Goal: Task Accomplishment & Management: Complete application form

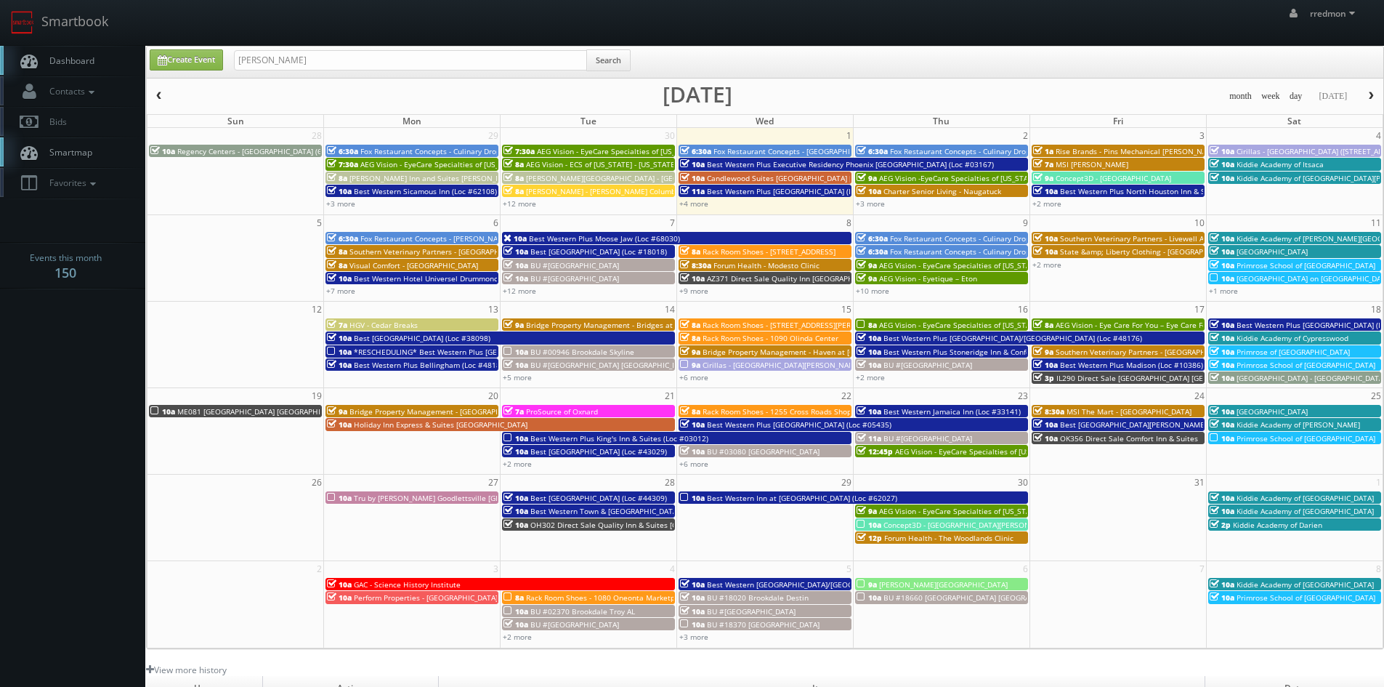
type input "kent shelton"
click at [626, 68] on button "Search" at bounding box center [608, 60] width 44 height 22
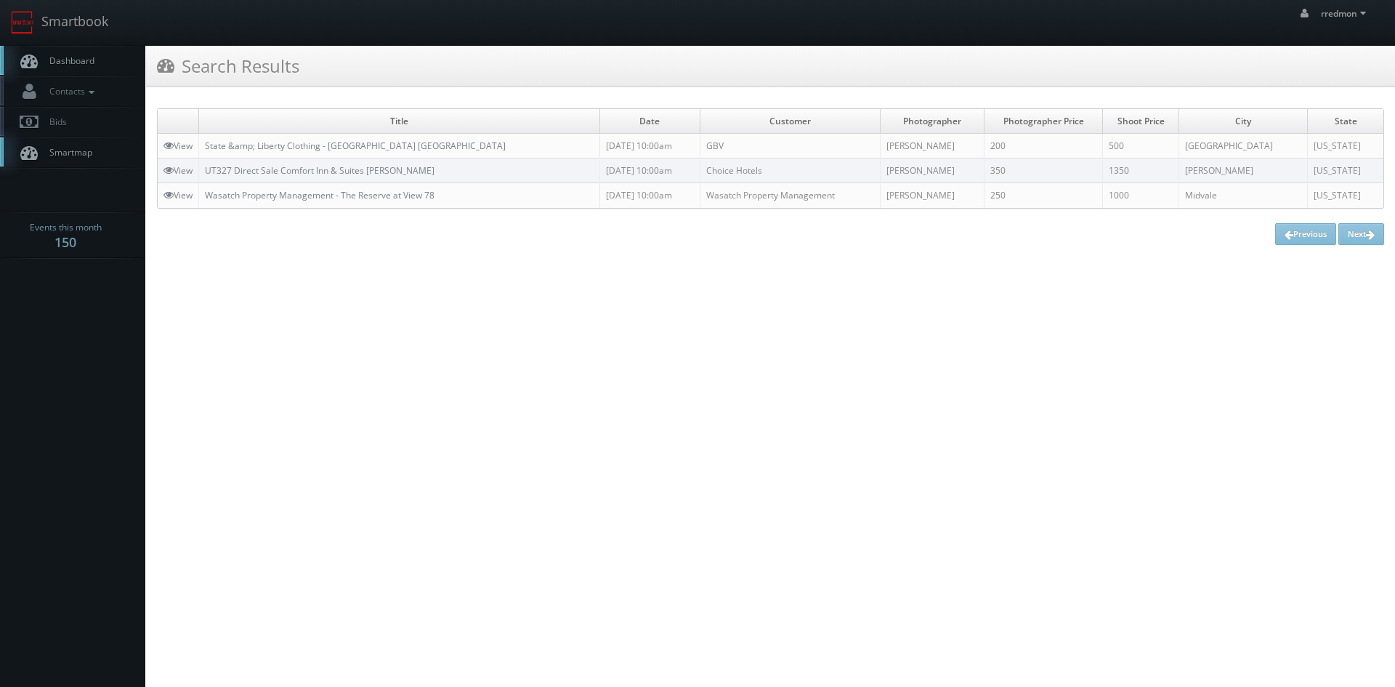
click at [87, 57] on span "Dashboard" at bounding box center [68, 60] width 52 height 12
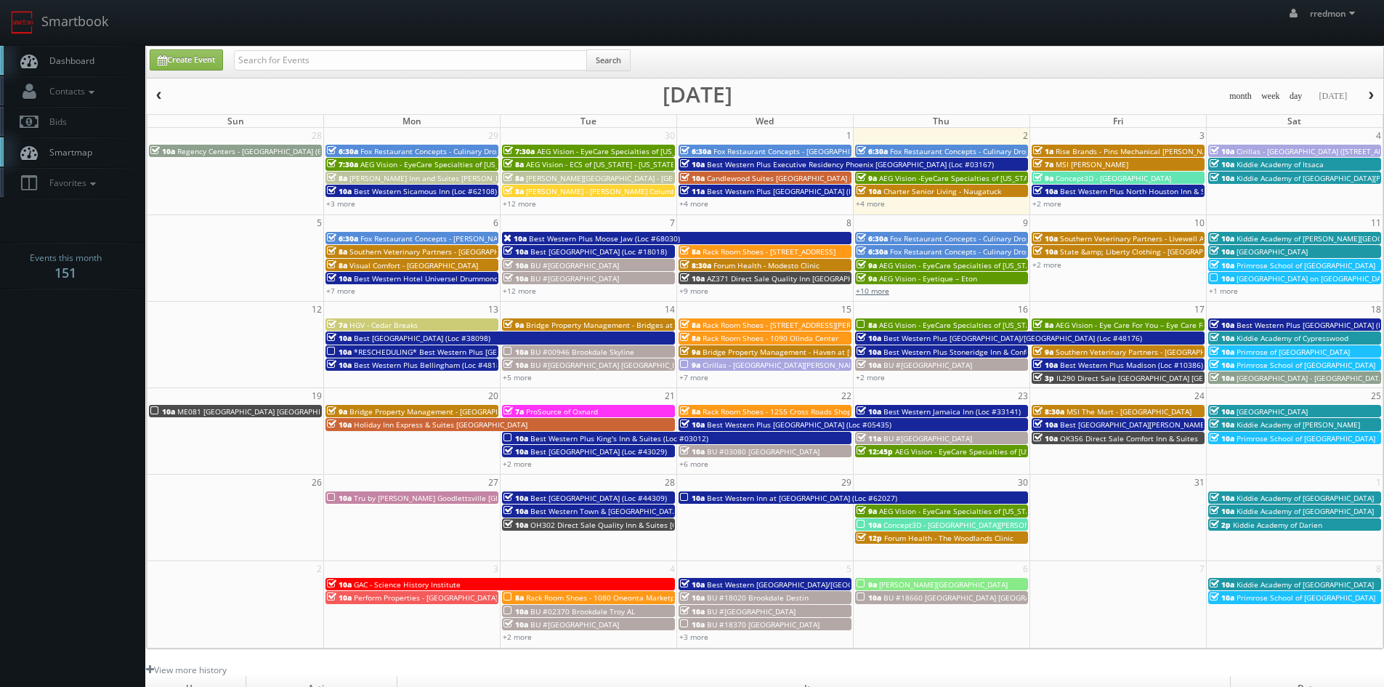
click at [884, 293] on link "+10 more" at bounding box center [872, 291] width 33 height 10
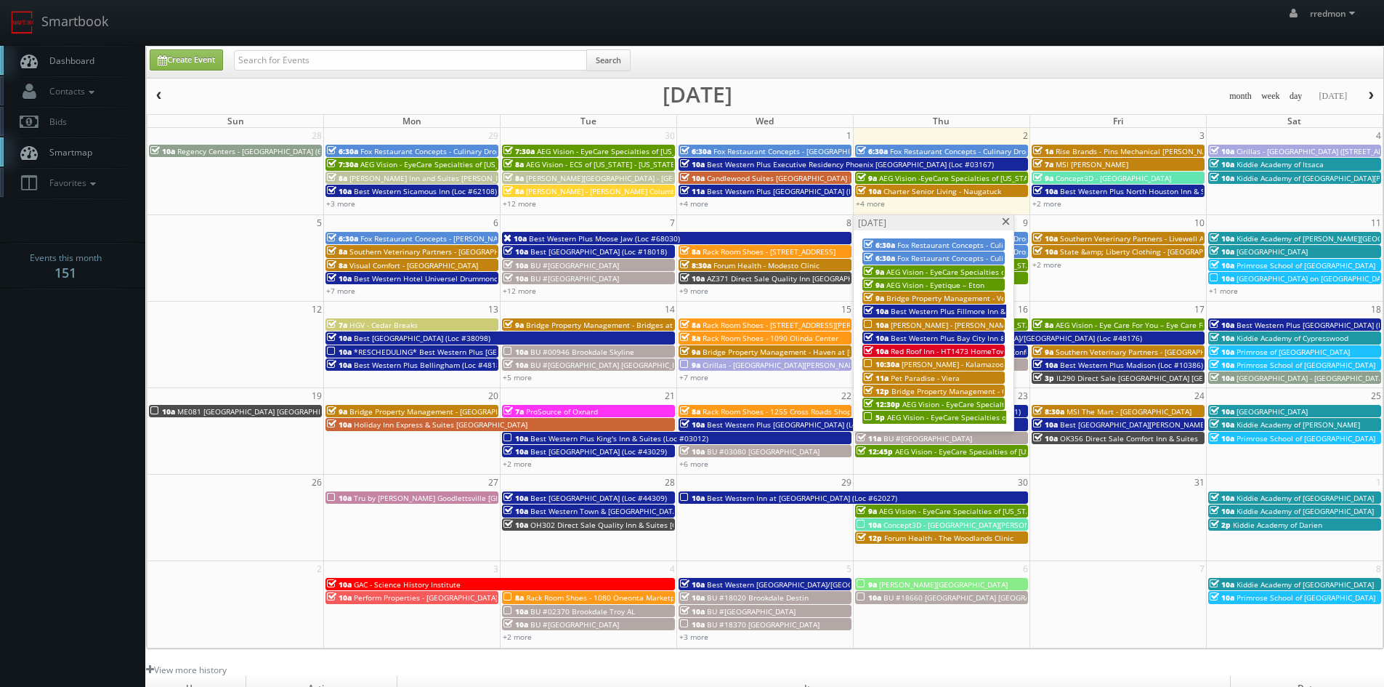
click at [944, 293] on span "Bridge Property Management - Veranda at [GEOGRAPHIC_DATA]" at bounding box center [997, 298] width 222 height 10
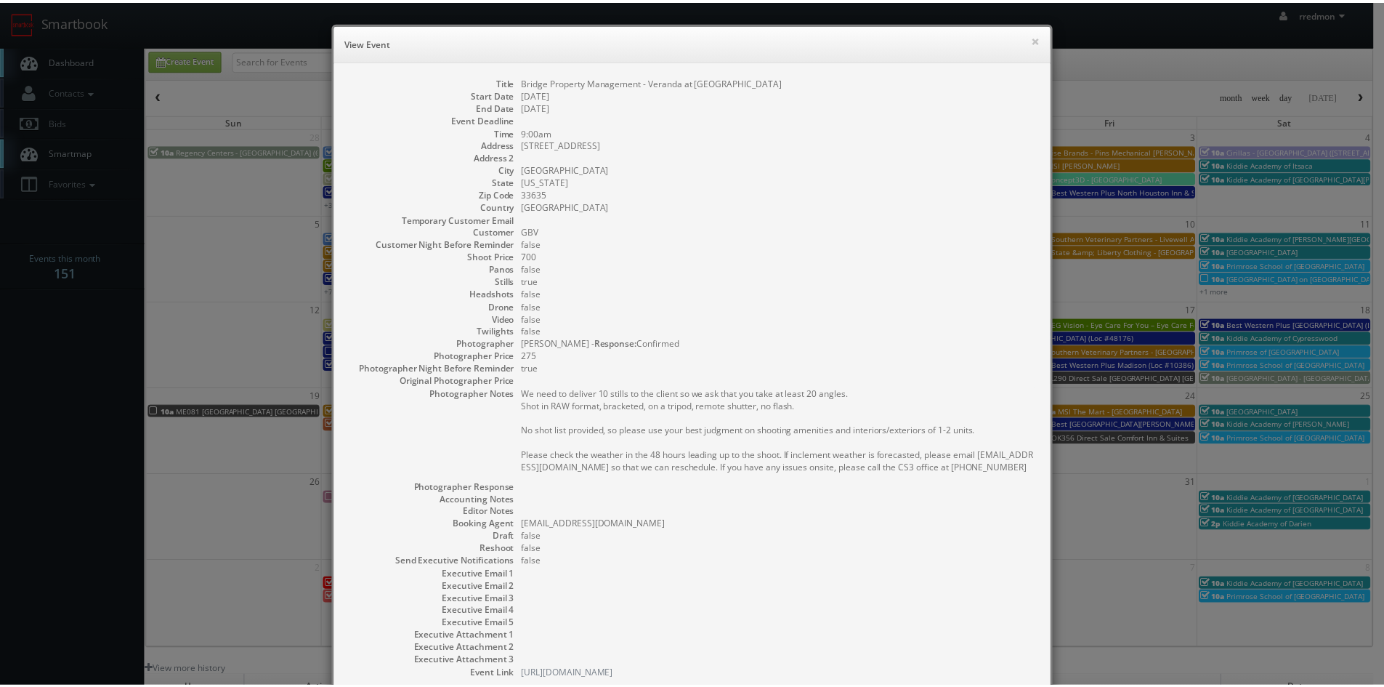
scroll to position [97, 0]
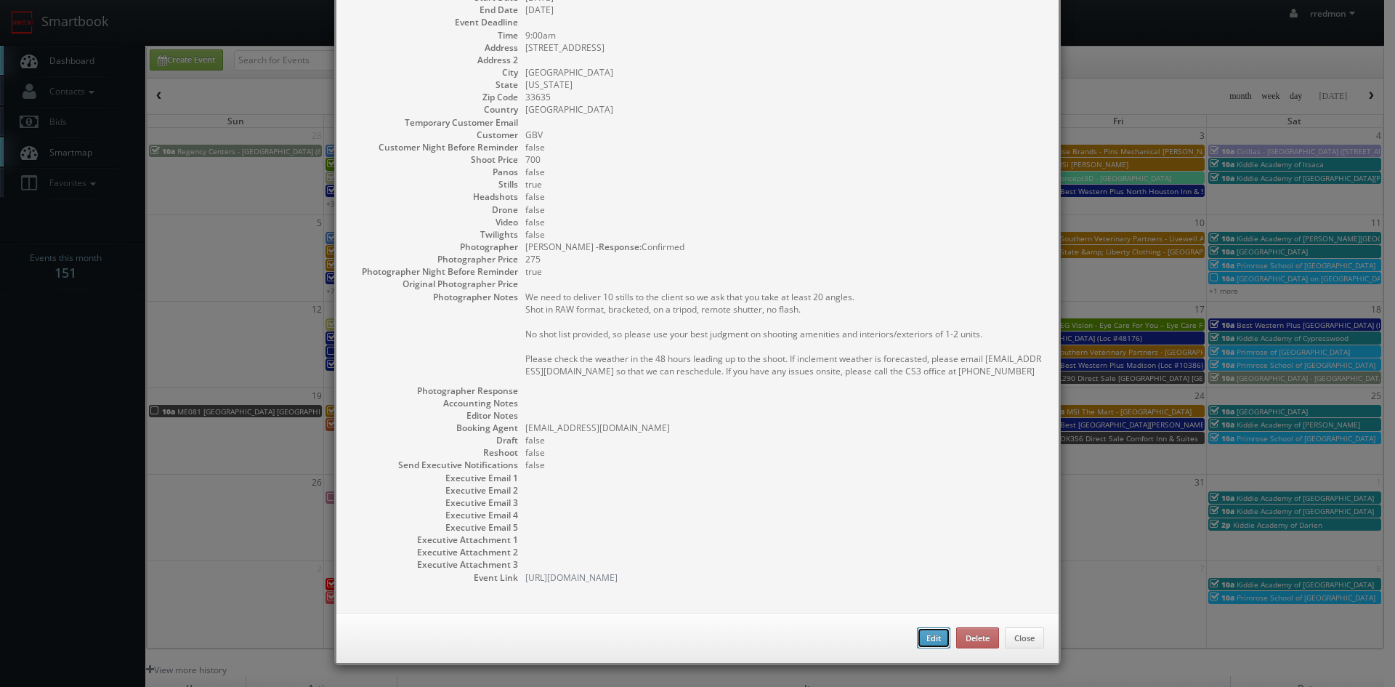
click at [920, 635] on button "Edit" at bounding box center [933, 638] width 33 height 22
type input "Bridge Property Management - Veranda at Westchase"
type input "12401 W Hillsborough Ave"
type input "Tampa"
type input "33635"
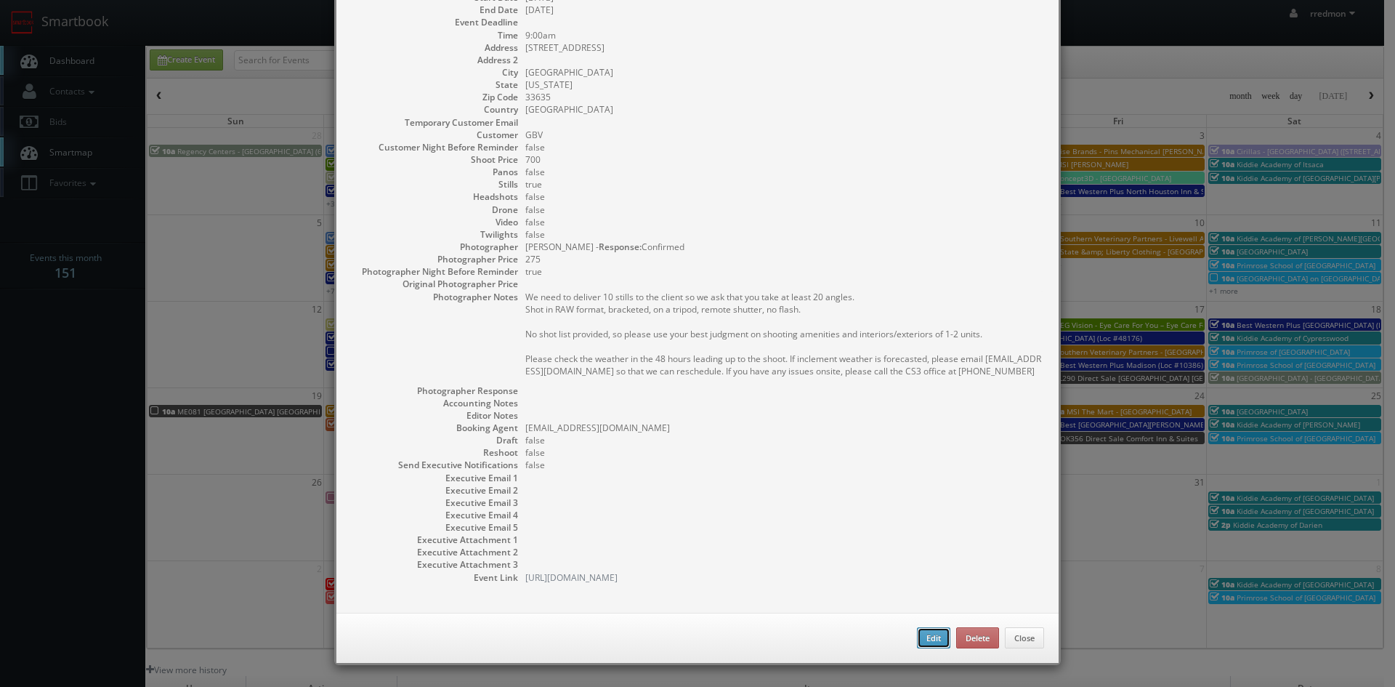
type input "700"
checkbox input "true"
type input "10/09/2025"
type input "9:00am"
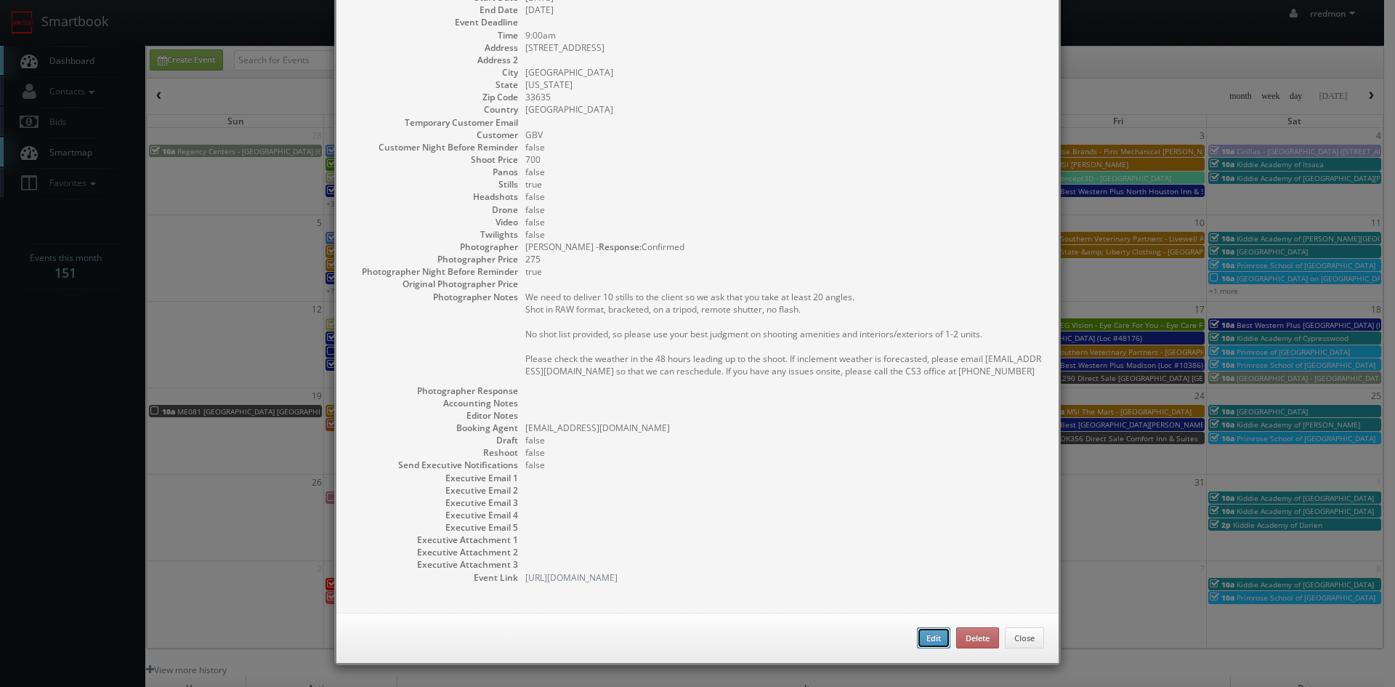
checkbox input "true"
type textarea "We need to deliver 10 stills to the client so we ask that you take at least 20 …"
type input "700"
type input "275"
select select "Florida"
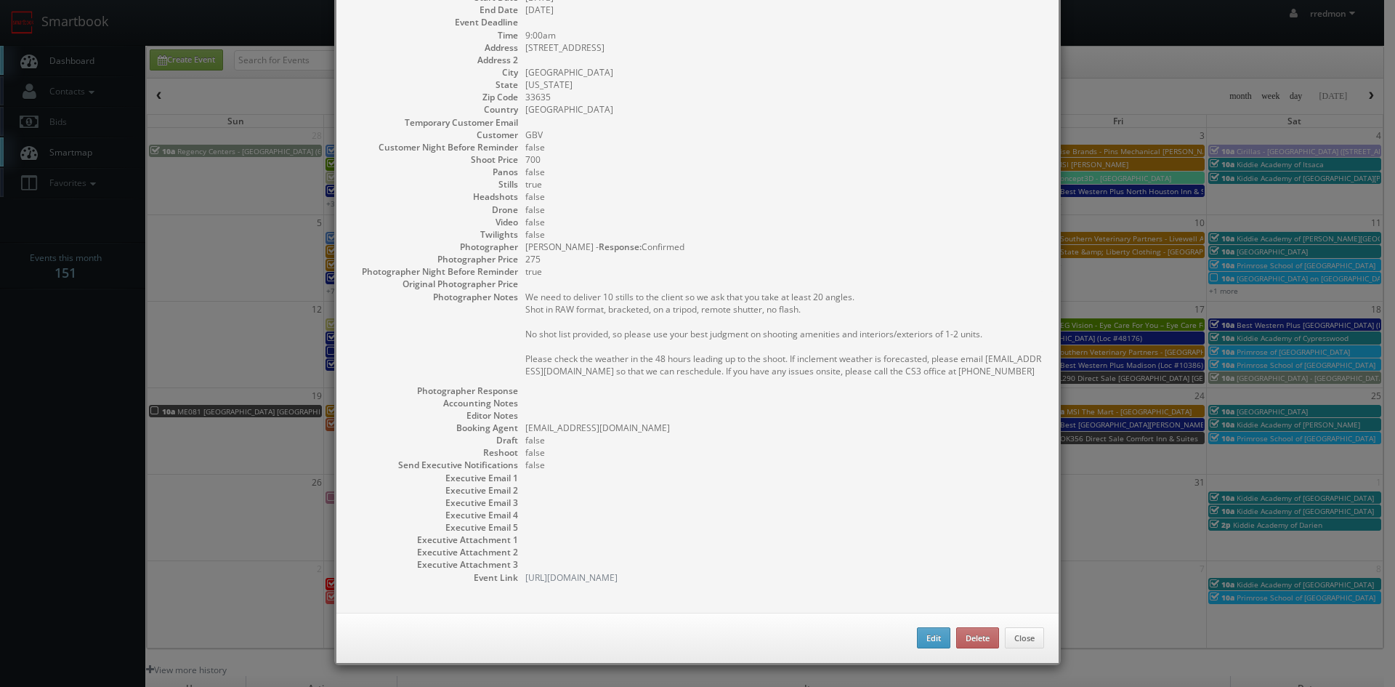
select select "fake72@mg.cs3calendar.com"
select select "info@360viewphotography.com"
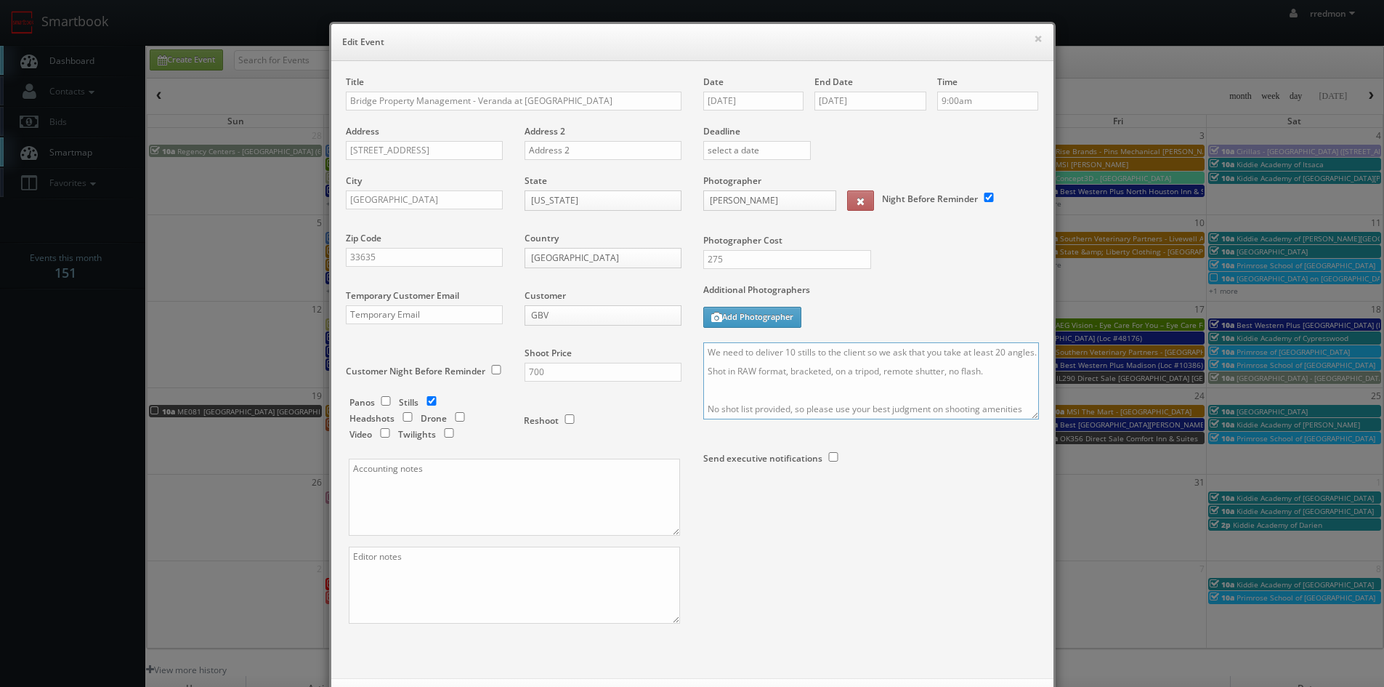
click at [703, 347] on textarea "We need to deliver 10 stills to the client so we ask that you take at least 20 …" at bounding box center [871, 380] width 336 height 77
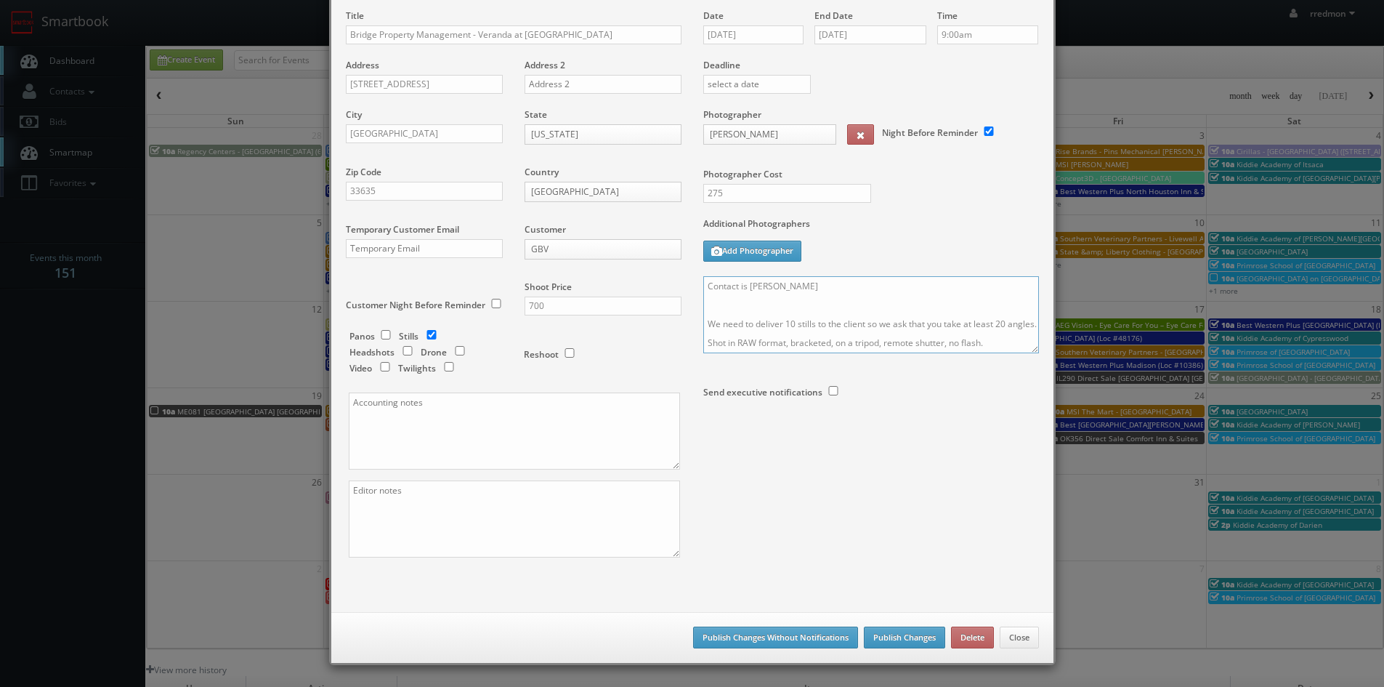
type textarea "Contact is Jessy Vargas We need to deliver 10 stills to the client so we ask th…"
click at [885, 636] on button "Publish Changes" at bounding box center [904, 637] width 81 height 22
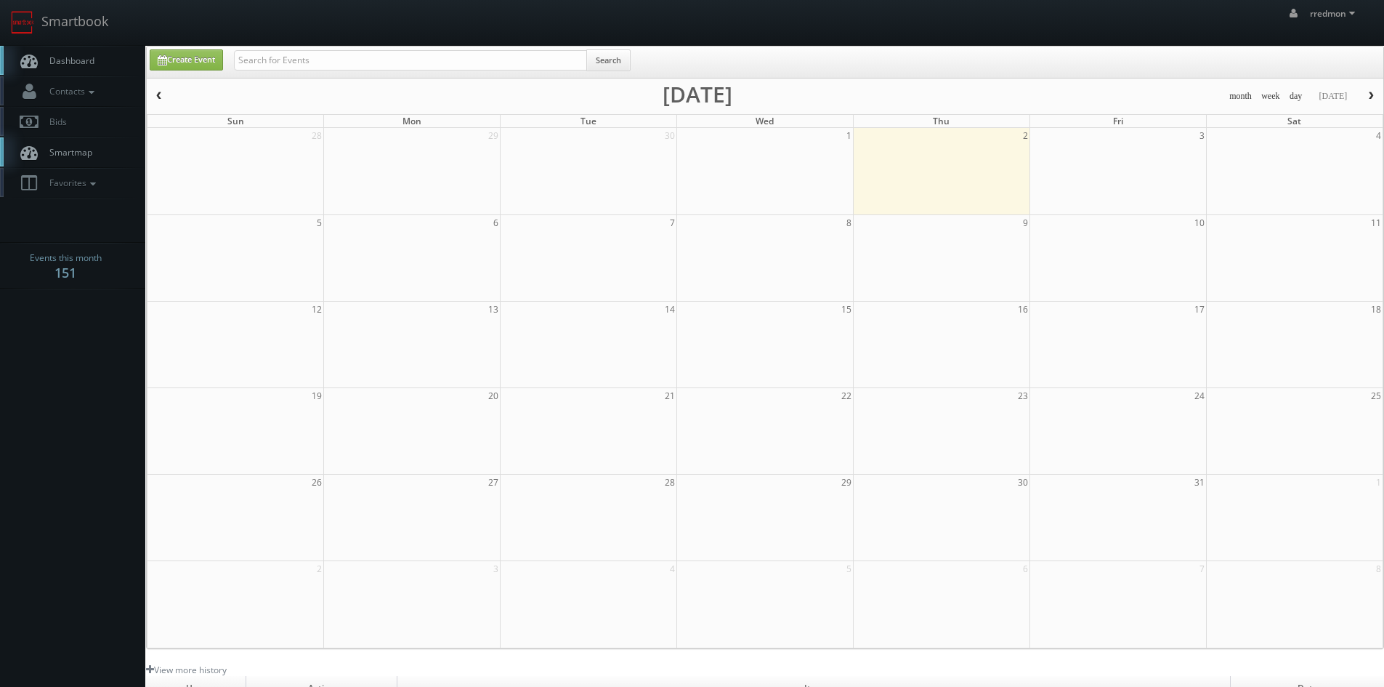
click at [92, 67] on link "Dashboard" at bounding box center [72, 61] width 145 height 30
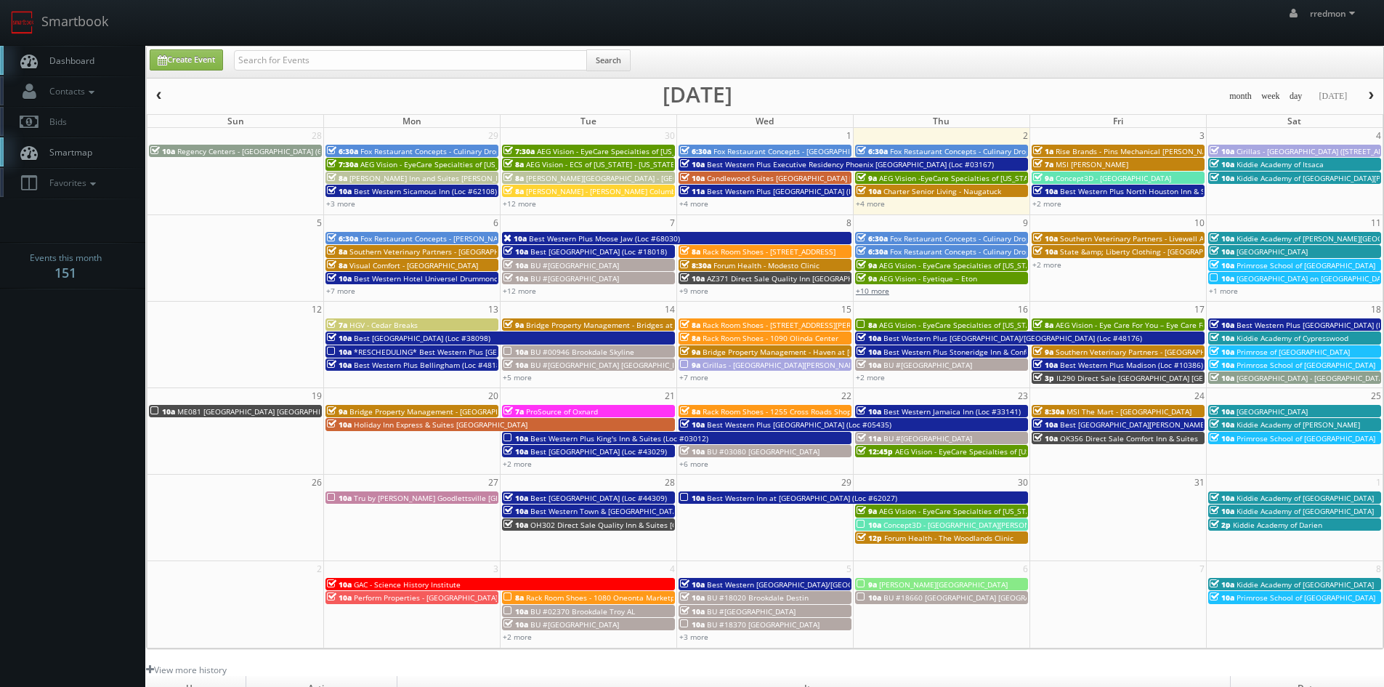
click at [888, 294] on link "+10 more" at bounding box center [872, 291] width 33 height 10
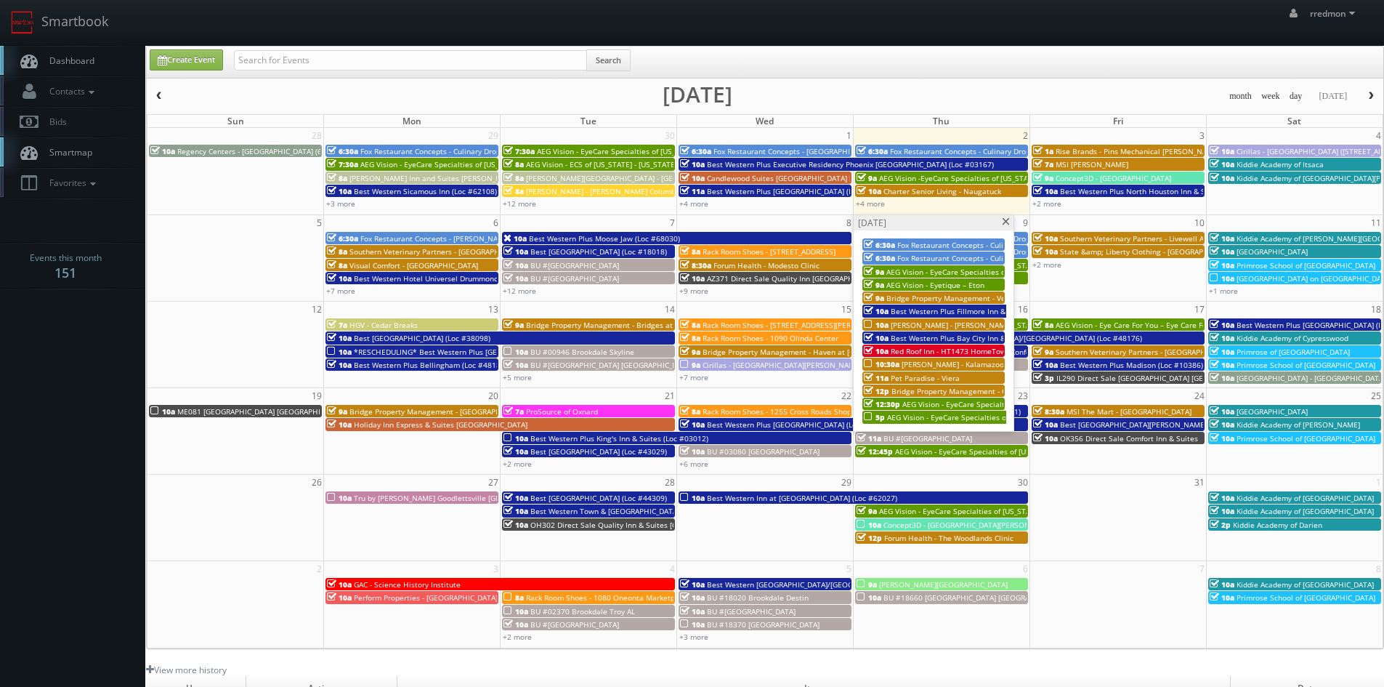
click at [967, 386] on span "Bridge Property Management - Caribbean Breeze" at bounding box center [977, 391] width 173 height 10
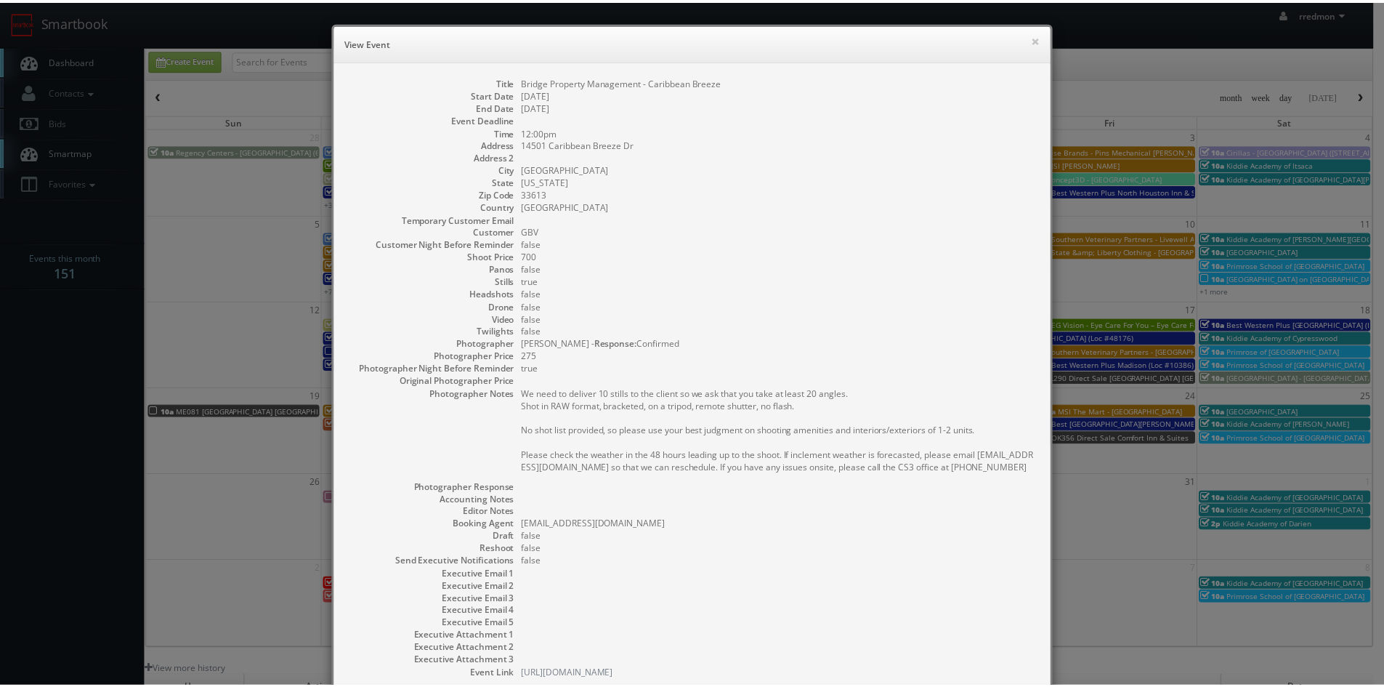
scroll to position [97, 0]
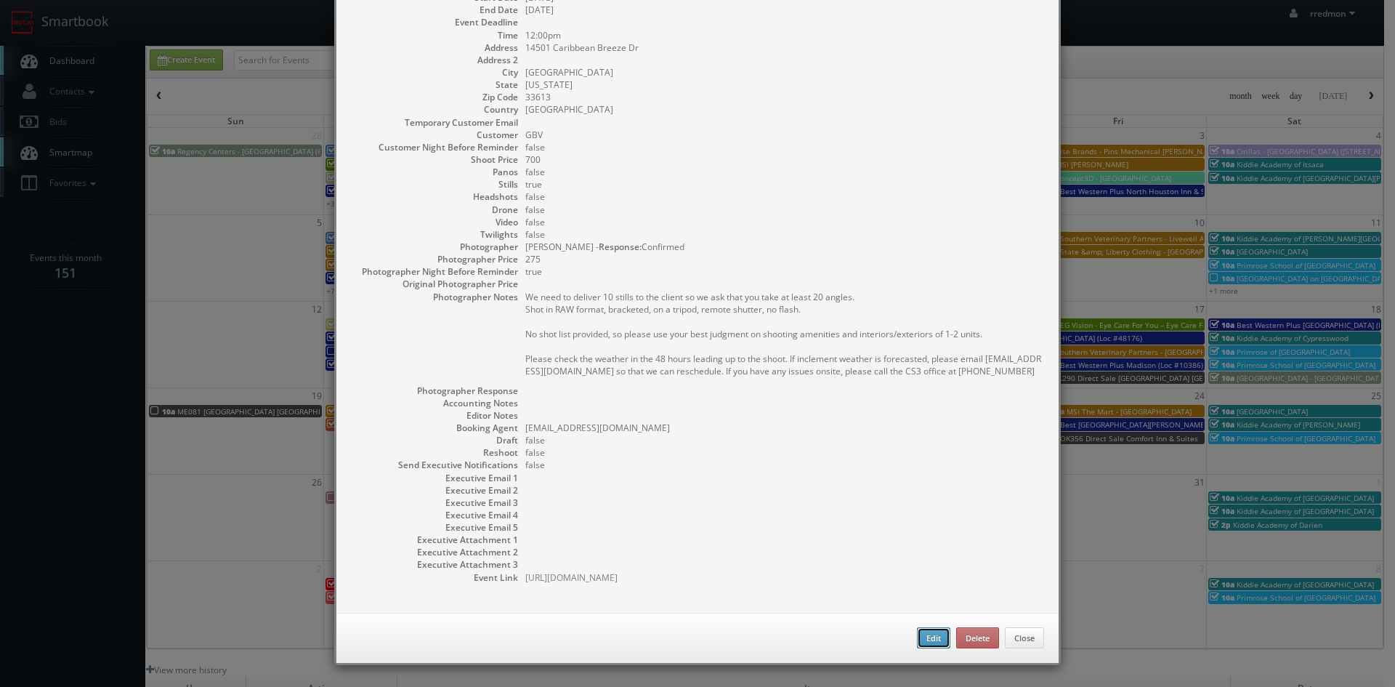
click at [923, 634] on button "Edit" at bounding box center [933, 638] width 33 height 22
type input "Bridge Property Management - Caribbean Breeze"
type input "14501 Caribbean Breeze Dr"
type input "Tampa"
type input "33613"
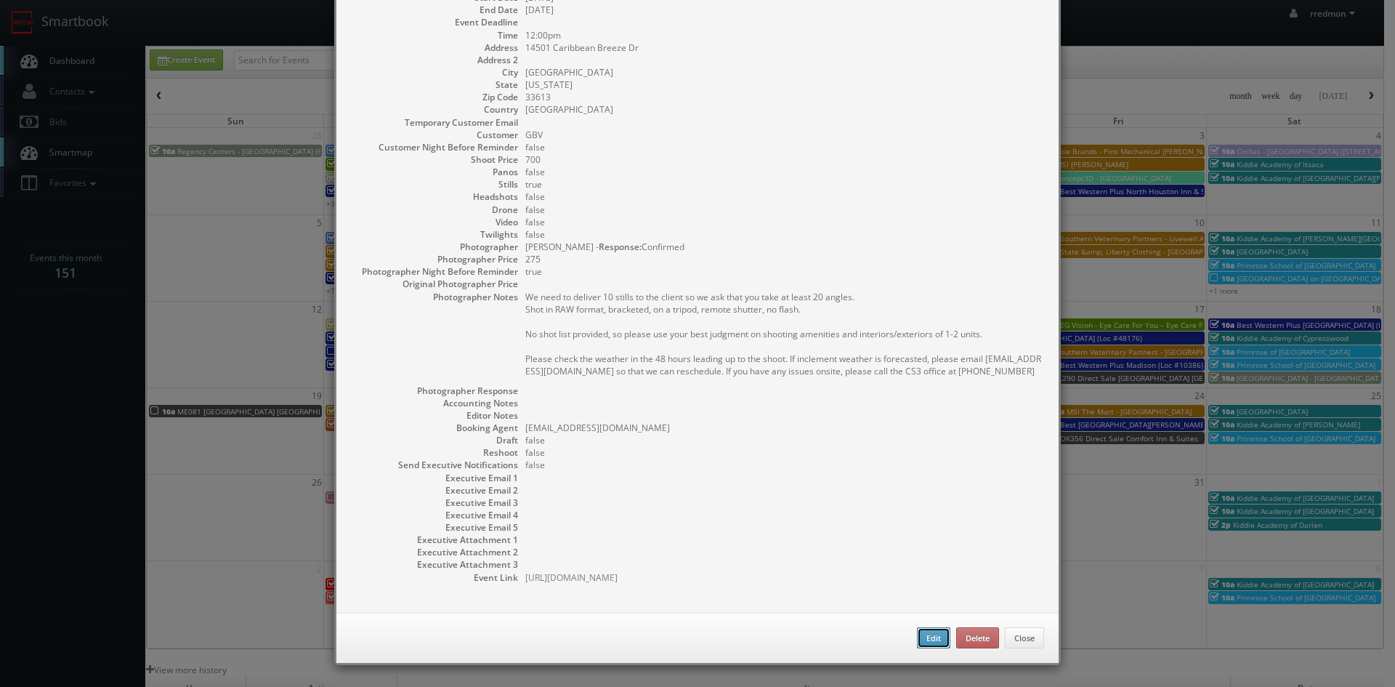
type input "700"
checkbox input "true"
type input "10/09/2025"
type input "12:00pm"
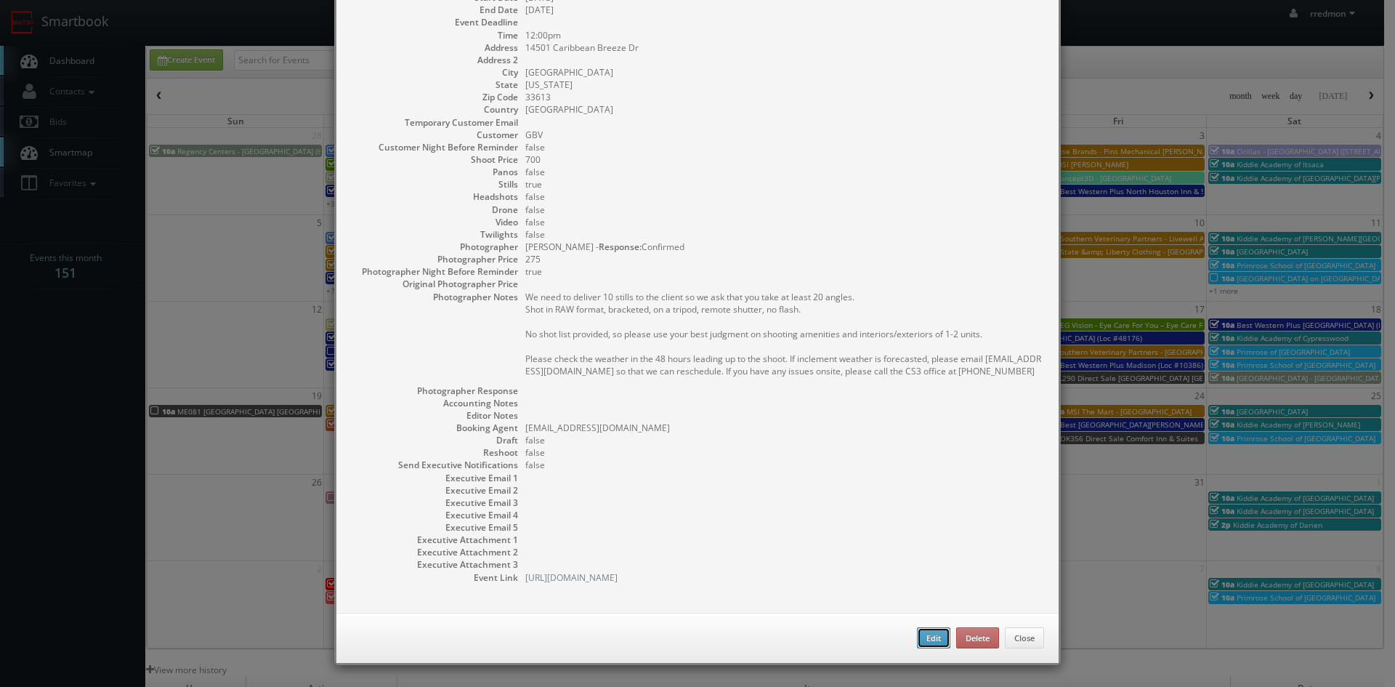
checkbox input "true"
type textarea "We need to deliver 10 stills to the client so we ask that you take at least 20 …"
select select "[US_STATE]"
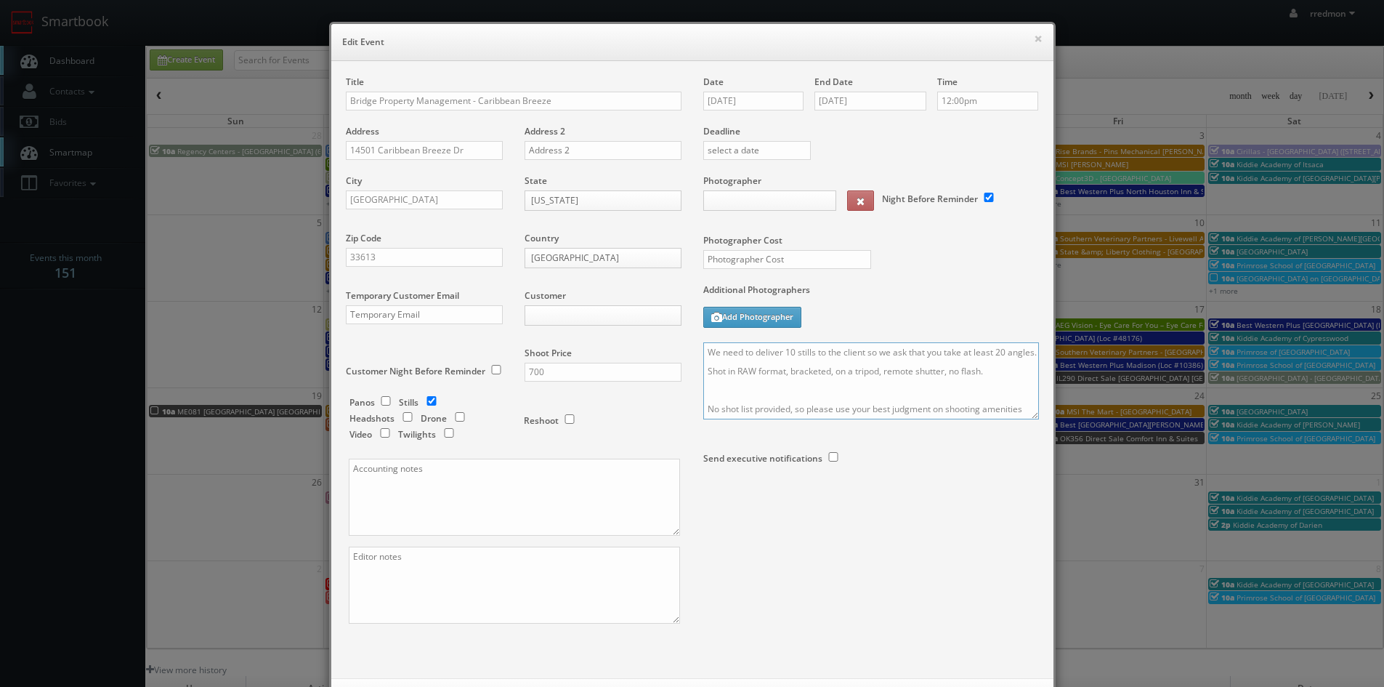
type input "700"
type input "275"
click at [703, 356] on textarea "We need to deliver 10 stills to the client so we ask that you take at least 20 …" at bounding box center [871, 380] width 336 height 77
select select "fake72@mg.cs3calendar.com"
select select "info@360viewphotography.com"
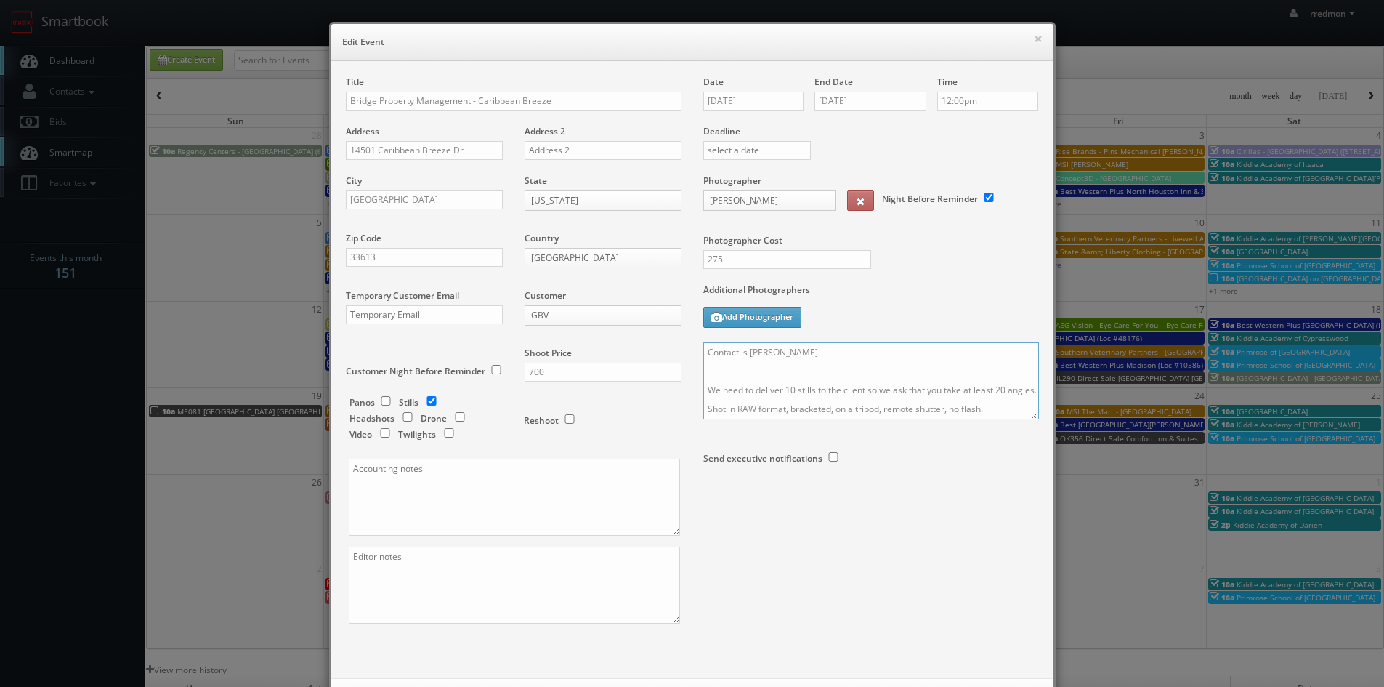
scroll to position [66, 0]
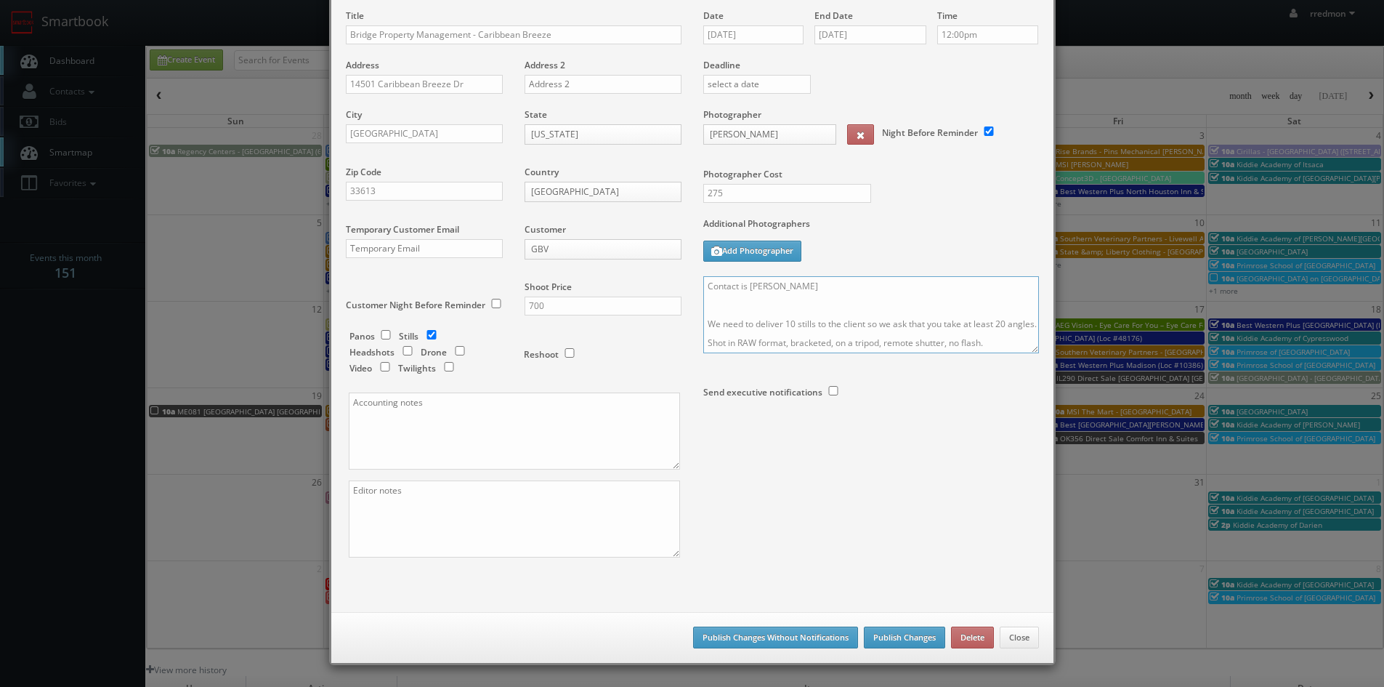
type textarea "Contact is Alex Cay We need to deliver 10 stills to the client so we ask that y…"
click at [885, 641] on button "Publish Changes" at bounding box center [904, 637] width 81 height 22
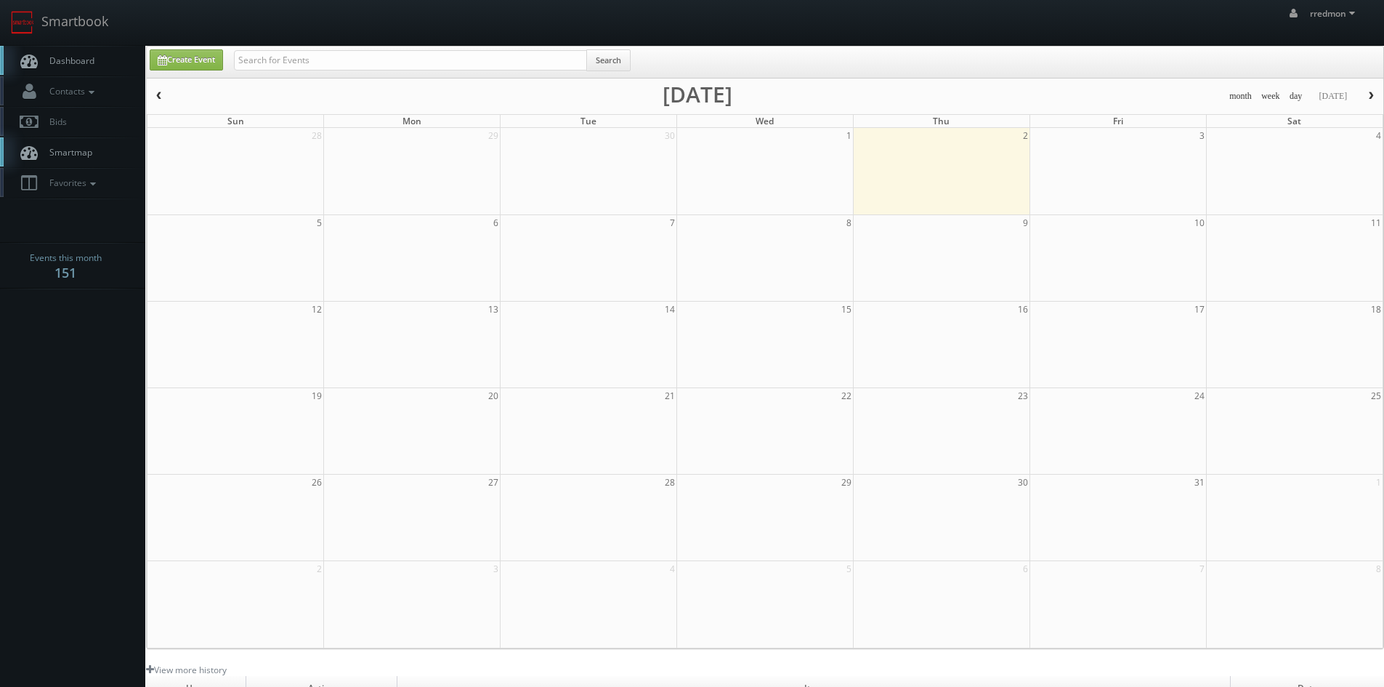
click at [78, 70] on link "Dashboard" at bounding box center [72, 61] width 145 height 30
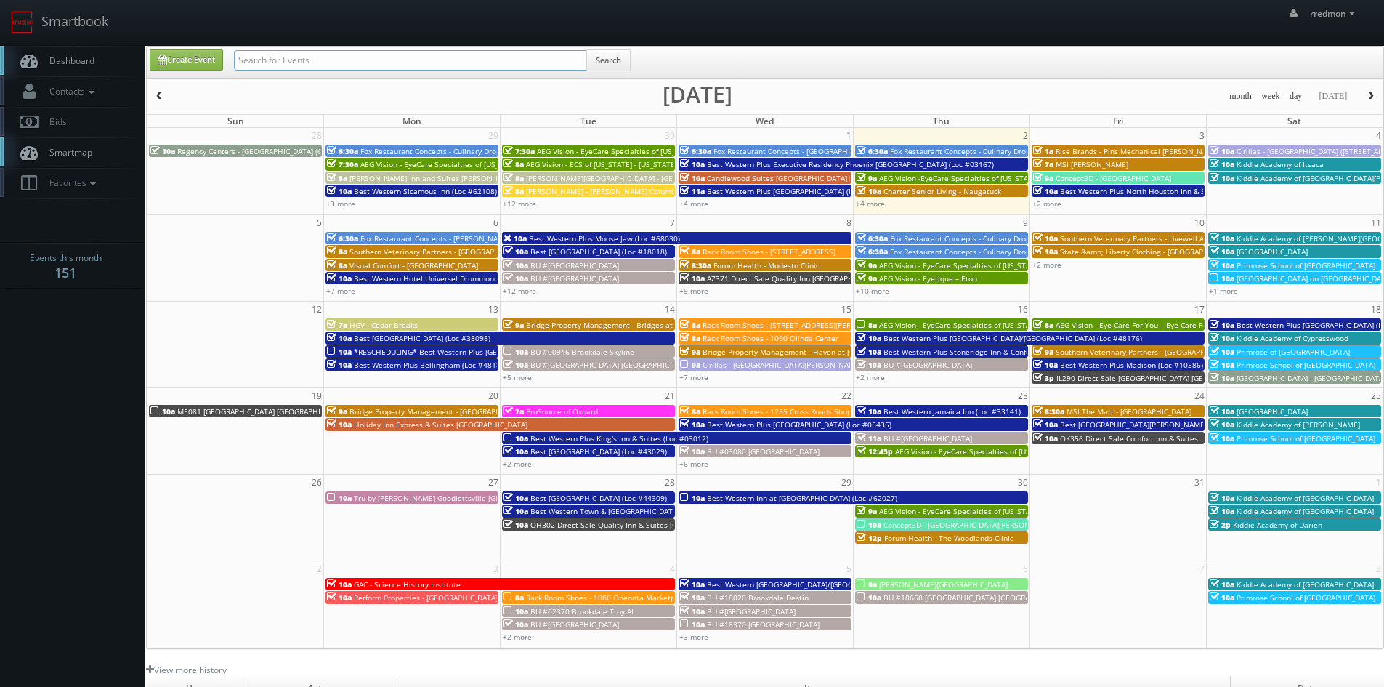
click at [370, 65] on input "text" at bounding box center [410, 60] width 353 height 20
type input "state"
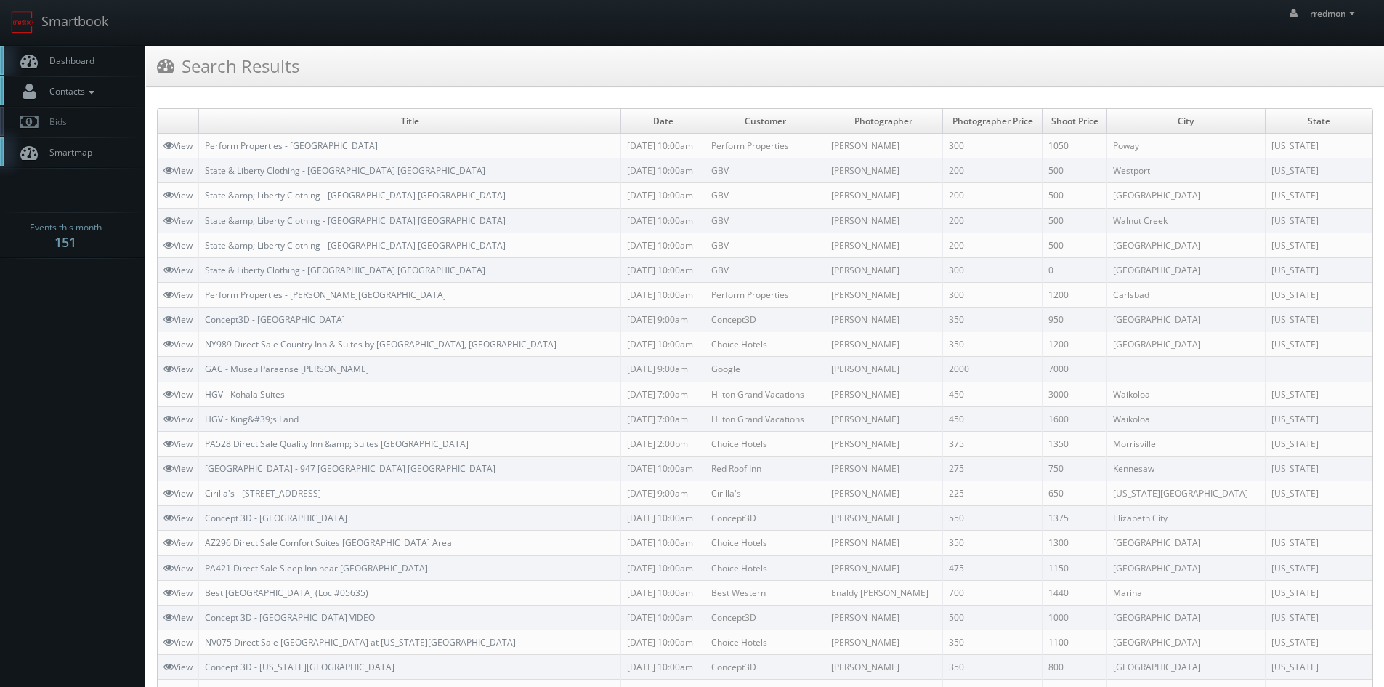
click at [98, 97] on link "Contacts" at bounding box center [72, 91] width 145 height 30
click at [116, 113] on link "Manage Photographers" at bounding box center [72, 116] width 145 height 20
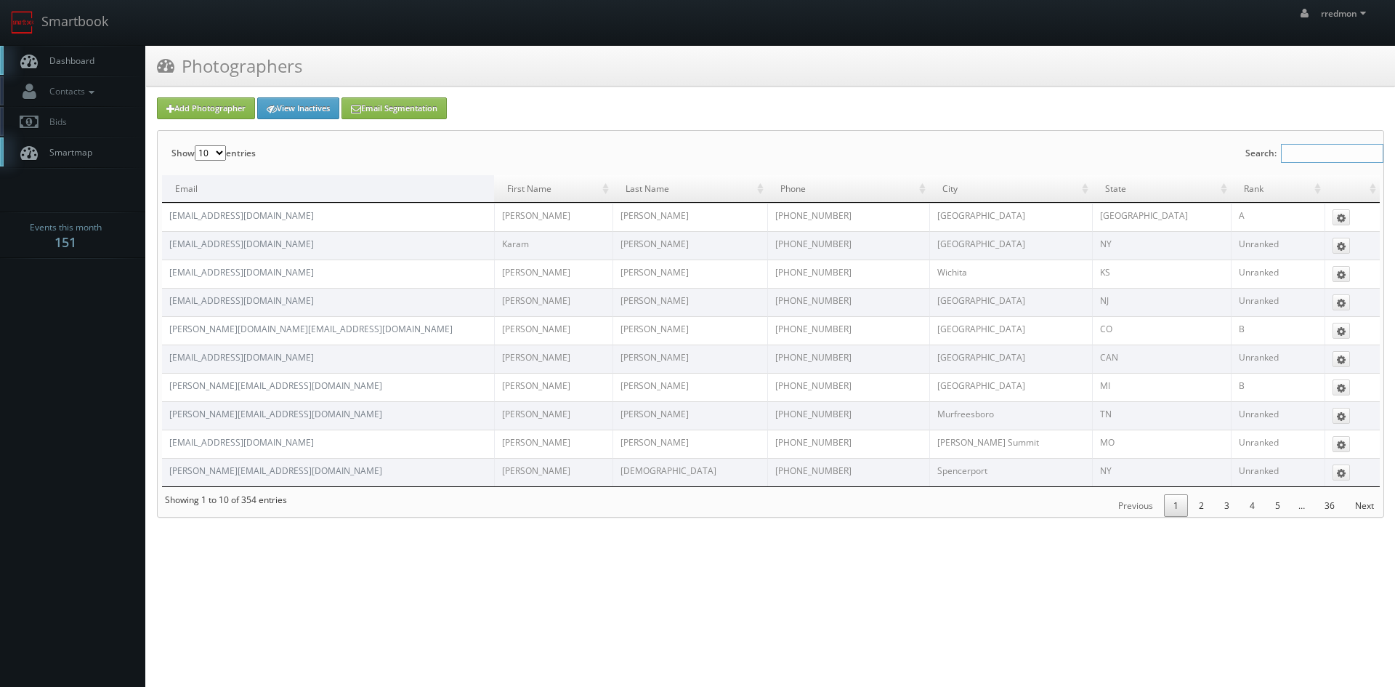
click at [1306, 146] on input "Search:" at bounding box center [1332, 153] width 102 height 19
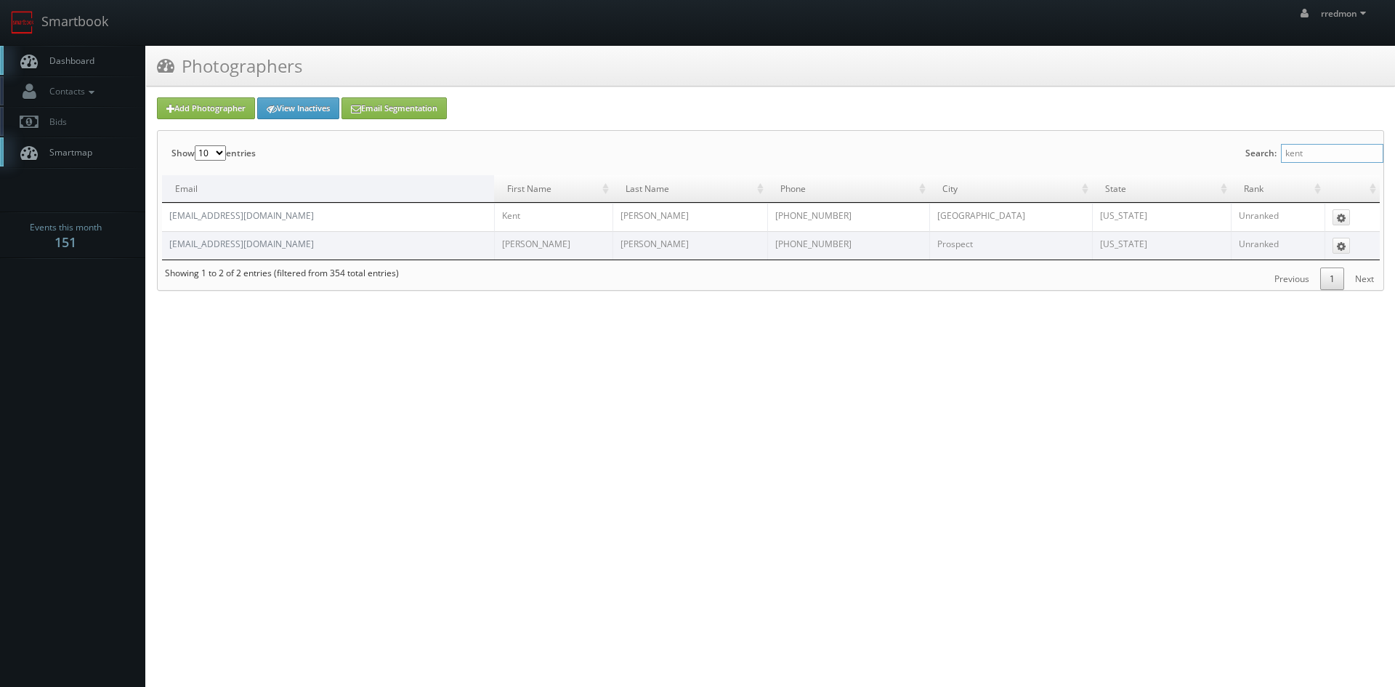
type input "kent"
click at [61, 60] on span "Dashboard" at bounding box center [68, 60] width 52 height 12
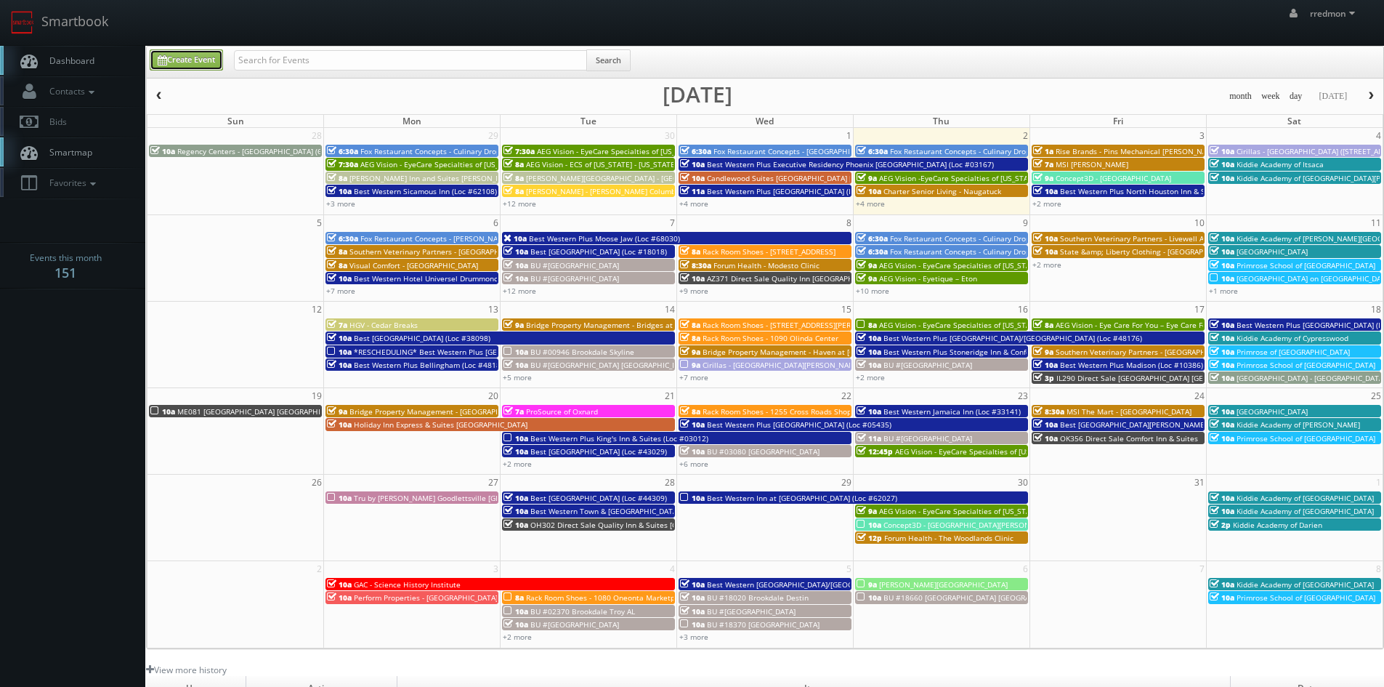
click at [189, 66] on link "Create Event" at bounding box center [186, 59] width 73 height 21
type input "10/02/2025"
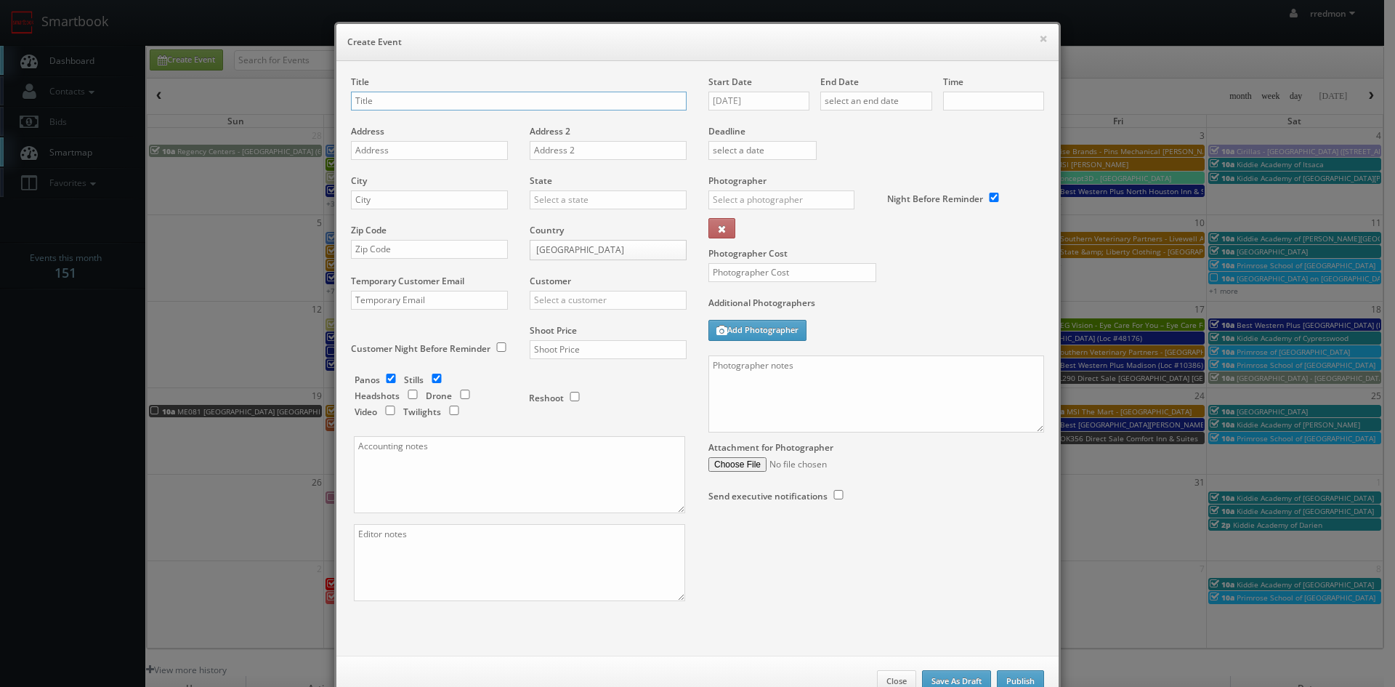
checkbox input "true"
type input "10:00am"
checkbox input "true"
paste input "State &amp; Liberty Clothing - Salt Lake City UT"
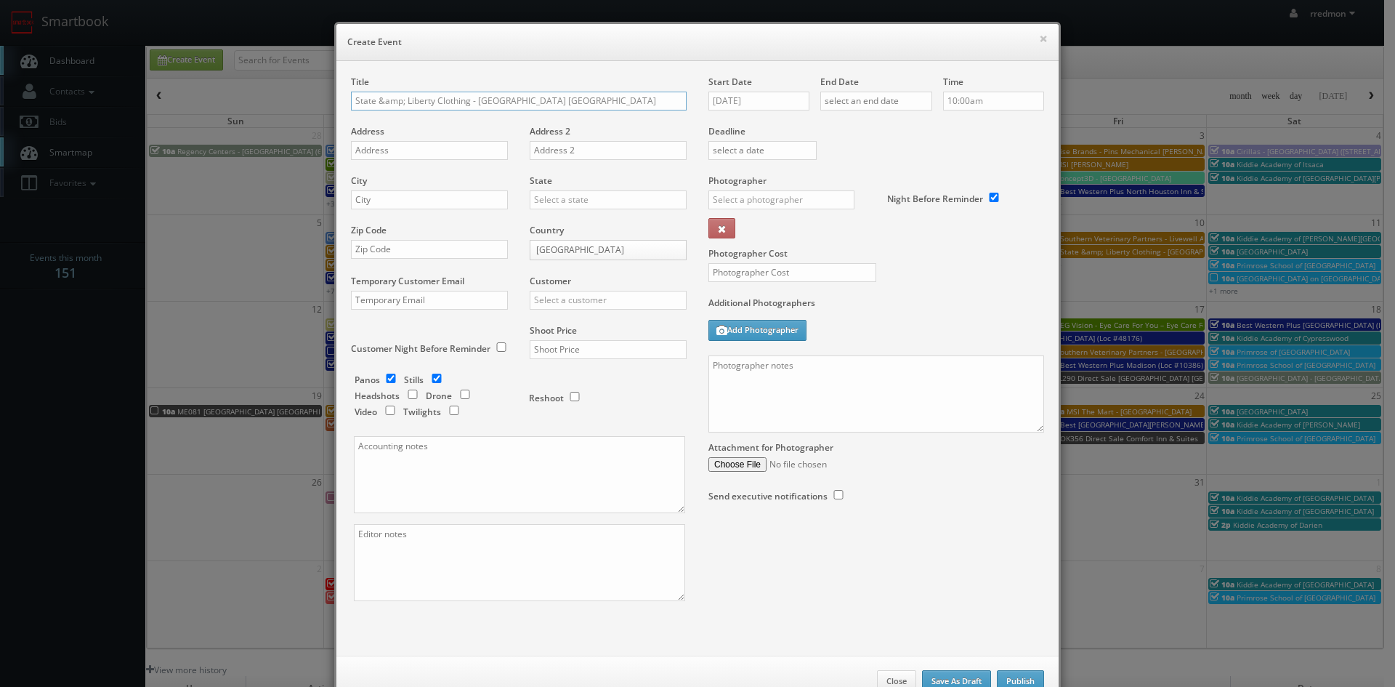
click at [399, 100] on input "State &amp; Liberty Clothing - Salt Lake City UT" at bounding box center [519, 101] width 336 height 19
type input "State & Liberty Clothing - [GEOGRAPHIC_DATA] [GEOGRAPHIC_DATA]"
click at [438, 156] on input "text" at bounding box center [429, 150] width 157 height 19
paste input "50 S Main Street, Suite 208A"
type input "50 S Main Street, Suite 208A"
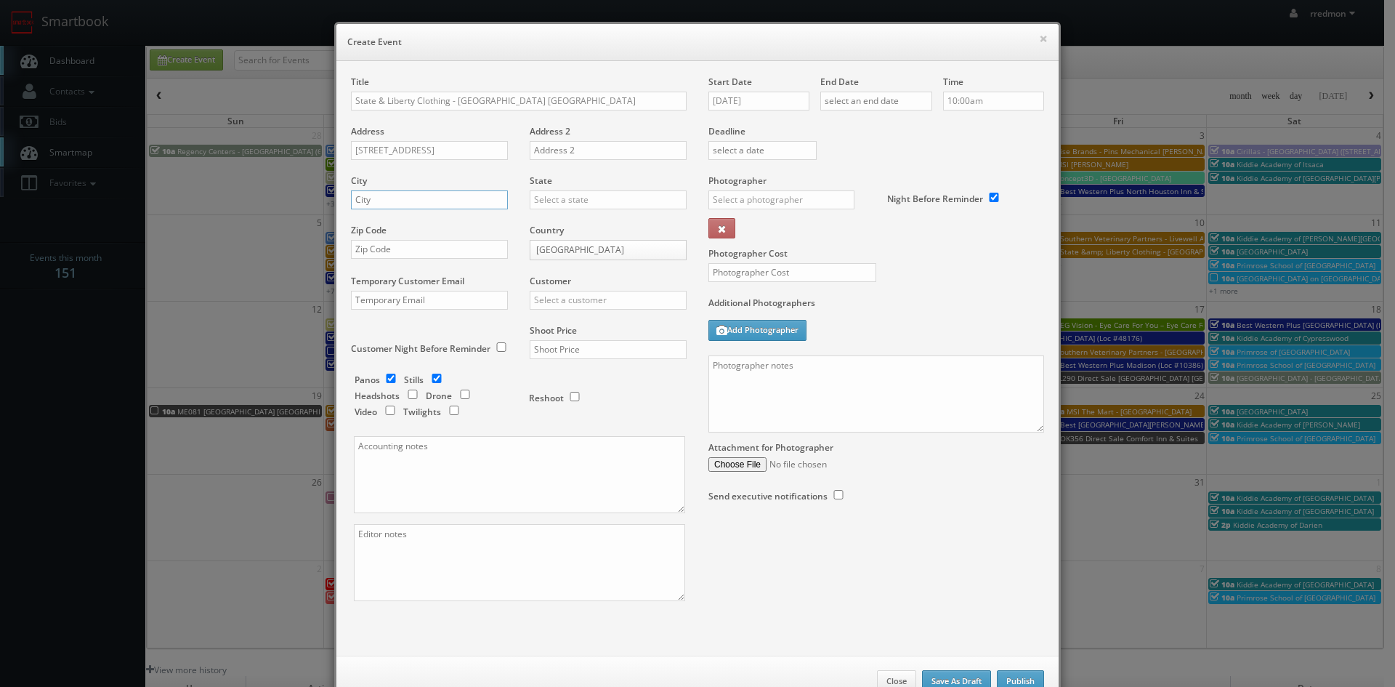
click at [389, 198] on input "text" at bounding box center [429, 199] width 157 height 19
type input "Salt Lake City"
click at [570, 198] on input "text" at bounding box center [608, 199] width 157 height 19
click at [612, 366] on div "[US_STATE]" at bounding box center [607, 369] width 155 height 24
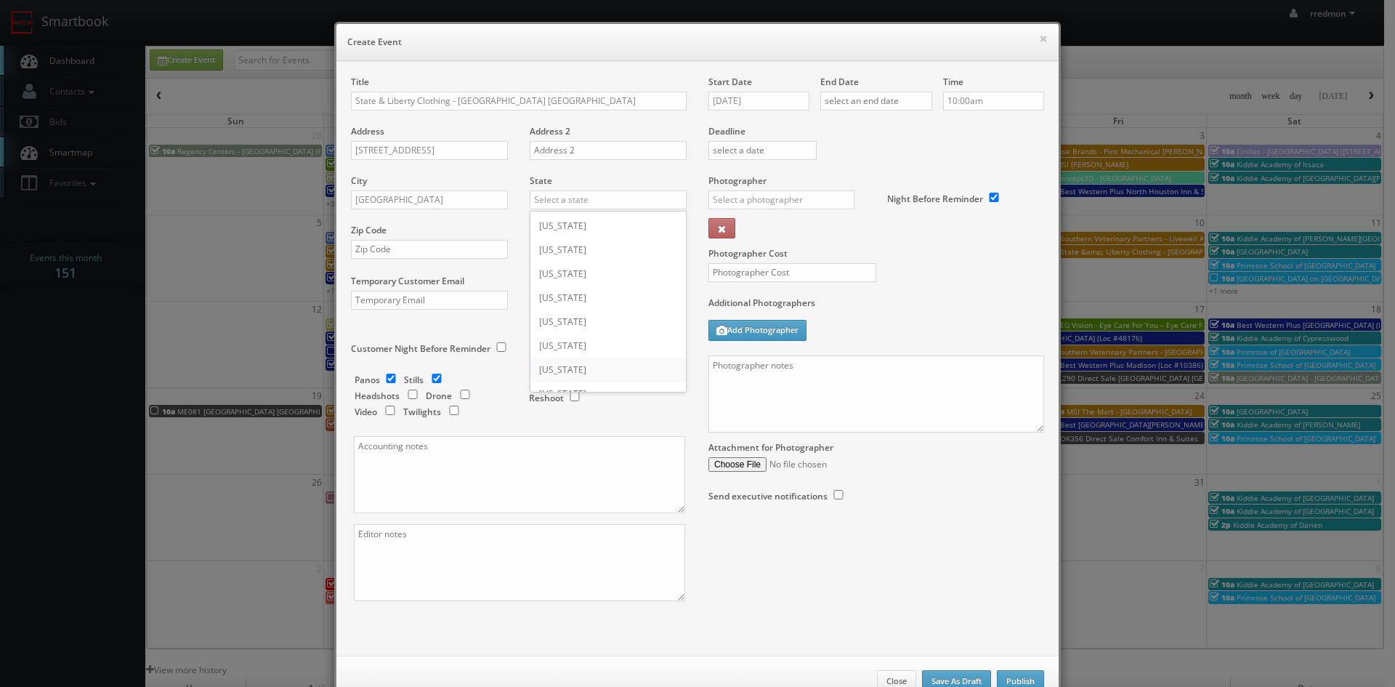
type input "[US_STATE]"
click at [420, 250] on input "text" at bounding box center [429, 249] width 157 height 19
paste input "84101"
drag, startPoint x: 369, startPoint y: 247, endPoint x: 483, endPoint y: 296, distance: 124.0
click at [370, 248] on input "84101" at bounding box center [429, 249] width 157 height 19
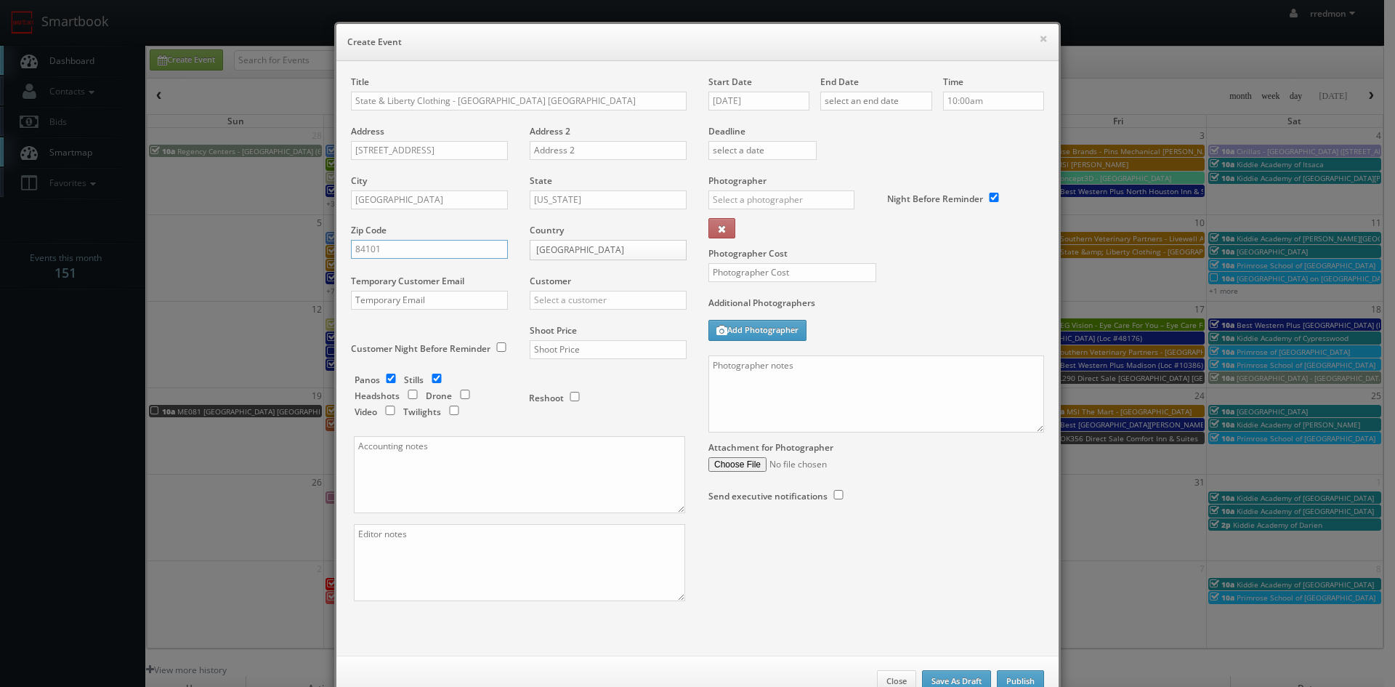
type input "84101"
click at [571, 307] on input "text" at bounding box center [608, 300] width 157 height 19
click at [581, 426] on div "GBV" at bounding box center [607, 431] width 155 height 24
type input "GBV"
click at [384, 379] on input "checkbox" at bounding box center [391, 377] width 22 height 9
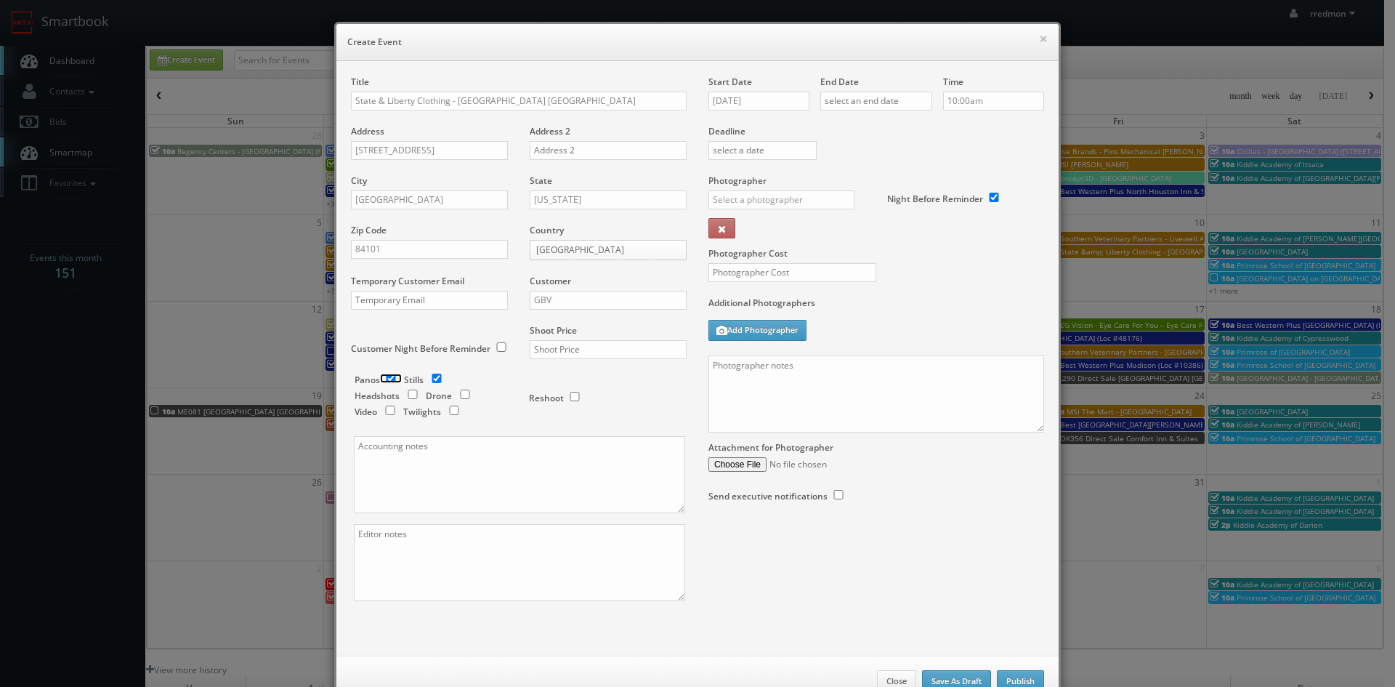
checkbox input "false"
click at [564, 350] on input "text" at bounding box center [608, 349] width 157 height 19
type input "500"
click at [568, 474] on textarea at bounding box center [519, 474] width 331 height 77
paste textarea "Invoice goes to finance@stateandliberty.com and stateandliberty@bill.com"
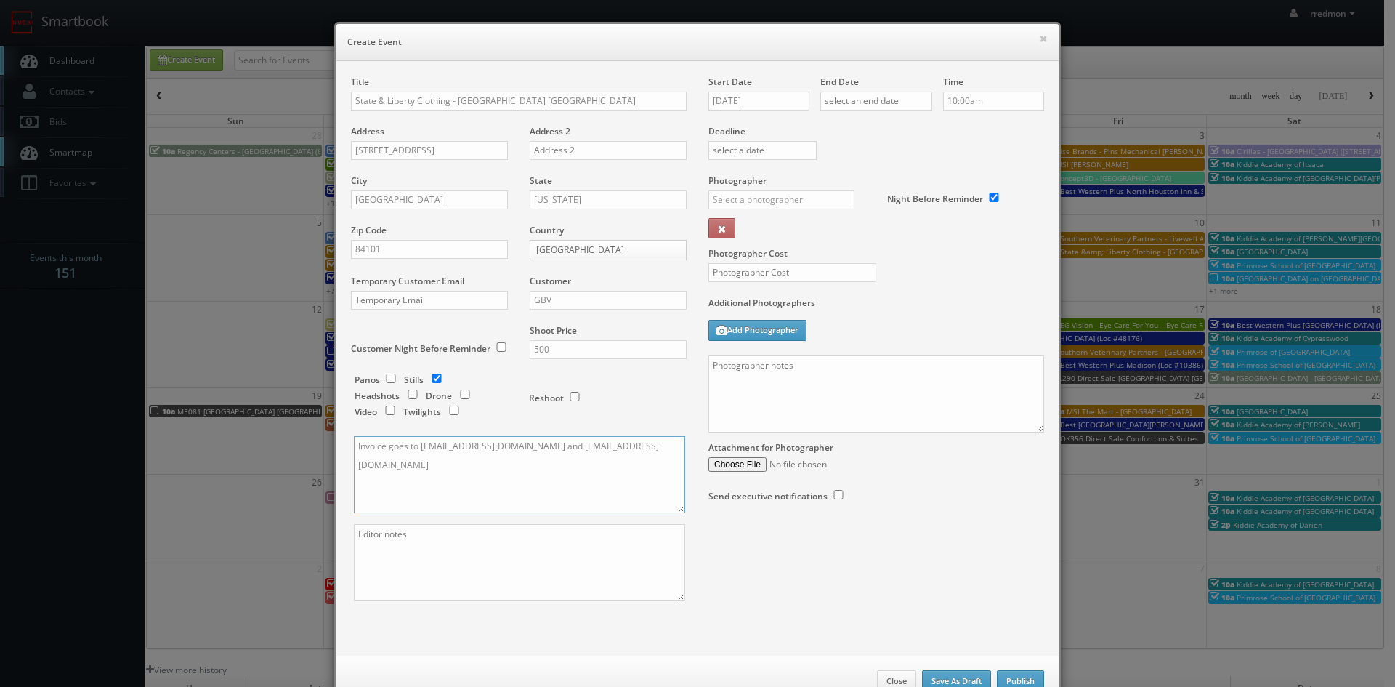
type textarea "Invoice goes to finance@stateandliberty.com and stateandliberty@bill.com"
drag, startPoint x: 514, startPoint y: 545, endPoint x: 525, endPoint y: 300, distance: 245.1
click at [514, 542] on textarea at bounding box center [519, 562] width 331 height 77
paste textarea "Photo delivery emails are jake@stateandliberty.com and aryan@stateandliberty.com"
type textarea "Photo delivery emails are jake@stateandliberty.com and aryan@stateandliberty.com"
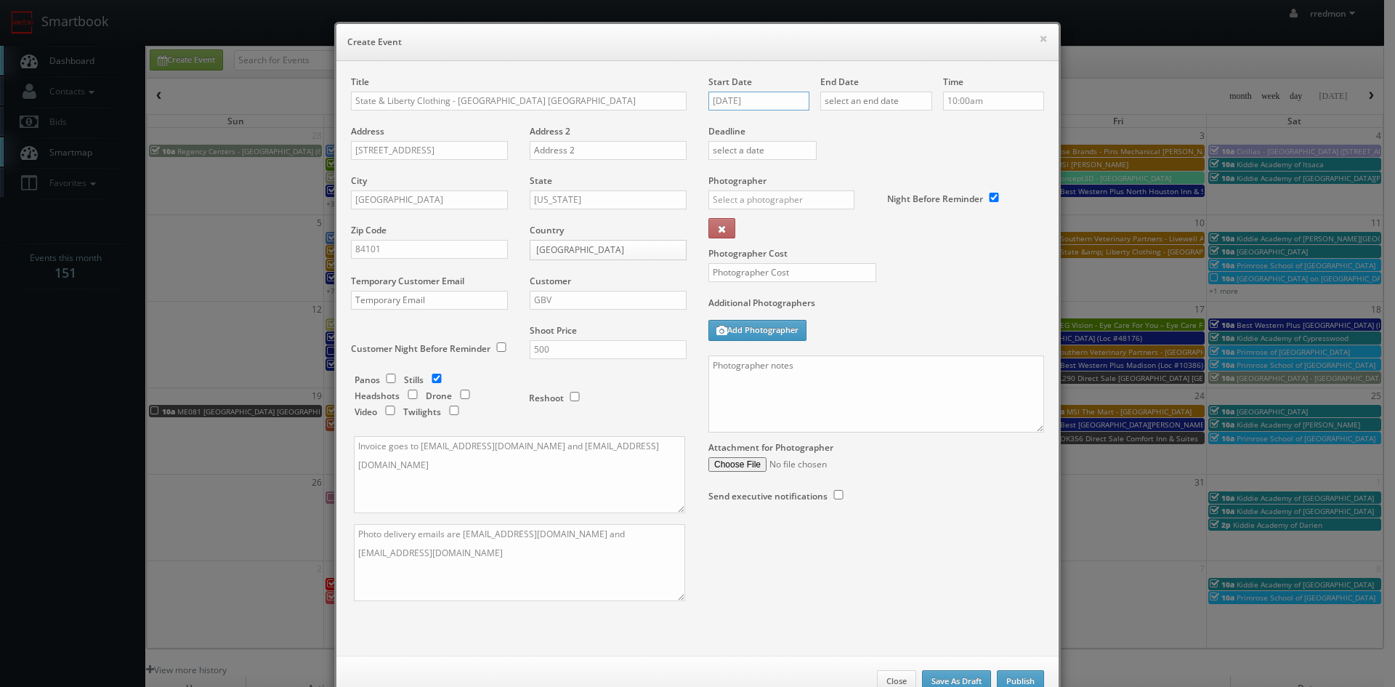
click at [752, 99] on input "10/02/2025" at bounding box center [758, 101] width 101 height 19
click at [756, 189] on td "7" at bounding box center [760, 190] width 20 height 21
type input "10/07/2025"
click at [868, 102] on input "text" at bounding box center [876, 101] width 112 height 19
click at [865, 192] on td "7" at bounding box center [872, 190] width 20 height 21
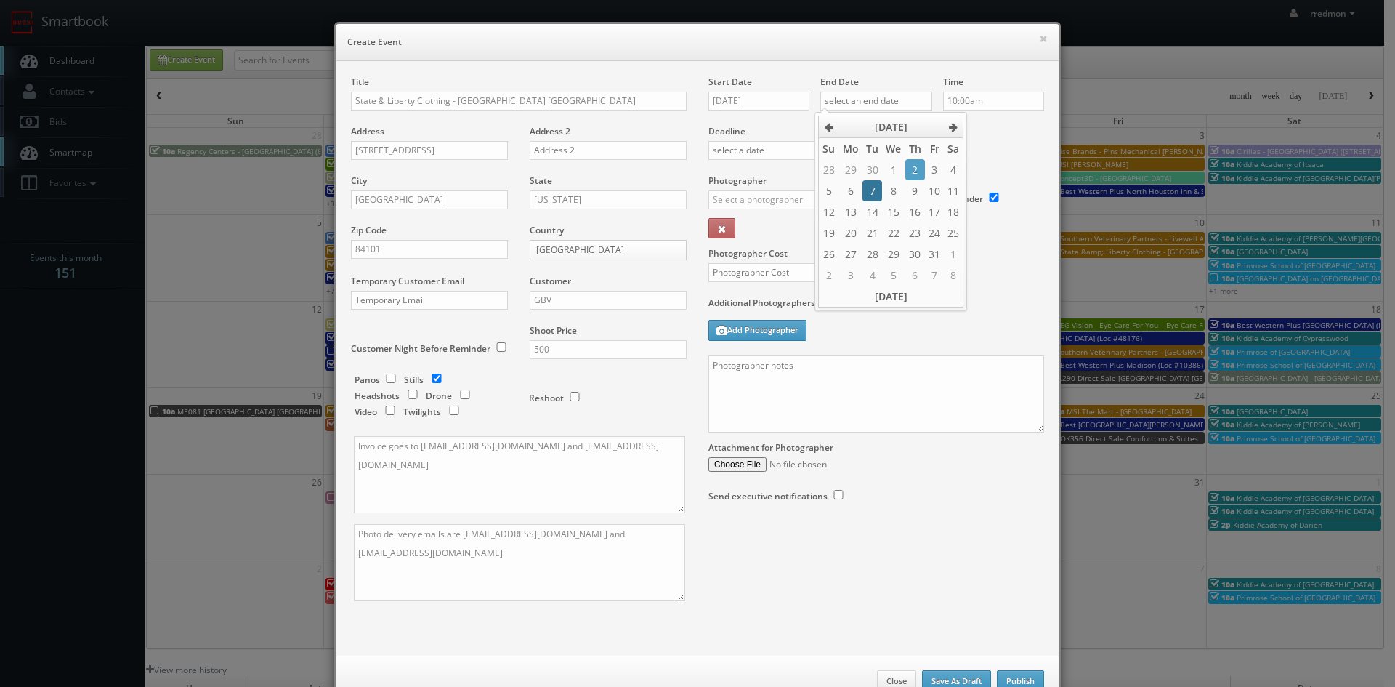
type input "10/07/2025"
click at [992, 161] on div "Deadline" at bounding box center [875, 125] width 357 height 99
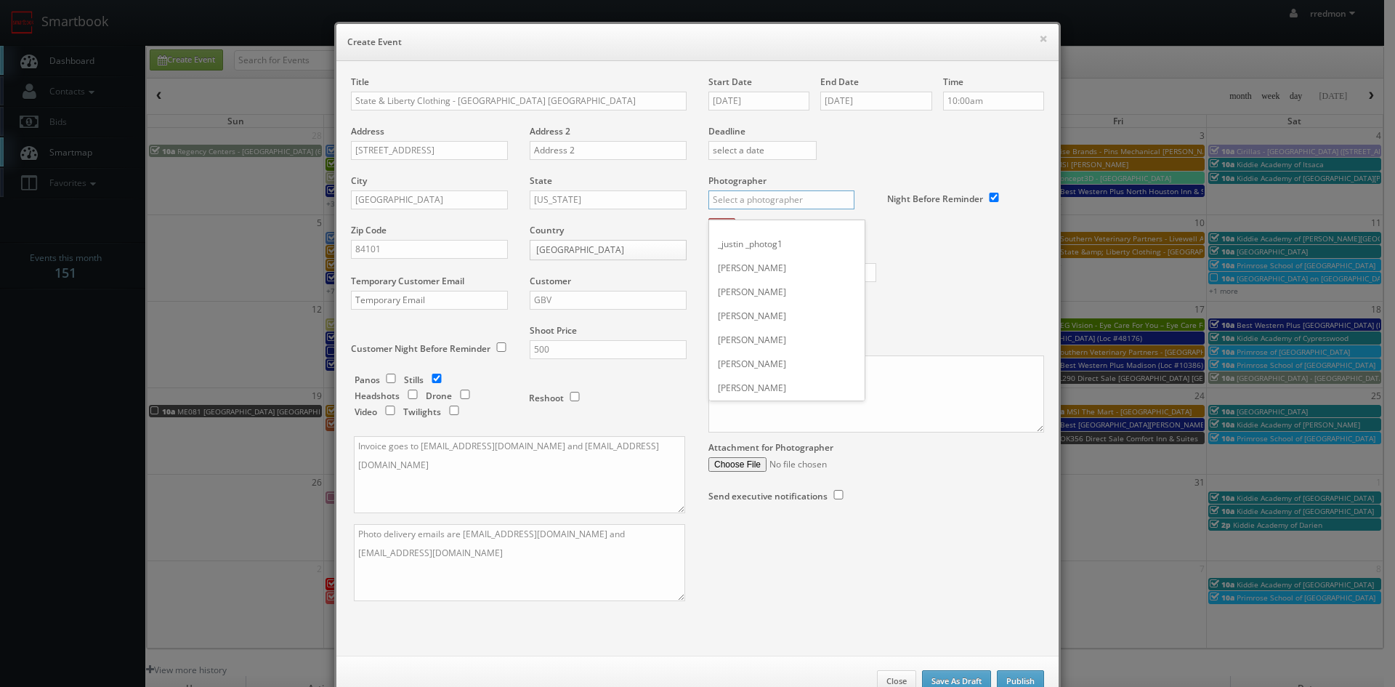
click at [752, 193] on input "text" at bounding box center [781, 199] width 146 height 19
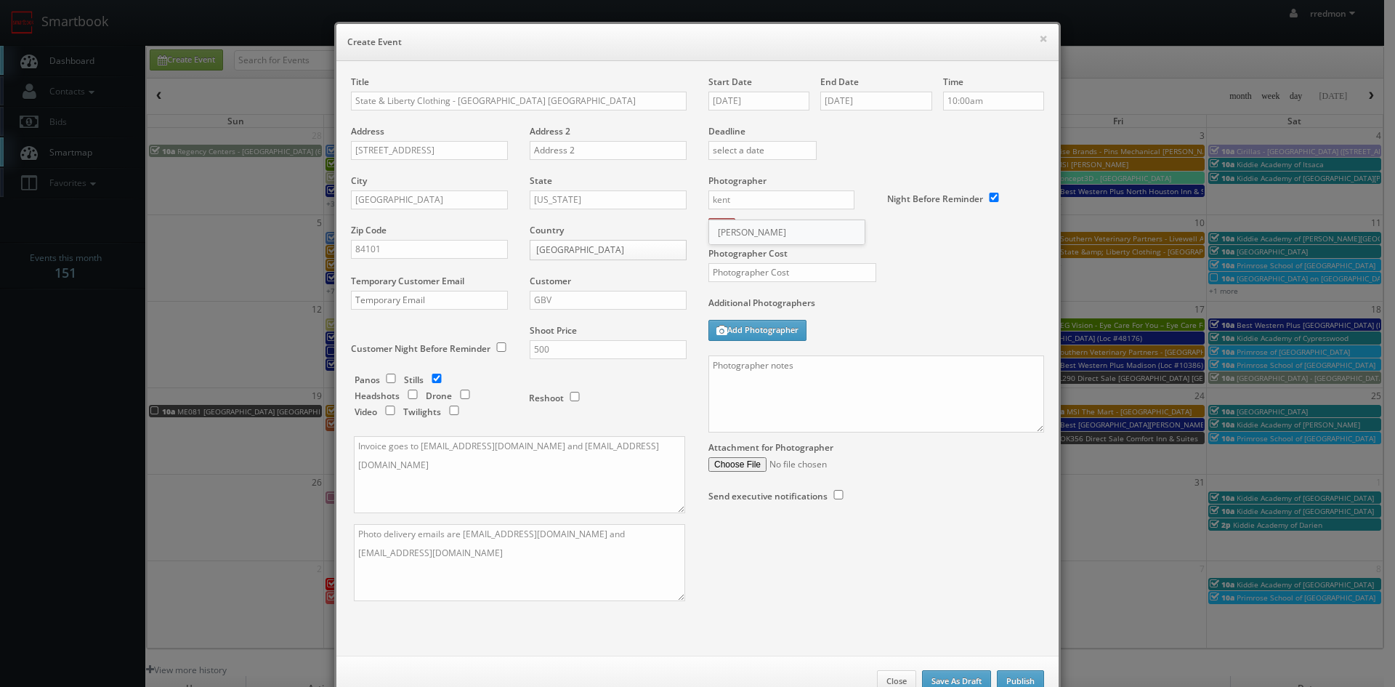
click at [764, 225] on div "Kent Shelton" at bounding box center [786, 232] width 155 height 24
type input "Kent Shelton"
click at [795, 268] on input "text" at bounding box center [792, 272] width 168 height 19
type input "200"
click at [817, 378] on textarea at bounding box center [876, 393] width 336 height 77
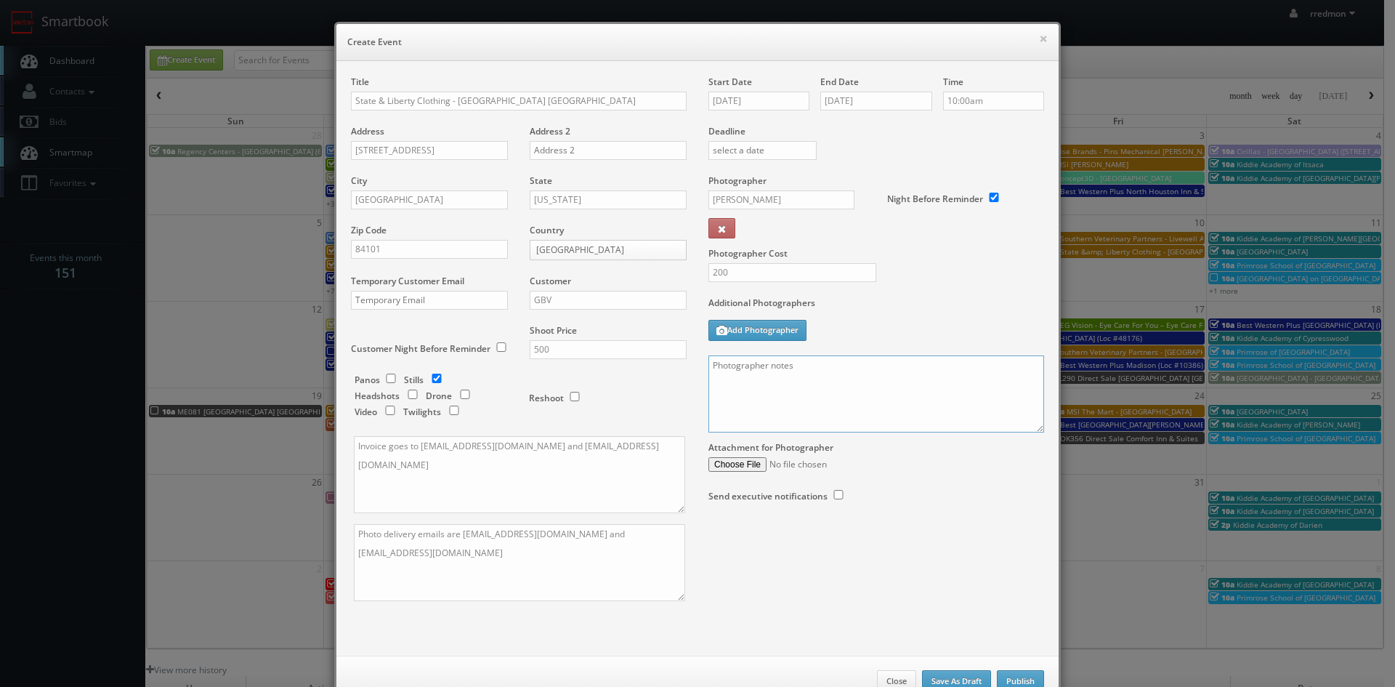
paste textarea "Onsite contact is Nathan, 720-878-9333 We need to deliver 5 photos of the inter…"
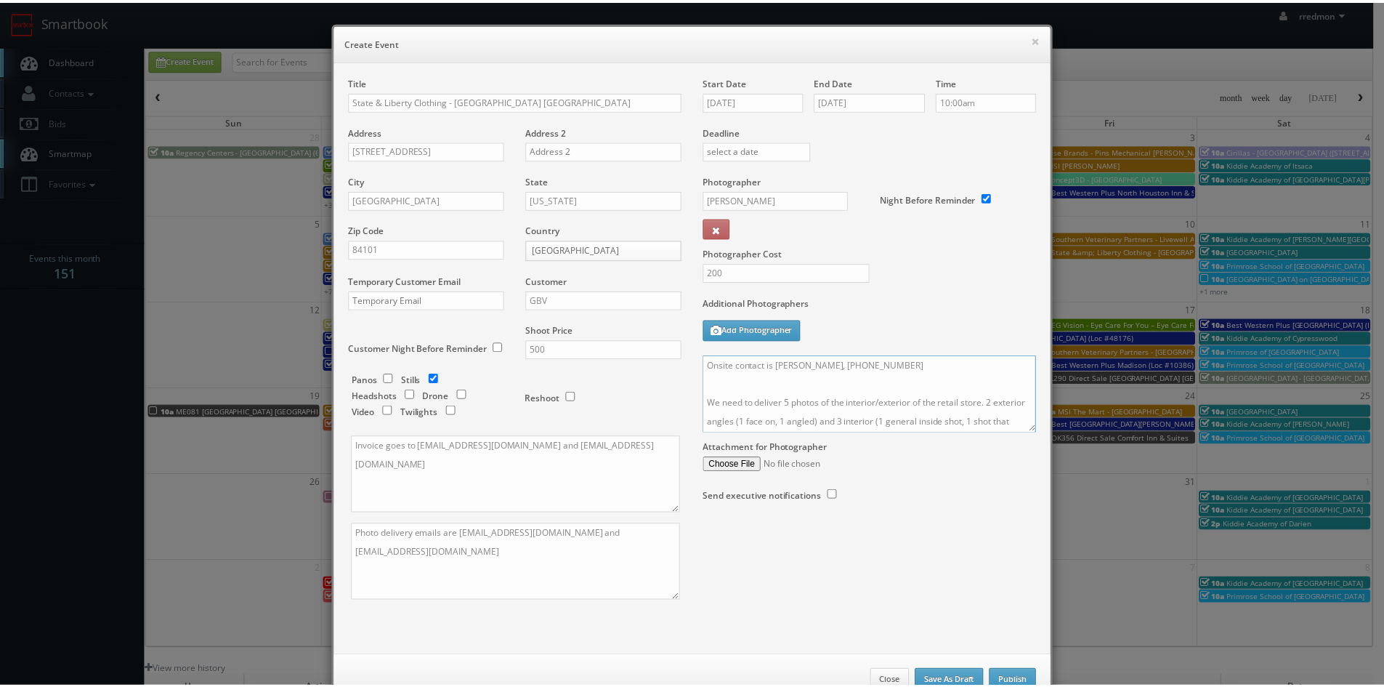
scroll to position [44, 0]
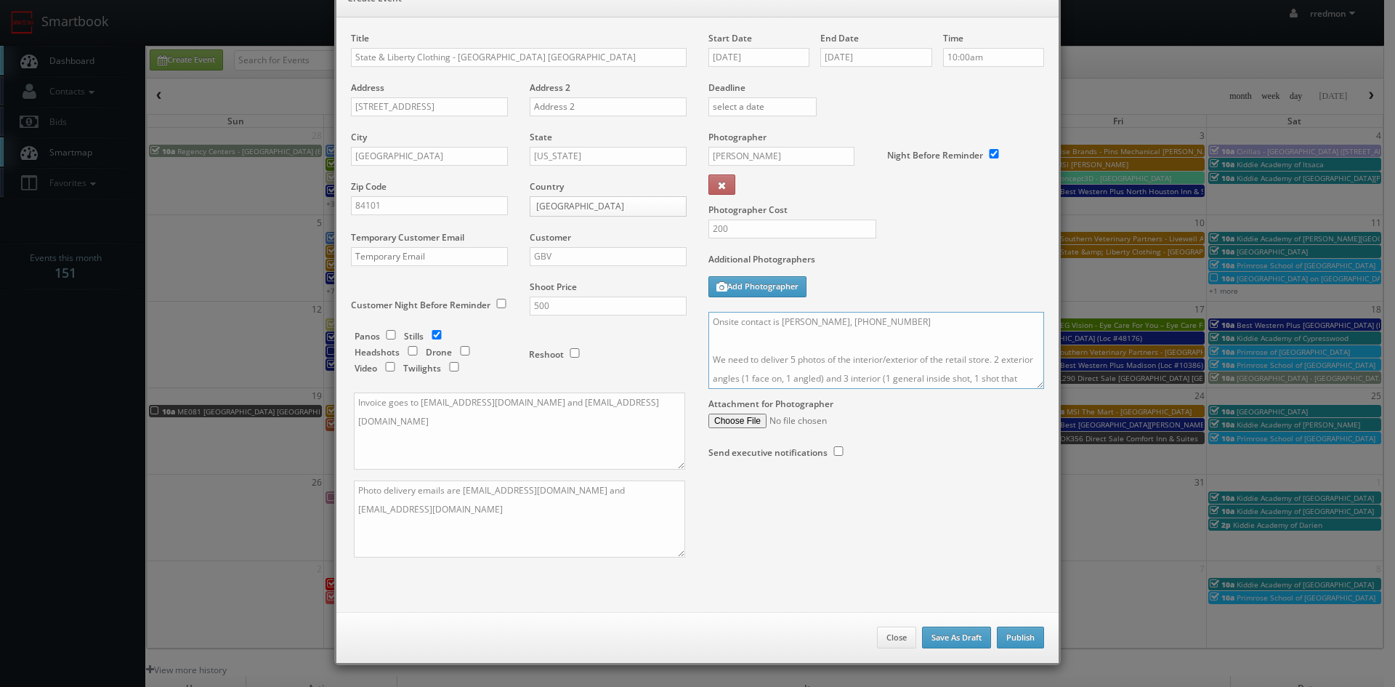
type textarea "Onsite contact is Nathan, 720-878-9333 We need to deliver 5 photos of the inter…"
click at [1007, 641] on button "Publish" at bounding box center [1020, 637] width 47 height 22
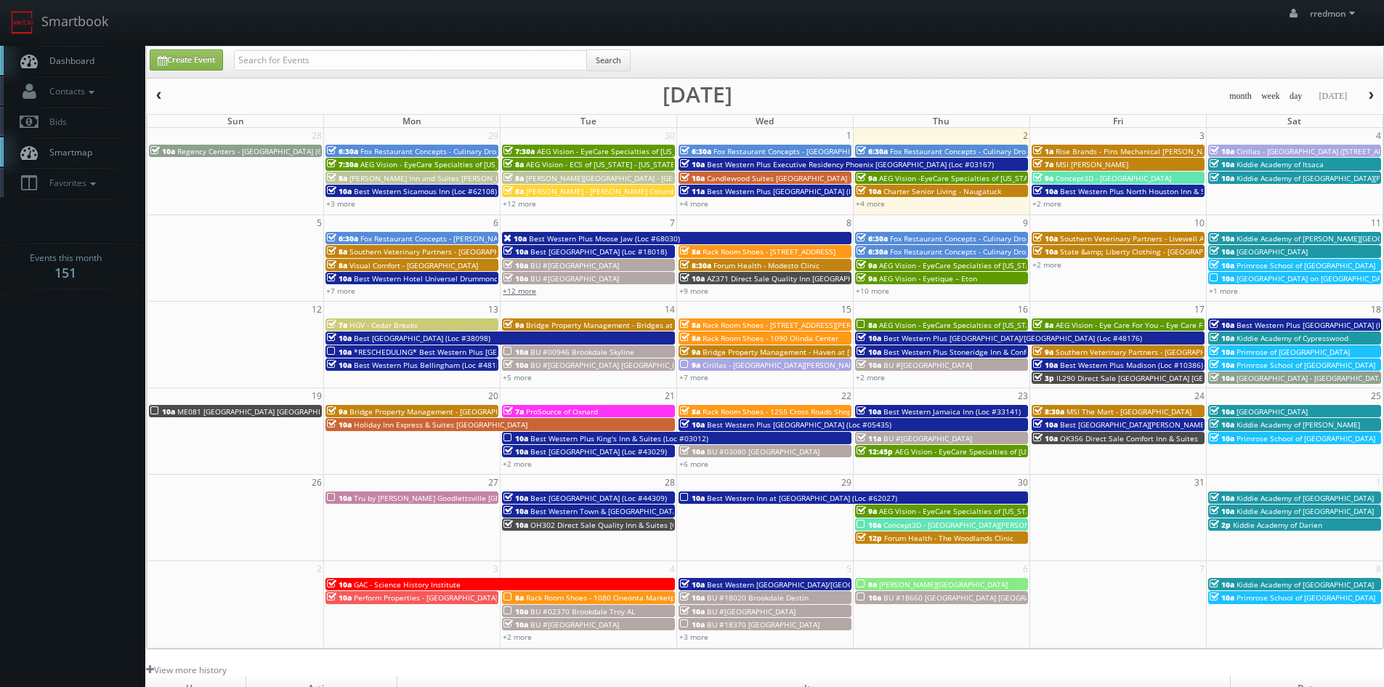
click at [522, 292] on link "+12 more" at bounding box center [519, 291] width 33 height 10
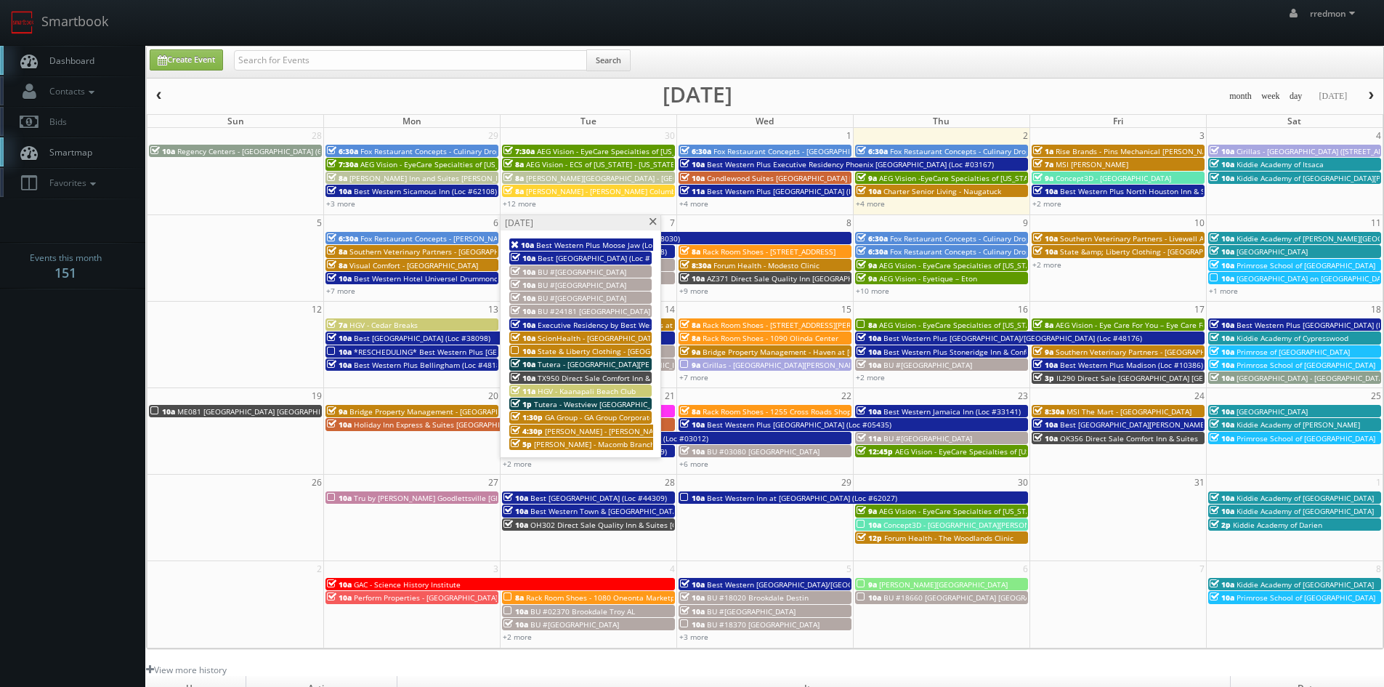
click at [654, 223] on span at bounding box center [652, 222] width 9 height 8
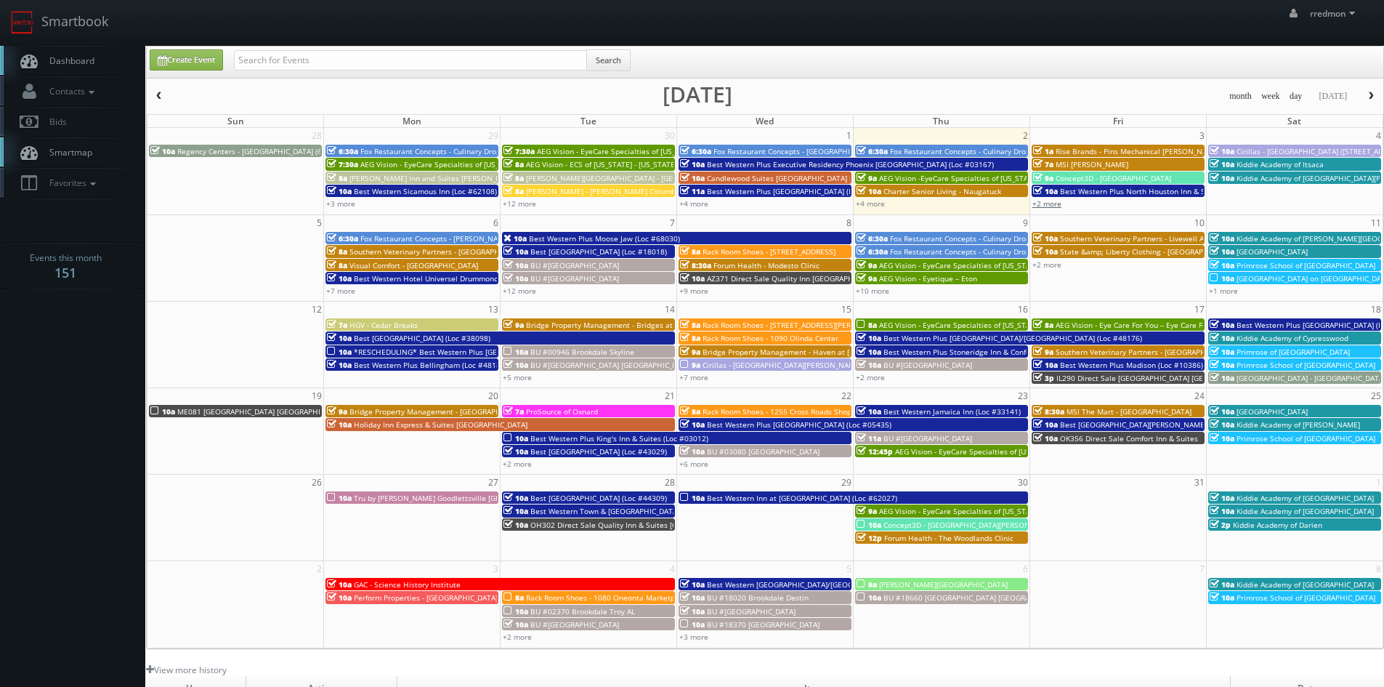
click at [1058, 203] on link "+2 more" at bounding box center [1046, 203] width 29 height 10
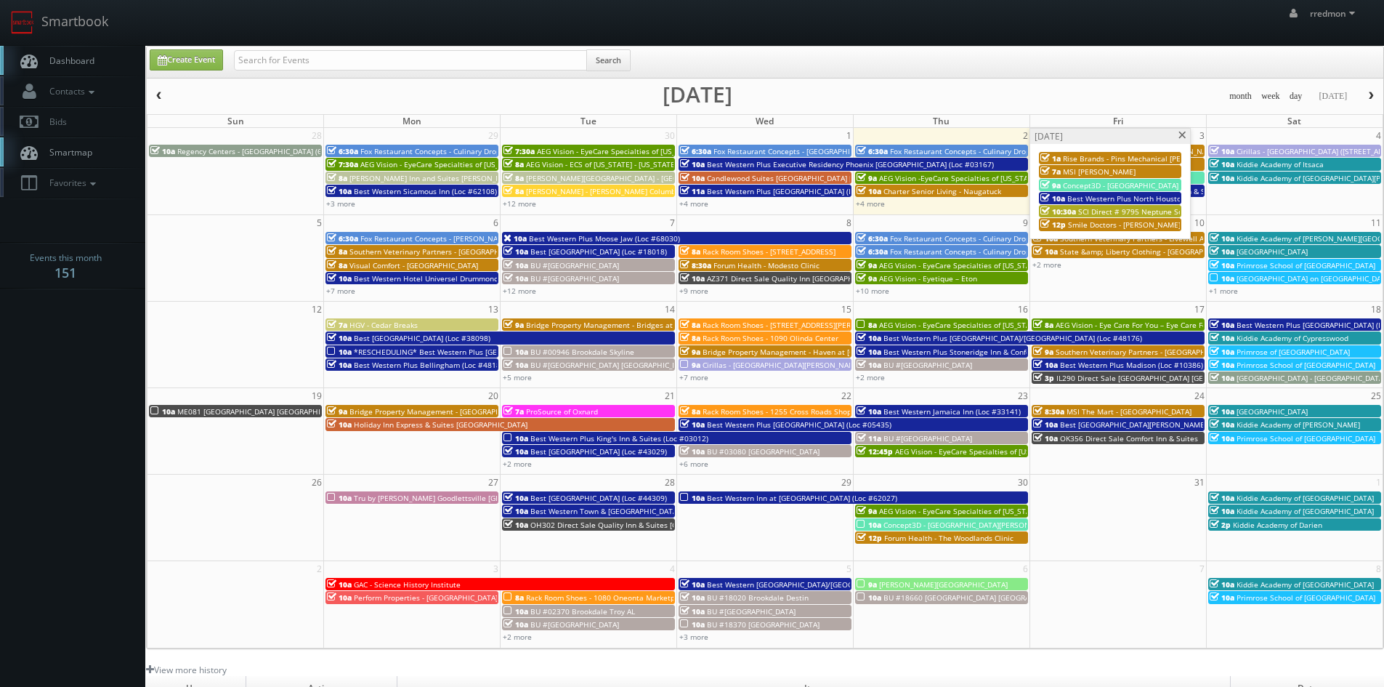
click at [1072, 157] on span "Rise Brands - Pins Mechanical Mason" at bounding box center [1145, 158] width 164 height 10
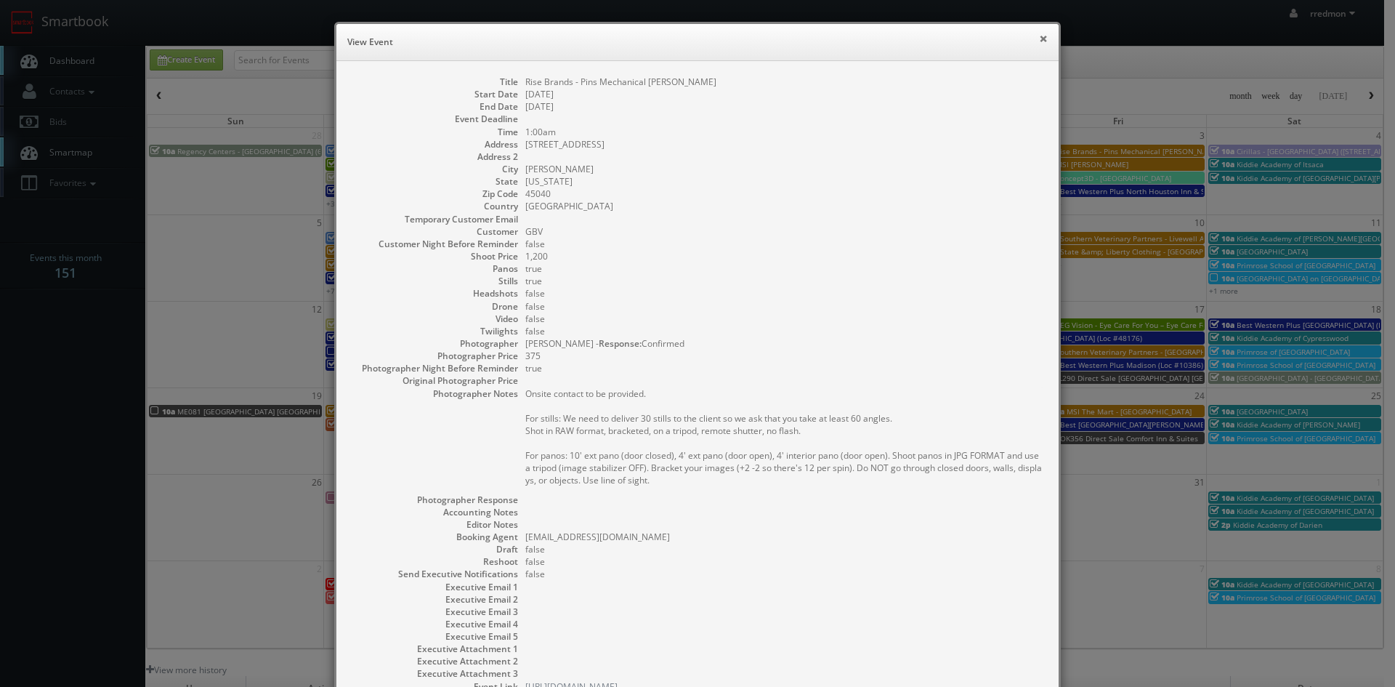
click at [1040, 43] on button "×" at bounding box center [1043, 38] width 9 height 10
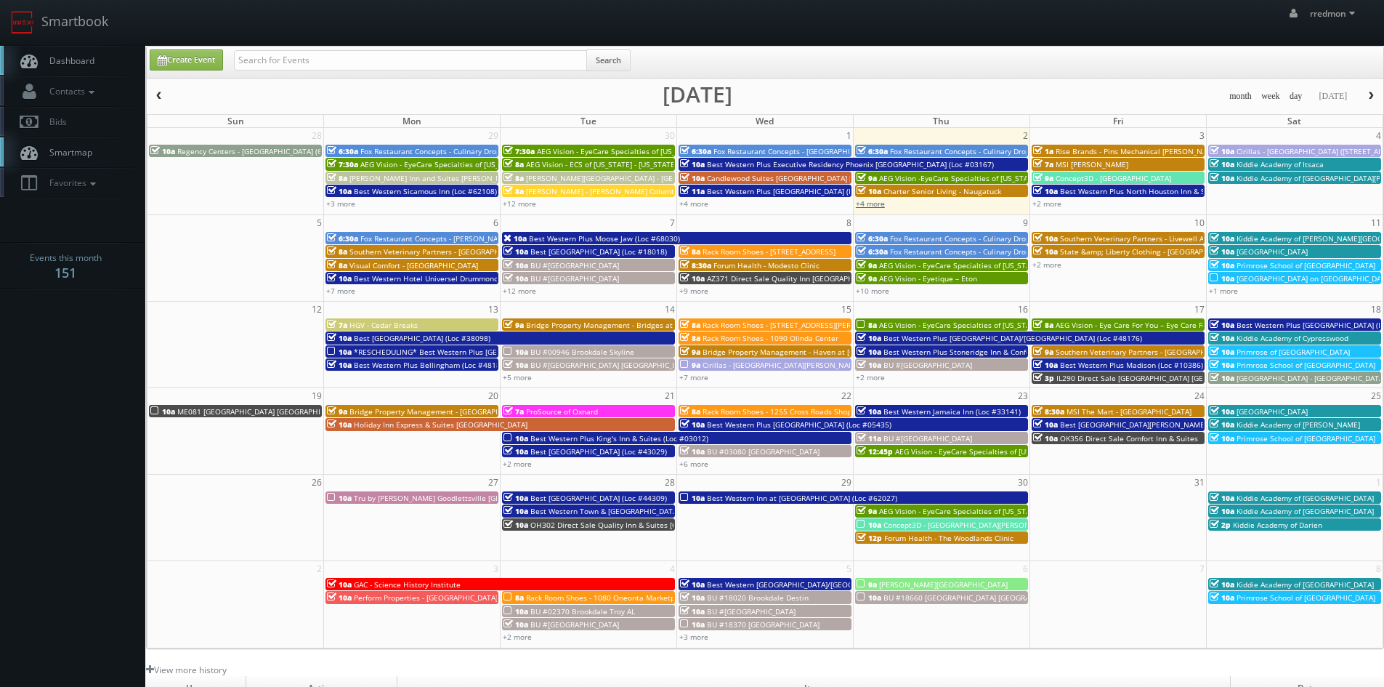
click at [870, 208] on link "+4 more" at bounding box center [870, 203] width 29 height 10
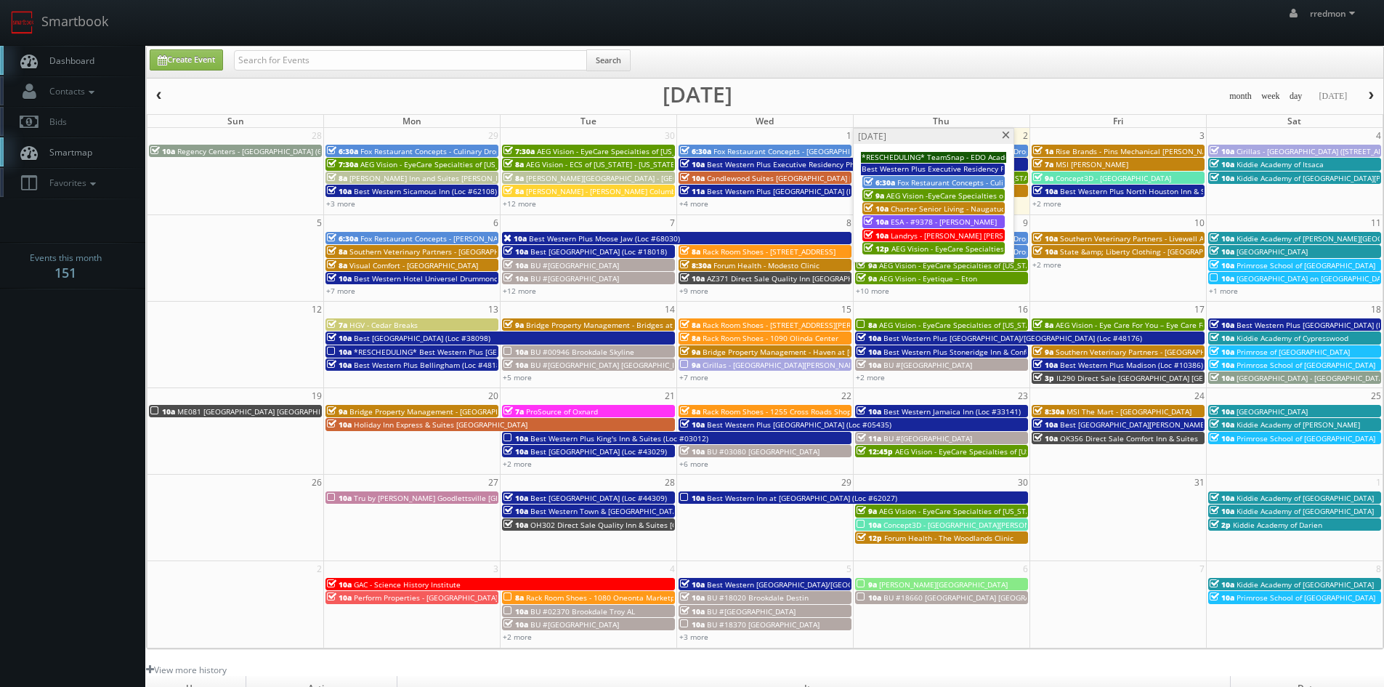
click at [925, 177] on span "Fox Restaurant Concepts - Culinary Dropout - Tucson" at bounding box center [1012, 182] width 230 height 10
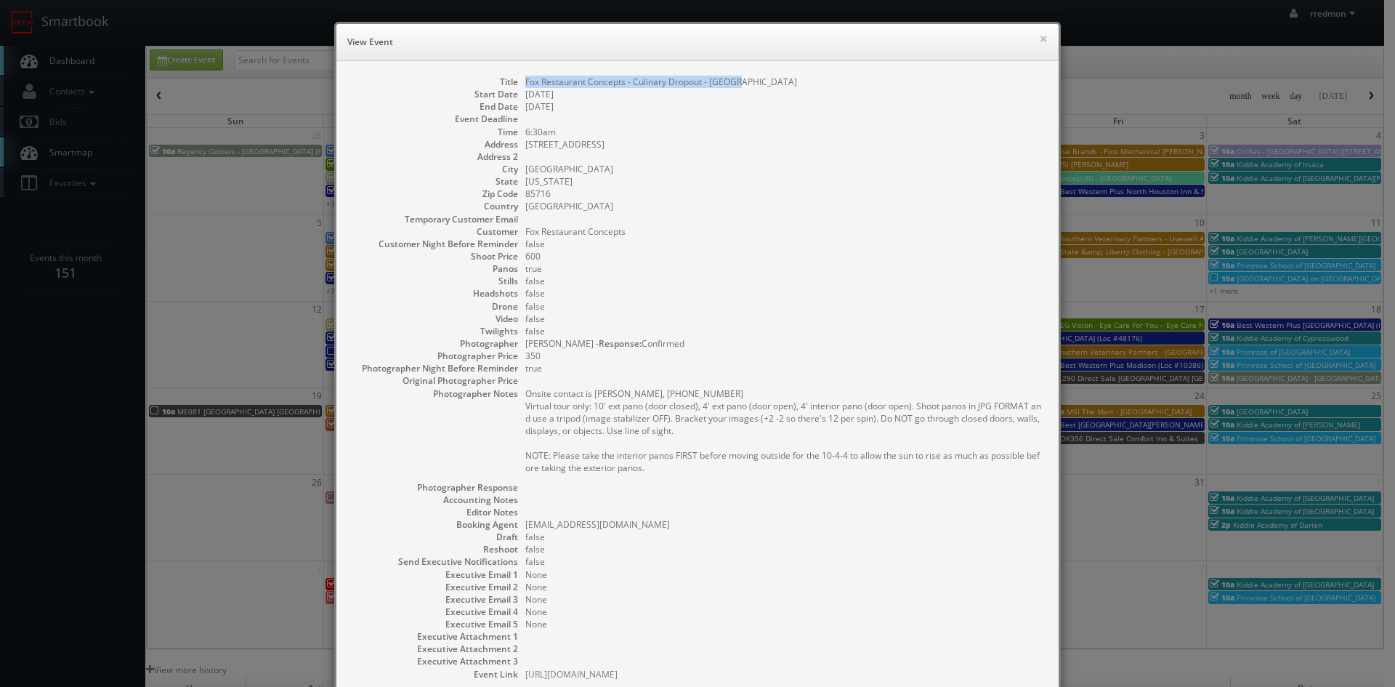
drag, startPoint x: 750, startPoint y: 84, endPoint x: 520, endPoint y: 86, distance: 229.6
click at [525, 86] on dd "Fox Restaurant Concepts - Culinary Dropout - Tucson" at bounding box center [784, 82] width 519 height 12
copy dd "Fox Restaurant Concepts - Culinary Dropout - Tucson"
click at [1039, 39] on button "×" at bounding box center [1043, 38] width 9 height 10
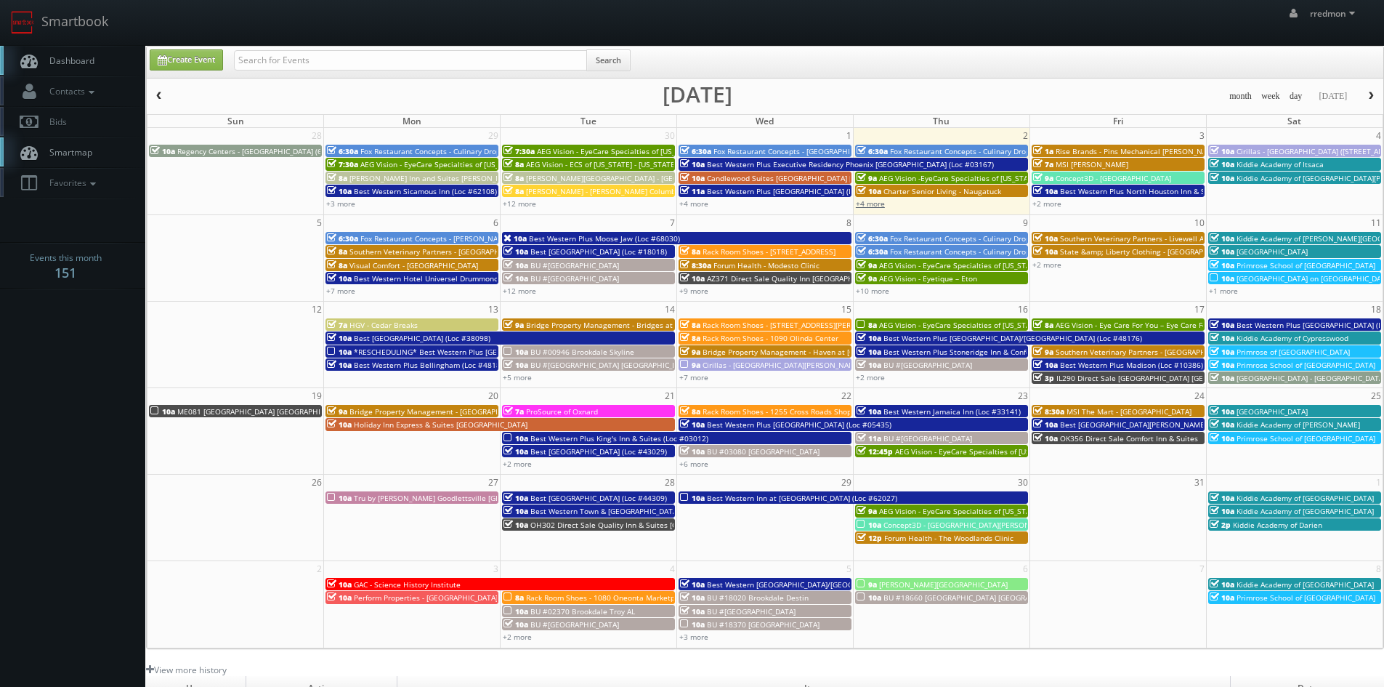
click at [878, 203] on link "+4 more" at bounding box center [870, 203] width 29 height 10
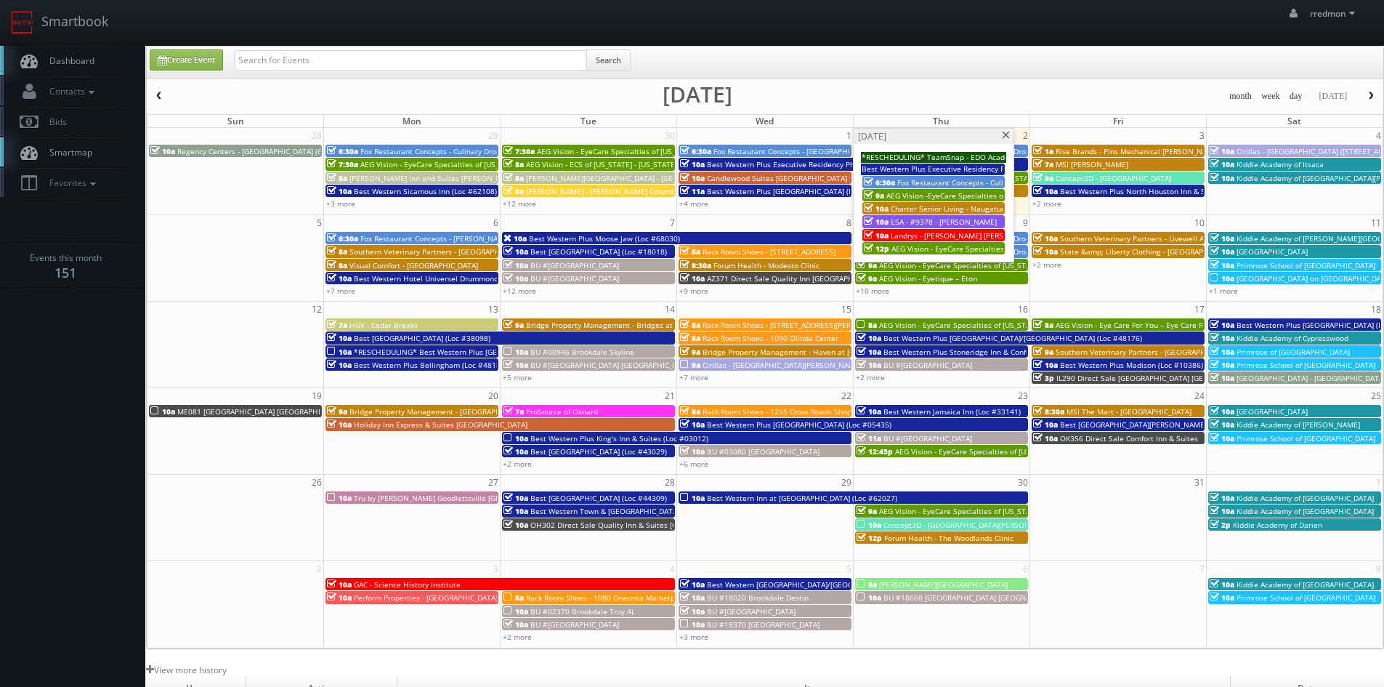
click at [912, 190] on span "AEG Vision -EyeCare Specialties of Washington – Eyes On Sammamish" at bounding box center [1006, 195] width 241 height 10
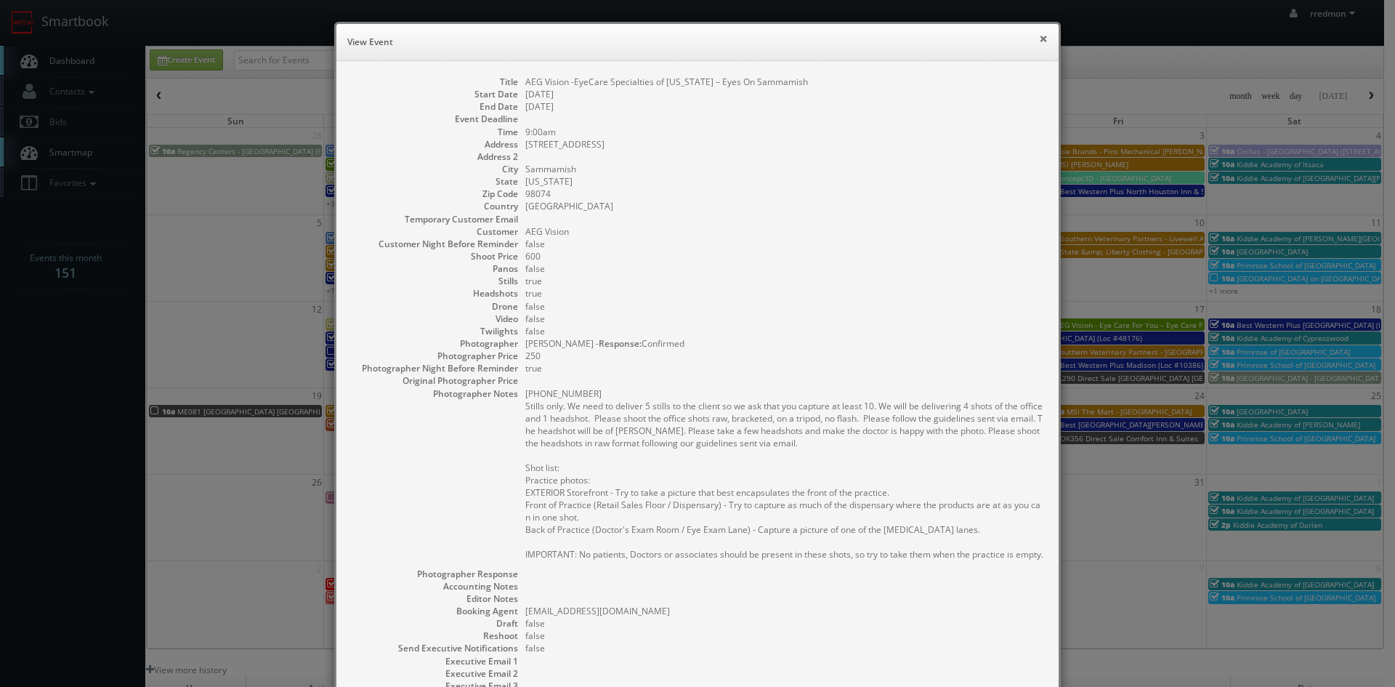
click at [1039, 39] on button "×" at bounding box center [1043, 38] width 9 height 10
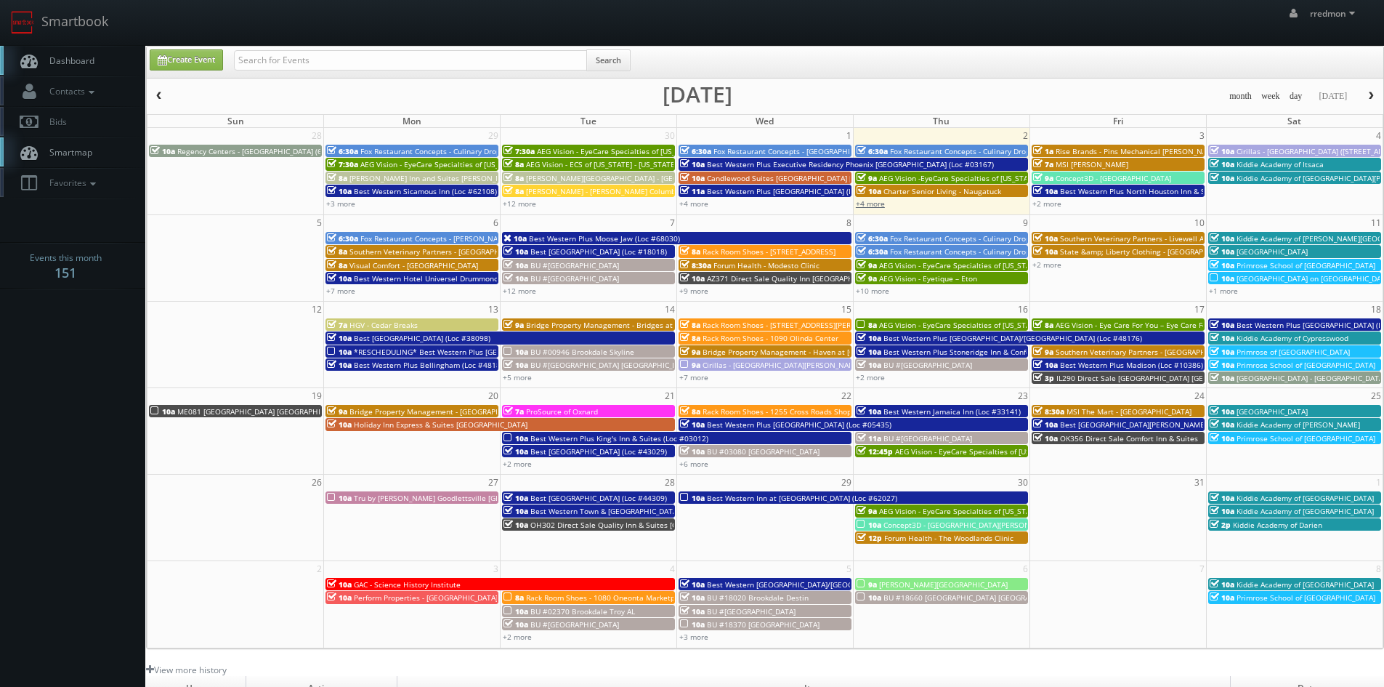
click at [871, 206] on link "+4 more" at bounding box center [870, 203] width 29 height 10
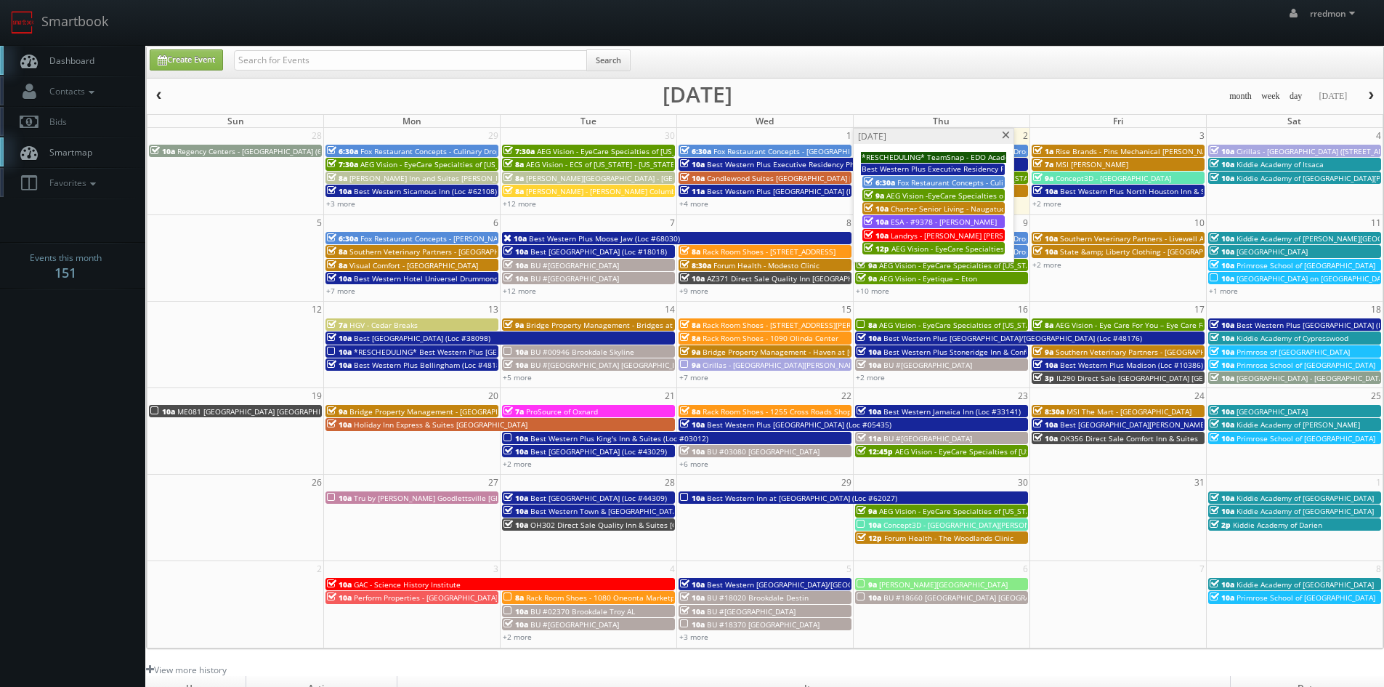
click at [922, 250] on span "AEG Vision - EyeCare Specialties of Tennessee – Primary EyeCare (Brentwood)" at bounding box center [1043, 248] width 305 height 10
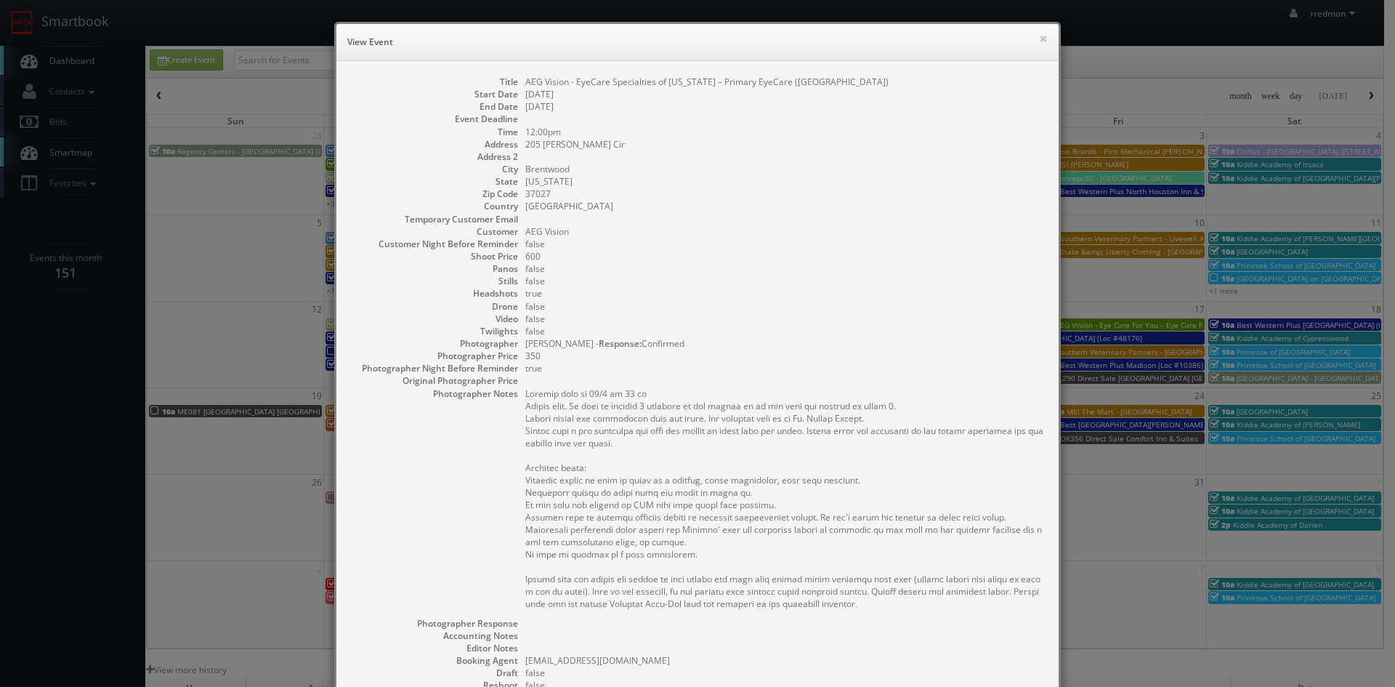
click at [1032, 41] on h6 "View Event" at bounding box center [697, 42] width 700 height 15
click at [1039, 38] on button "×" at bounding box center [1043, 38] width 9 height 10
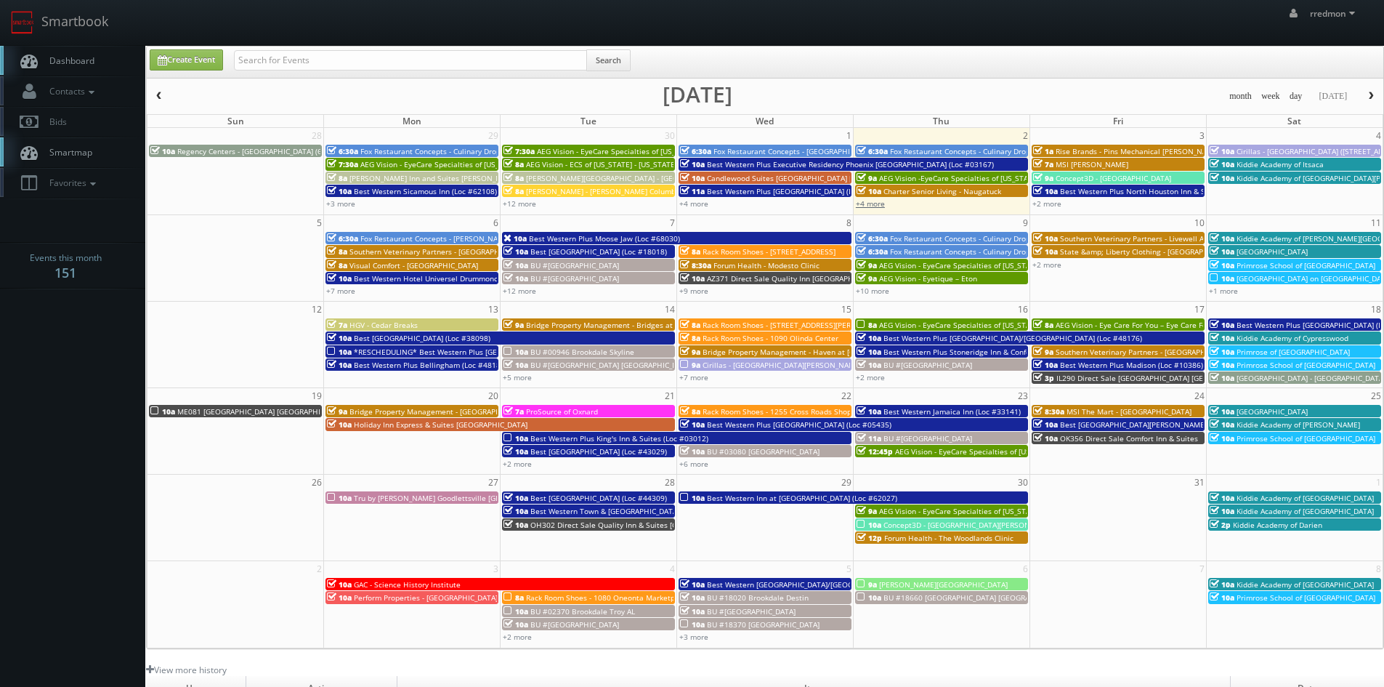
click at [865, 201] on link "+4 more" at bounding box center [870, 203] width 29 height 10
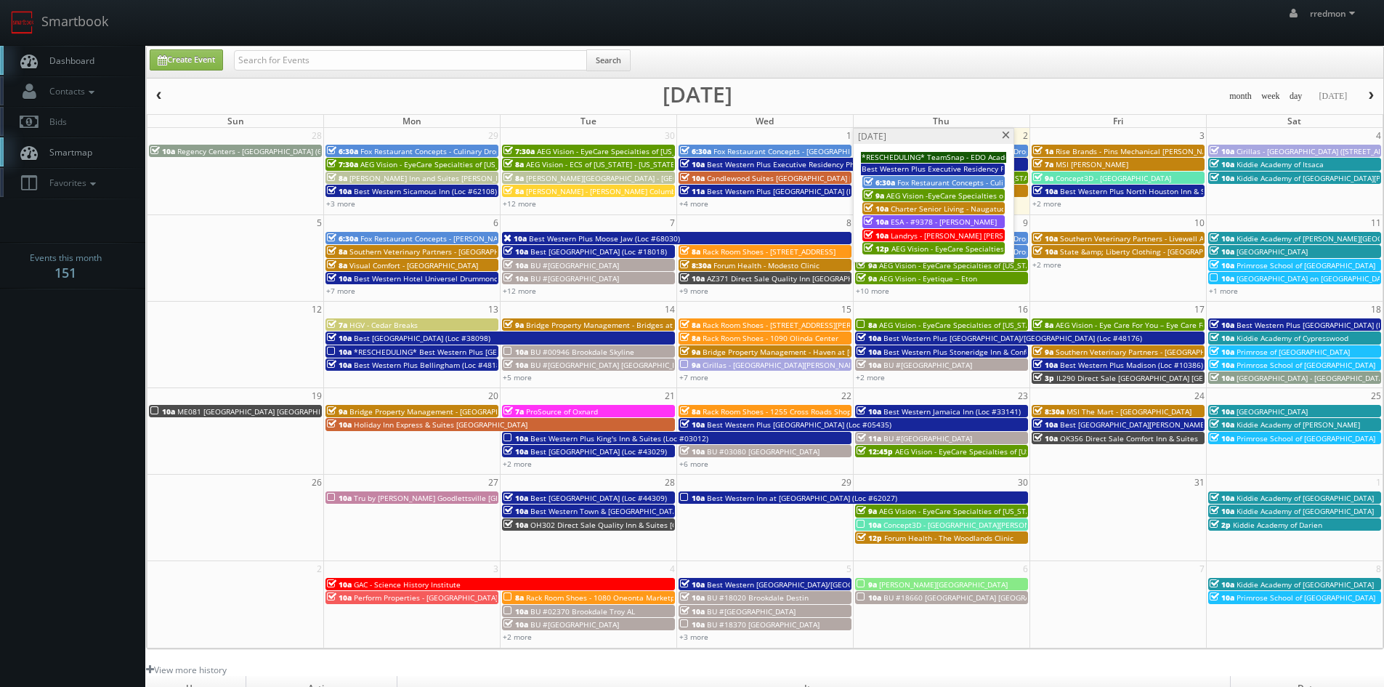
click at [379, 164] on span "AEG Vision - EyeCare Specialties of Florida – Southwest Orlando Eye Care" at bounding box center [495, 164] width 270 height 10
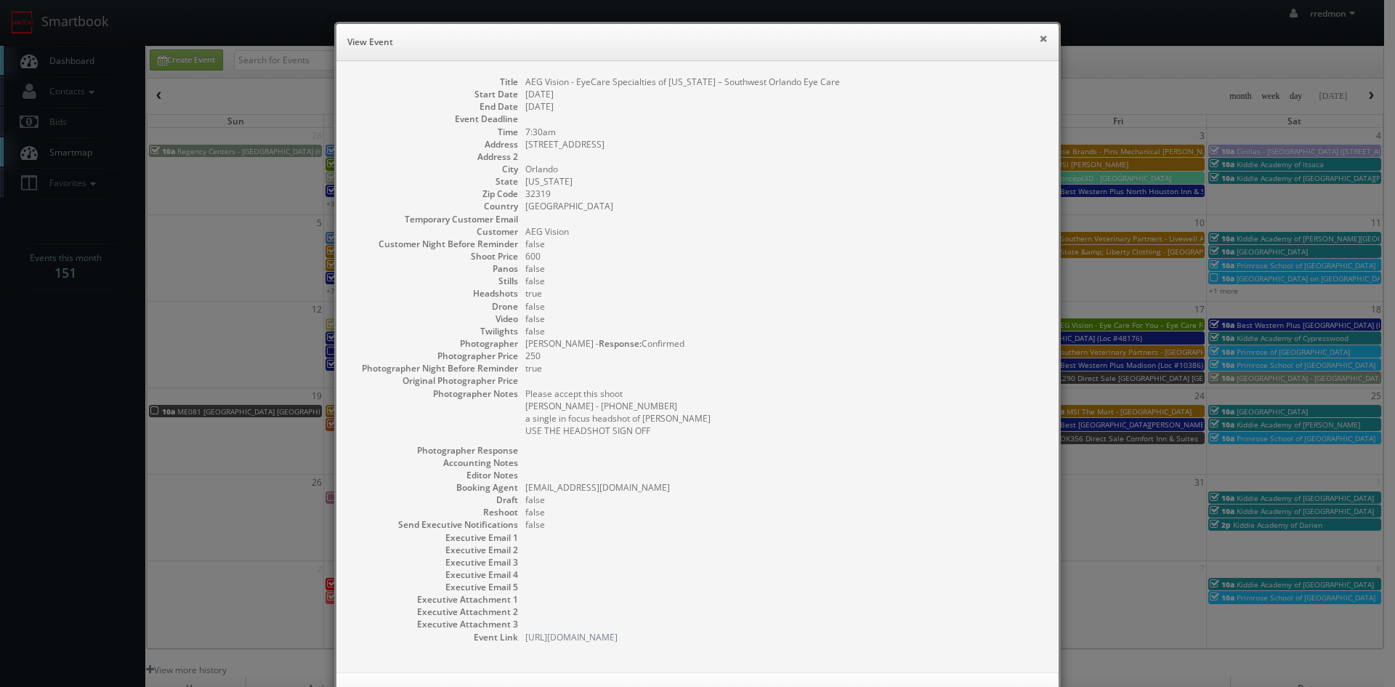
click at [1039, 42] on button "×" at bounding box center [1043, 38] width 9 height 10
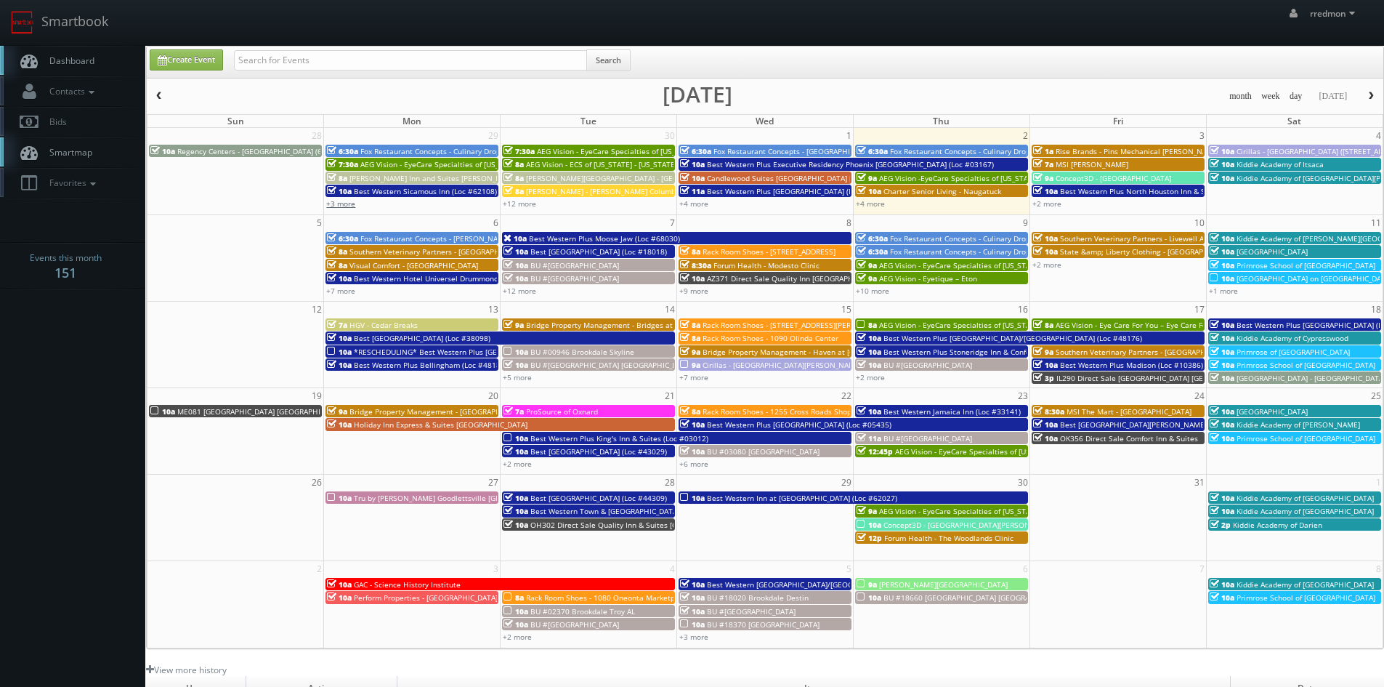
click at [348, 203] on link "+3 more" at bounding box center [340, 203] width 29 height 10
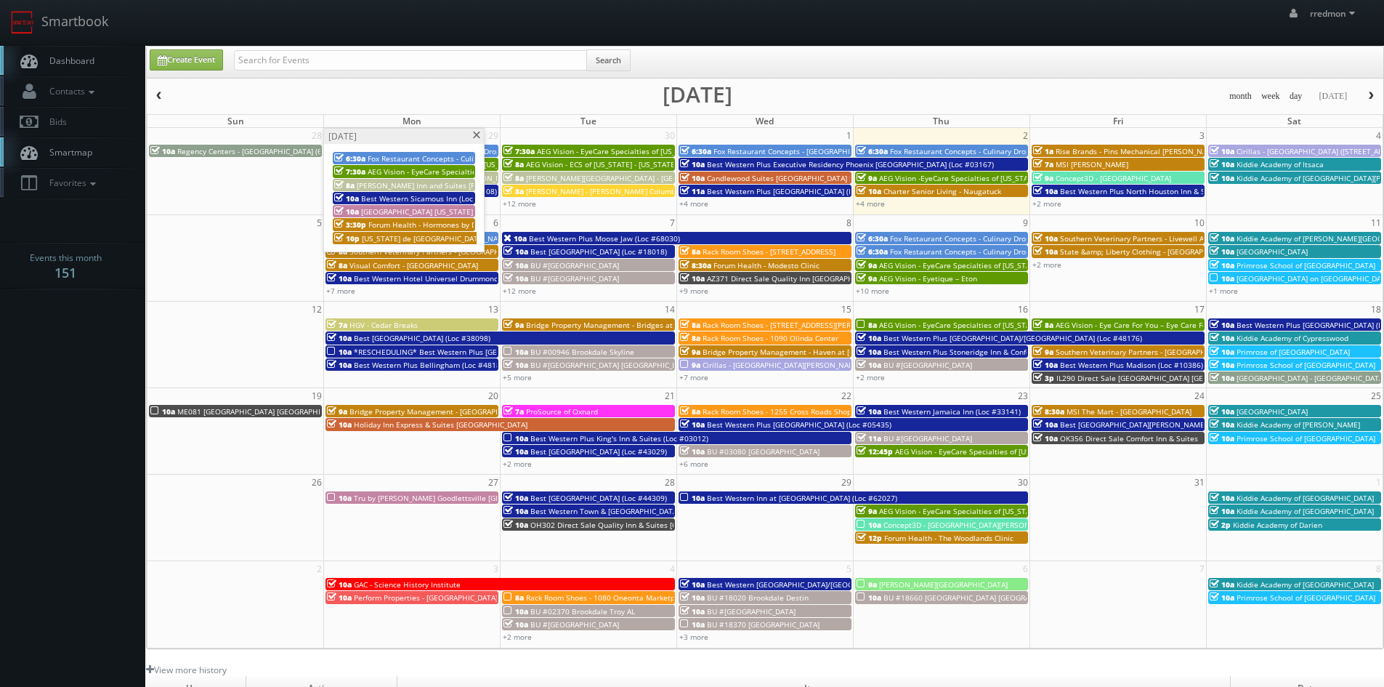
click at [413, 194] on span "Best Western Sicamous Inn (Loc #62108)" at bounding box center [432, 198] width 143 height 10
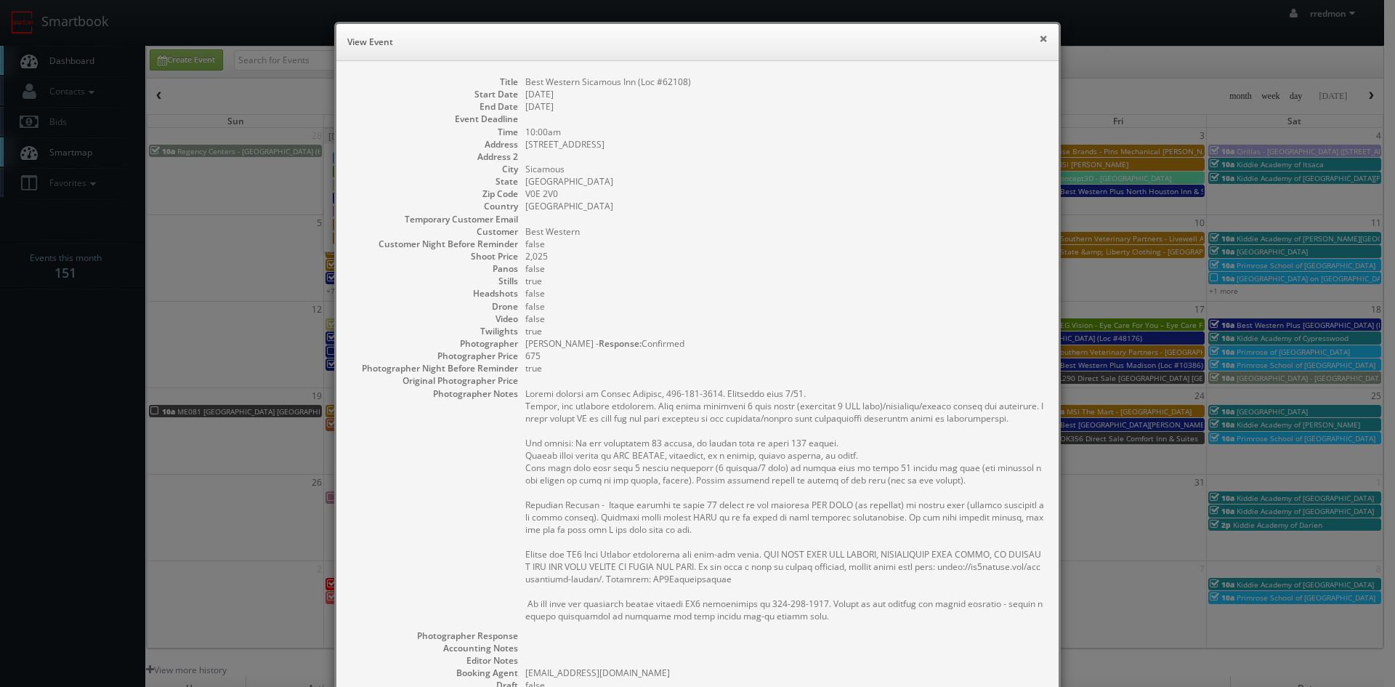
click at [1039, 41] on button "×" at bounding box center [1043, 38] width 9 height 10
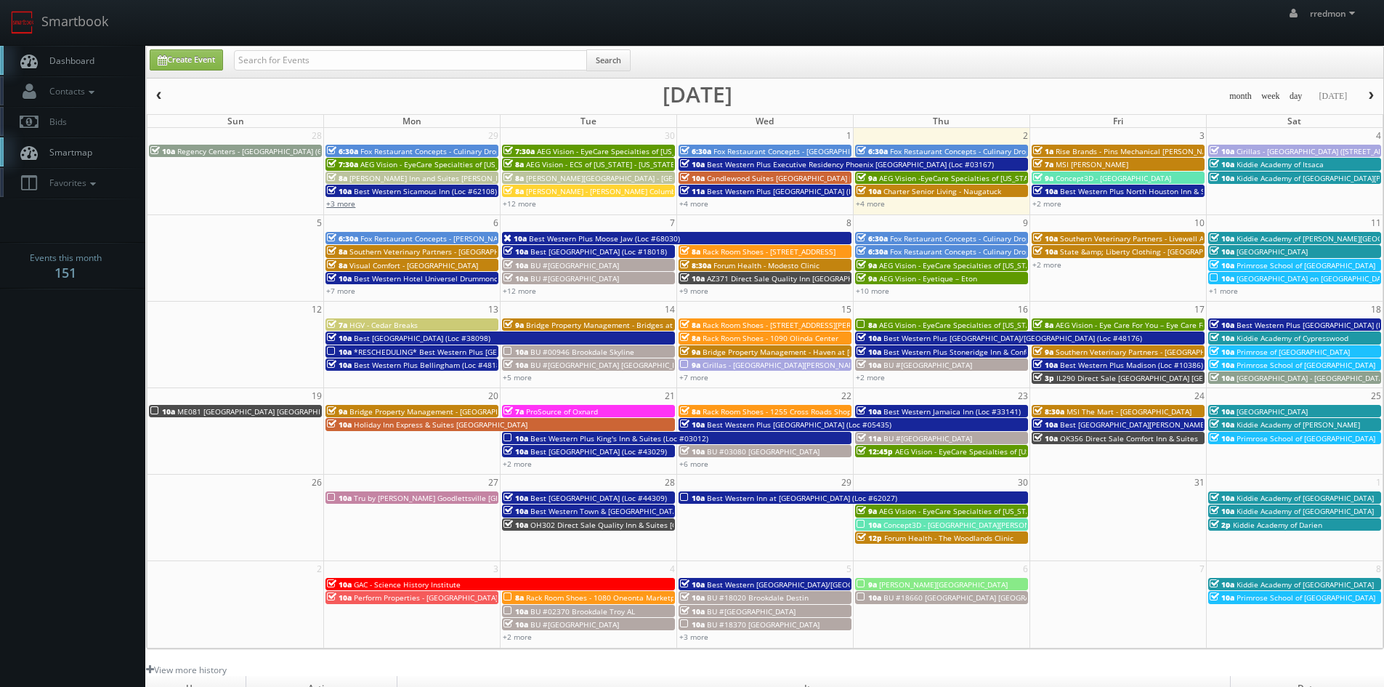
click at [351, 202] on link "+3 more" at bounding box center [340, 203] width 29 height 10
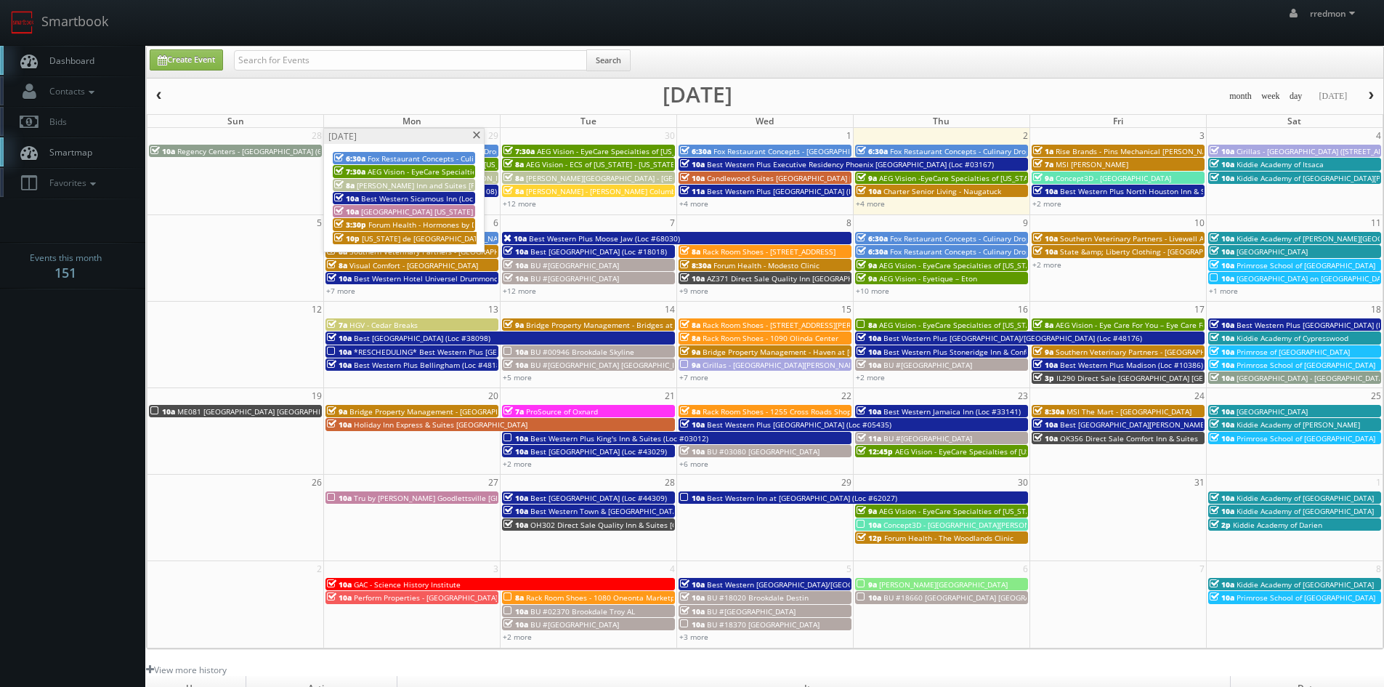
click at [389, 366] on span "Best Western Plus Bellingham (Loc #48188)" at bounding box center [430, 365] width 153 height 10
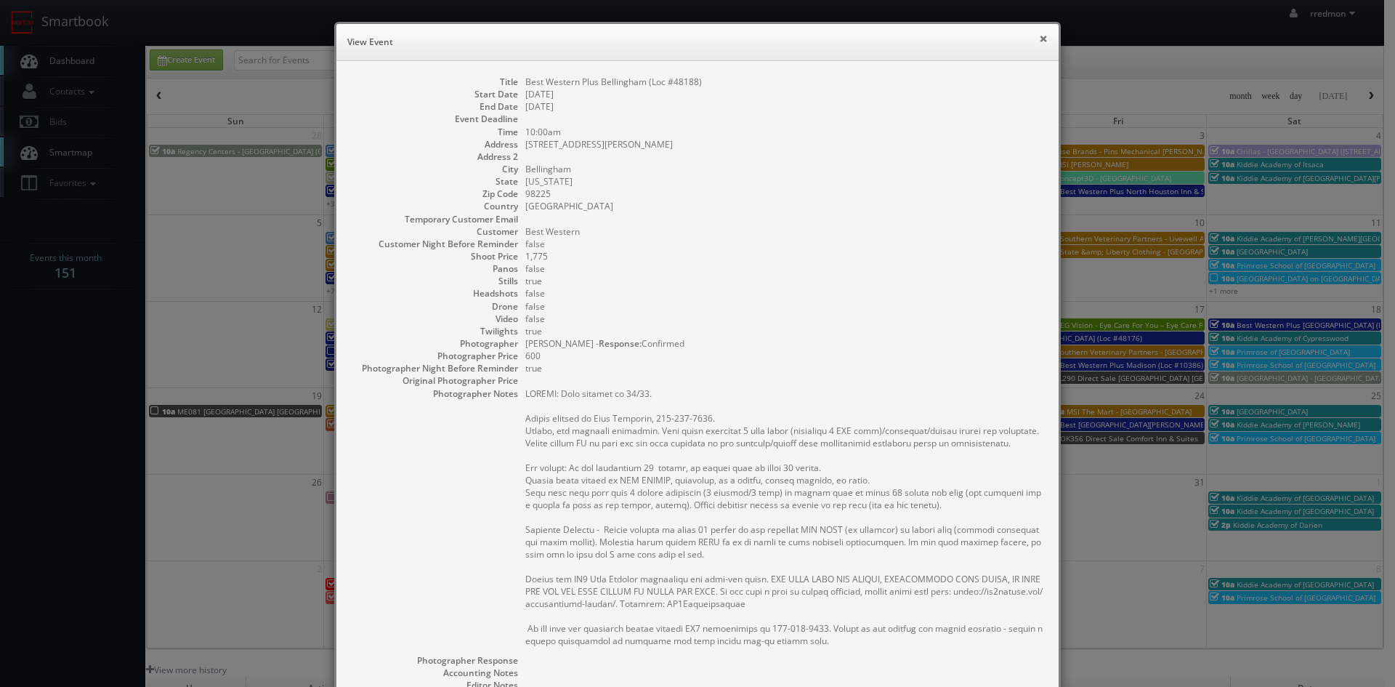
click at [1039, 41] on button "×" at bounding box center [1043, 38] width 9 height 10
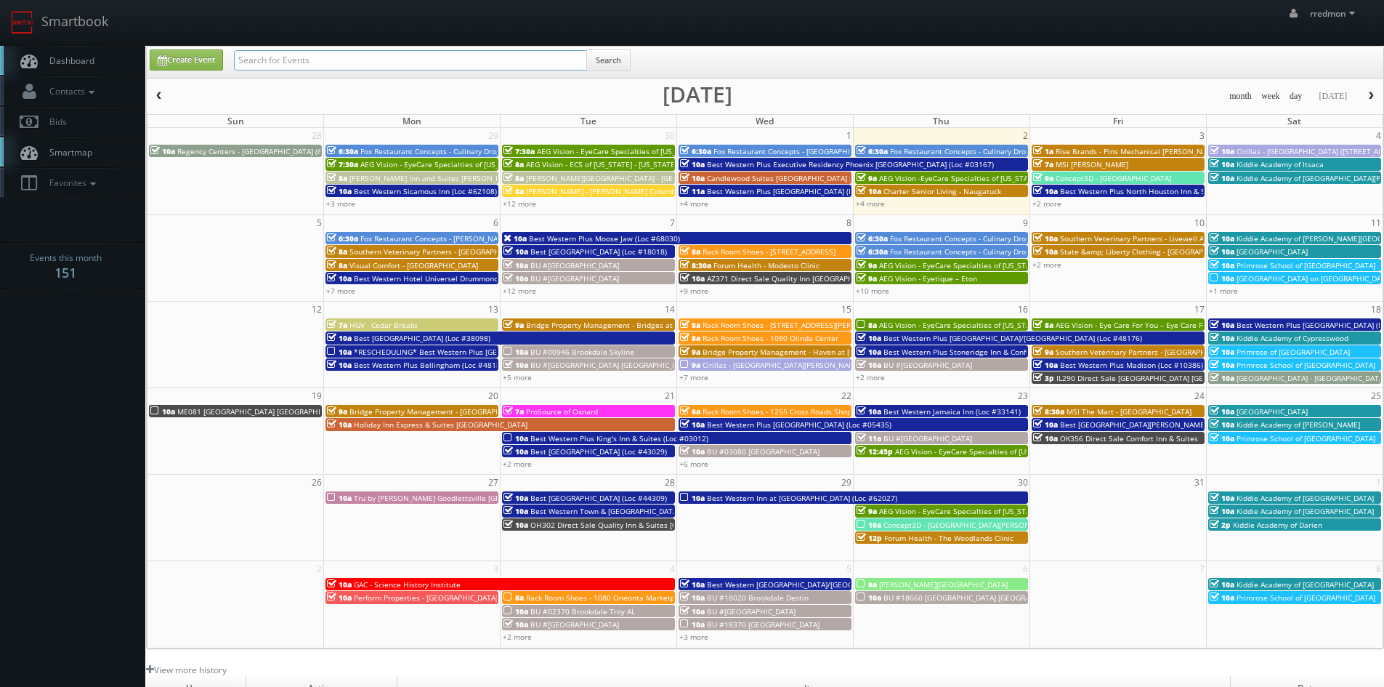
click at [473, 63] on input "text" at bounding box center [410, 60] width 353 height 20
type input "anthony catalano"
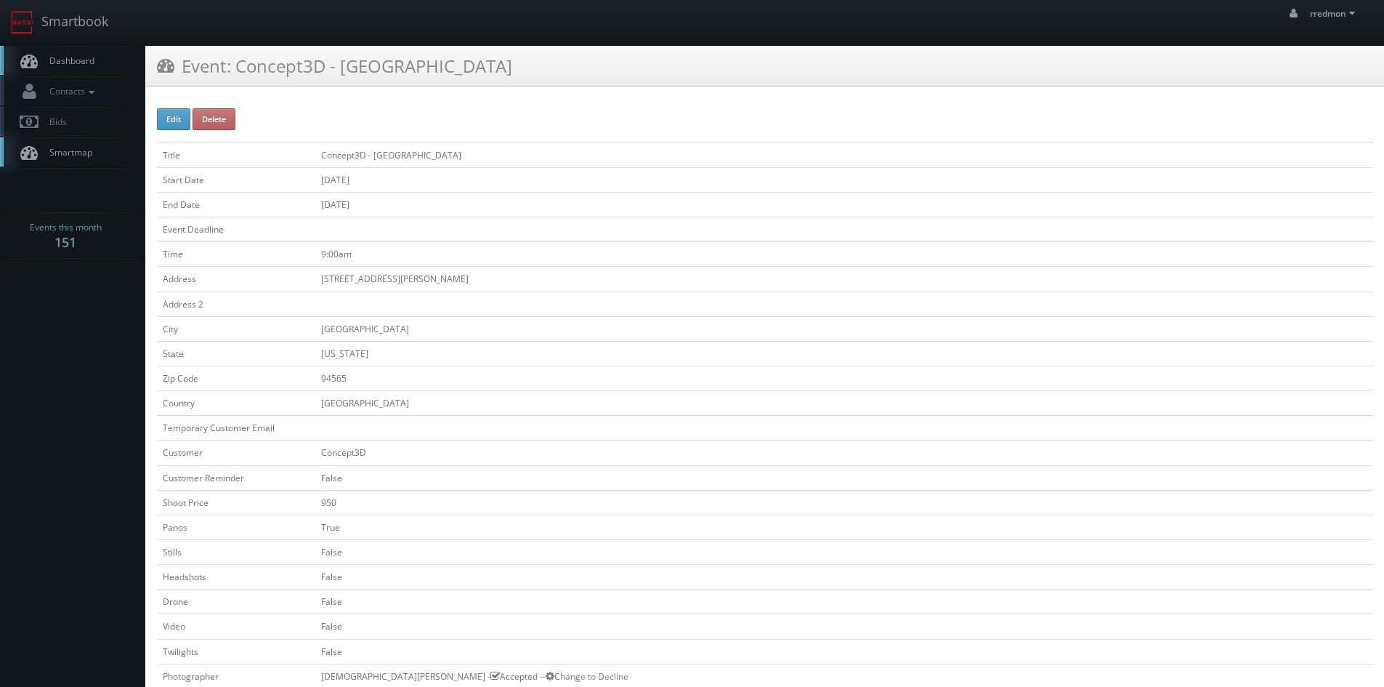
click at [101, 61] on link "Dashboard" at bounding box center [72, 61] width 145 height 30
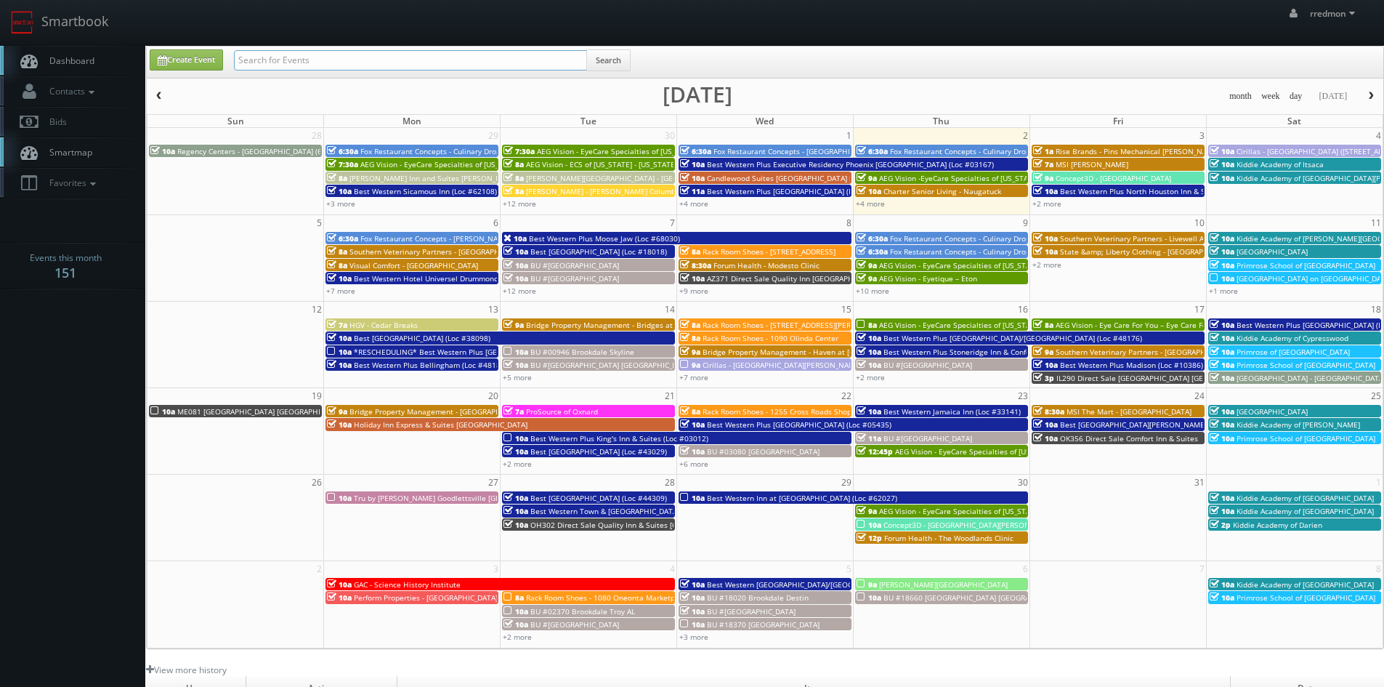
click at [408, 58] on input "text" at bounding box center [410, 60] width 353 height 20
type input "state"
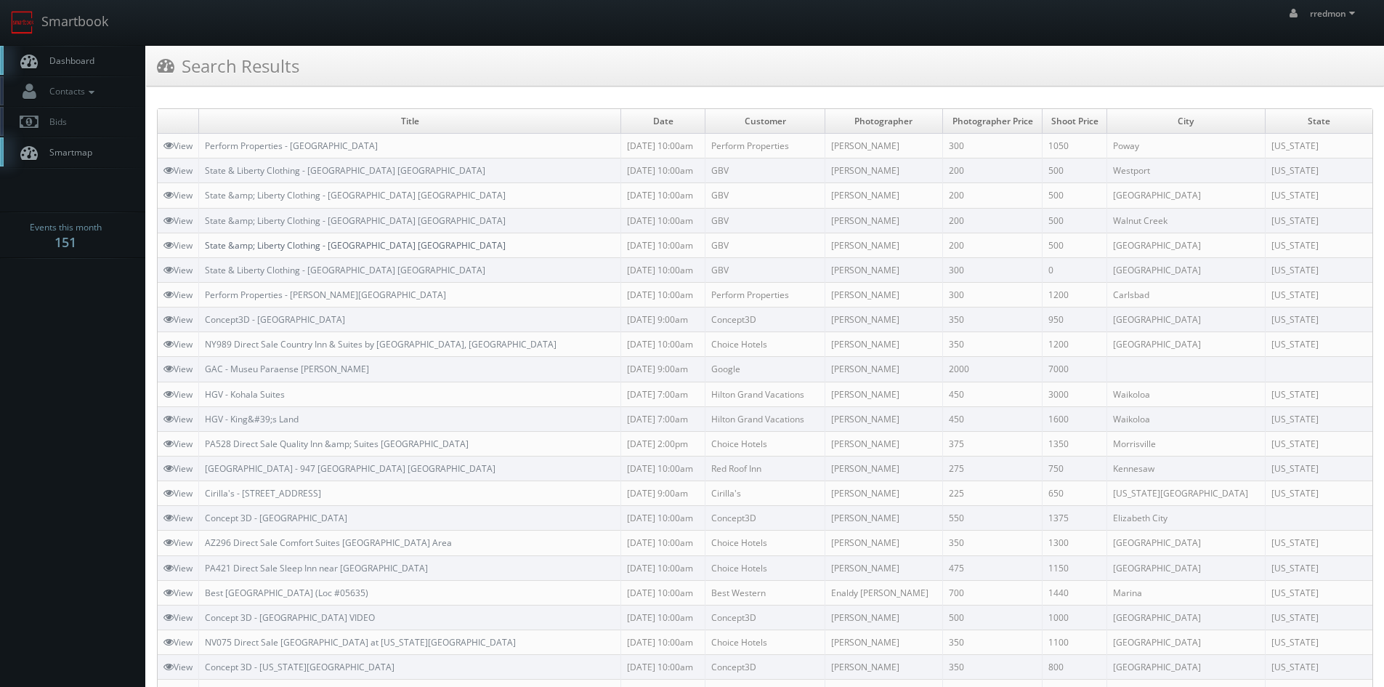
click at [386, 244] on link "State &amp; Liberty Clothing - [GEOGRAPHIC_DATA] [GEOGRAPHIC_DATA]" at bounding box center [355, 245] width 301 height 12
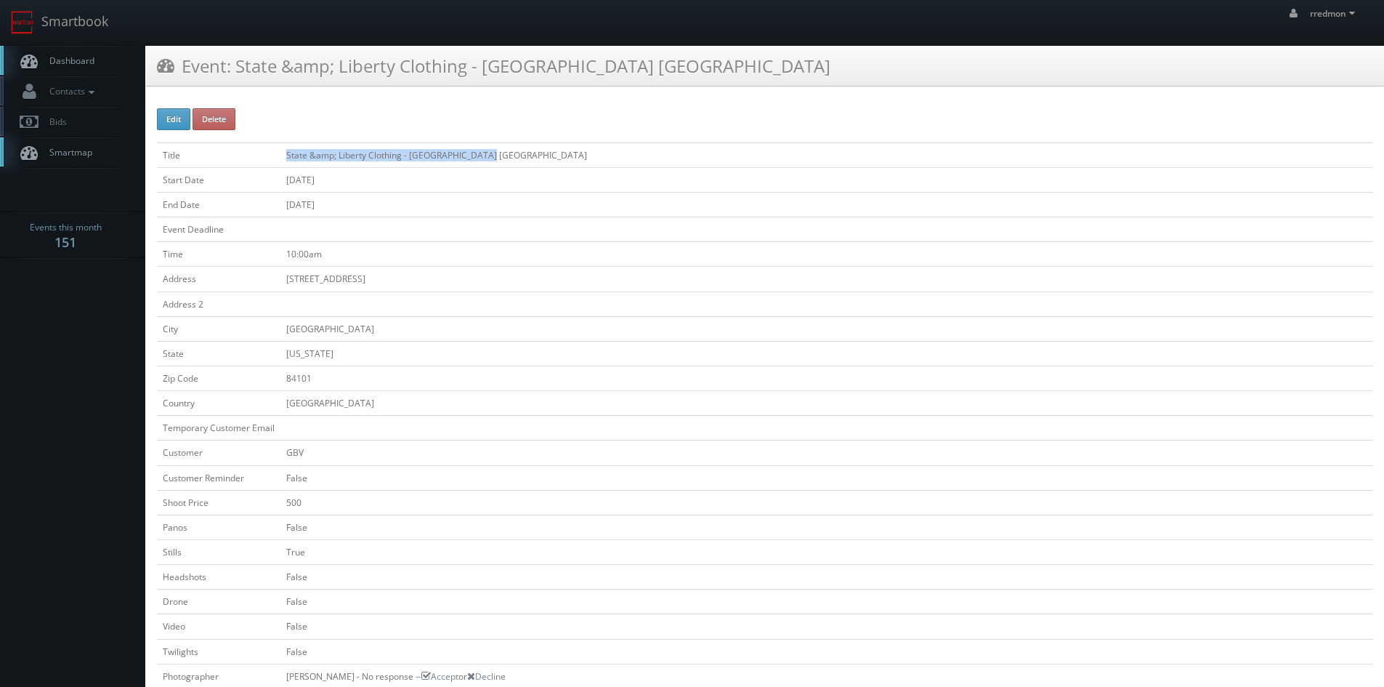
drag, startPoint x: 493, startPoint y: 154, endPoint x: 288, endPoint y: 159, distance: 204.9
click at [288, 159] on td "State &amp; Liberty Clothing - [GEOGRAPHIC_DATA] [GEOGRAPHIC_DATA]" at bounding box center [826, 154] width 1093 height 25
copy td "State &amp; Liberty Clothing - [GEOGRAPHIC_DATA] [GEOGRAPHIC_DATA]"
drag, startPoint x: 409, startPoint y: 277, endPoint x: 283, endPoint y: 288, distance: 126.9
click at [283, 288] on td "50 S Main Street, Suite 208A" at bounding box center [826, 279] width 1093 height 25
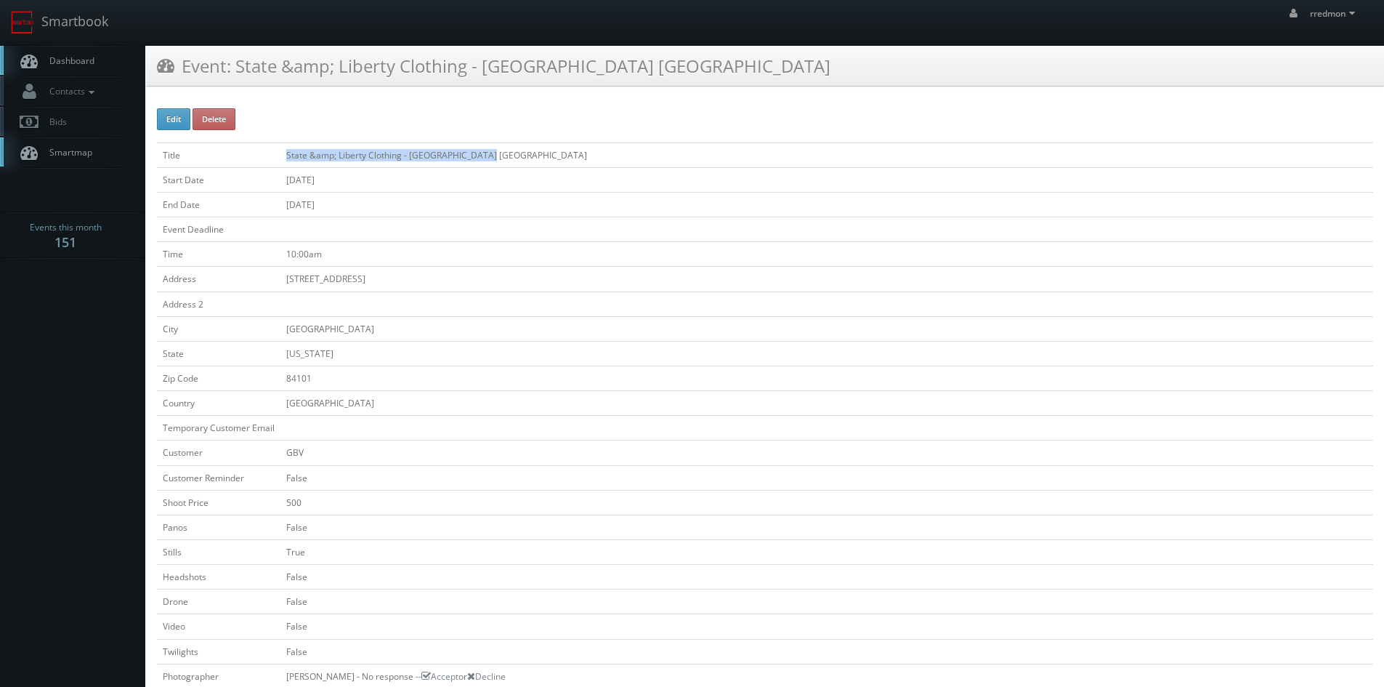
copy td "50 S Main Street, Suite 208A"
drag, startPoint x: 333, startPoint y: 378, endPoint x: 276, endPoint y: 385, distance: 57.1
click at [276, 386] on tr "Zip Code 84101" at bounding box center [765, 377] width 1216 height 25
copy tr "84101"
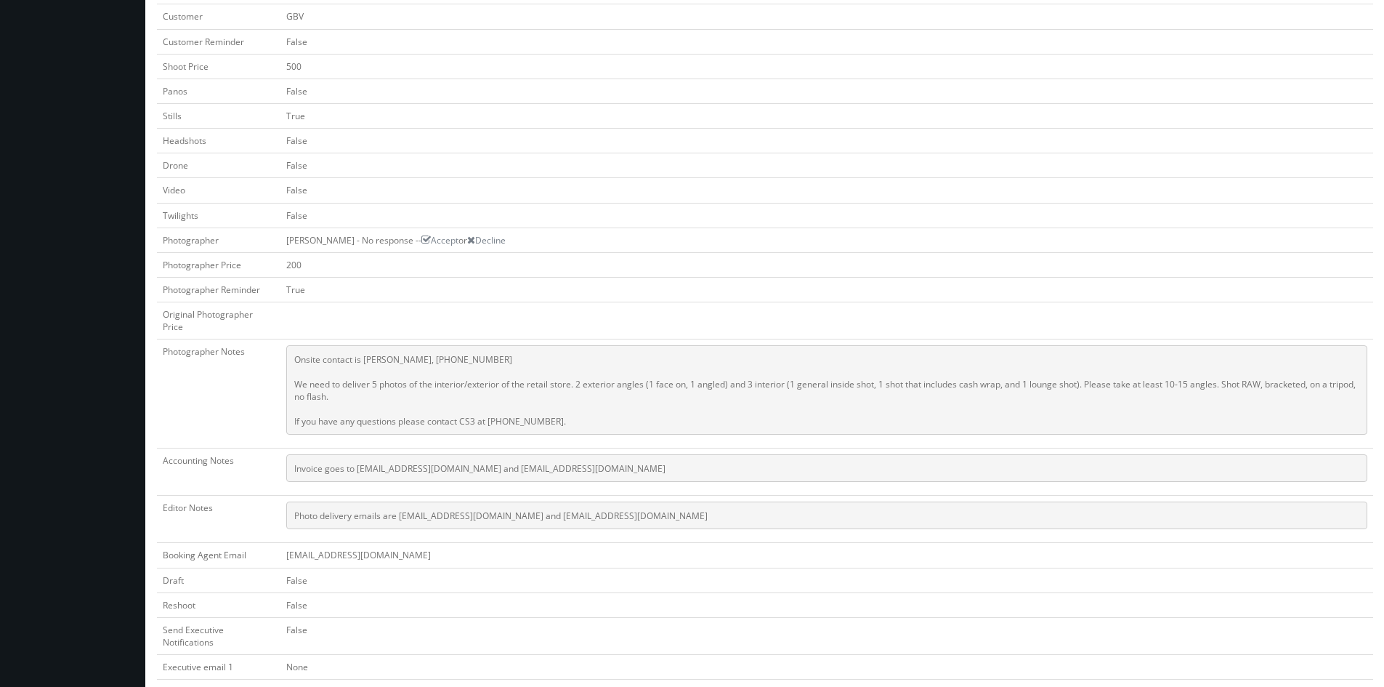
scroll to position [509, 0]
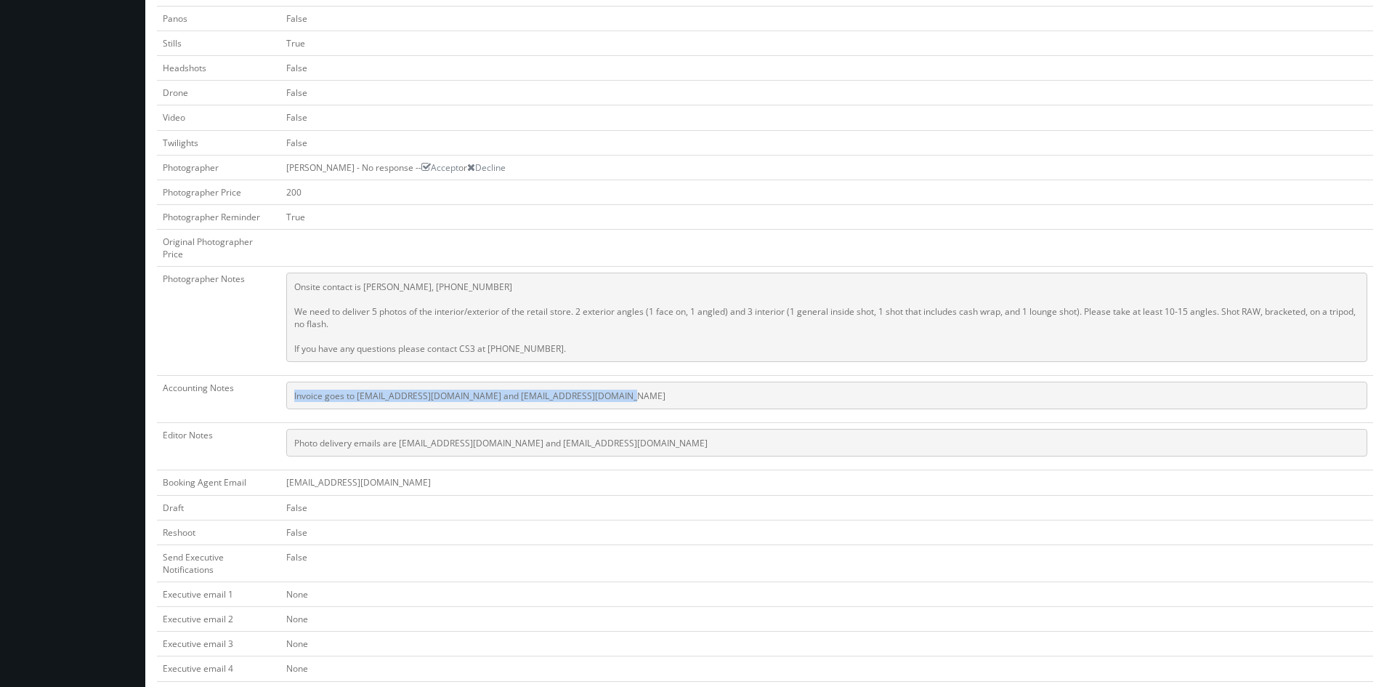
drag, startPoint x: 603, startPoint y: 397, endPoint x: 294, endPoint y: 403, distance: 308.8
click at [294, 403] on pre "Invoice goes to finance@stateandliberty.com and stateandliberty@bill.com" at bounding box center [826, 395] width 1081 height 28
copy pre "Invoice goes to finance@stateandliberty.com and stateandliberty@bill.com"
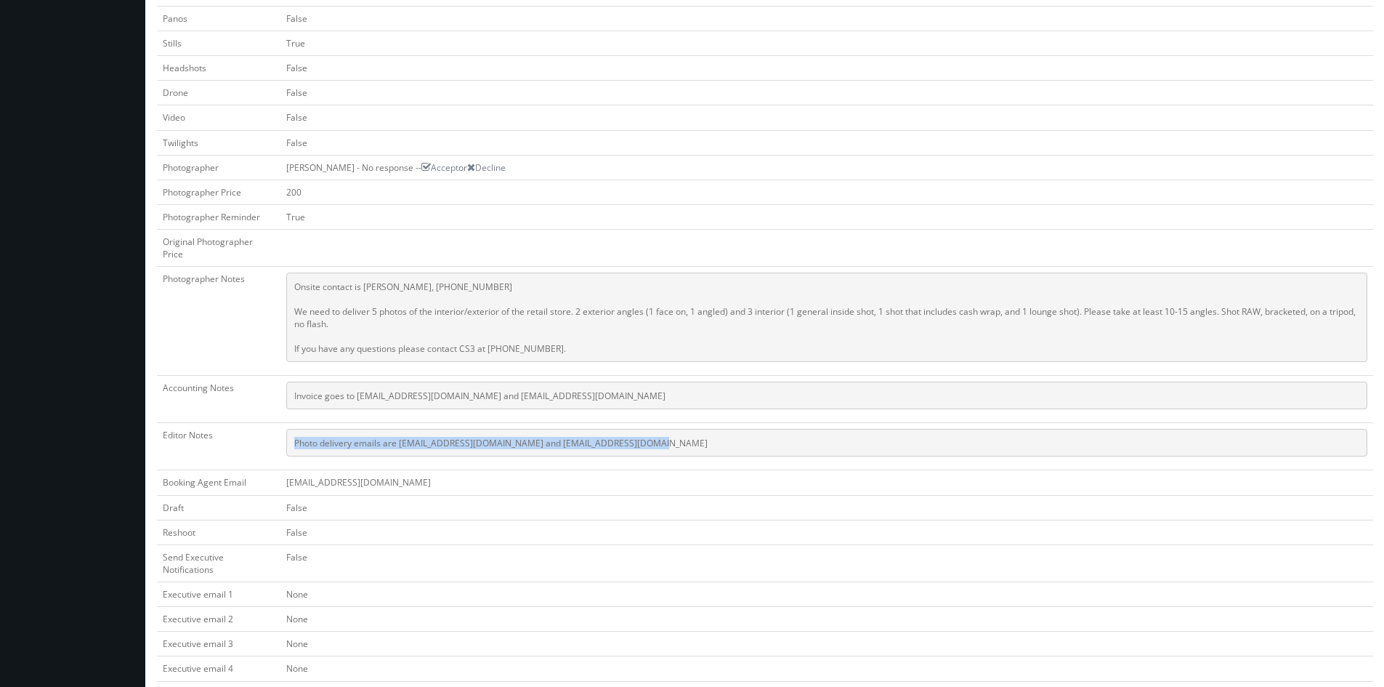
drag, startPoint x: 639, startPoint y: 444, endPoint x: 296, endPoint y: 455, distance: 343.1
click at [296, 455] on pre "Photo delivery emails are jake@stateandliberty.com and aryan@stateandliberty.com" at bounding box center [826, 443] width 1081 height 28
copy pre "Photo delivery emails are jake@stateandliberty.com and aryan@stateandliberty.com"
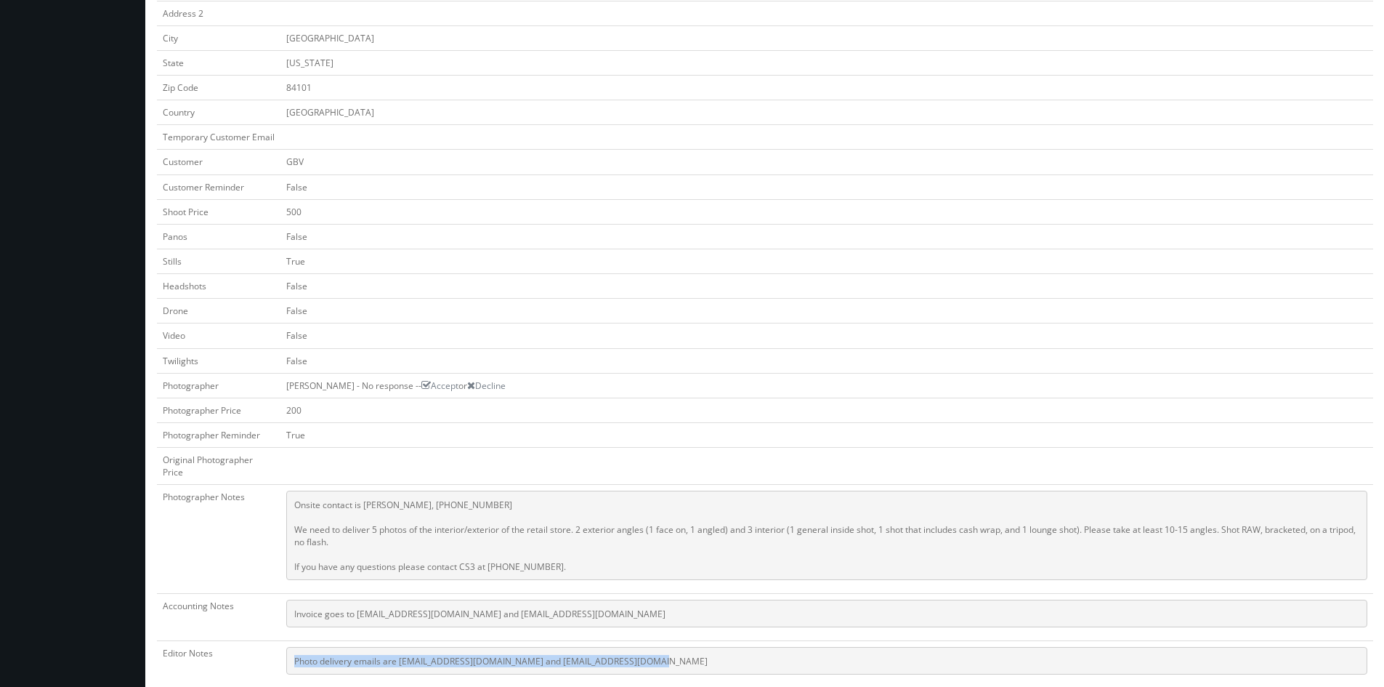
scroll to position [436, 0]
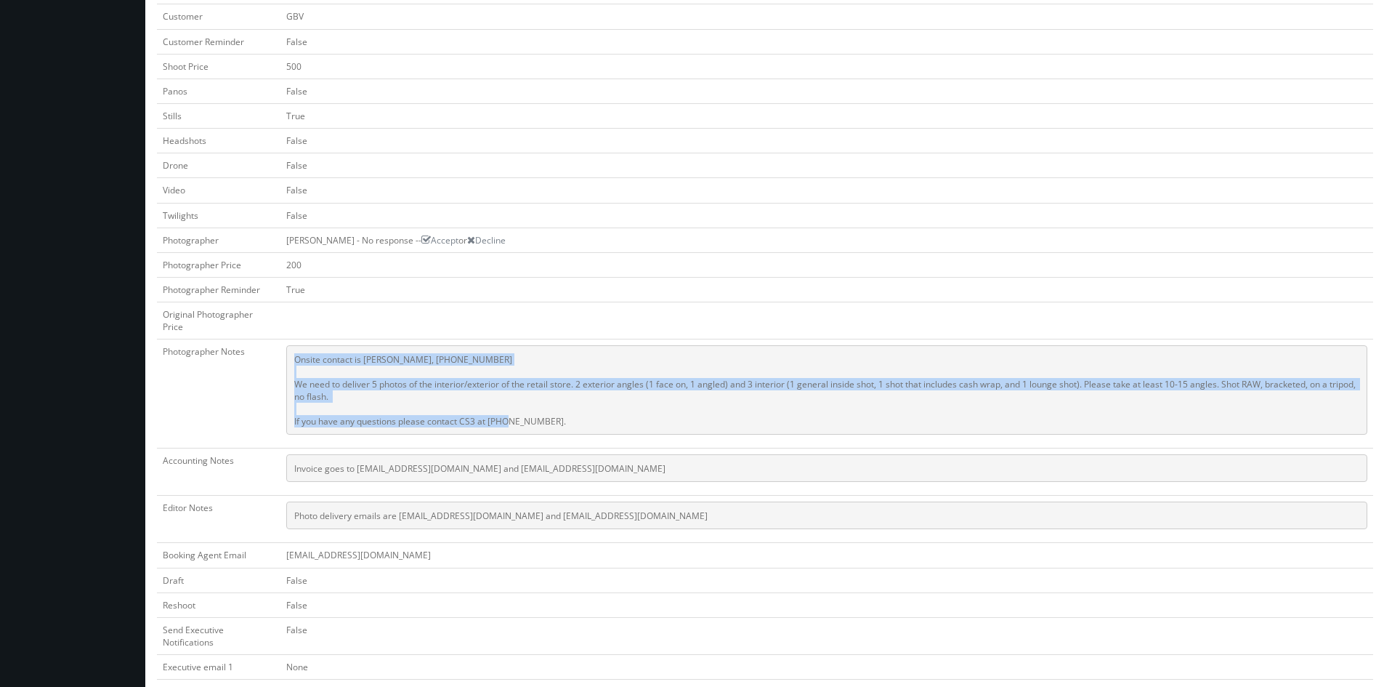
drag, startPoint x: 576, startPoint y: 427, endPoint x: 295, endPoint y: 357, distance: 289.7
click at [295, 357] on pre "Onsite contact is Nathan, 720-878-9333 We need to deliver 5 photos of the inter…" at bounding box center [826, 389] width 1081 height 89
copy pre "Onsite contact is Nathan, 720-878-9333 We need to deliver 5 photos of the inter…"
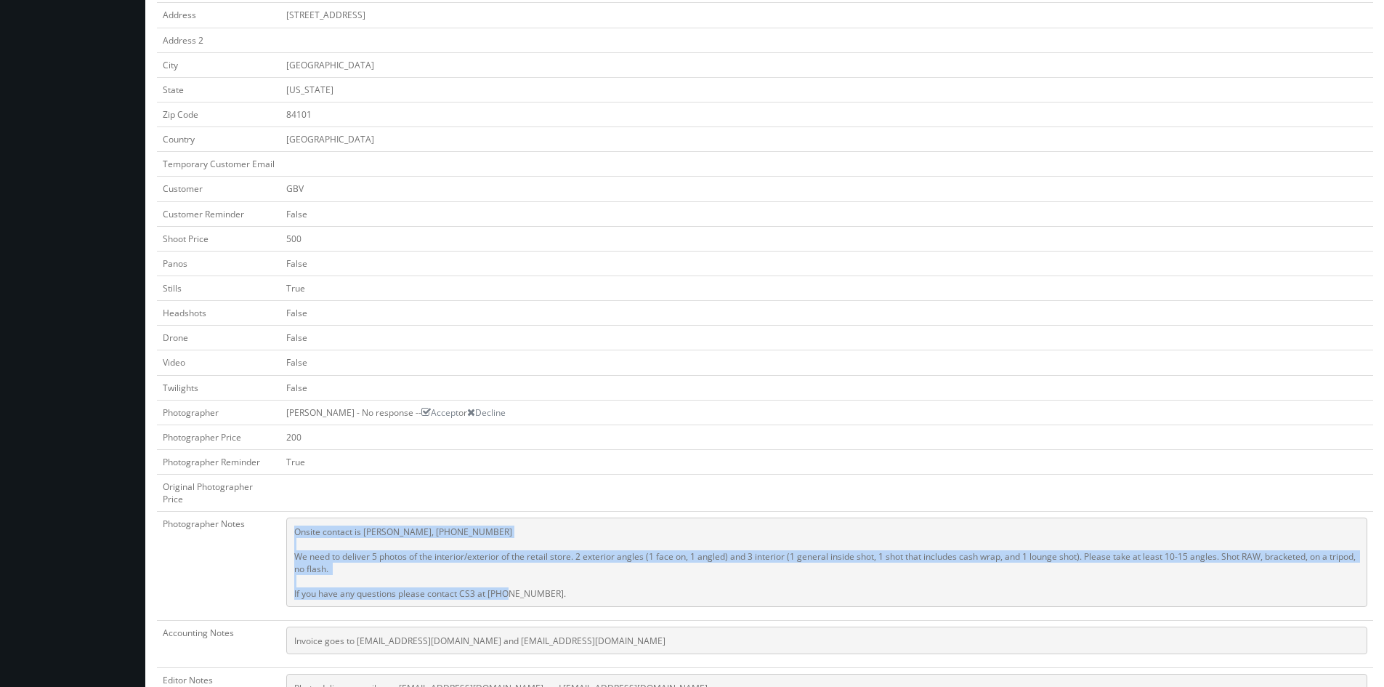
scroll to position [0, 0]
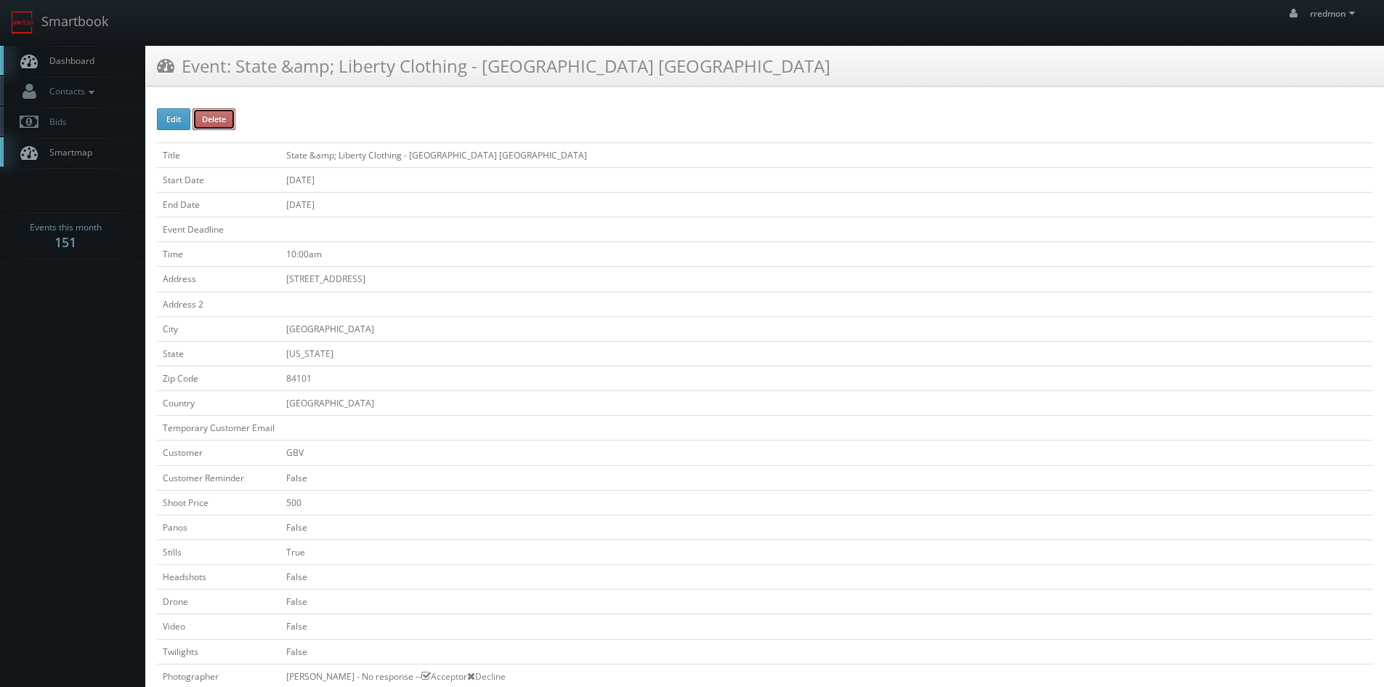
click at [227, 121] on button "Delete" at bounding box center [214, 119] width 43 height 22
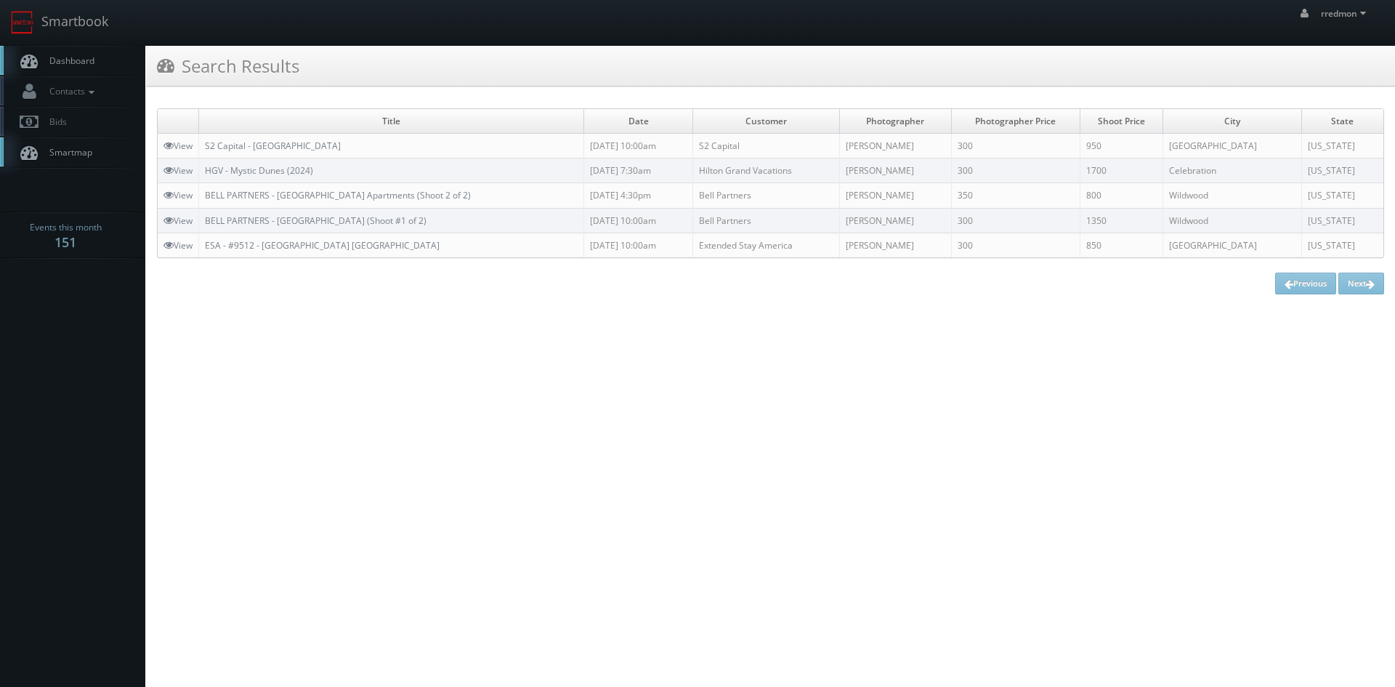
click at [80, 54] on link "Dashboard" at bounding box center [72, 61] width 145 height 30
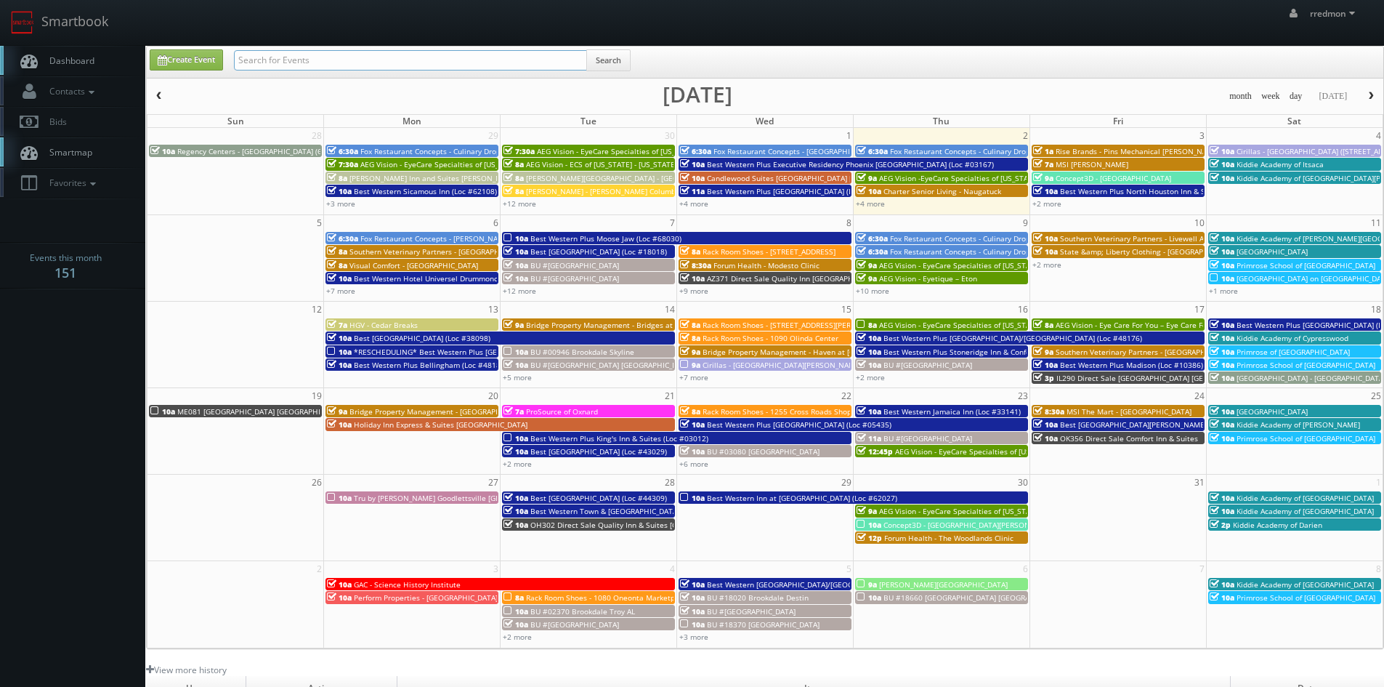
click at [283, 55] on input "text" at bounding box center [410, 60] width 353 height 20
type input "tony catalano"
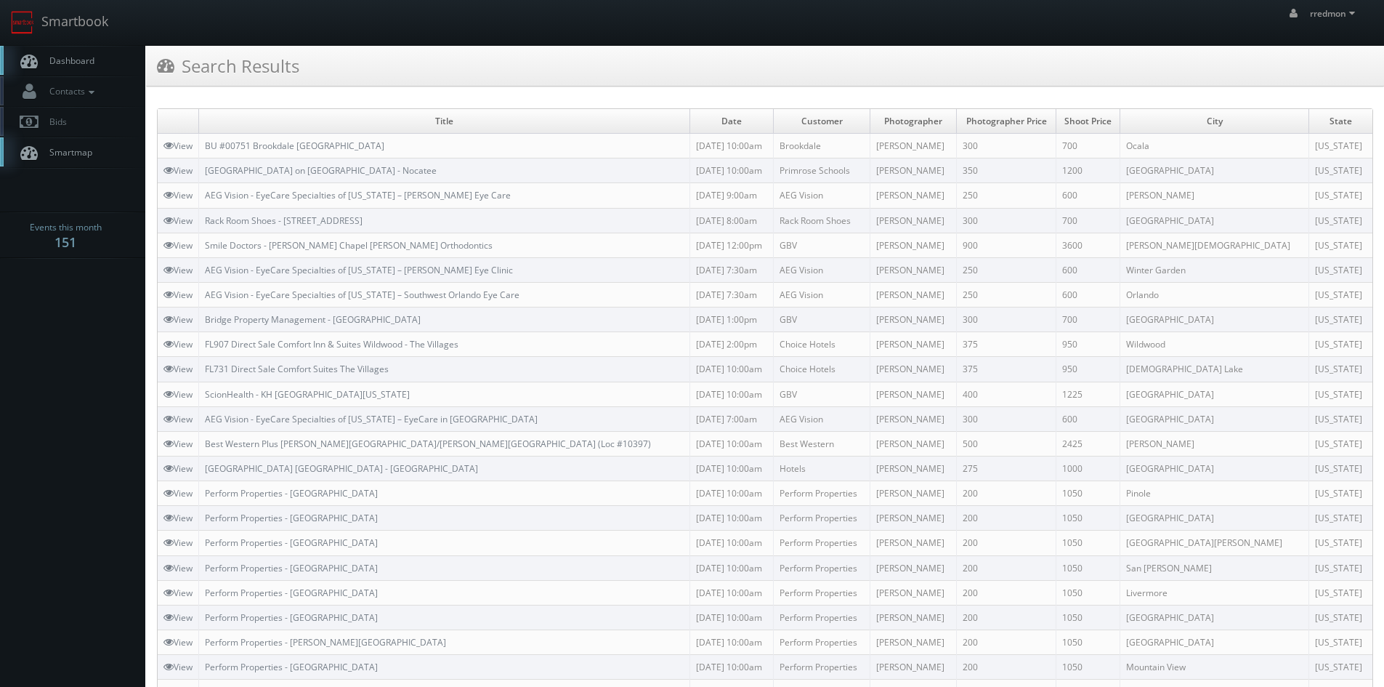
click at [106, 57] on link "Dashboard" at bounding box center [72, 61] width 145 height 30
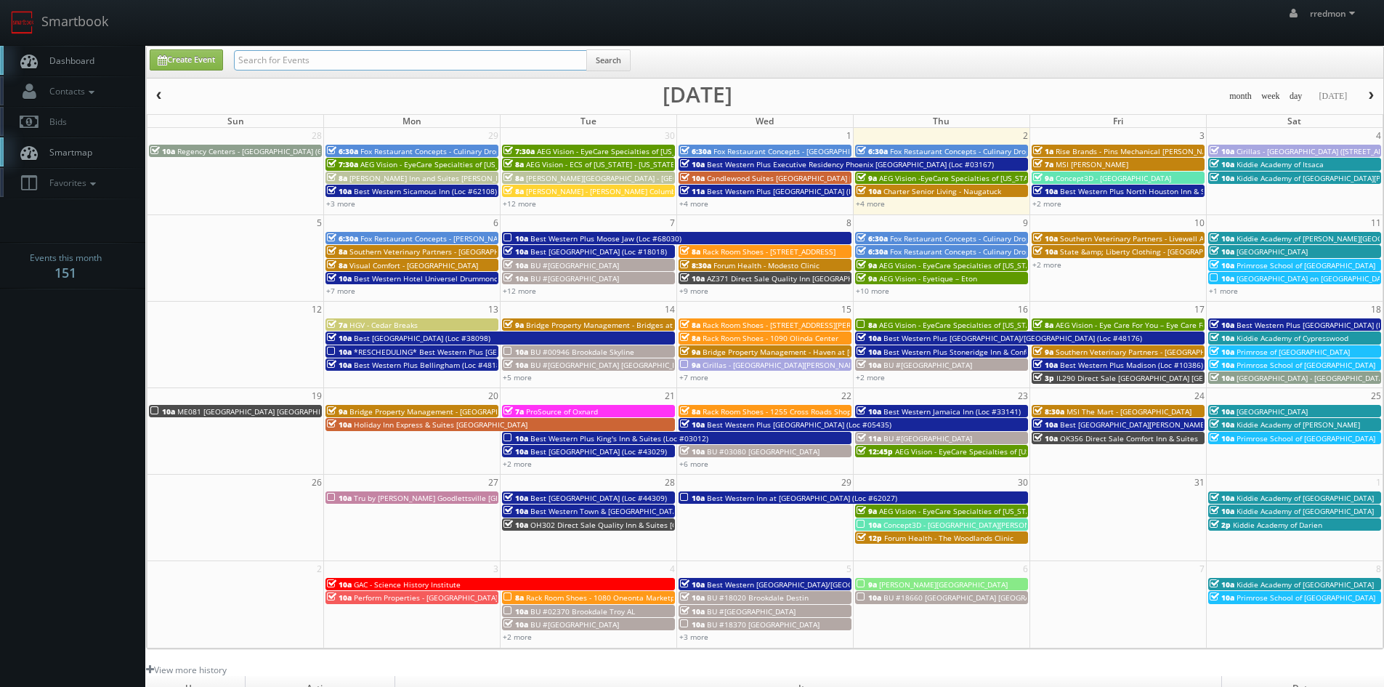
paste input "[PERSON_NAME]"
type input "Jacqueline Hanna"
click at [613, 65] on button "Search" at bounding box center [608, 60] width 44 height 22
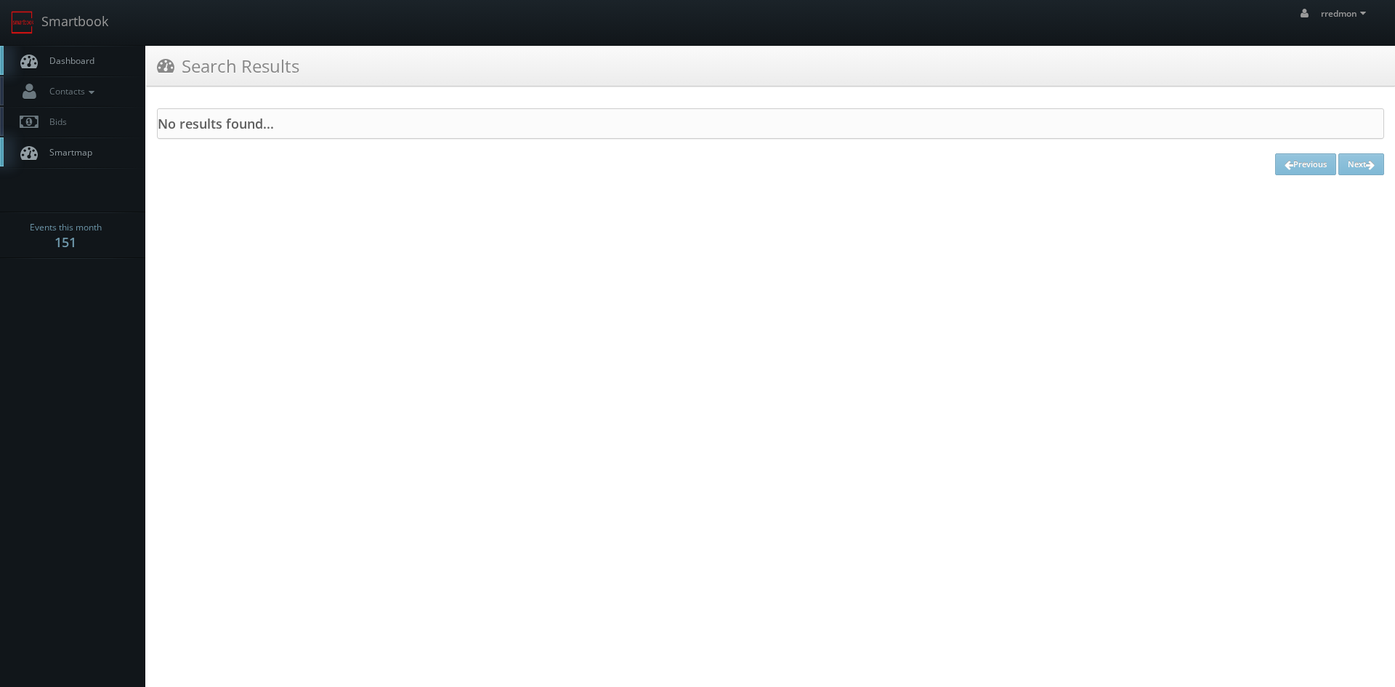
click at [72, 51] on link "Dashboard" at bounding box center [72, 61] width 145 height 30
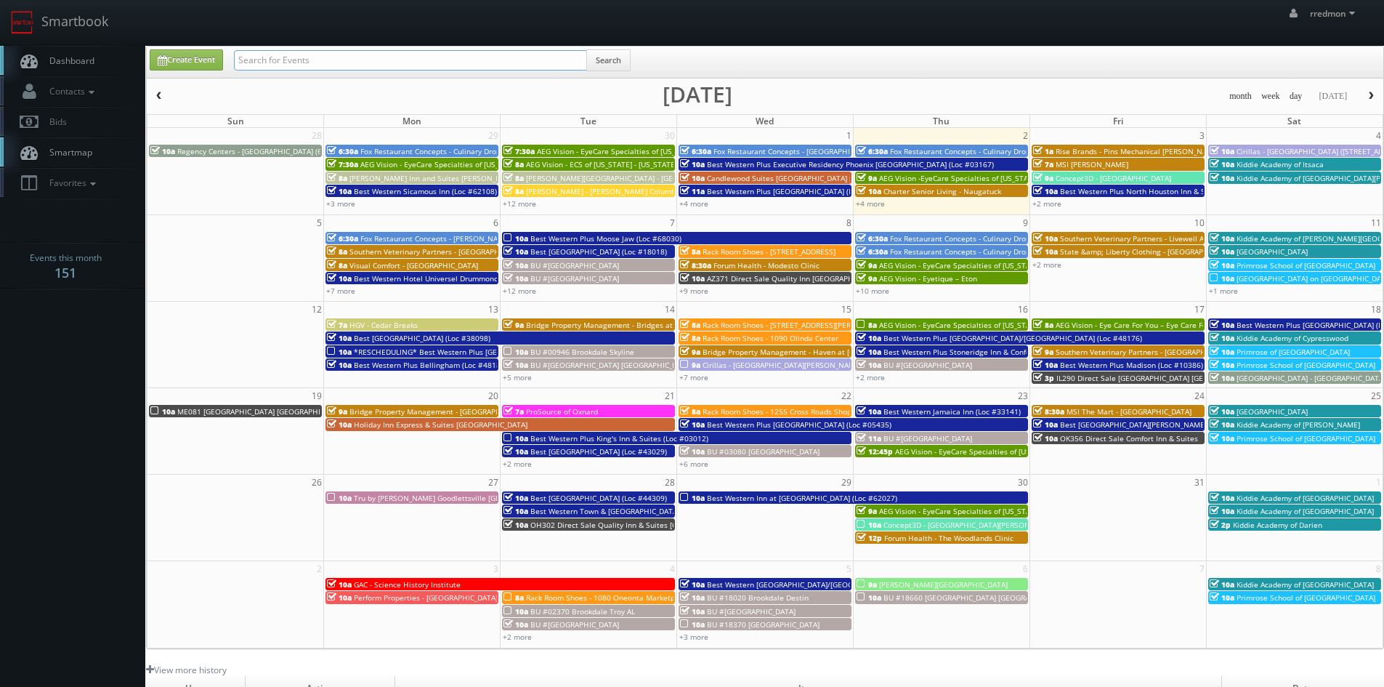
click at [413, 54] on input "text" at bounding box center [410, 60] width 353 height 20
type input "bruce battoe"
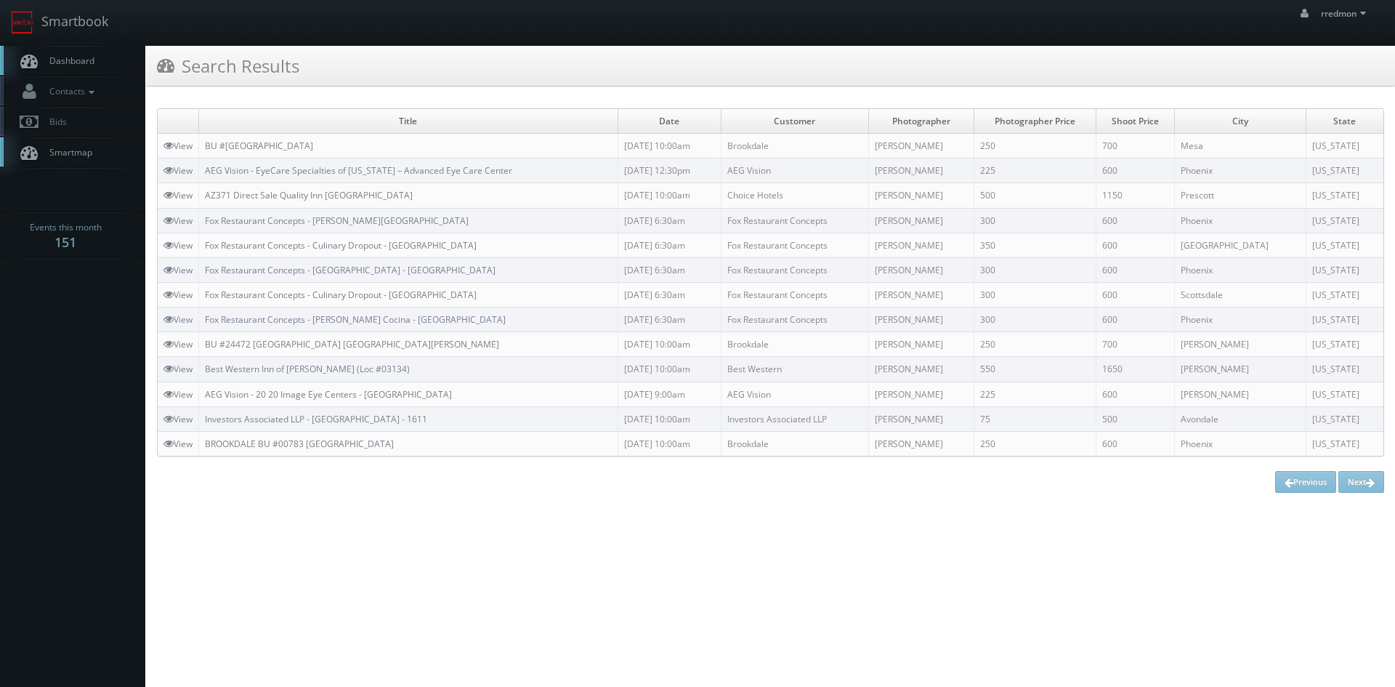
click at [94, 55] on link "Dashboard" at bounding box center [72, 61] width 145 height 30
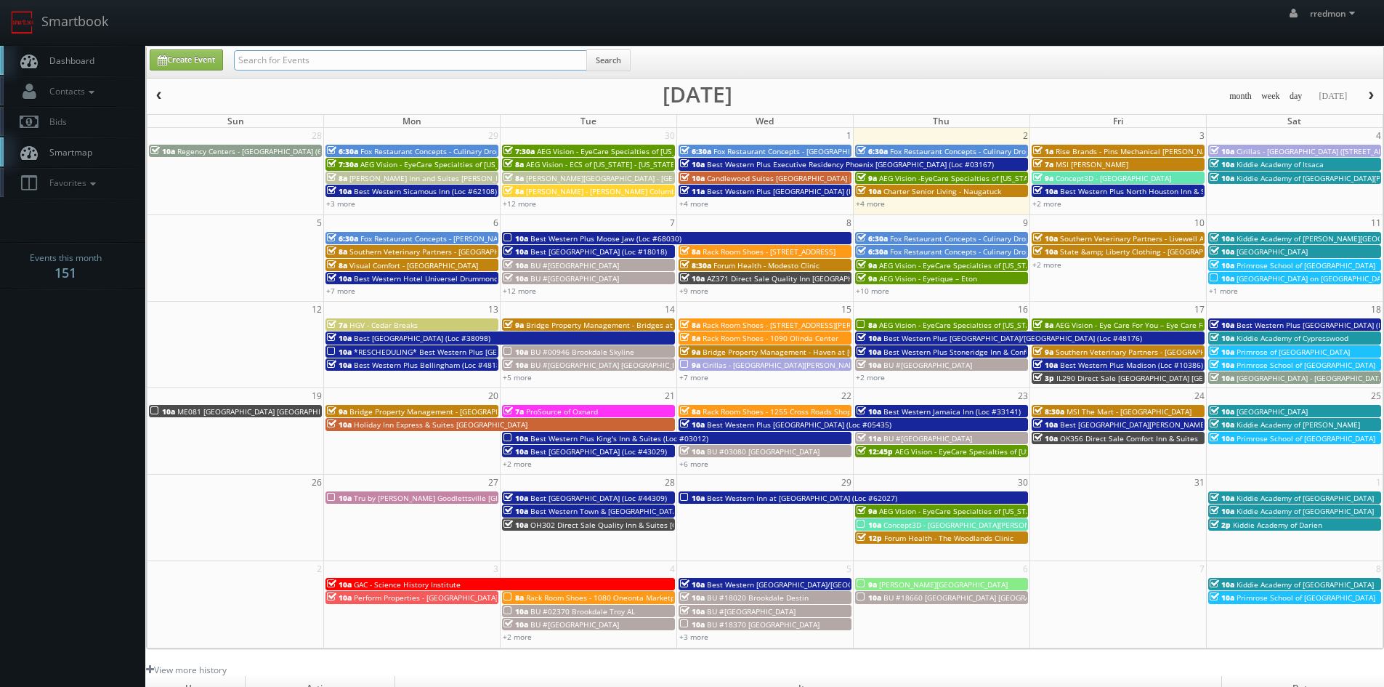
click at [278, 57] on input "text" at bounding box center [410, 60] width 353 height 20
type input "regency centers"
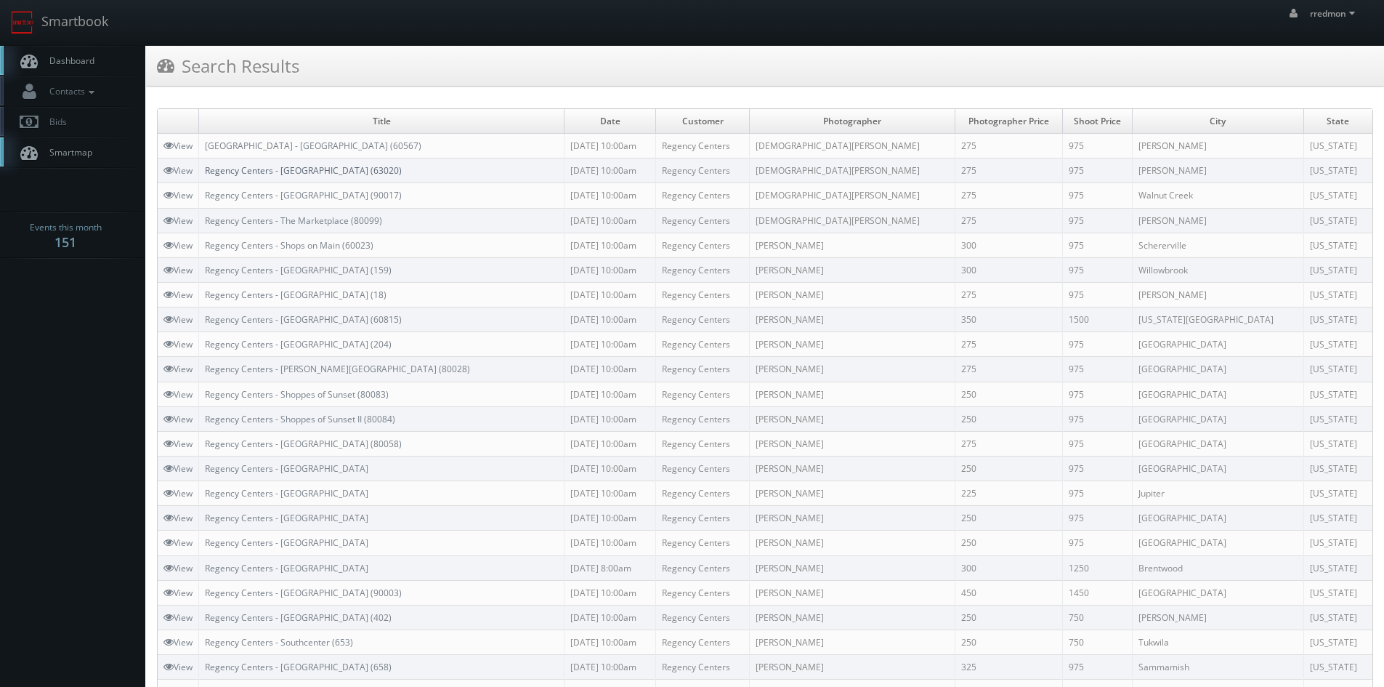
click at [321, 167] on link "Regency Centers - [GEOGRAPHIC_DATA] (63020)" at bounding box center [303, 170] width 197 height 12
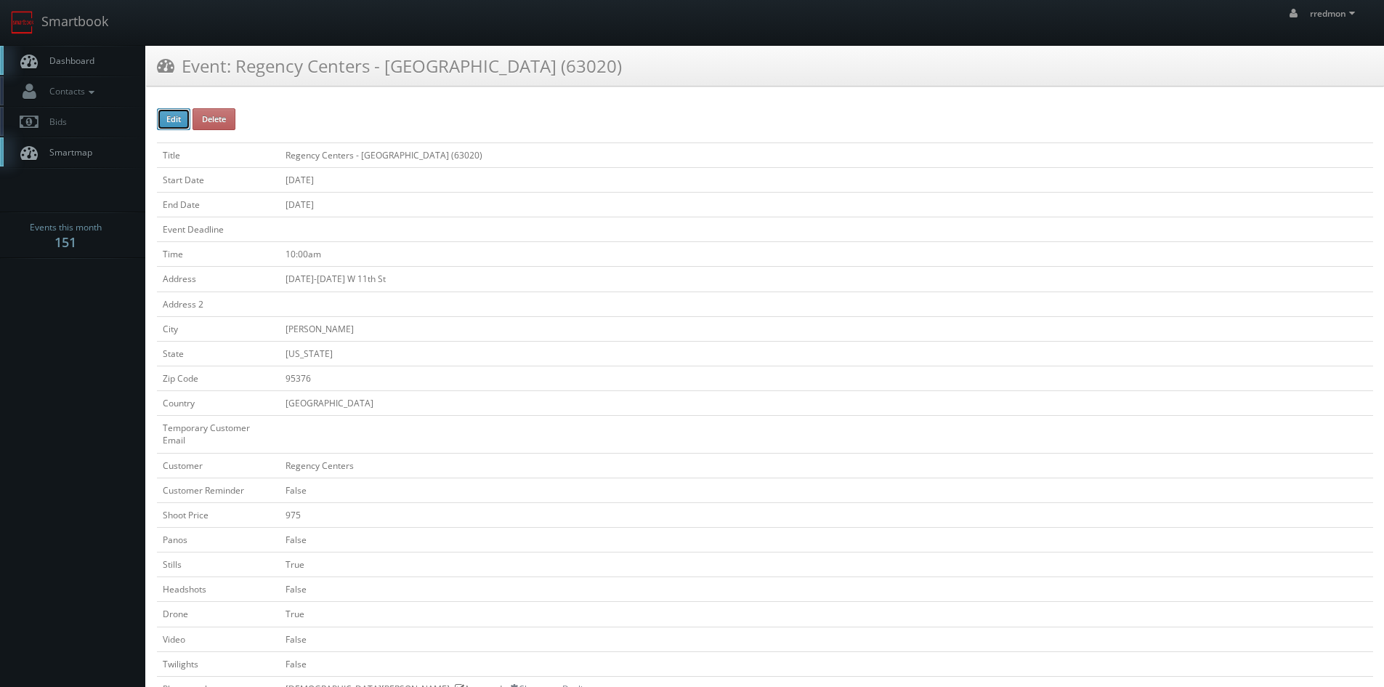
click at [177, 124] on button "Edit" at bounding box center [173, 119] width 33 height 22
type input "Regency Centers - [GEOGRAPHIC_DATA] (63020)"
type input "[DATE]-[DATE] W 11th St"
type input "[PERSON_NAME]"
type input "95376"
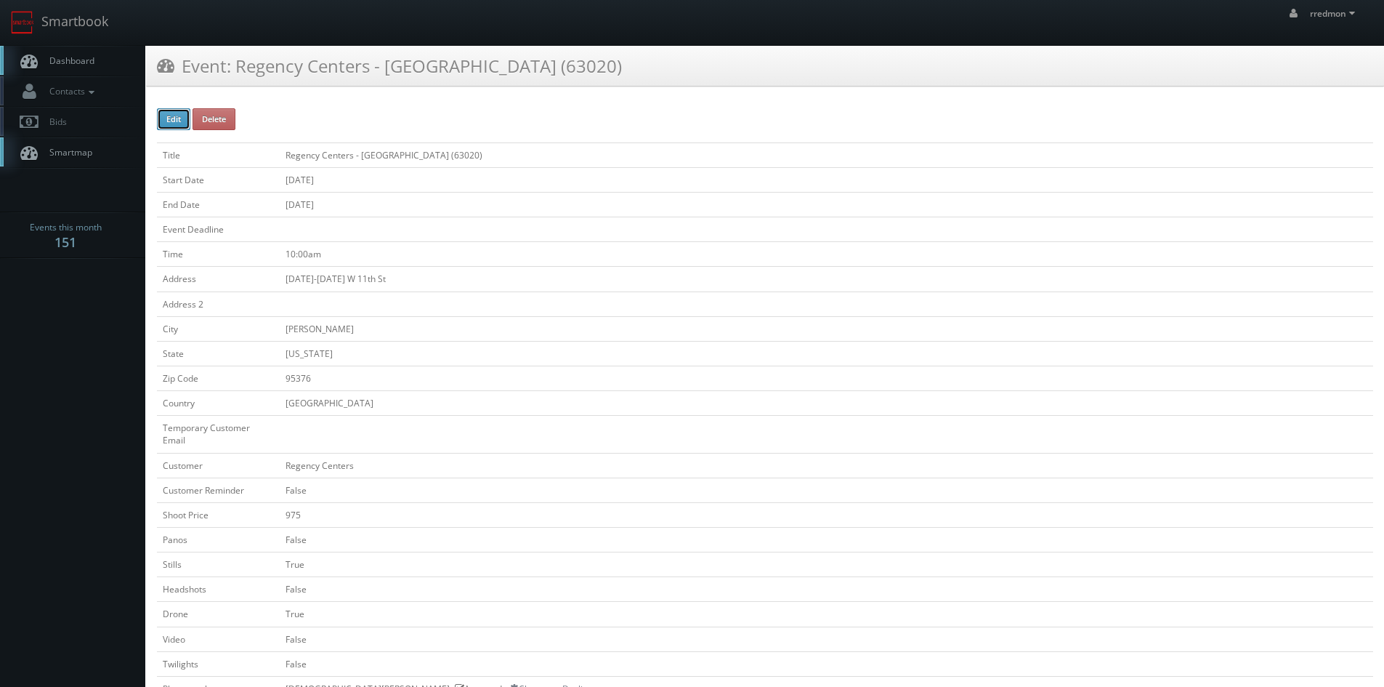
checkbox input "false"
type input "975"
checkbox input "false"
checkbox input "true"
checkbox input "false"
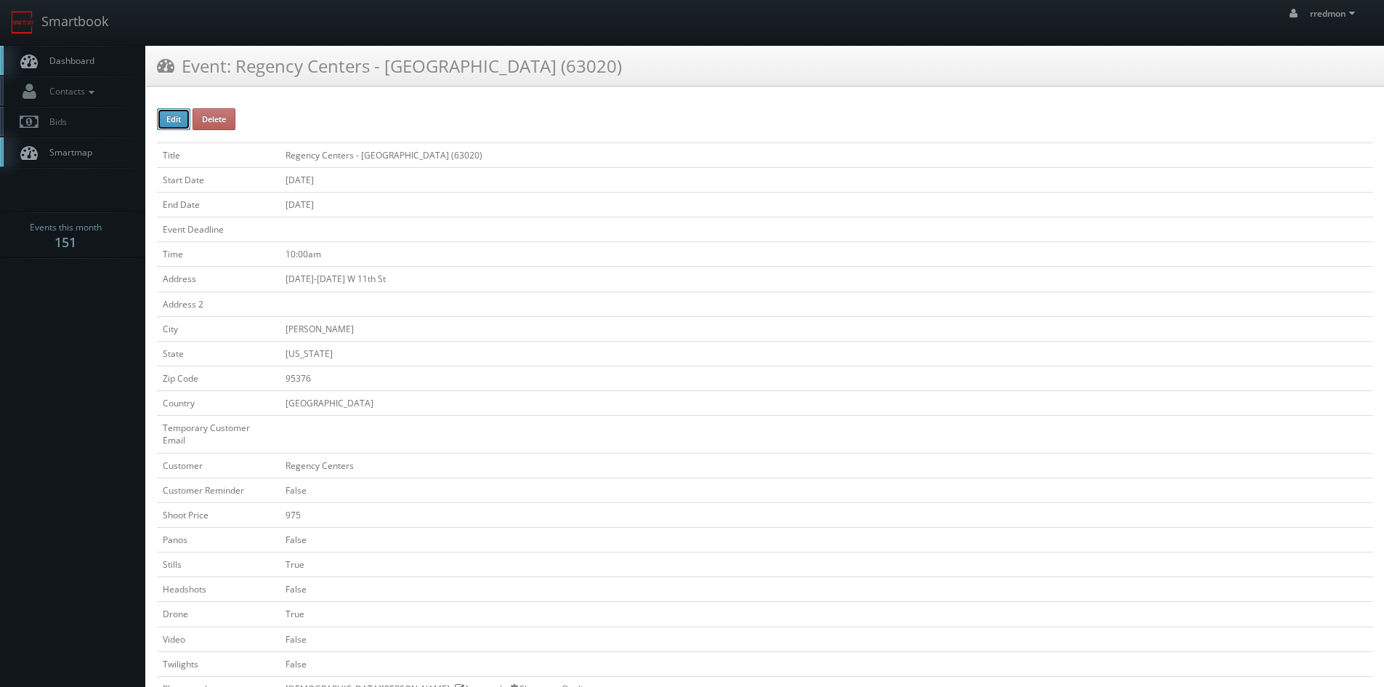
checkbox input "true"
checkbox input "false"
type input "09/28/2025"
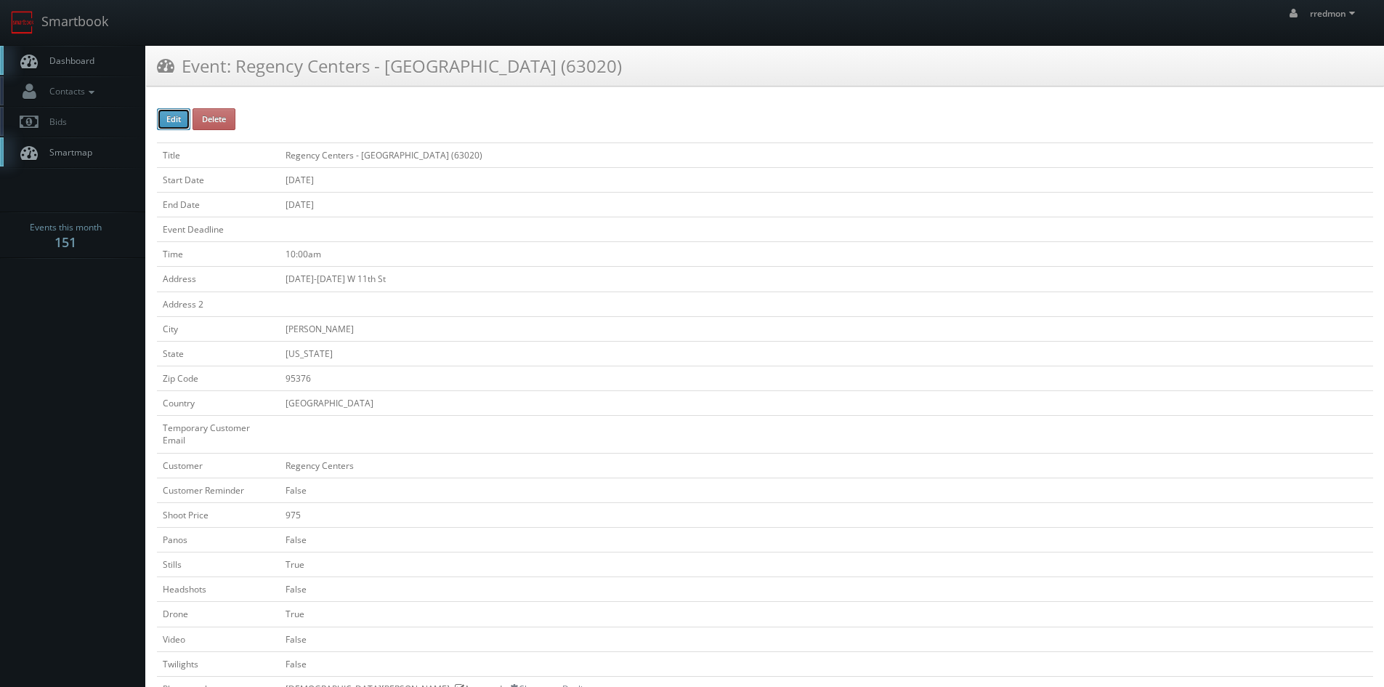
type input "09/28/2025"
type input "10:00am"
checkbox input "true"
checkbox input "false"
type input "975"
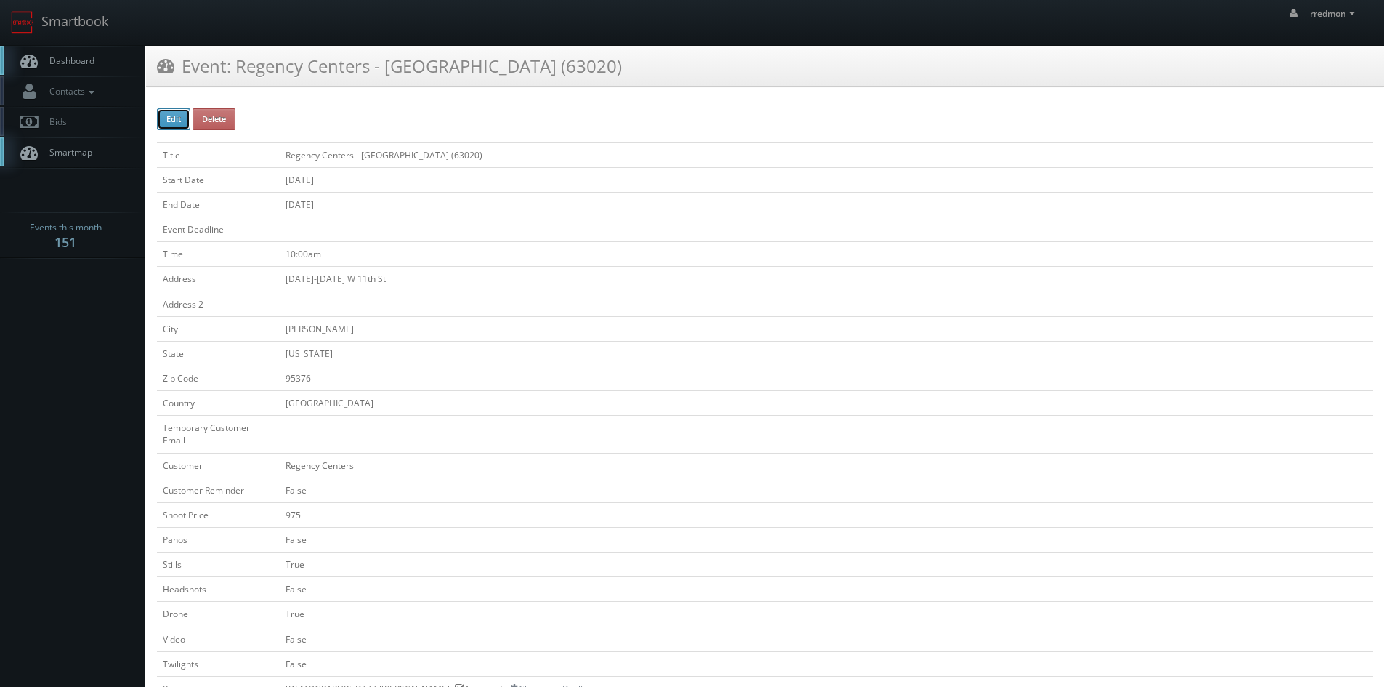
type input "275"
select select "[US_STATE]"
select select "fake78@mg.cs3calendar.com"
select select "marezj@thebluechairstudio.com"
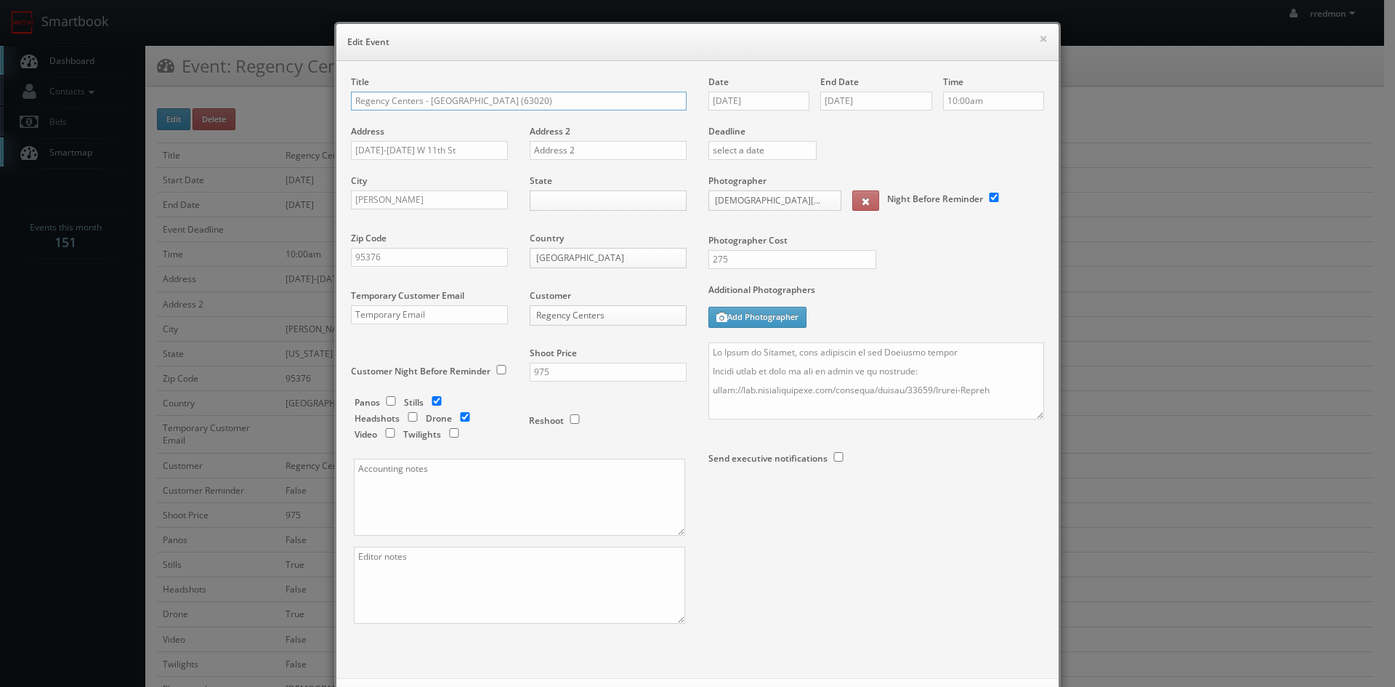
scroll to position [66, 0]
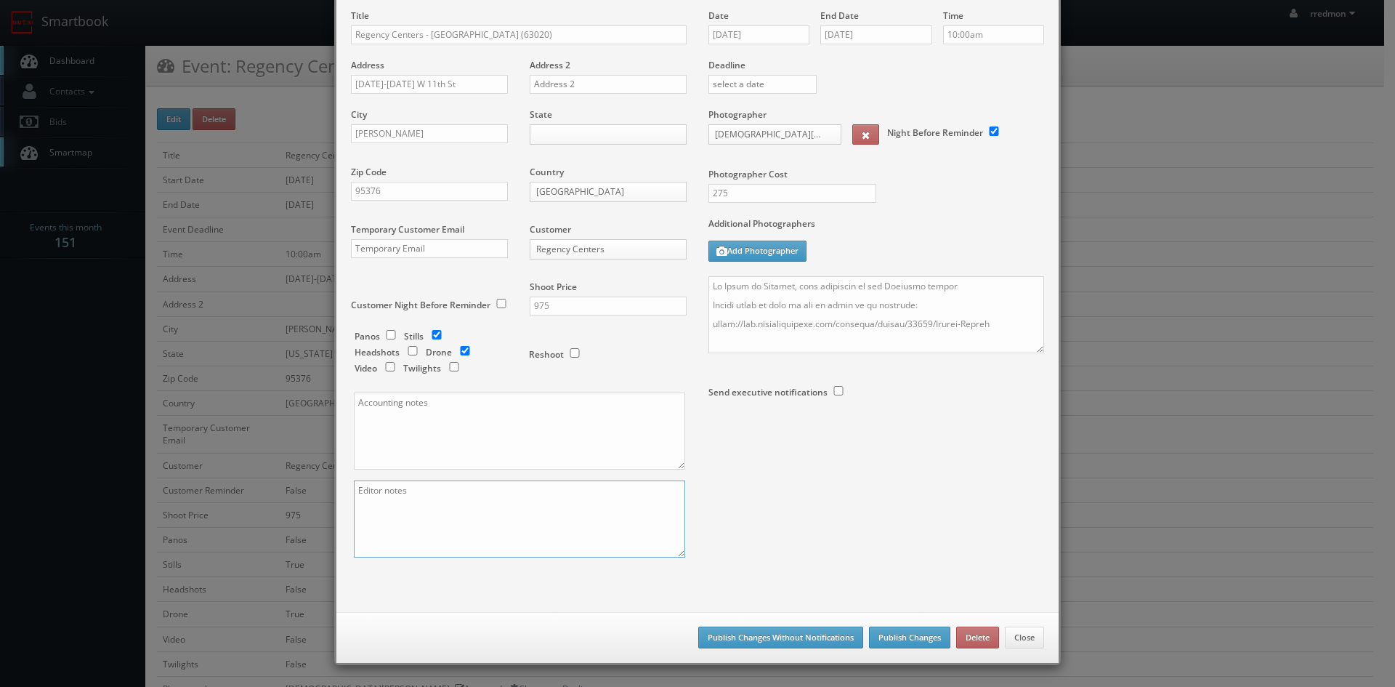
click at [559, 510] on textarea at bounding box center [519, 518] width 331 height 77
type textarea "This center just had a Crunch Fitness store open, so they would like a couple g…"
click at [805, 639] on button "Publish Changes Without Notifications" at bounding box center [780, 637] width 165 height 22
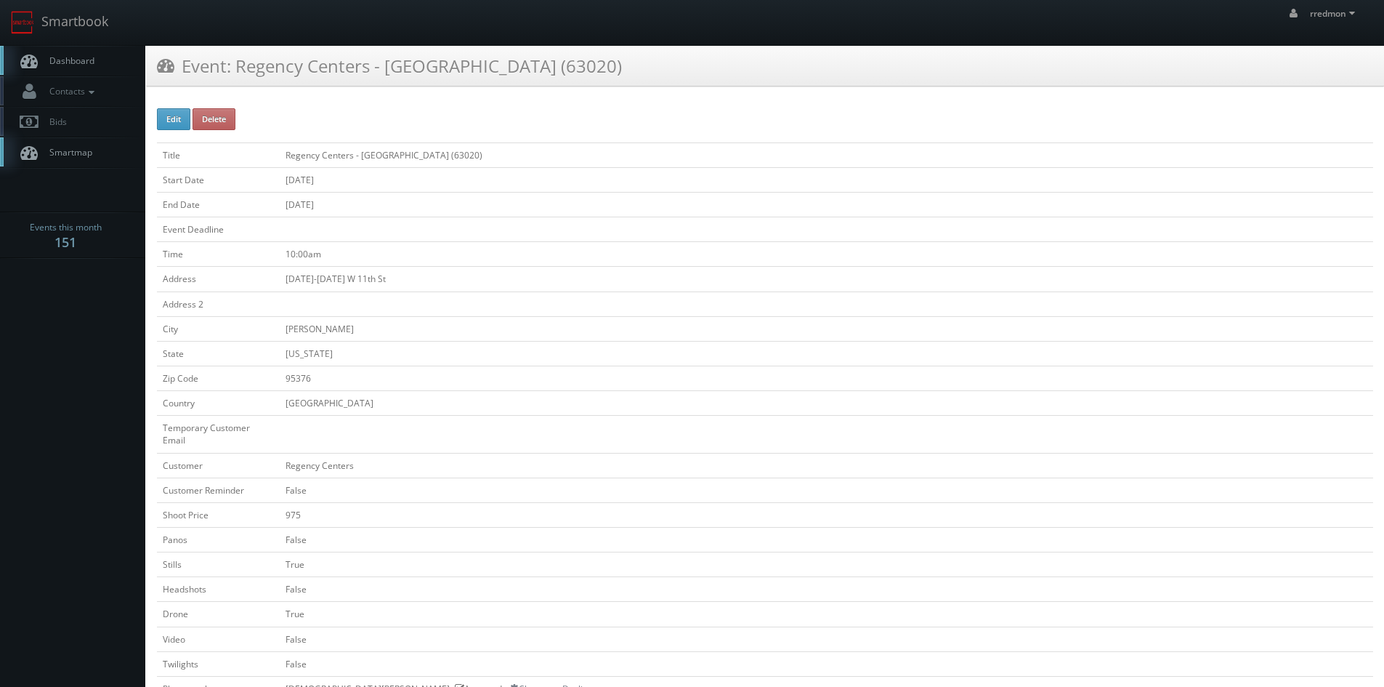
click at [84, 63] on span "Dashboard" at bounding box center [68, 60] width 52 height 12
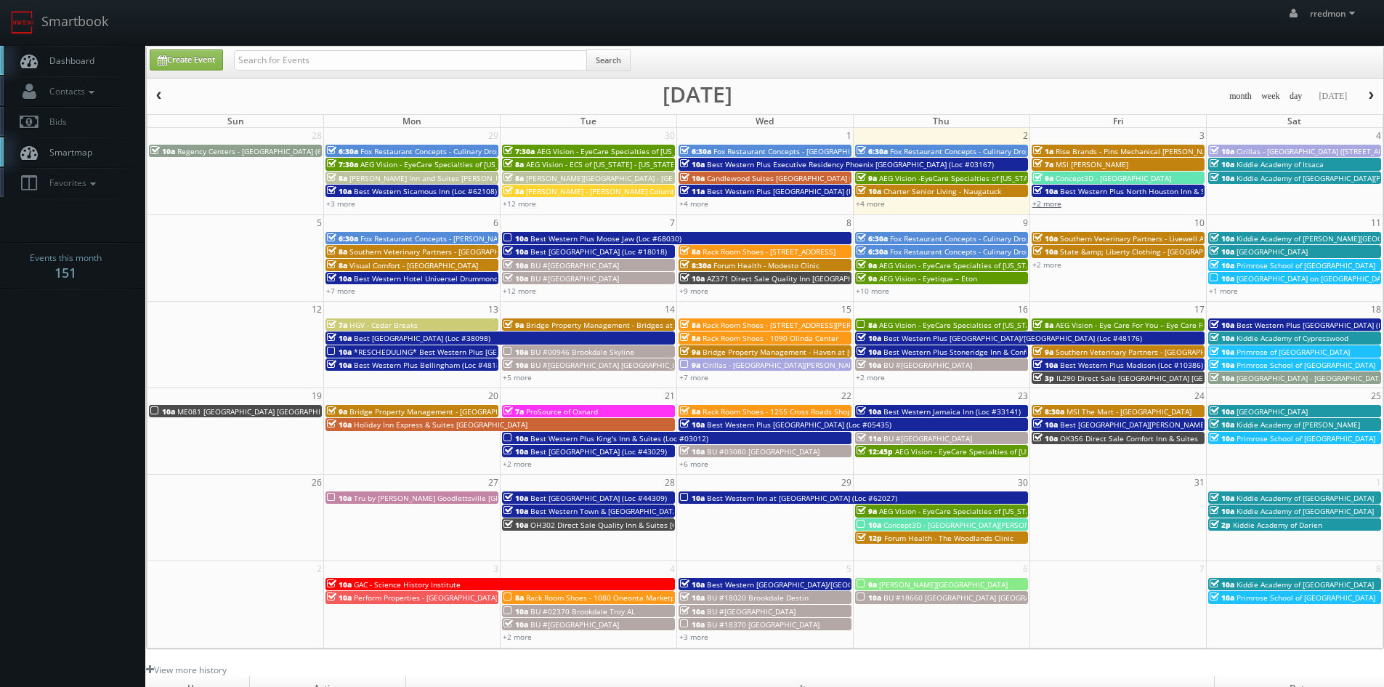
click at [1058, 204] on link "+2 more" at bounding box center [1046, 203] width 29 height 10
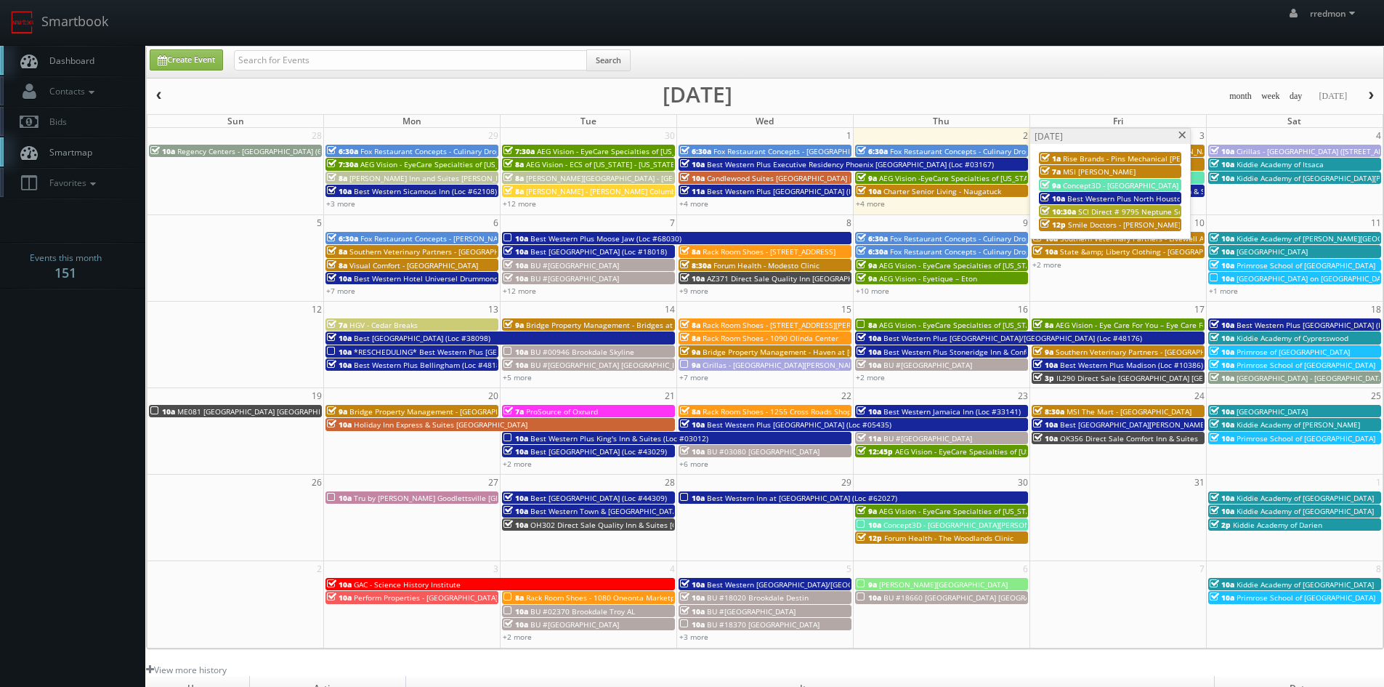
click at [1112, 168] on div "7a MSI Edison" at bounding box center [1109, 171] width 139 height 11
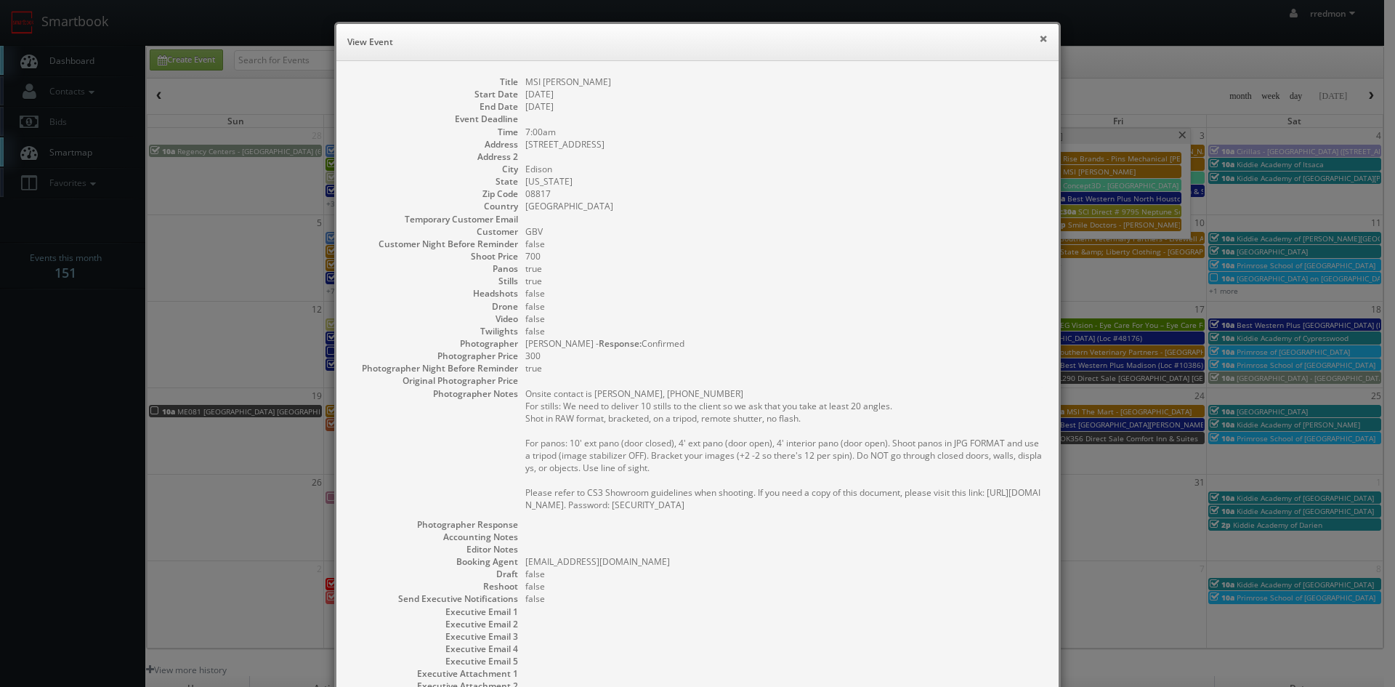
click at [1039, 40] on button "×" at bounding box center [1043, 38] width 9 height 10
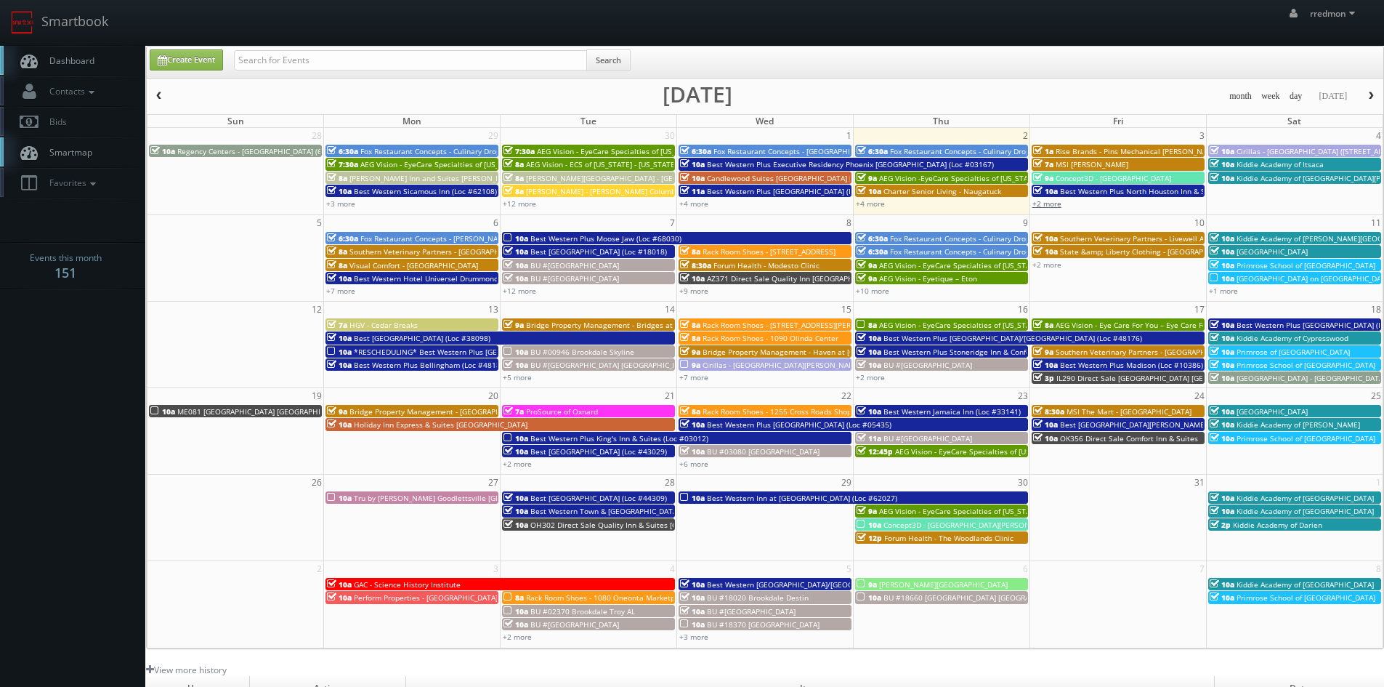
click at [1053, 204] on link "+2 more" at bounding box center [1046, 203] width 29 height 10
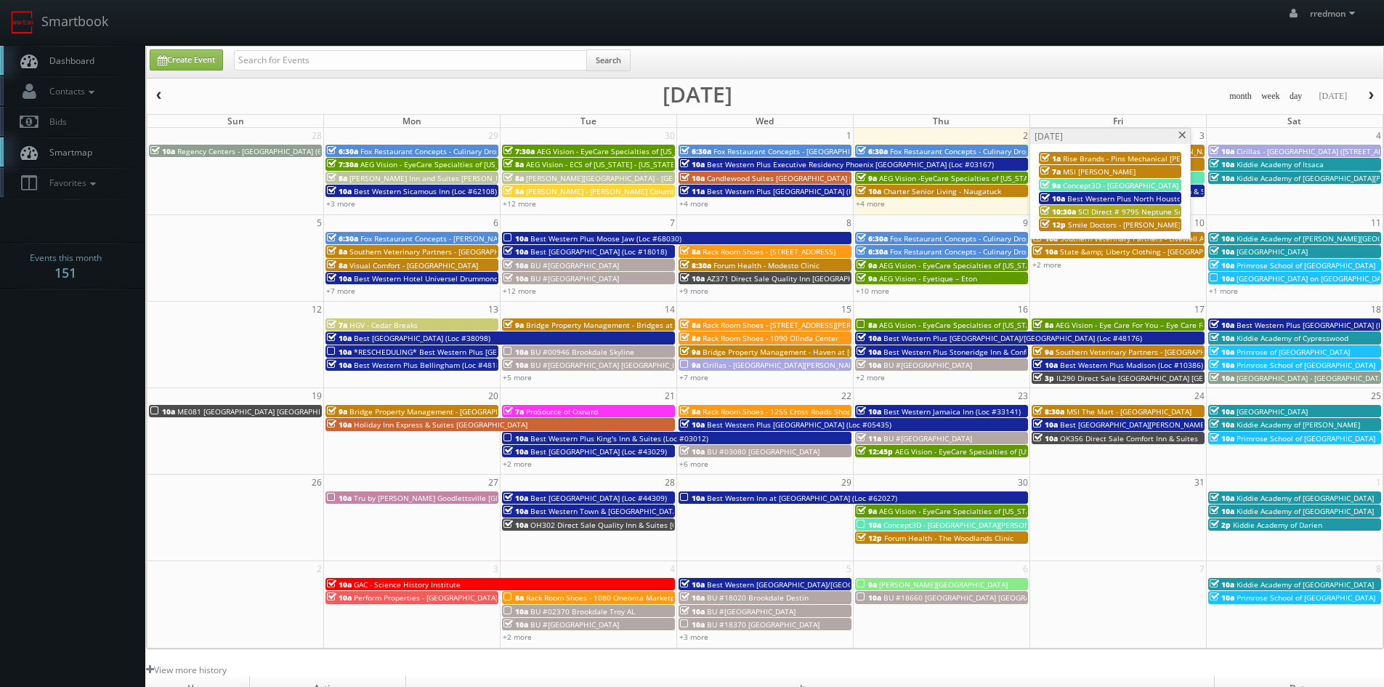
click at [1180, 137] on span at bounding box center [1182, 135] width 9 height 8
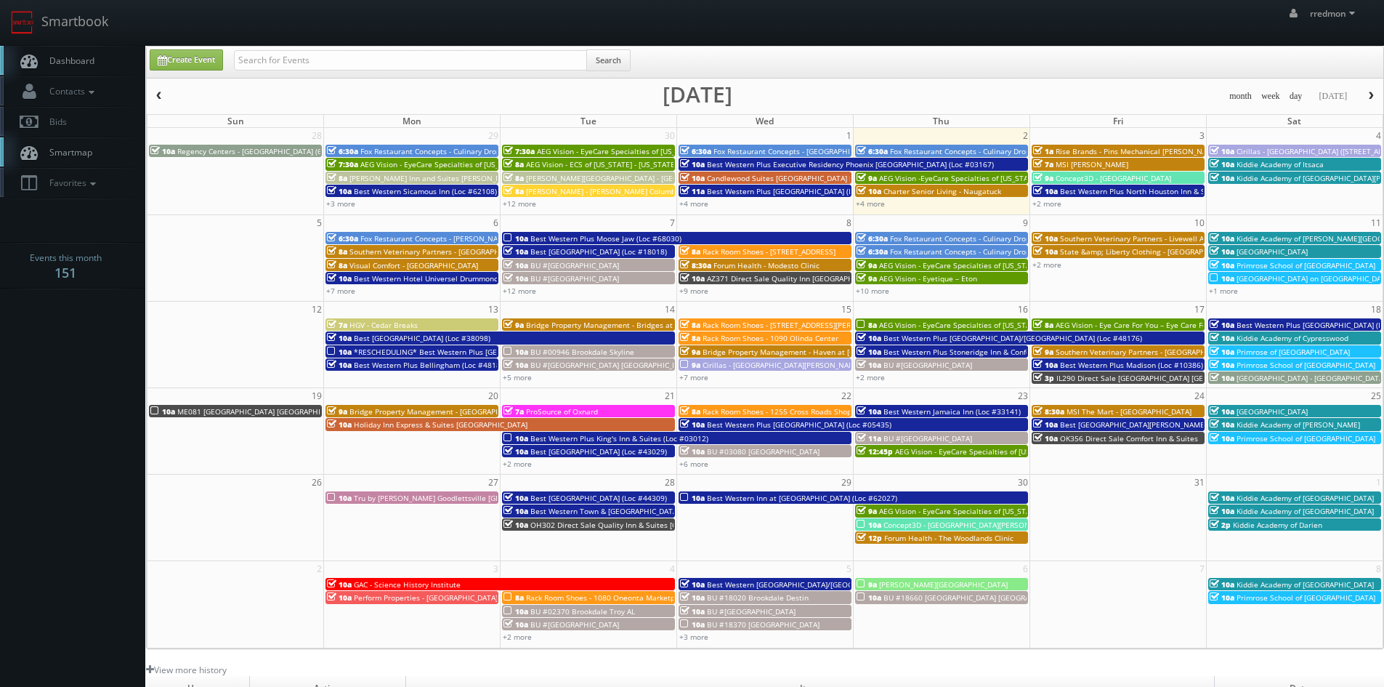
click at [1268, 150] on span "Cirillas - Grand Rapids (3835 28th St) RESHOOT" at bounding box center [1341, 151] width 211 height 10
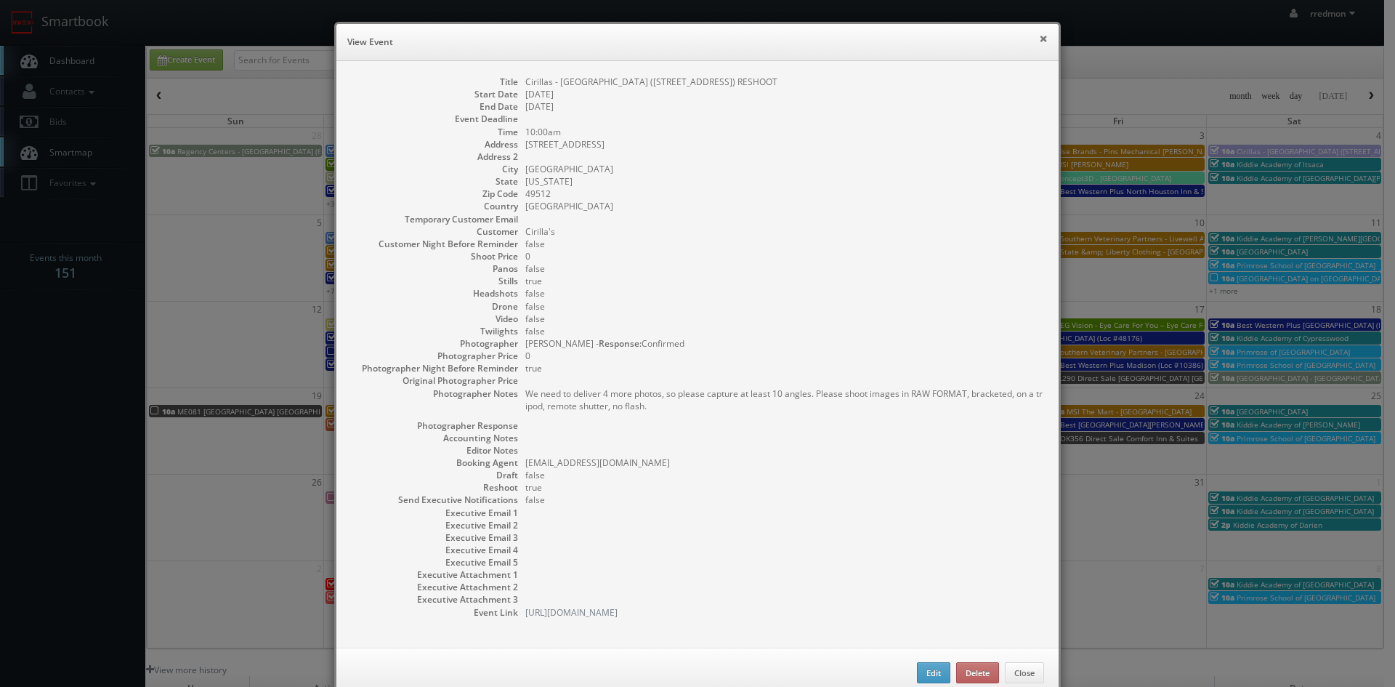
click at [1040, 42] on button "×" at bounding box center [1043, 38] width 9 height 10
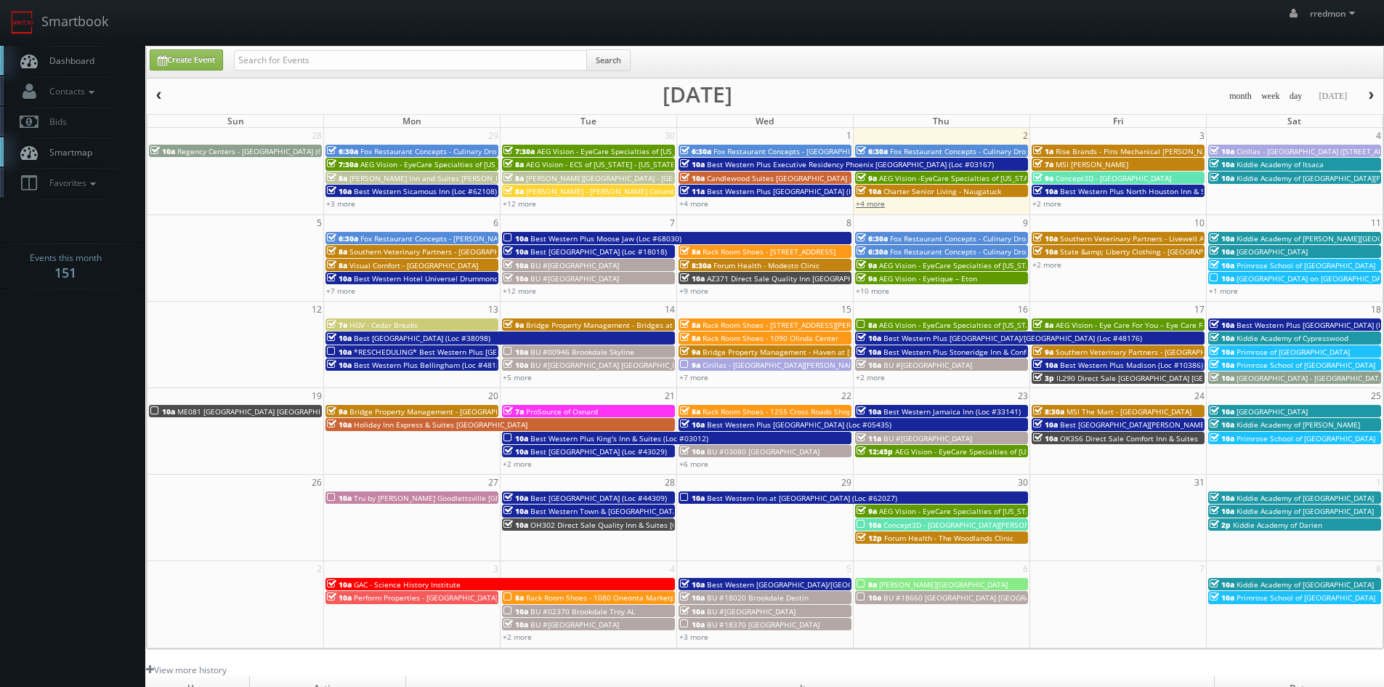
click at [878, 205] on link "+4 more" at bounding box center [870, 203] width 29 height 10
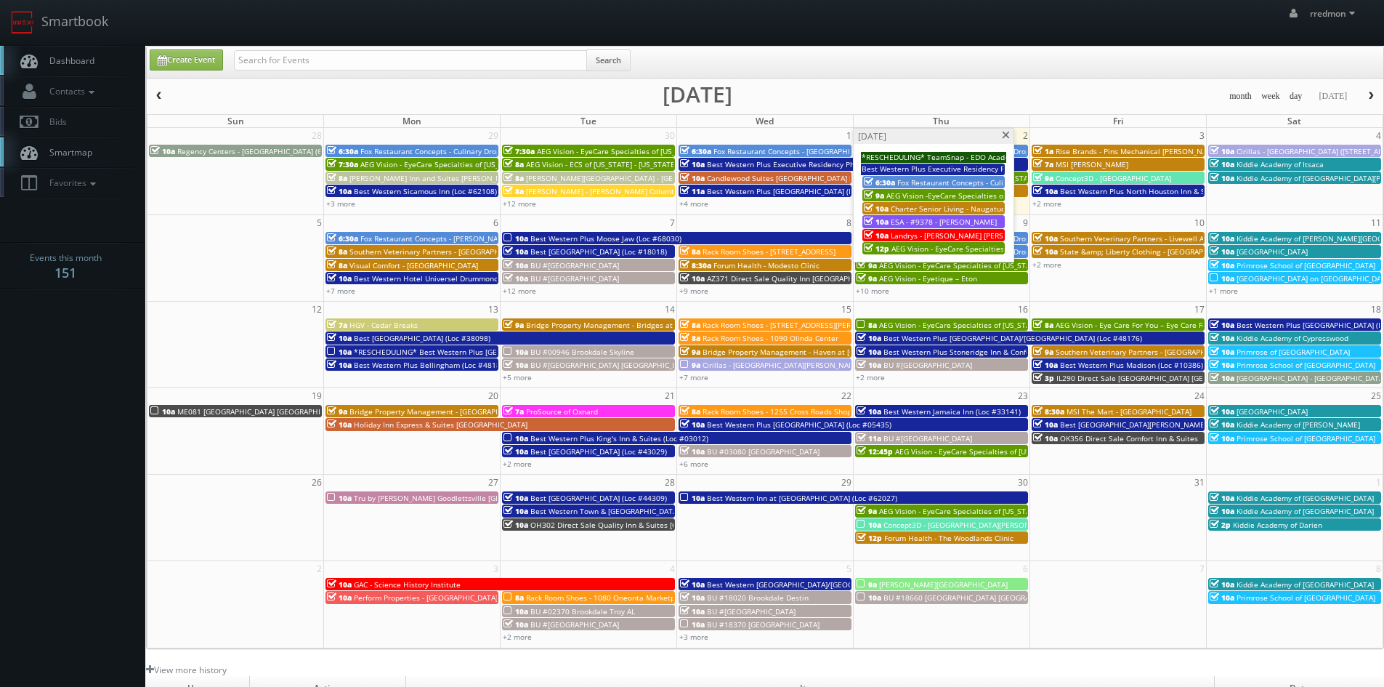
click at [1003, 137] on span at bounding box center [1005, 135] width 9 height 8
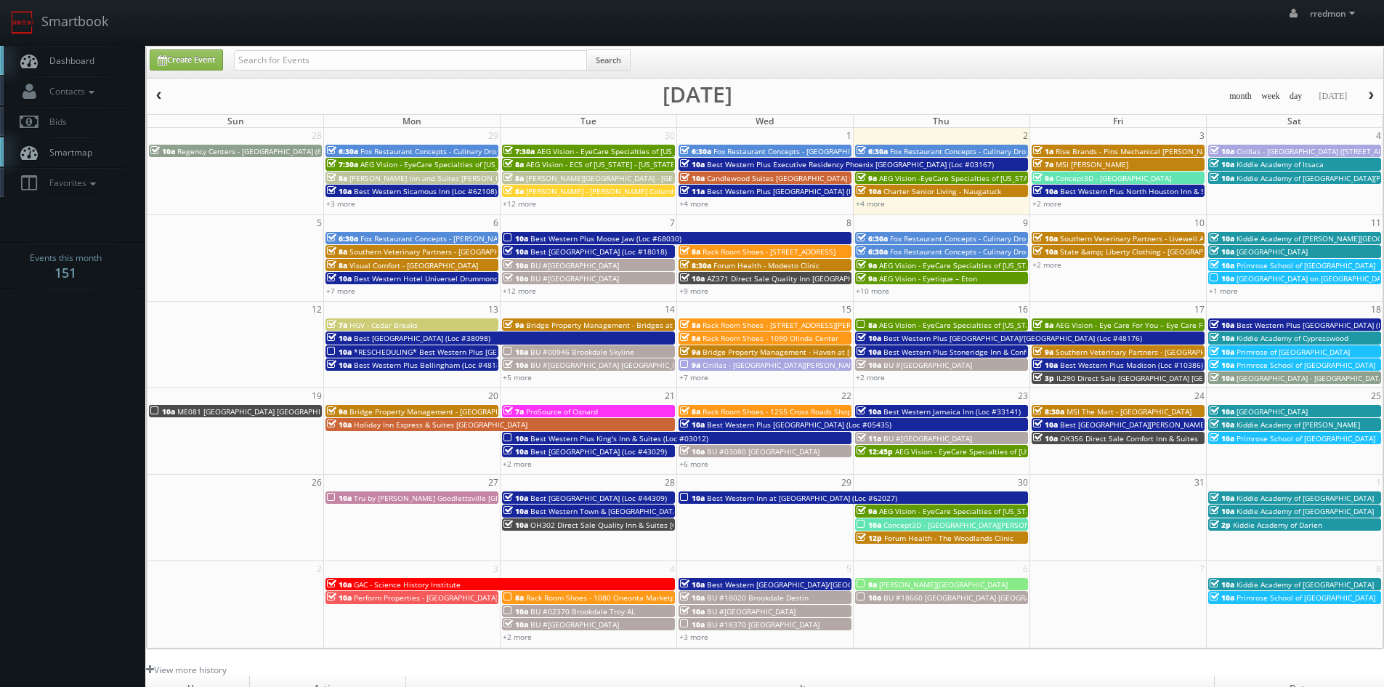
click at [154, 94] on span "button" at bounding box center [159, 96] width 10 height 9
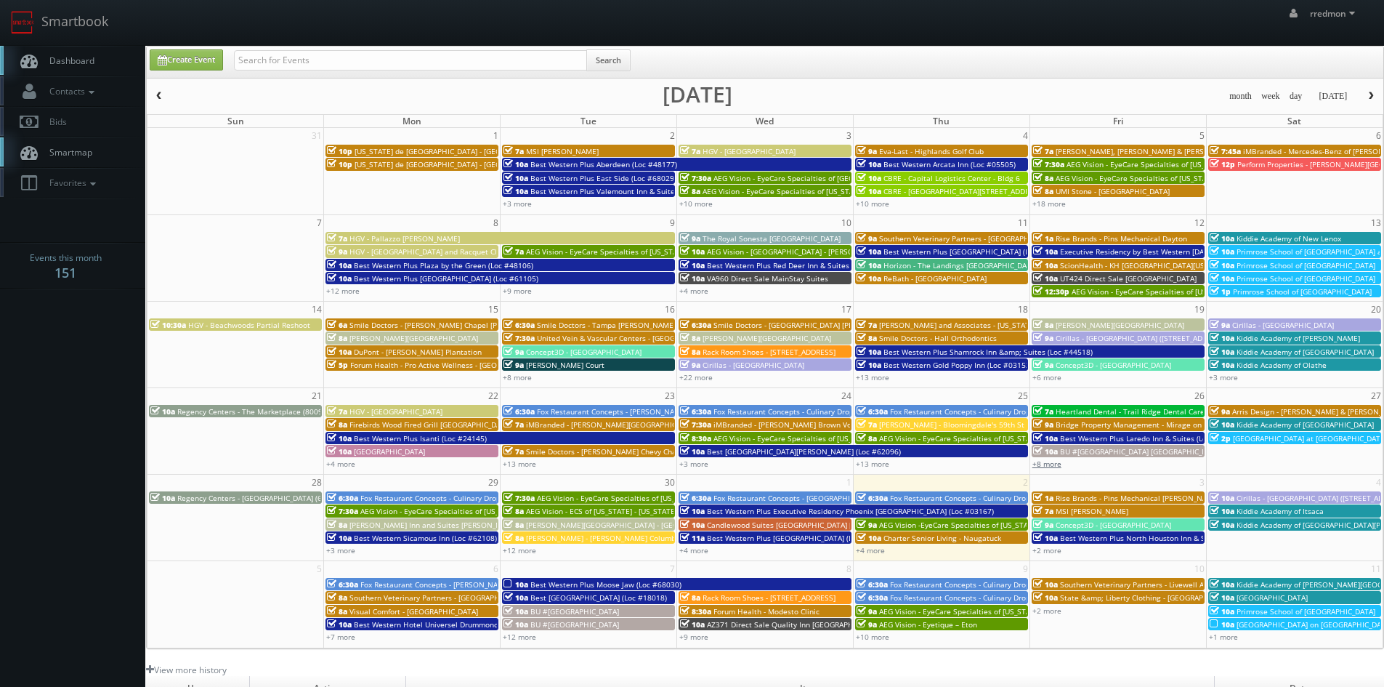
click at [1056, 462] on link "+8 more" at bounding box center [1046, 463] width 29 height 10
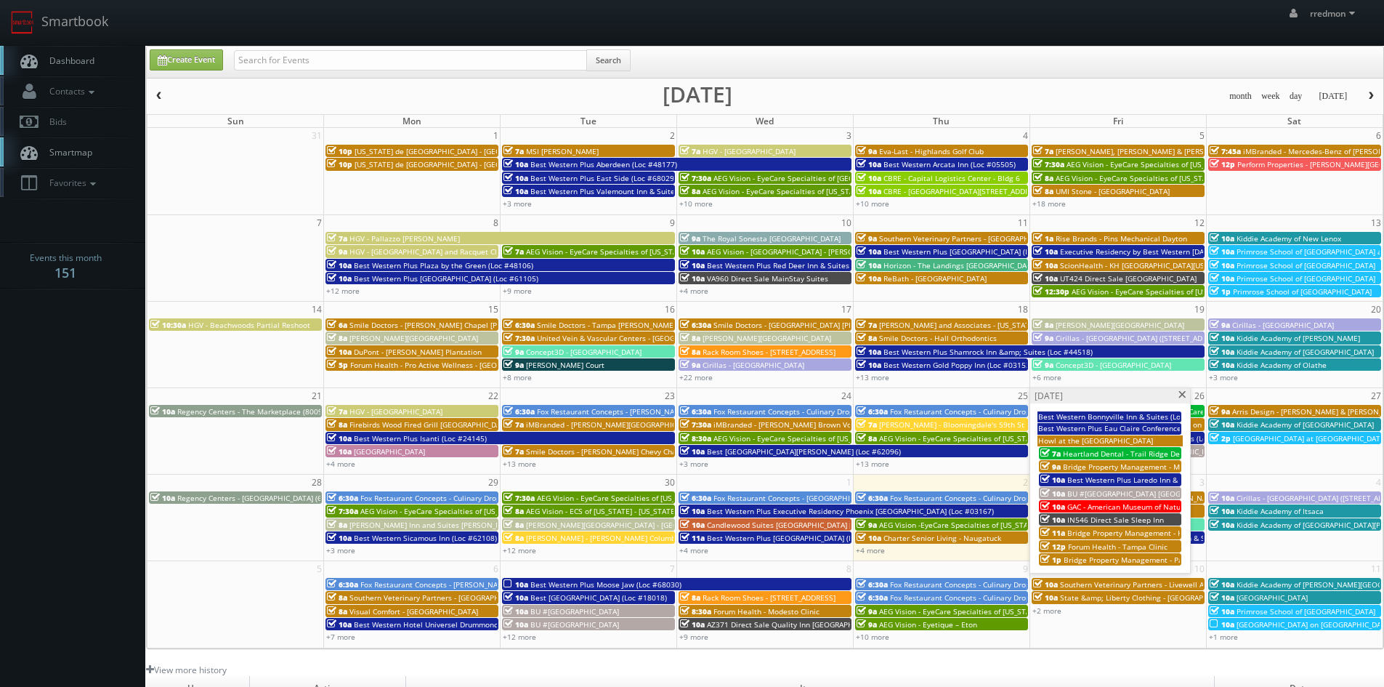
click at [1185, 392] on span at bounding box center [1182, 395] width 9 height 8
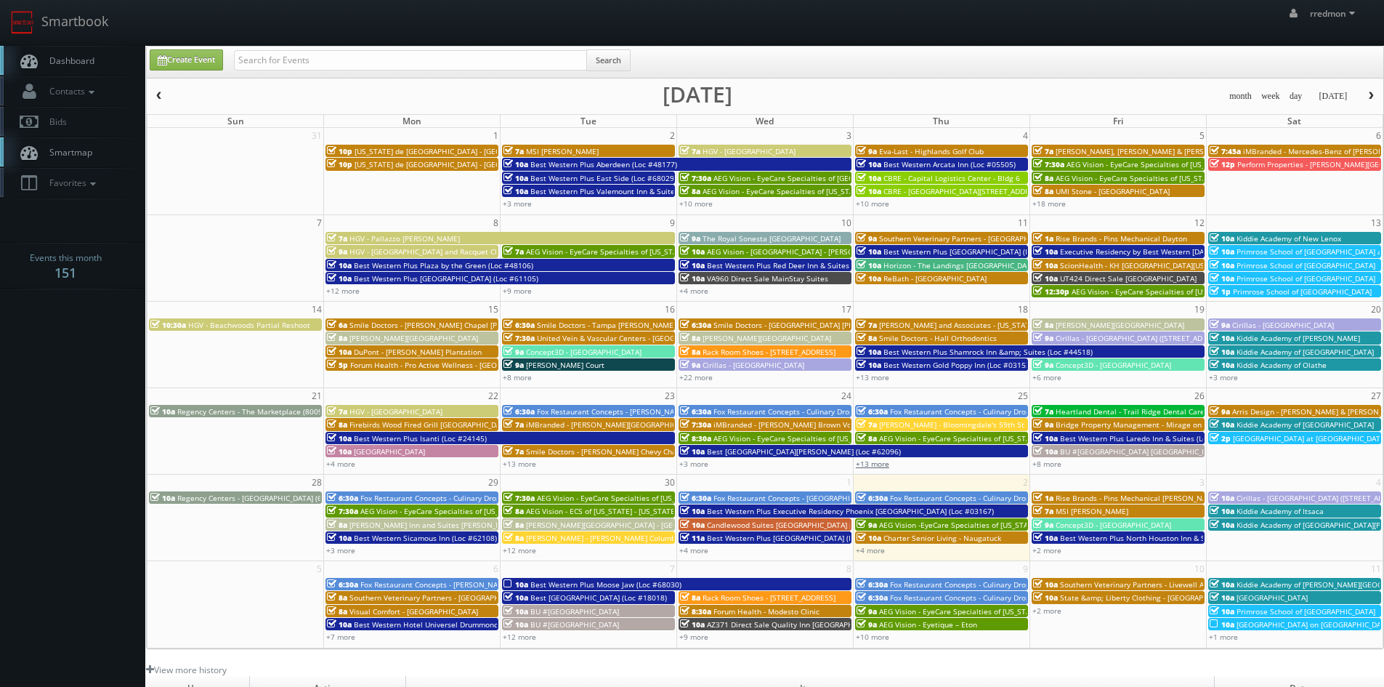
click at [870, 462] on link "+13 more" at bounding box center [872, 463] width 33 height 10
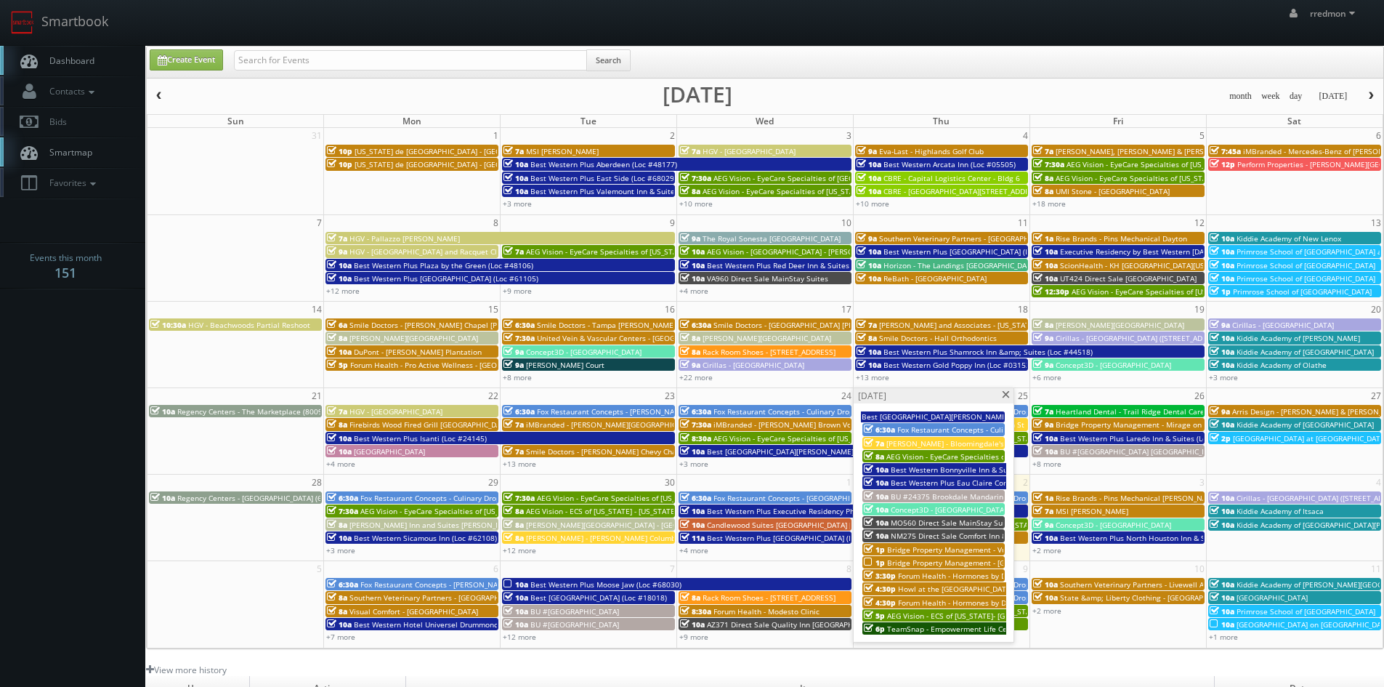
click at [899, 561] on span "Bridge Property Management - Westland Park" at bounding box center [978, 562] width 182 height 10
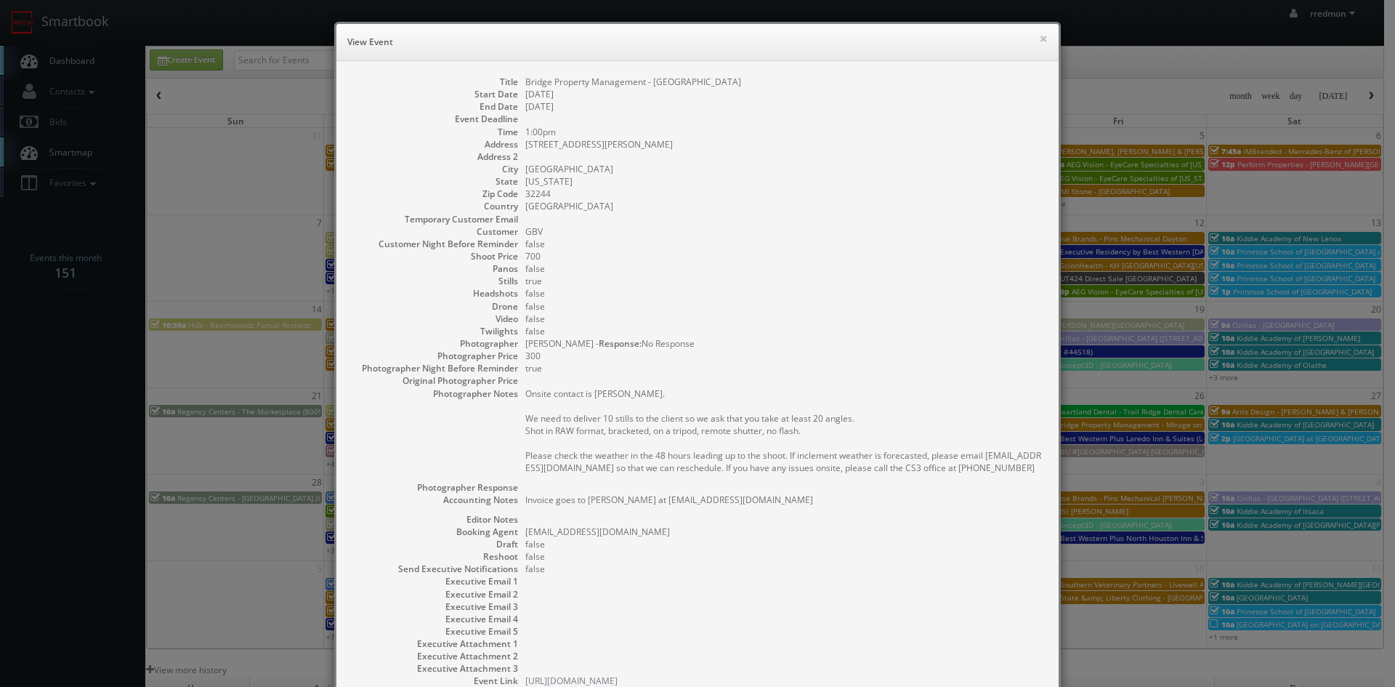
scroll to position [104, 0]
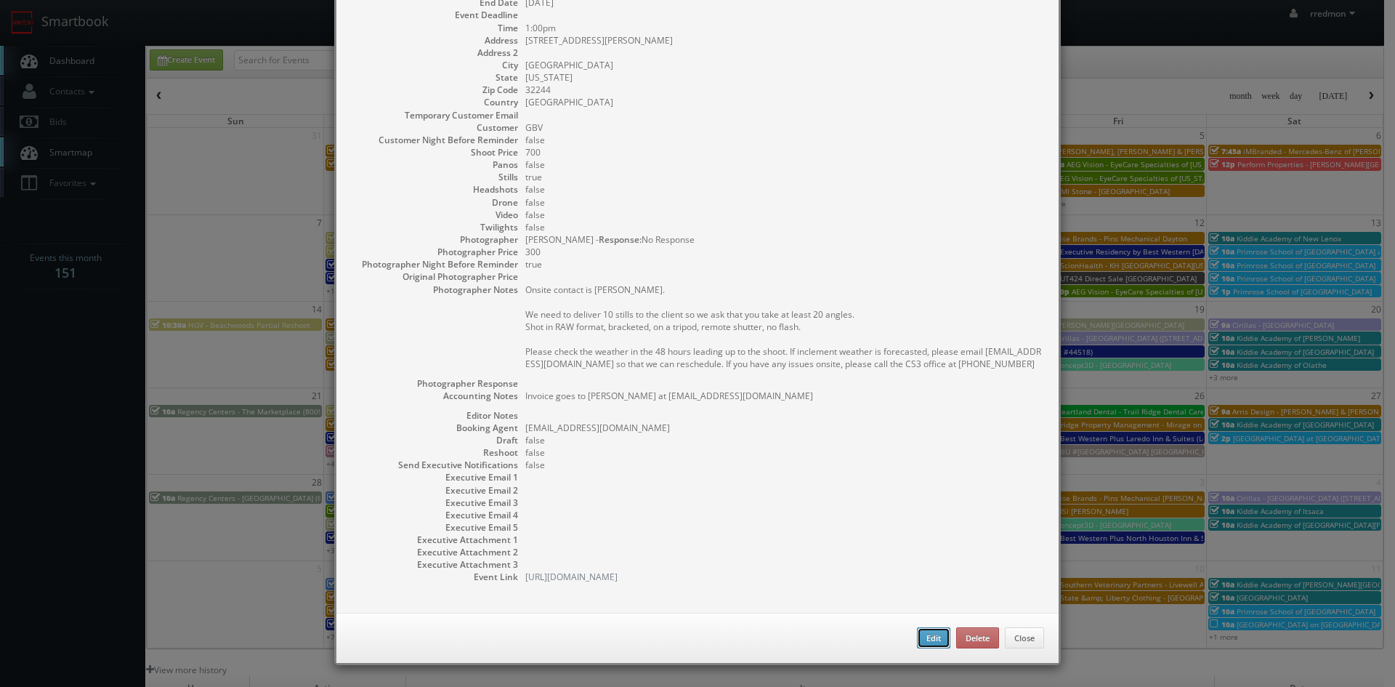
click at [919, 636] on button "Edit" at bounding box center [933, 638] width 33 height 22
type input "Bridge Property Management - Westland Park"
type input "6710 Collins Rd"
type input "Jacksonville"
type input "32244"
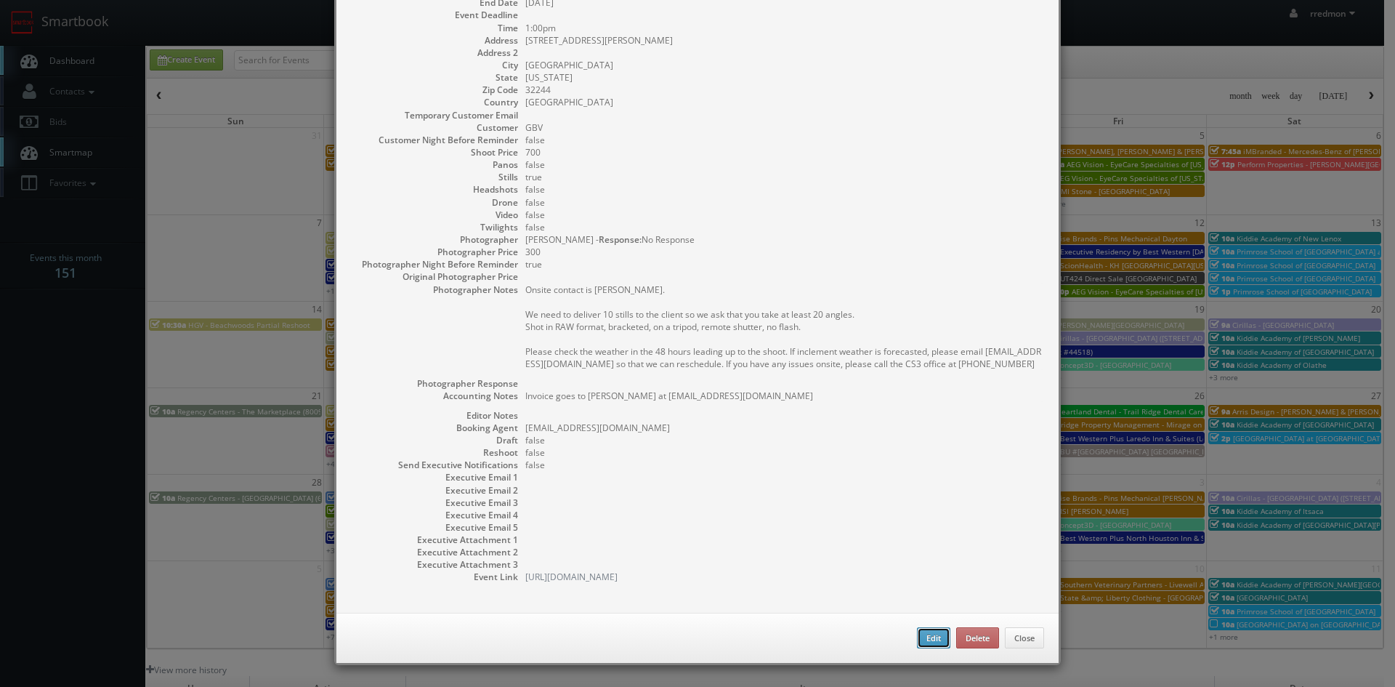
type input "700"
checkbox input "true"
type textarea "Invoice goes to Joel Dossantos at Westlandparkap@bridgepm.com"
type input "09/25/2025"
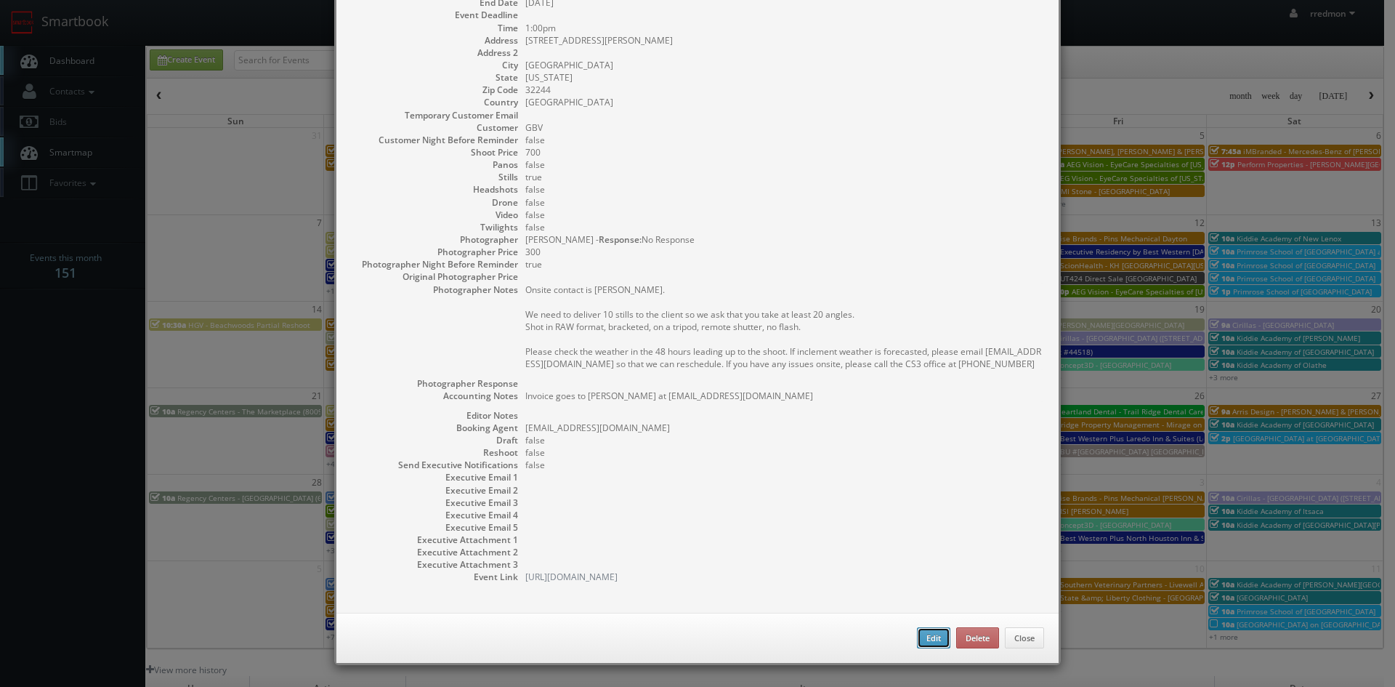
type input "1:00pm"
checkbox input "true"
type textarea "Onsite contact is Joel Dossantos. We need to deliver 10 stills to the client so…"
type input "700"
type input "300"
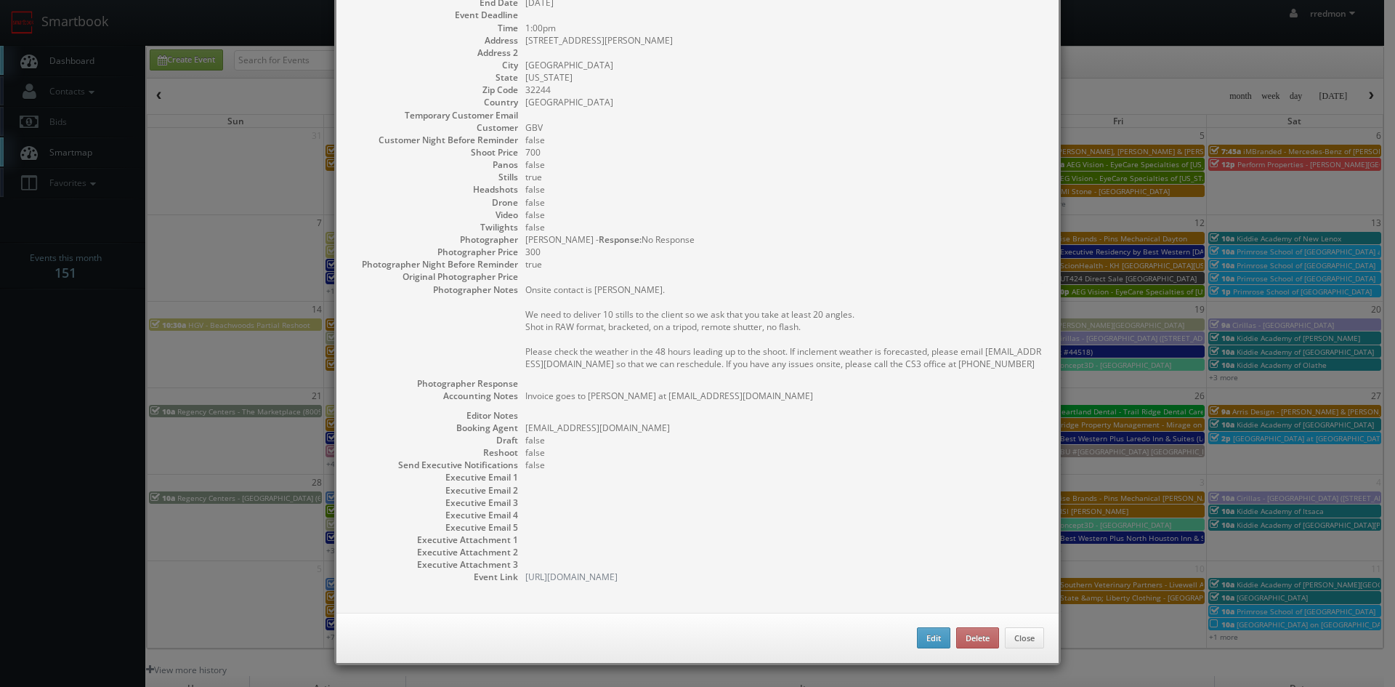
select select "Florida"
select select "fake72@mg.cs3calendar.com"
select select "tonybrucecat@gmail.com"
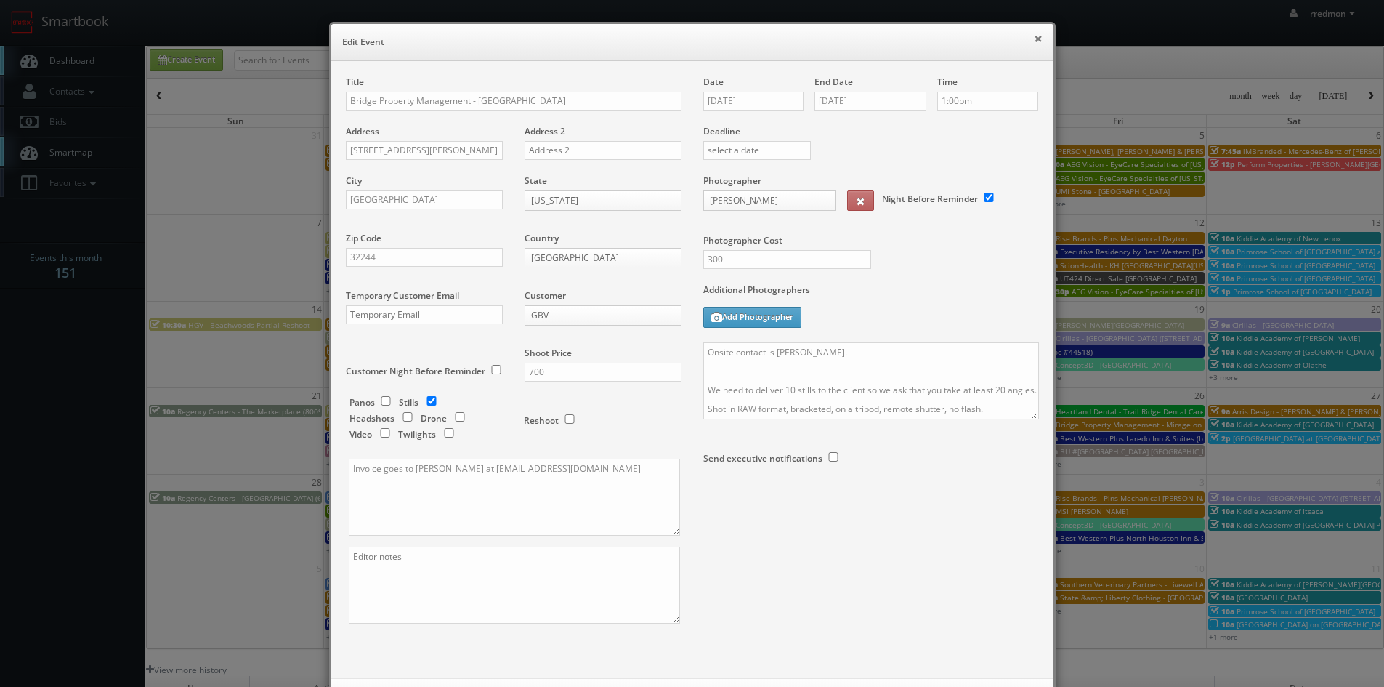
click at [1034, 43] on button "×" at bounding box center [1038, 38] width 9 height 10
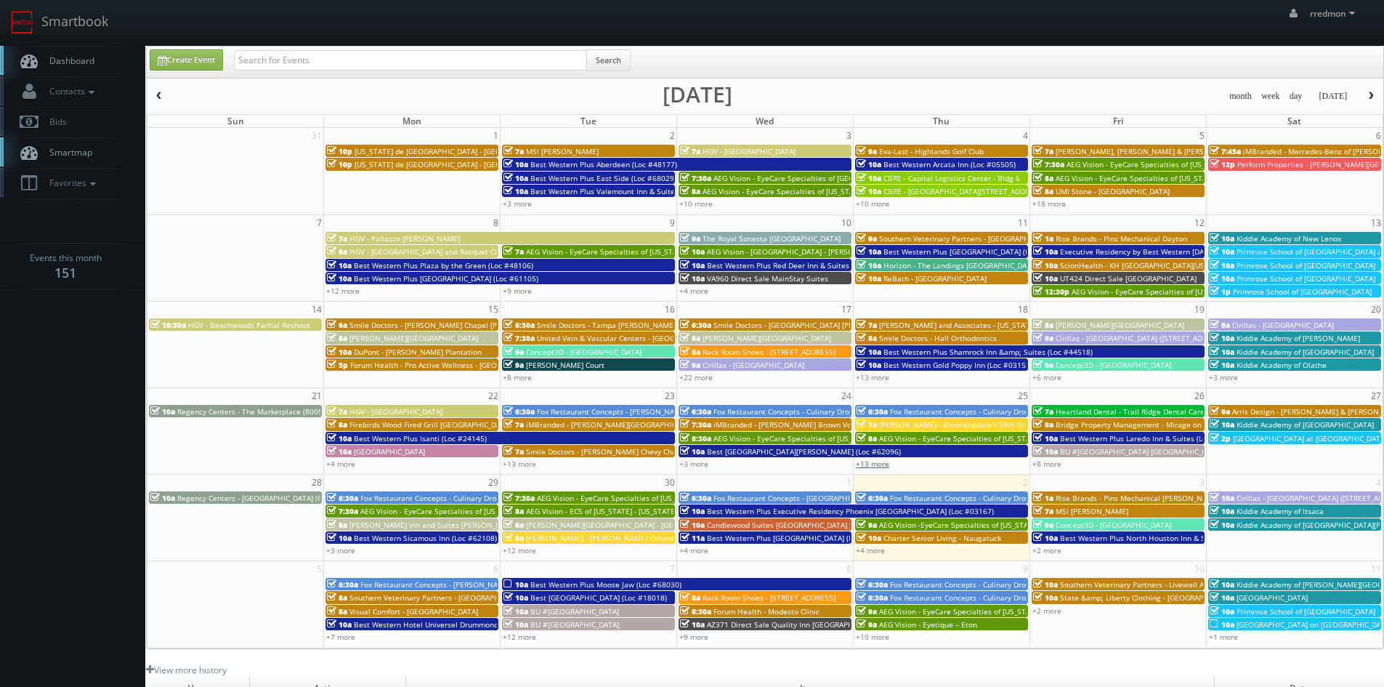
click at [887, 461] on link "+13 more" at bounding box center [872, 463] width 33 height 10
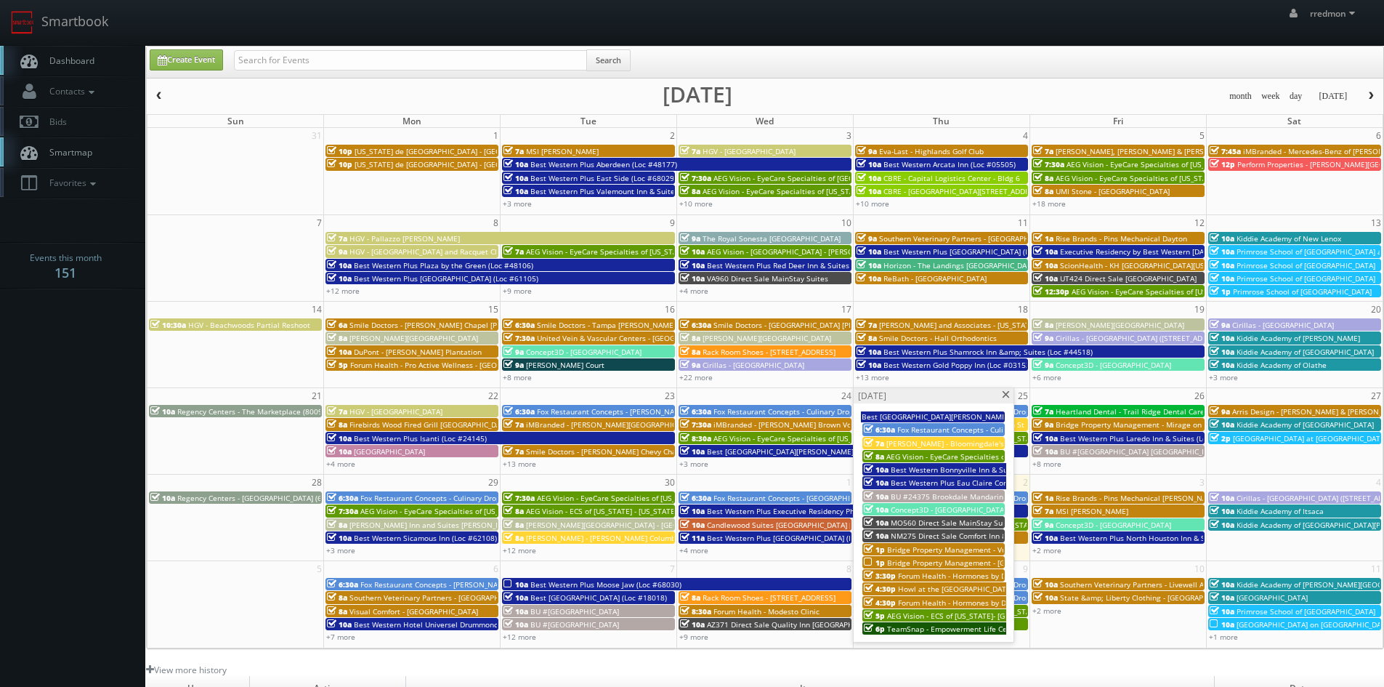
click at [938, 560] on span "Bridge Property Management - Westland Park" at bounding box center [978, 562] width 182 height 10
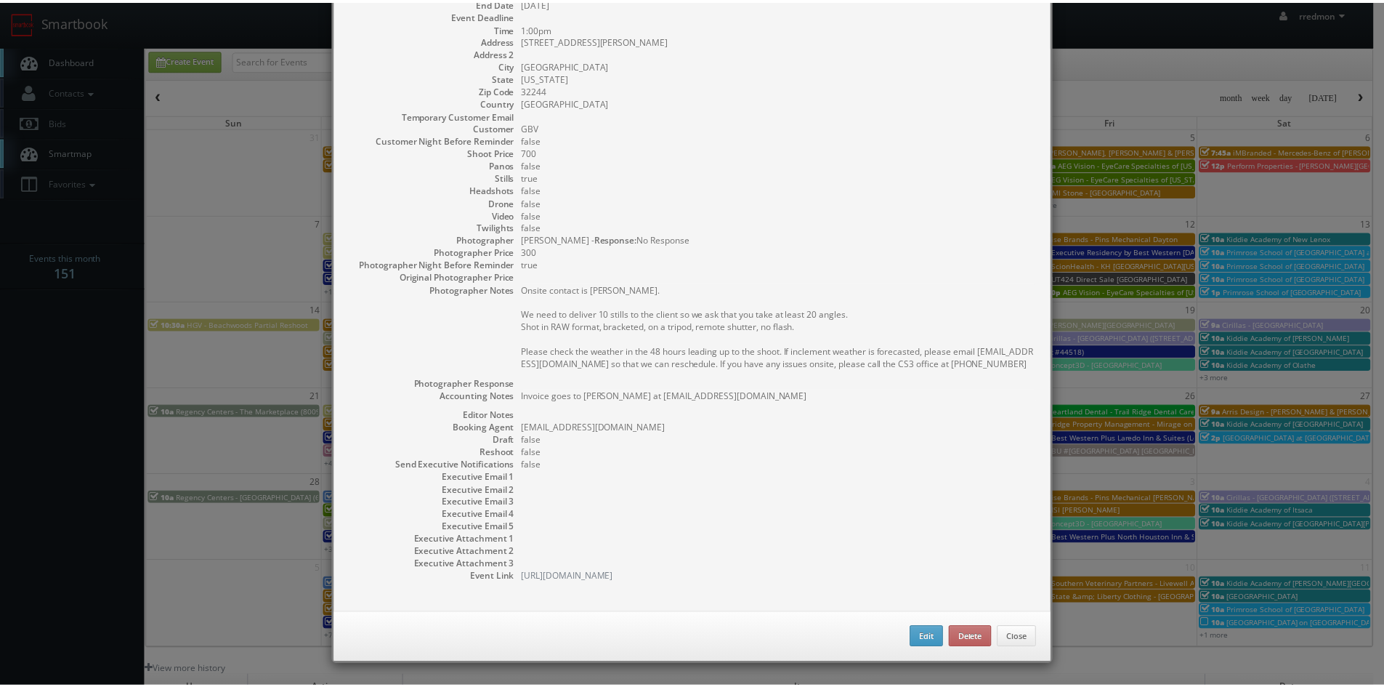
scroll to position [0, 0]
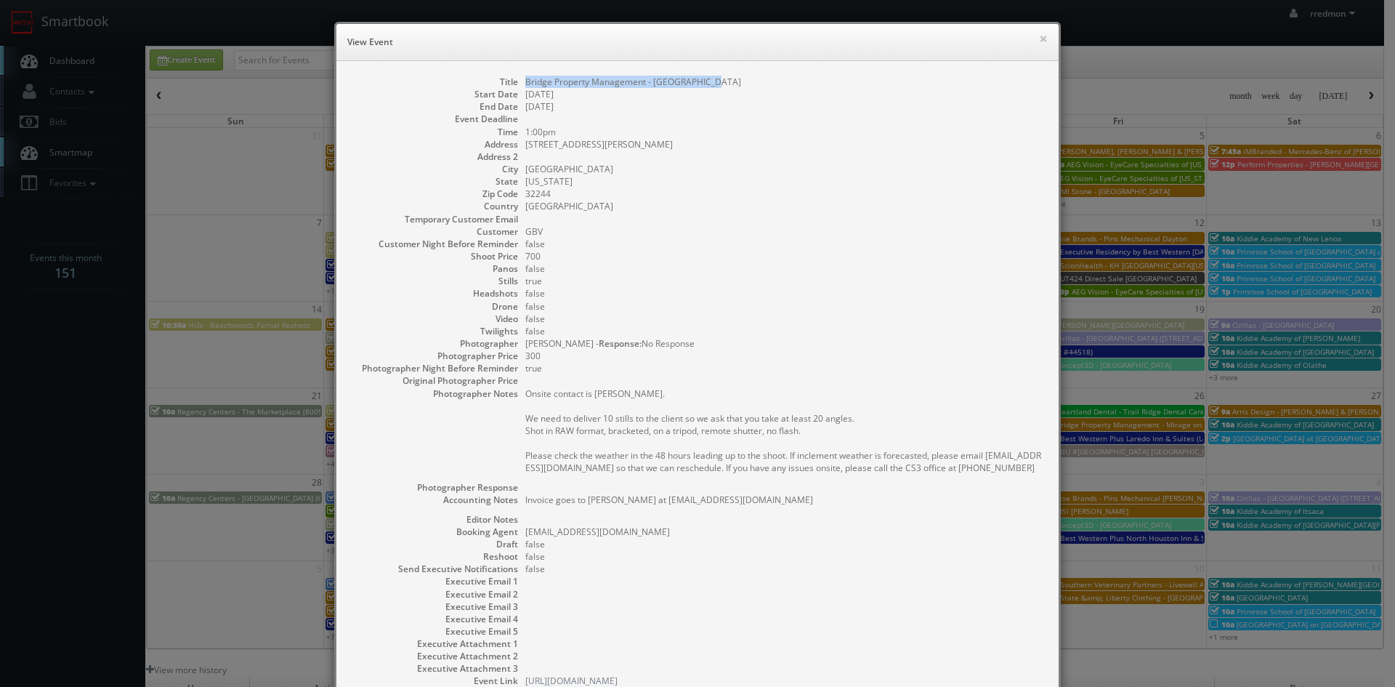
drag, startPoint x: 710, startPoint y: 82, endPoint x: 522, endPoint y: 83, distance: 187.4
click at [525, 83] on dd "Bridge Property Management - Westland Park" at bounding box center [784, 82] width 519 height 12
copy dd "Bridge Property Management - Westland Park"
click at [1040, 39] on button "×" at bounding box center [1043, 38] width 9 height 10
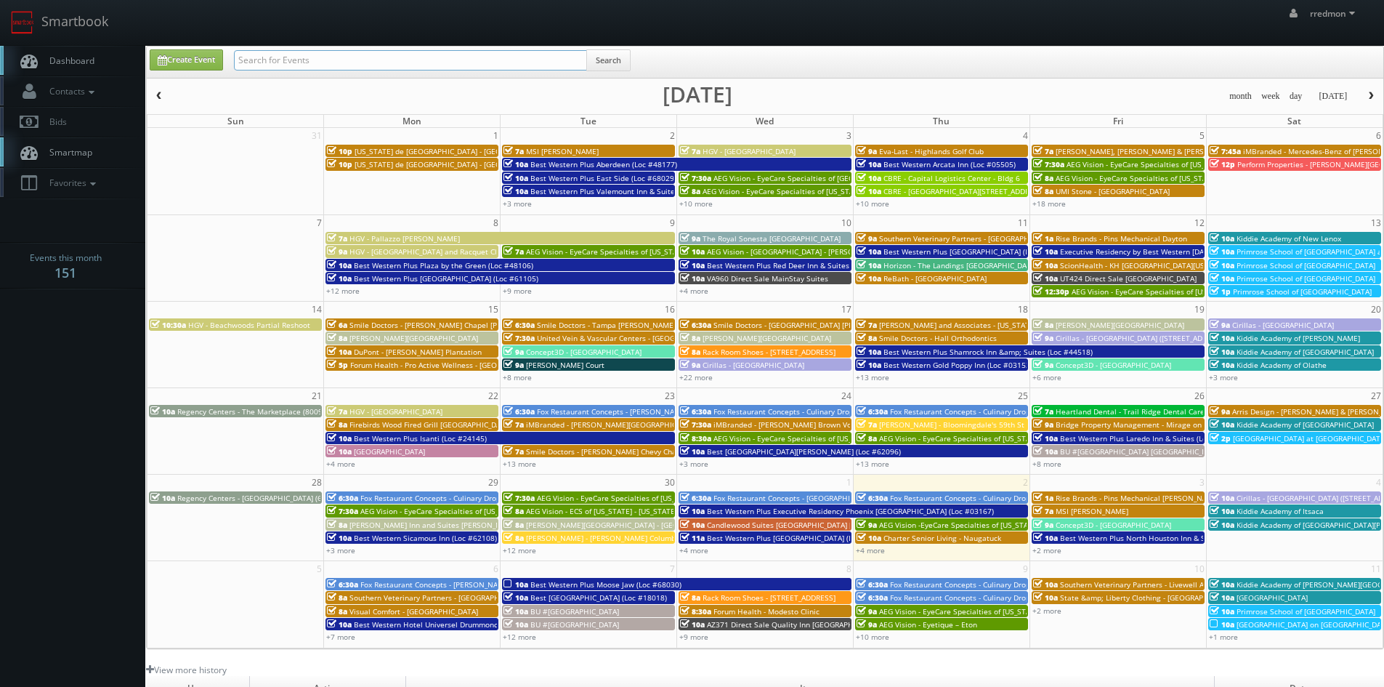
click at [297, 66] on input "text" at bounding box center [410, 60] width 353 height 20
paste input "Bridge Property Management - Westland Park"
type input "Bridge Property Management - Westland Park"
click at [619, 59] on button "Search" at bounding box center [608, 60] width 44 height 22
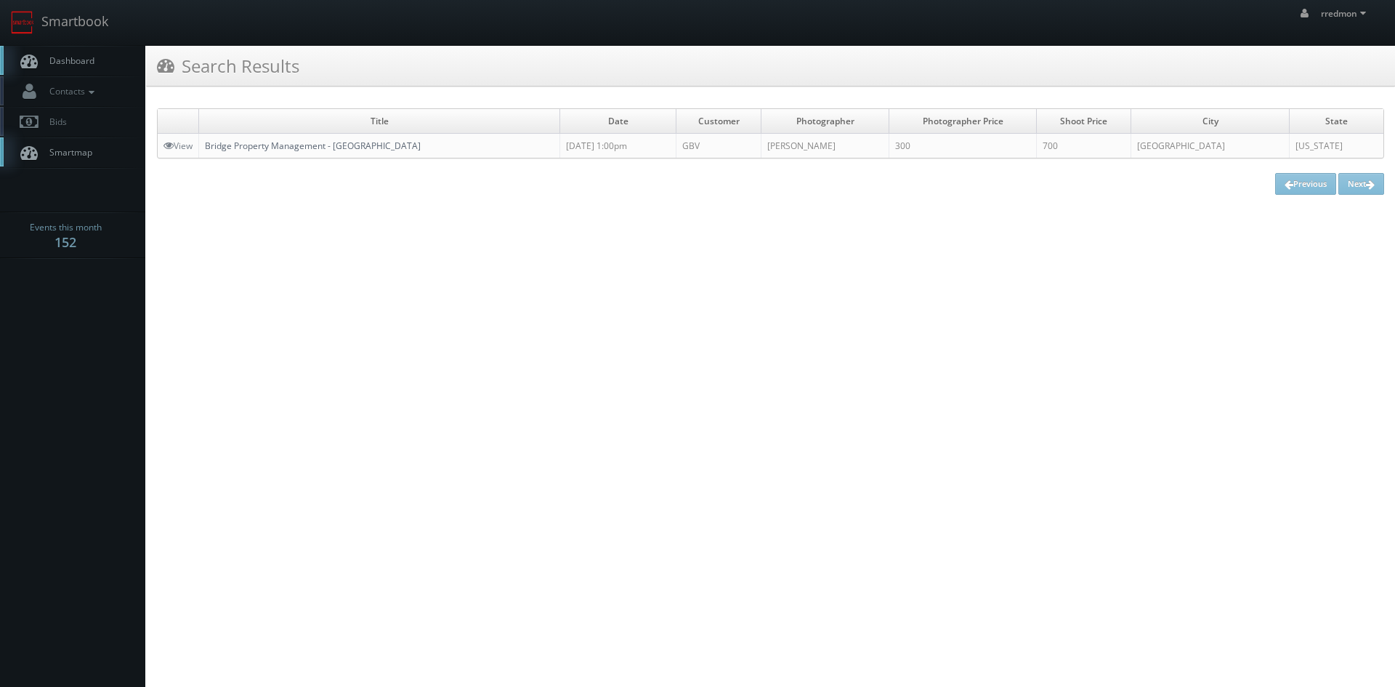
click at [335, 142] on link "Bridge Property Management - [GEOGRAPHIC_DATA]" at bounding box center [313, 145] width 216 height 12
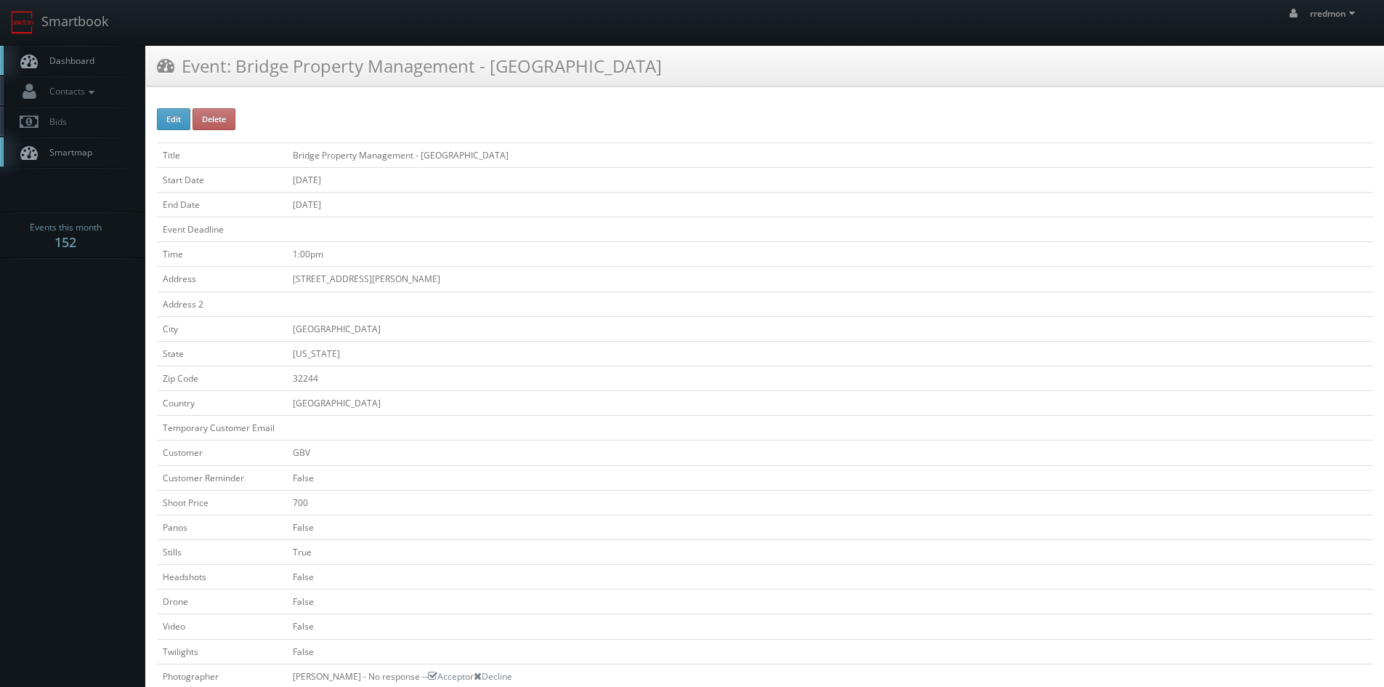
scroll to position [363, 0]
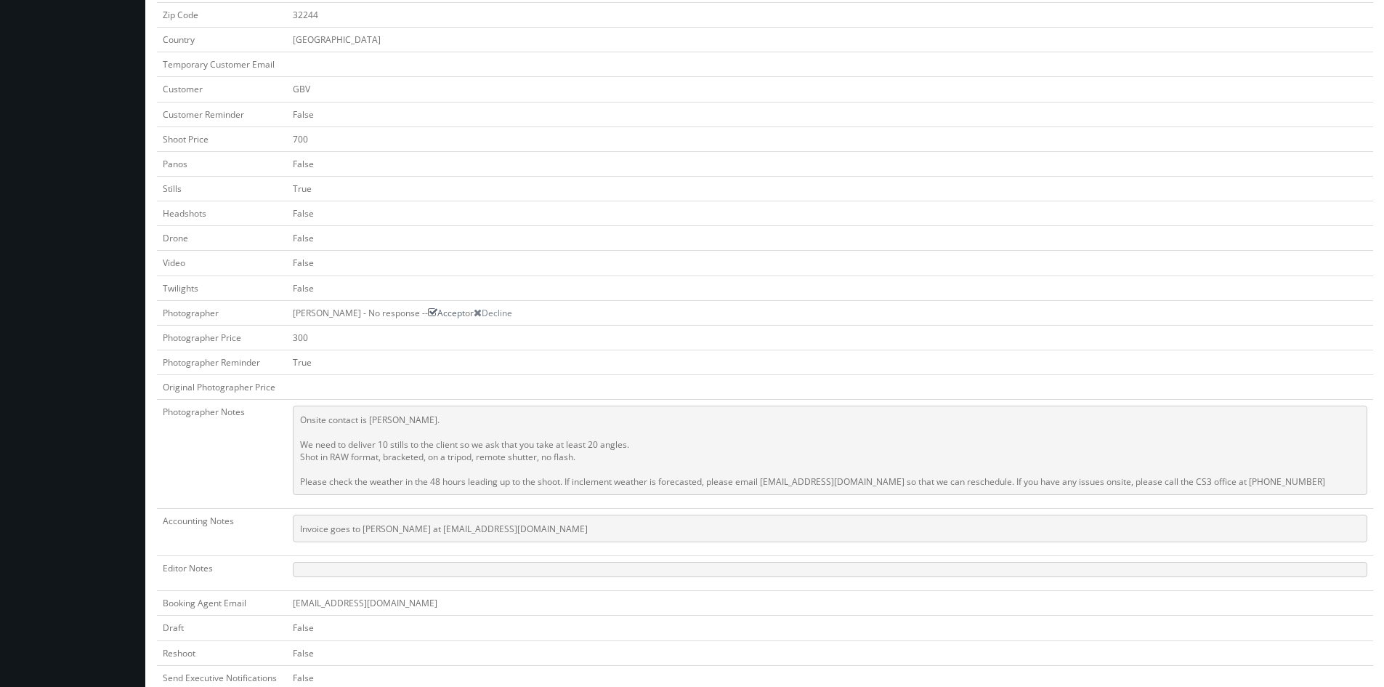
click at [434, 313] on icon at bounding box center [432, 312] width 9 height 10
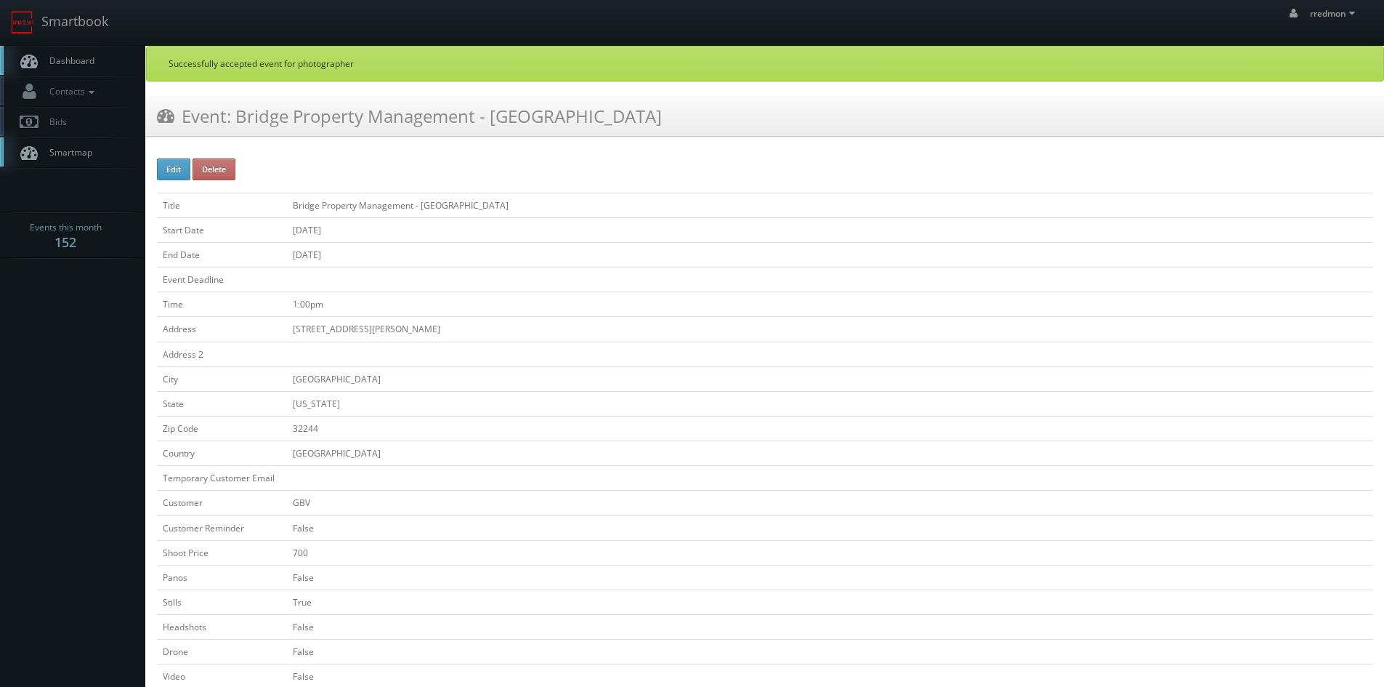
click at [66, 54] on link "Dashboard" at bounding box center [72, 61] width 145 height 30
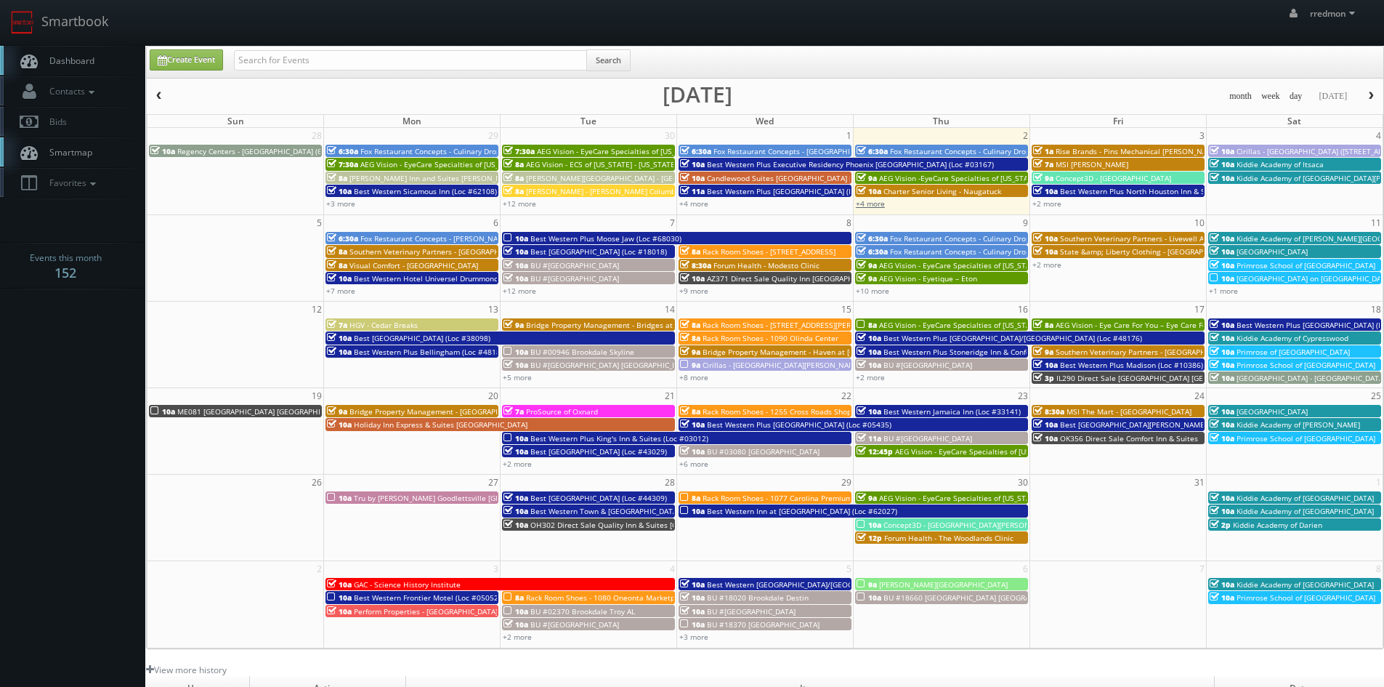
click at [865, 205] on link "+4 more" at bounding box center [870, 203] width 29 height 10
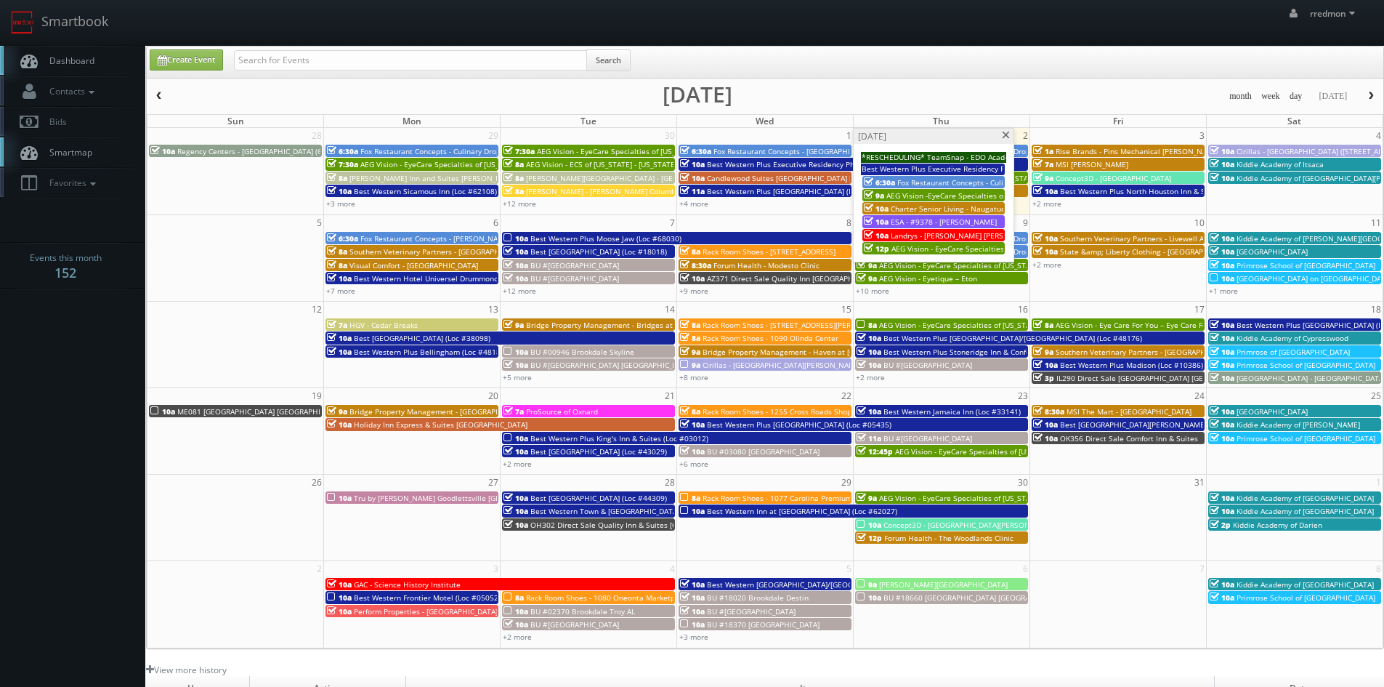
click at [1004, 136] on span at bounding box center [1005, 135] width 9 height 8
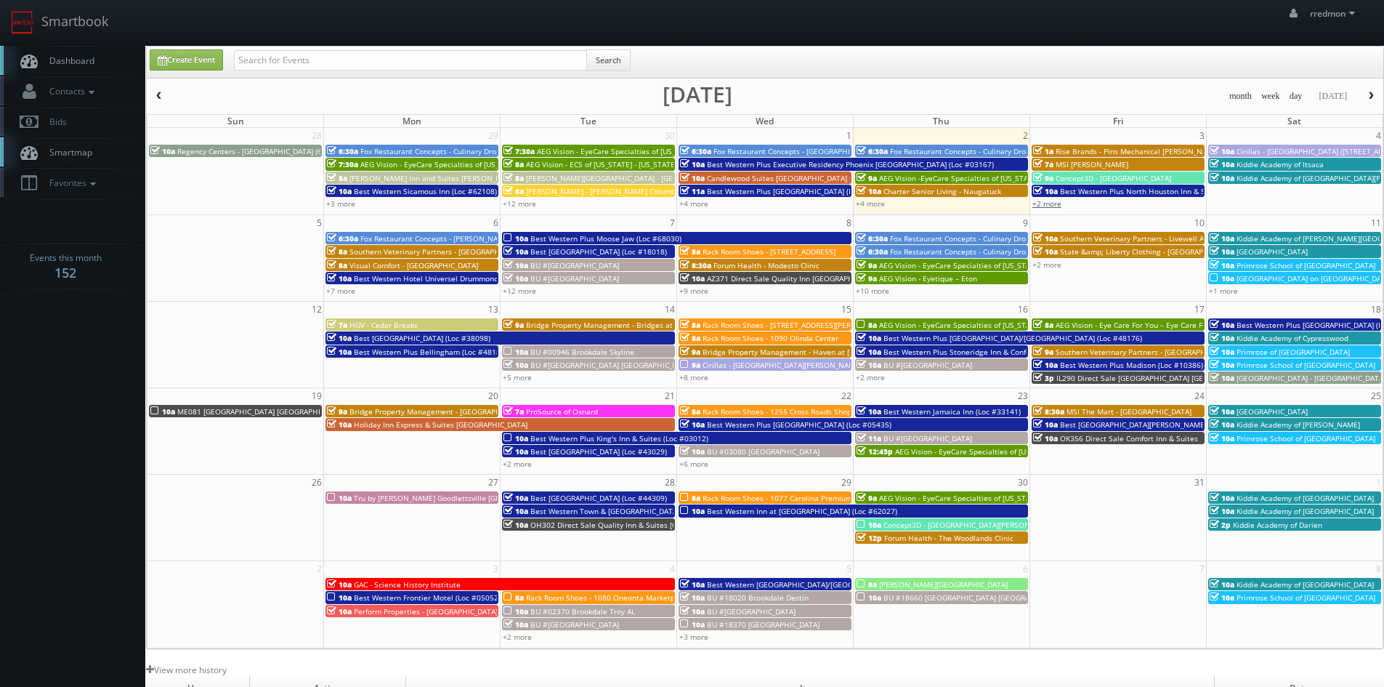
click at [1053, 204] on link "+2 more" at bounding box center [1046, 203] width 29 height 10
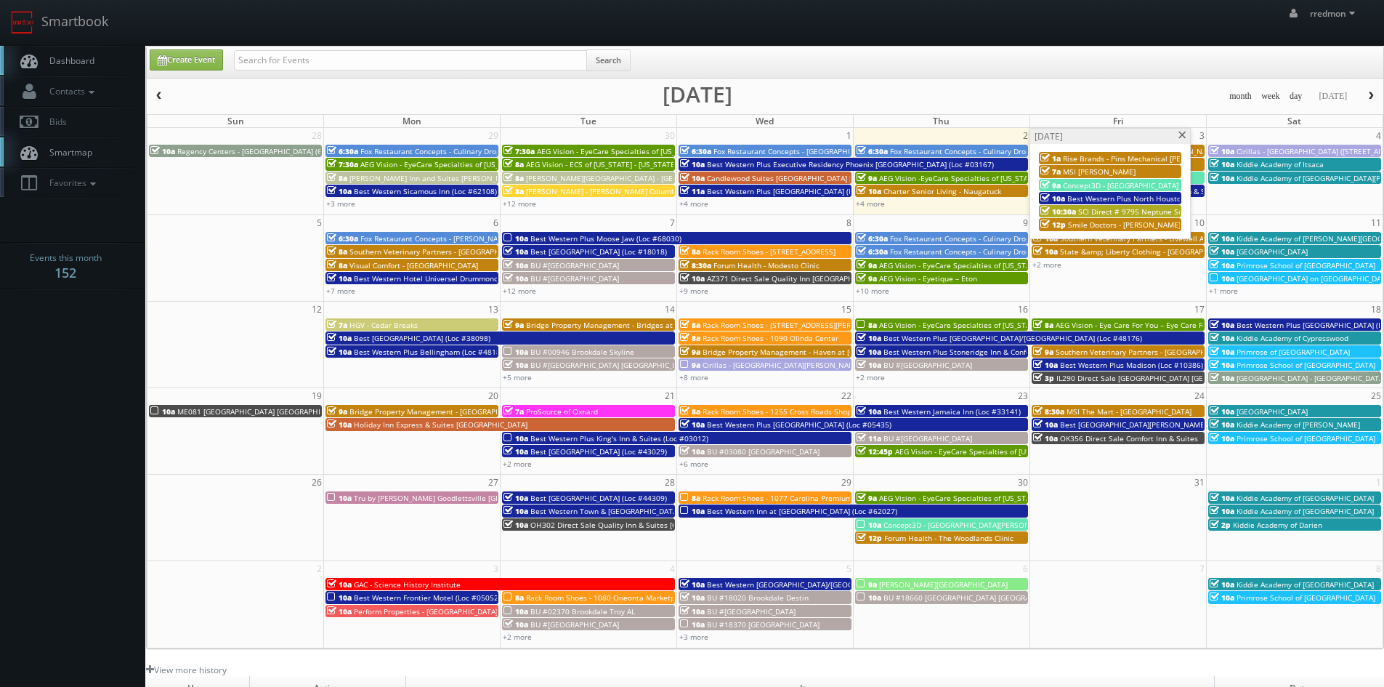
drag, startPoint x: 1181, startPoint y: 137, endPoint x: 1262, endPoint y: 165, distance: 85.5
click at [1185, 138] on span at bounding box center [1182, 135] width 9 height 8
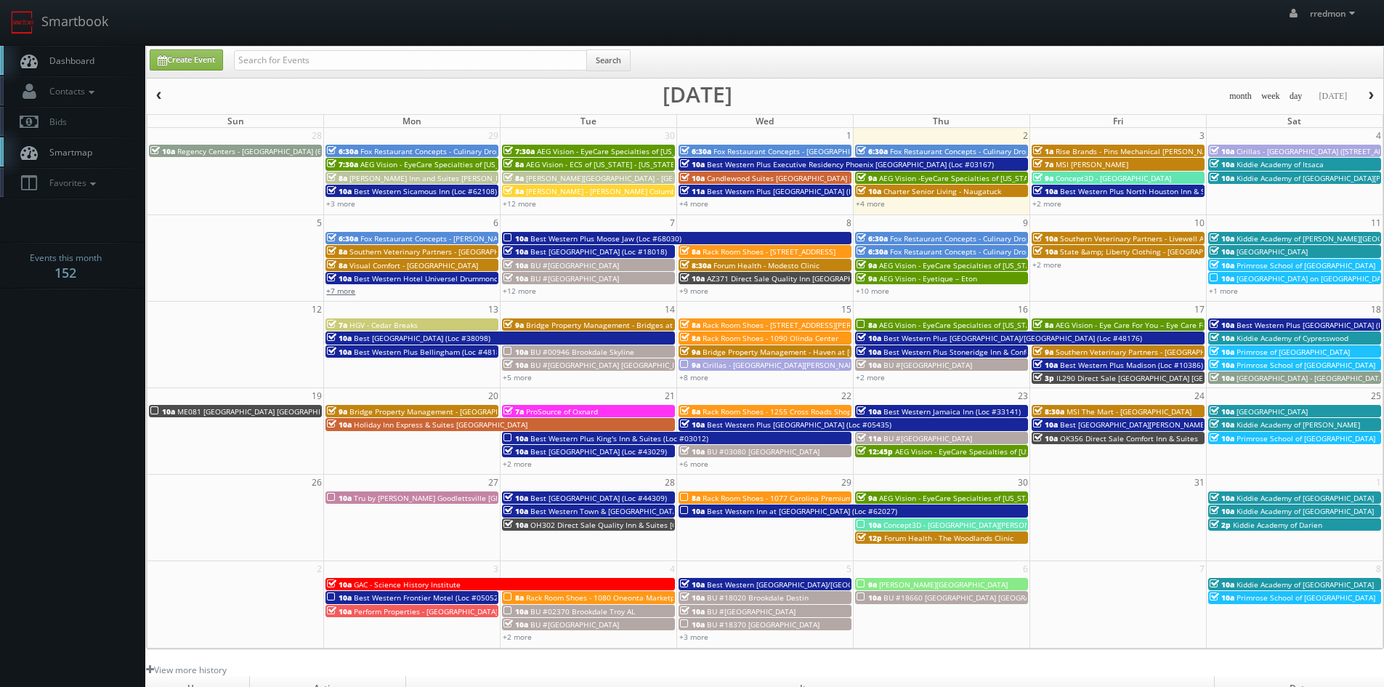
click at [346, 290] on link "+7 more" at bounding box center [340, 291] width 29 height 10
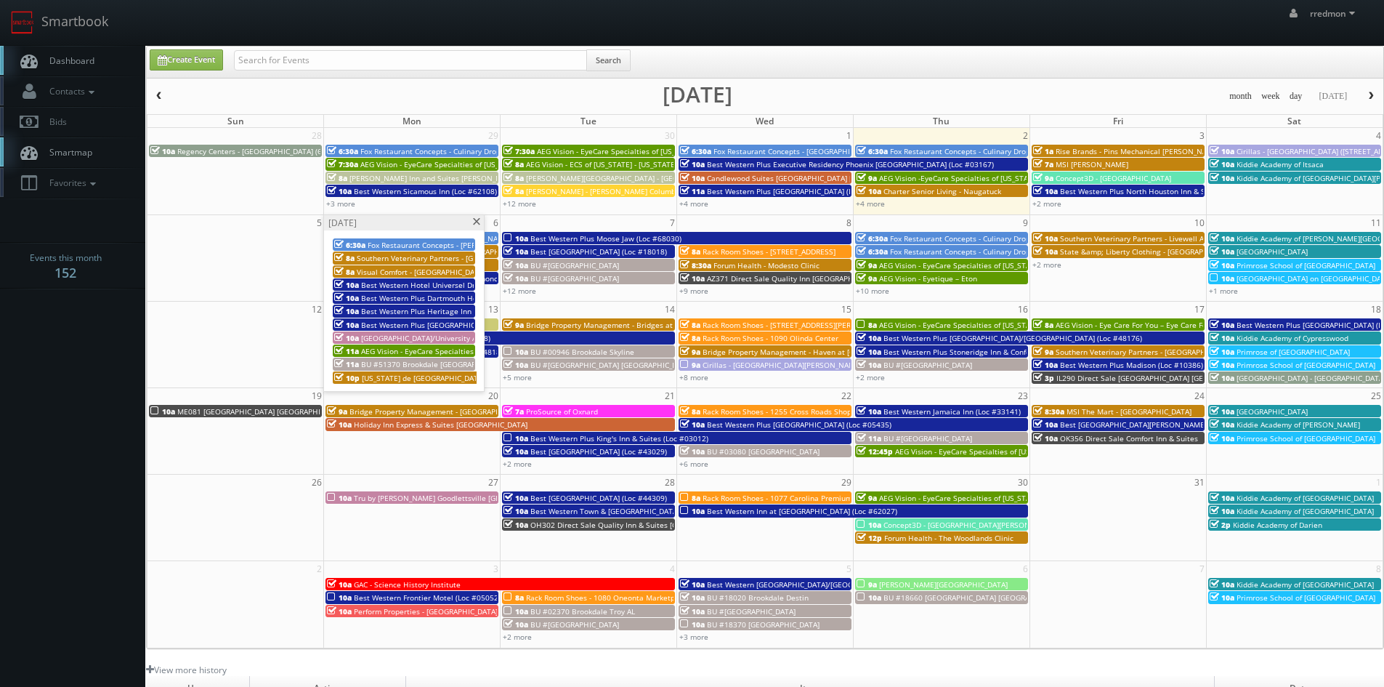
click at [475, 224] on span at bounding box center [475, 222] width 9 height 8
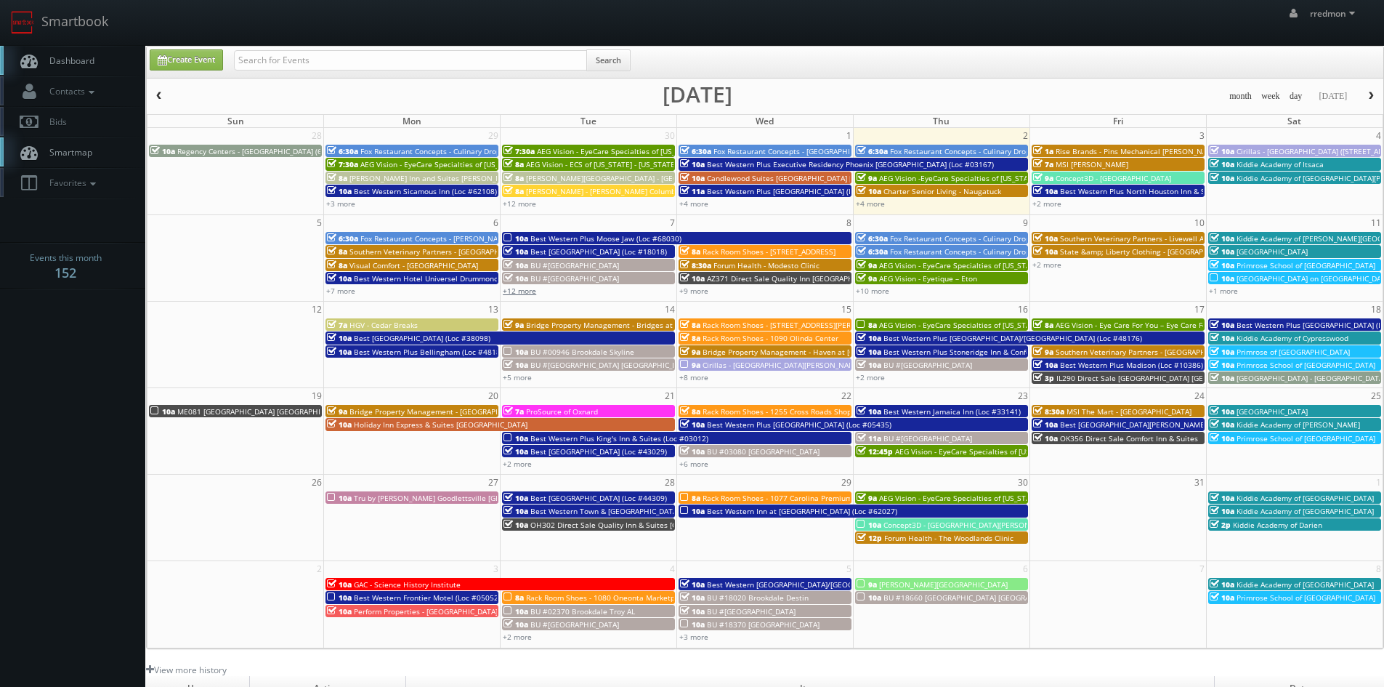
click at [526, 293] on link "+12 more" at bounding box center [519, 291] width 33 height 10
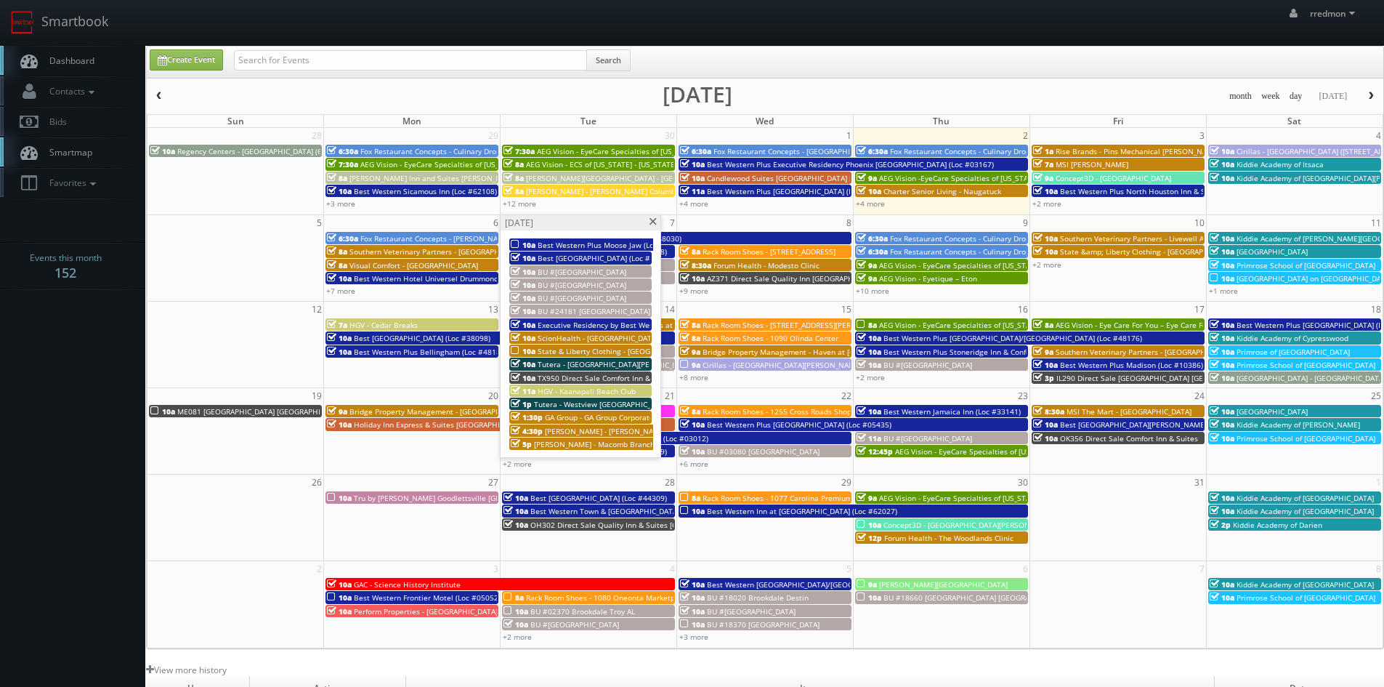
click at [649, 222] on span at bounding box center [652, 222] width 9 height 8
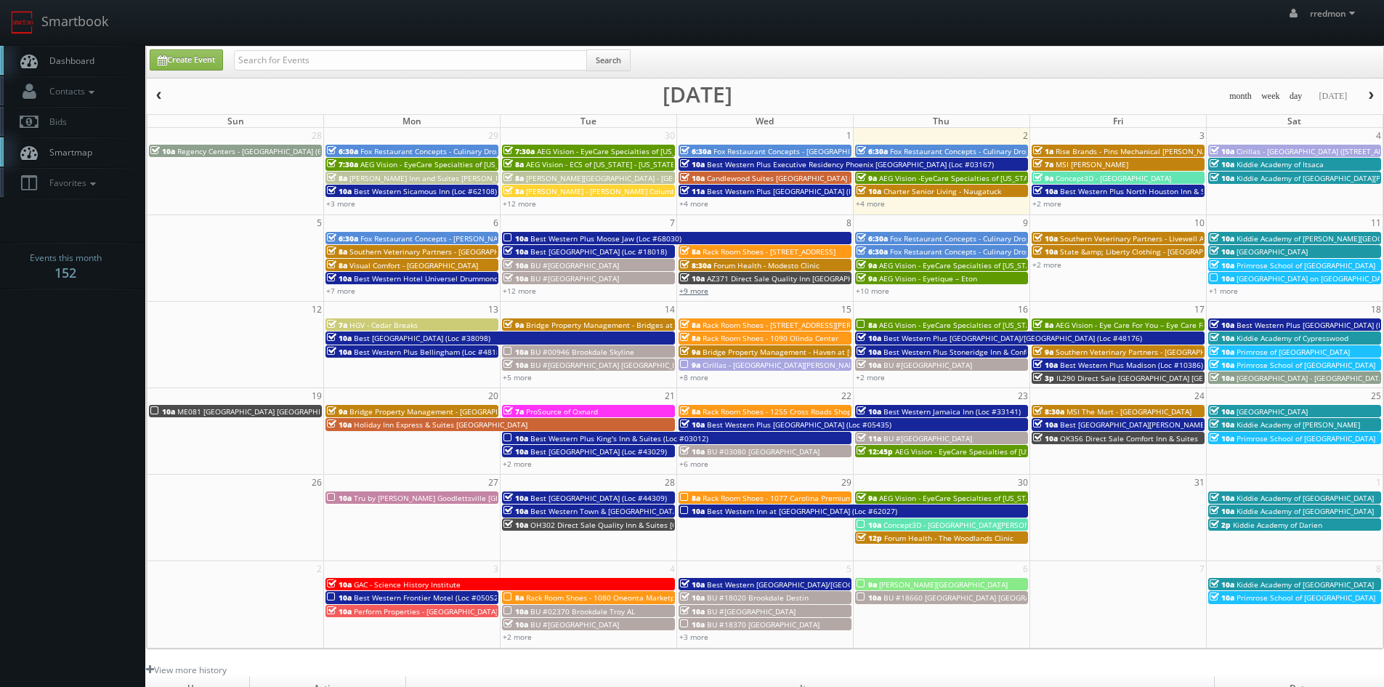
click at [705, 294] on link "+9 more" at bounding box center [693, 291] width 29 height 10
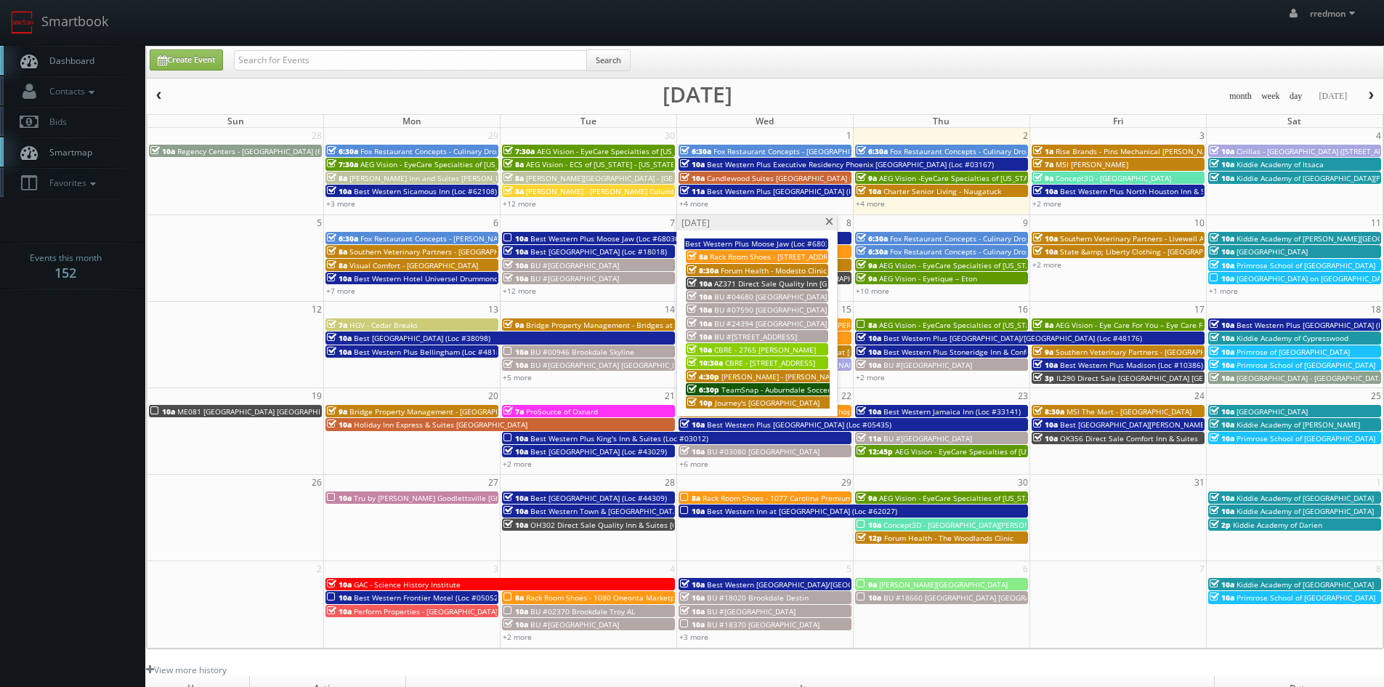
click at [827, 222] on span at bounding box center [829, 222] width 9 height 8
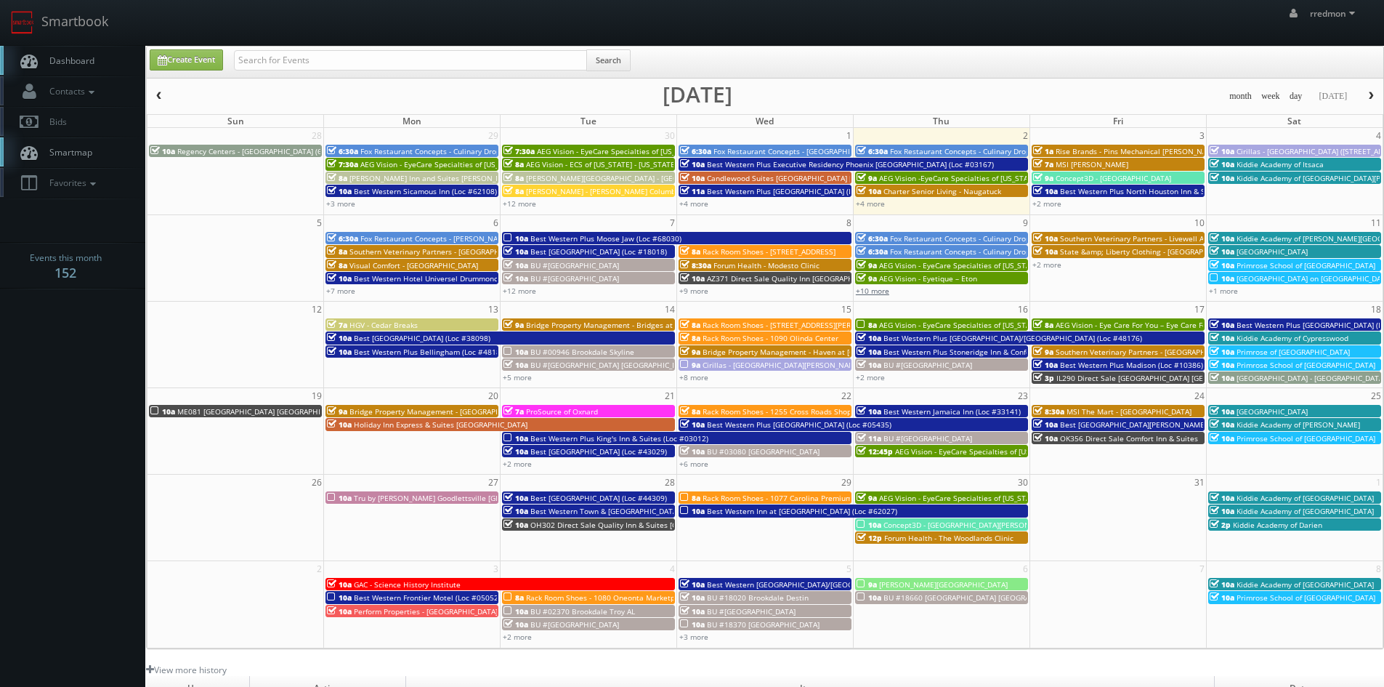
click at [869, 291] on link "+10 more" at bounding box center [872, 291] width 33 height 10
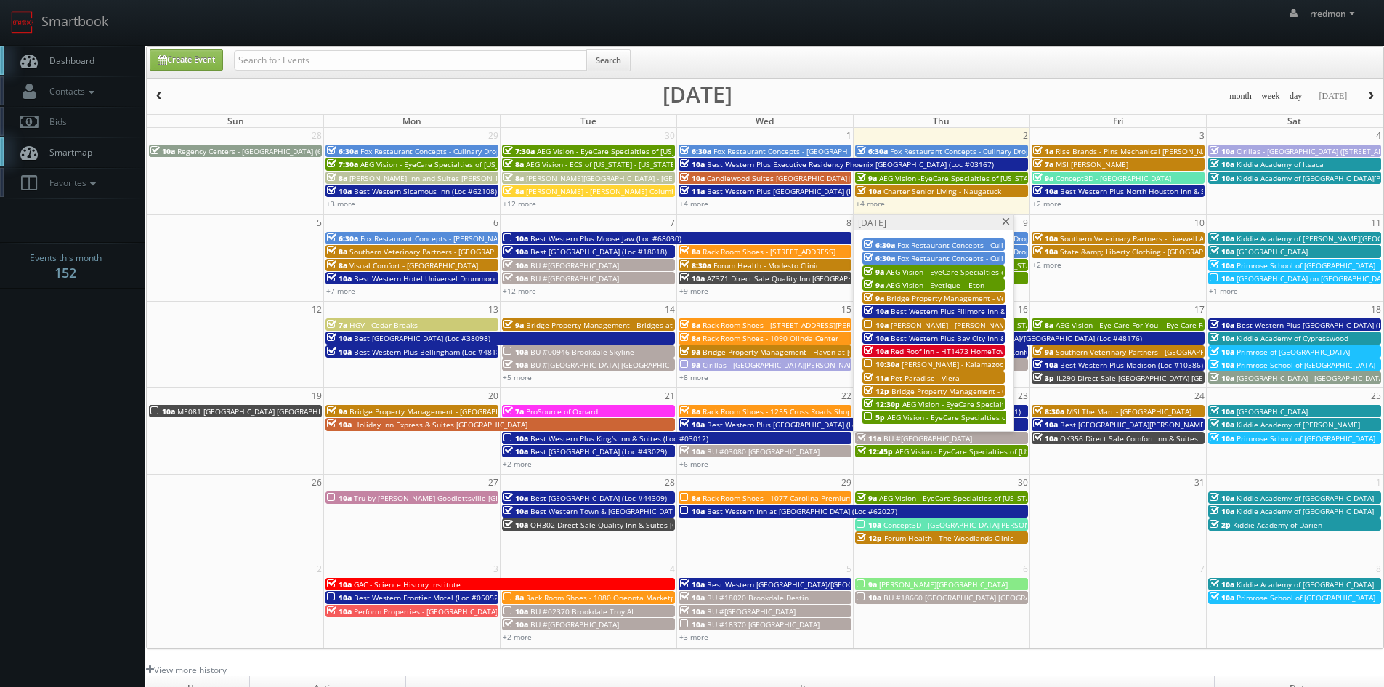
click at [978, 362] on span "Behler- Young - Kalamazoo Branch" at bounding box center [966, 364] width 129 height 10
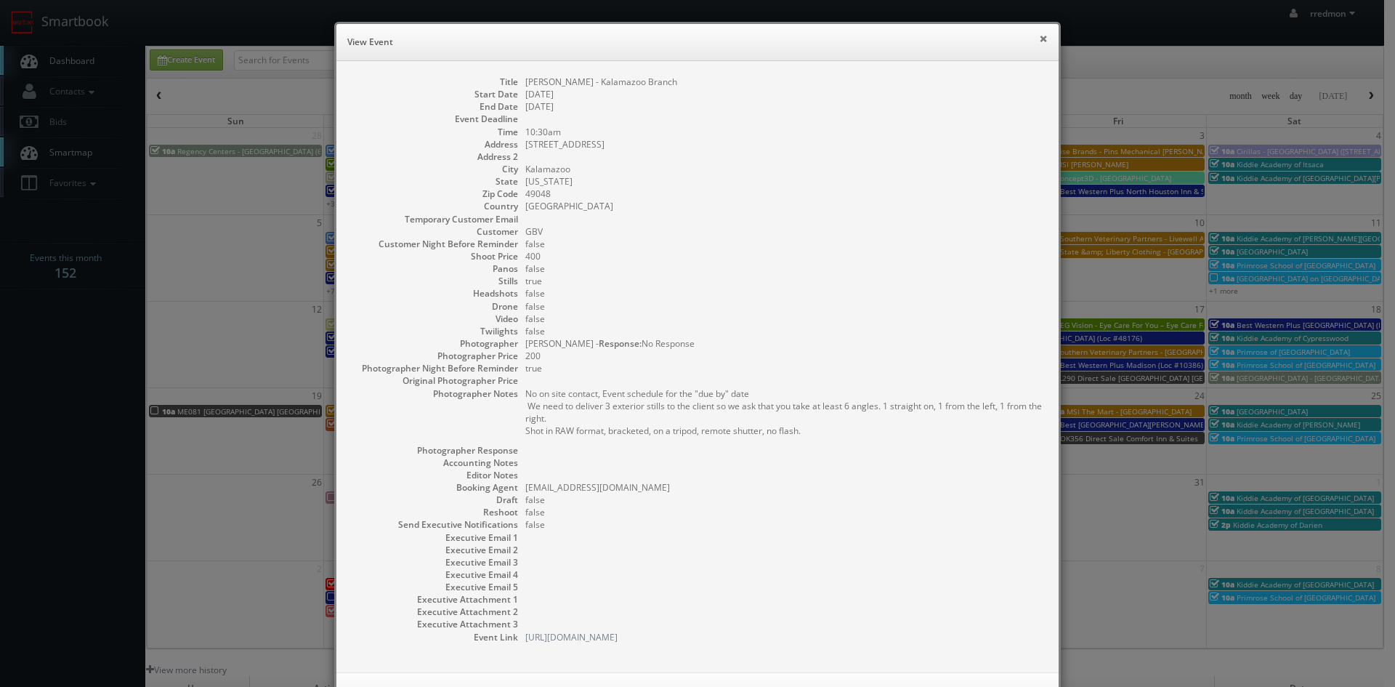
click at [1039, 39] on button "×" at bounding box center [1043, 38] width 9 height 10
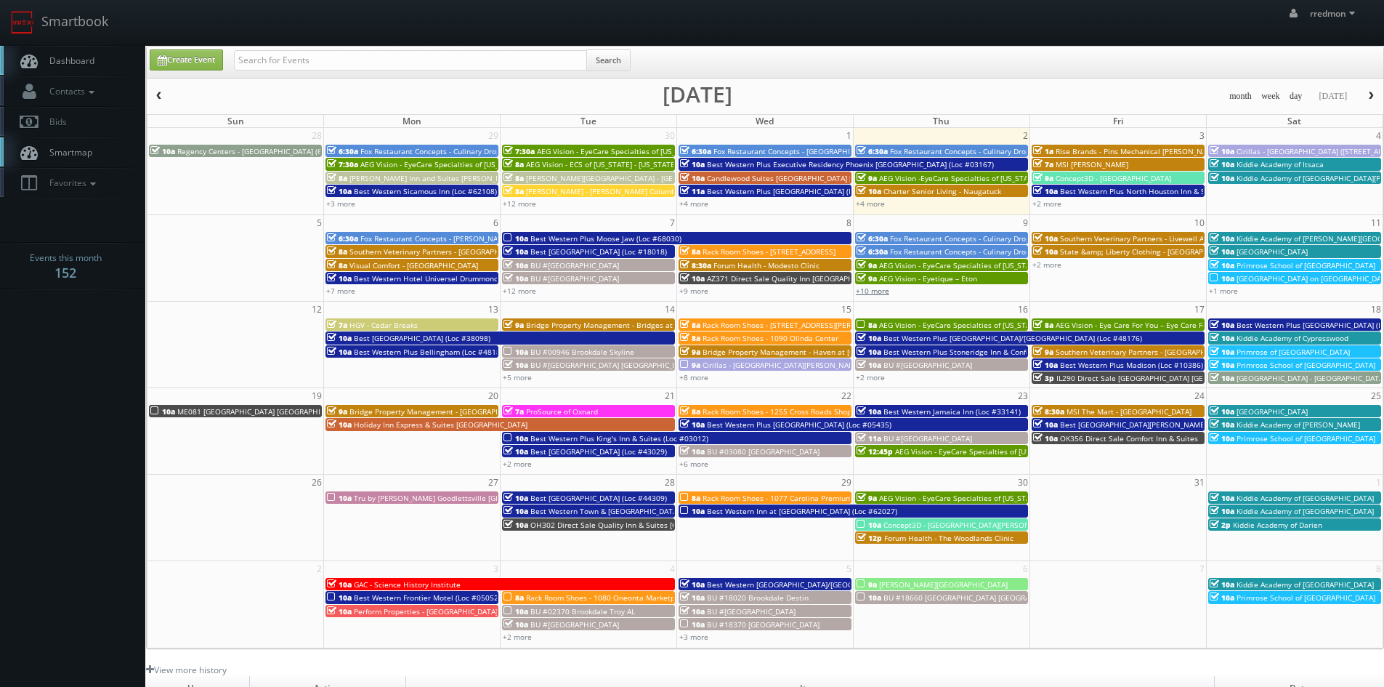
click at [881, 294] on link "+10 more" at bounding box center [872, 291] width 33 height 10
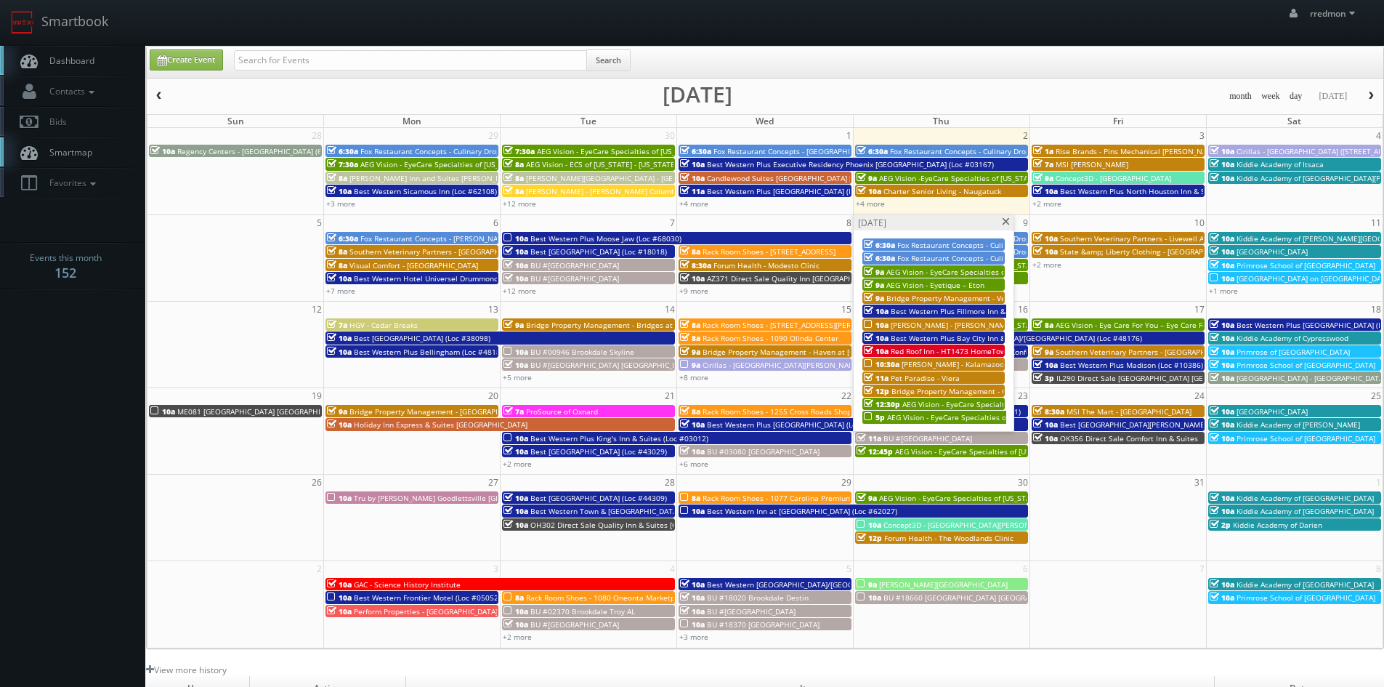
click at [904, 419] on span "AEG Vision - EyeCare Specialties of New England – Puzio Eyecare Associates (Den…" at bounding box center [1083, 417] width 393 height 10
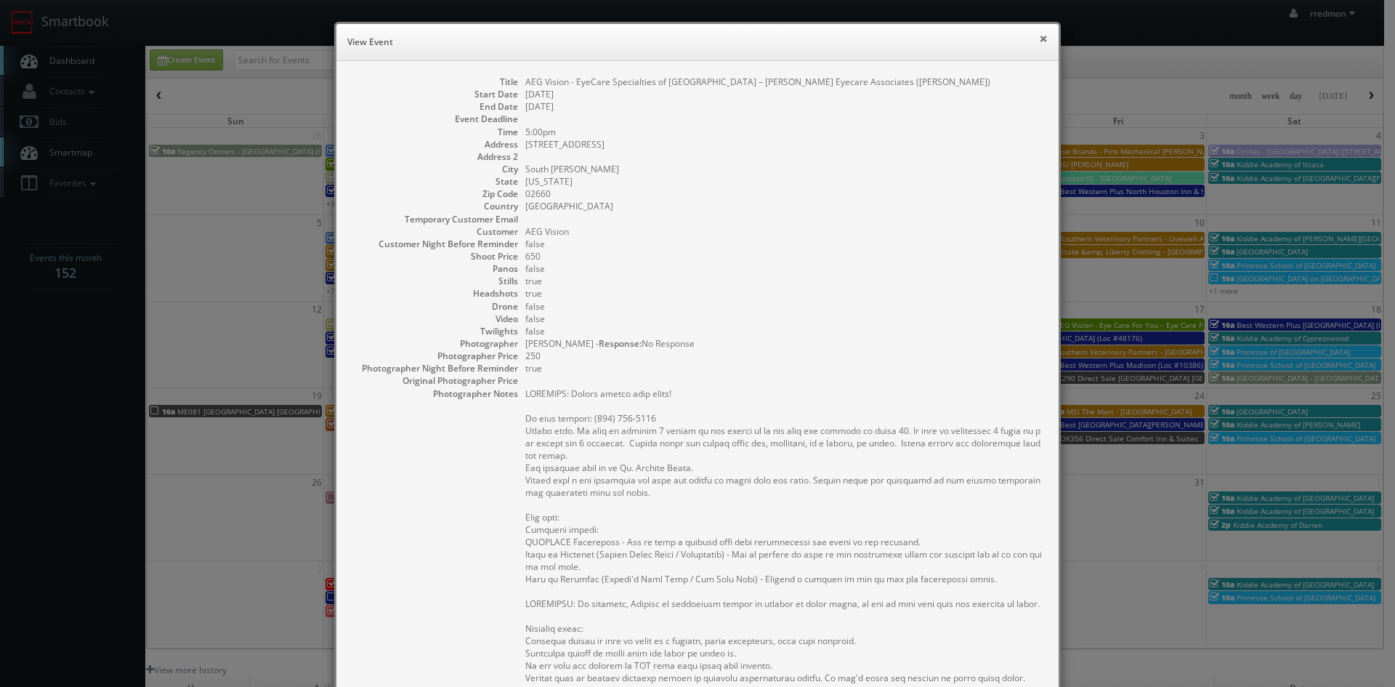
click at [1039, 39] on button "×" at bounding box center [1043, 38] width 9 height 10
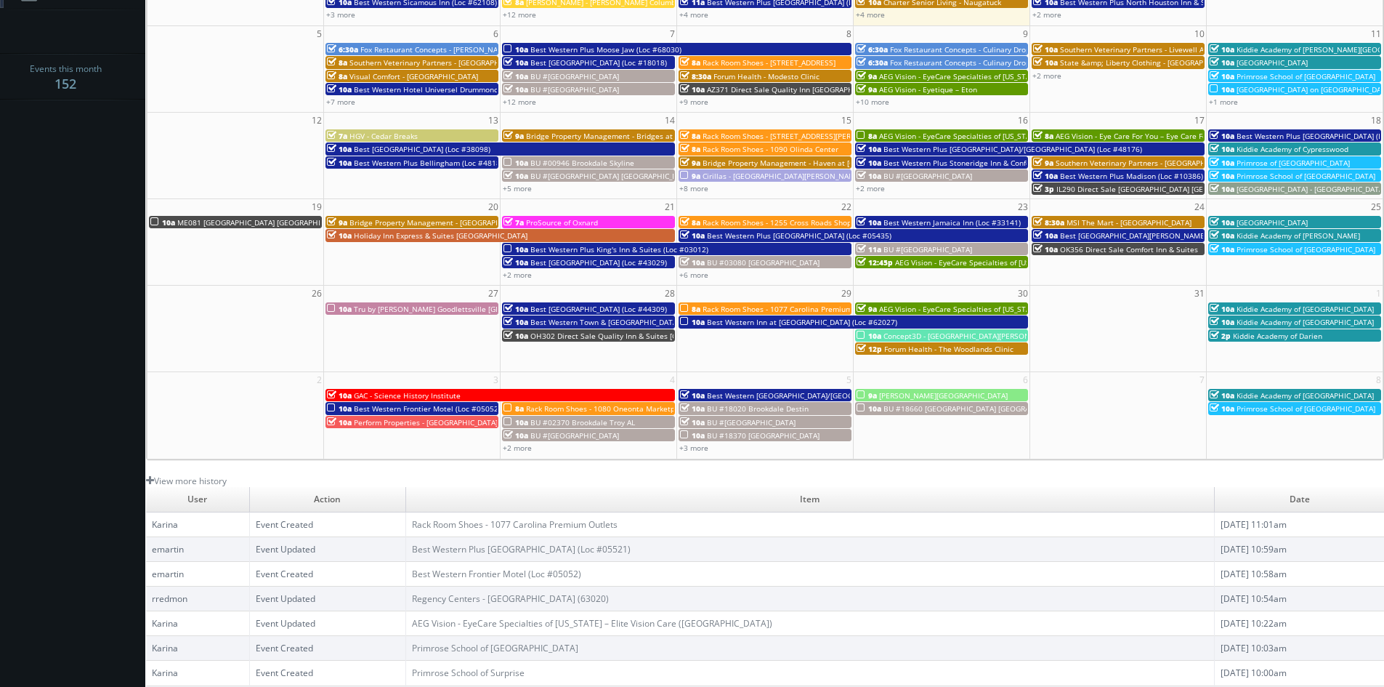
scroll to position [116, 0]
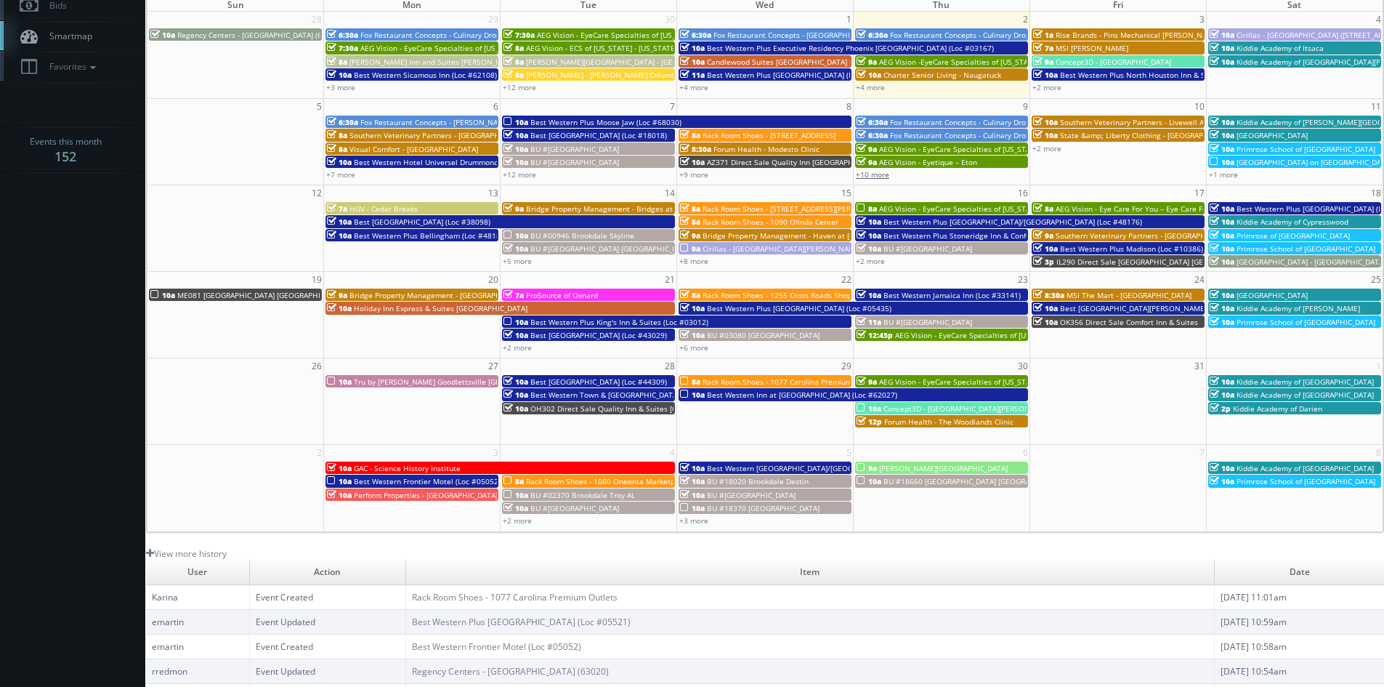
click at [880, 177] on link "+10 more" at bounding box center [872, 174] width 33 height 10
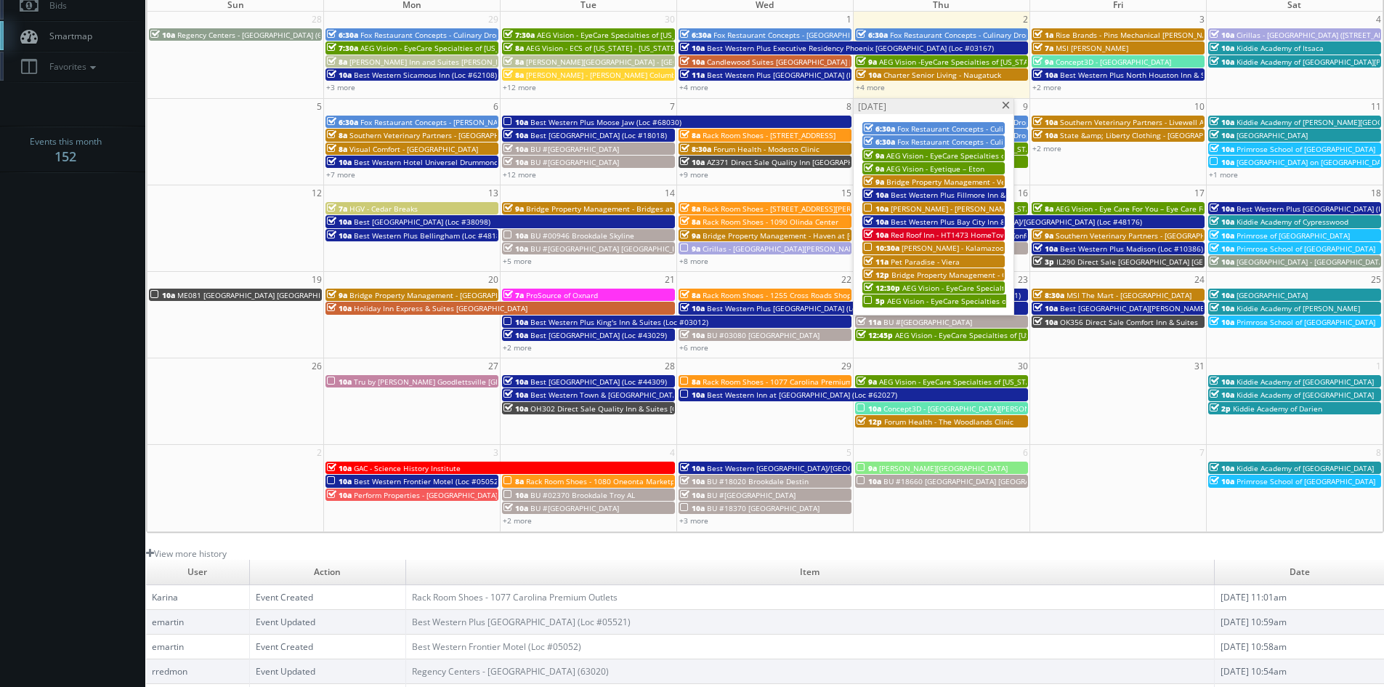
click at [942, 245] on span "Behler- Young - Kalamazoo Branch" at bounding box center [966, 248] width 129 height 10
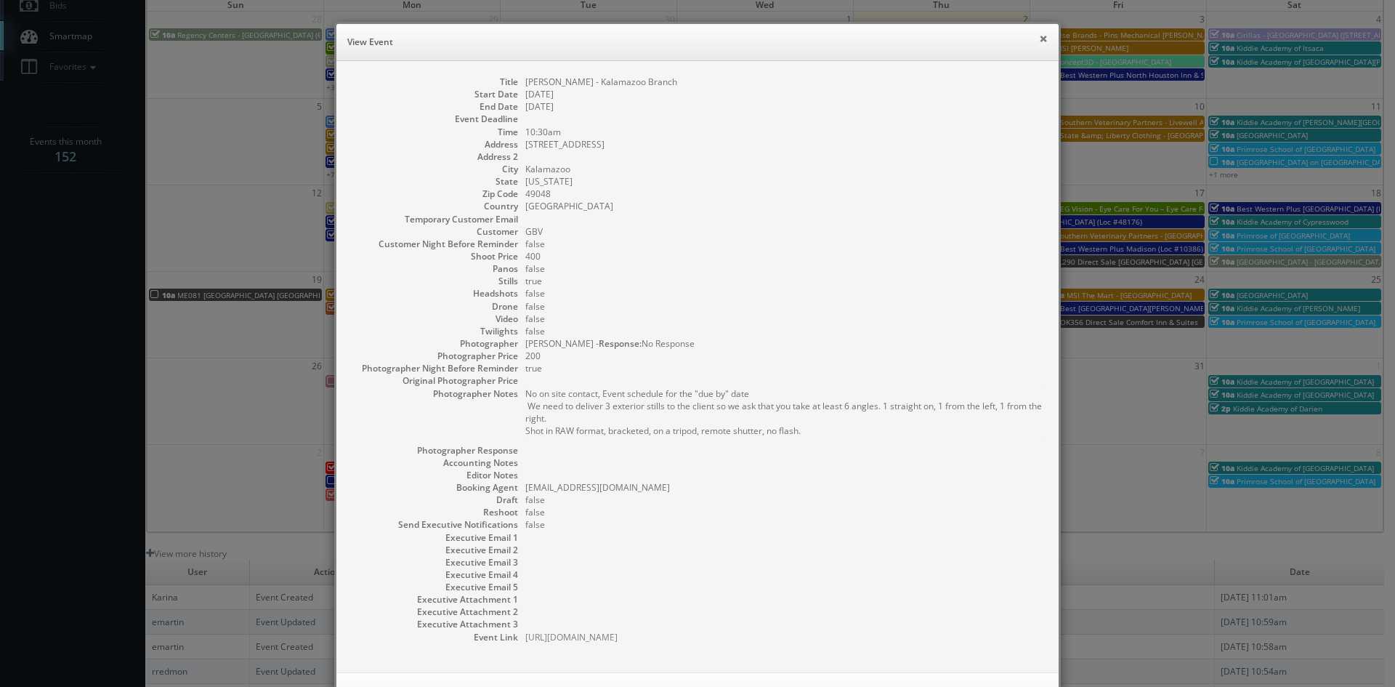
click at [1039, 39] on button "×" at bounding box center [1043, 38] width 9 height 10
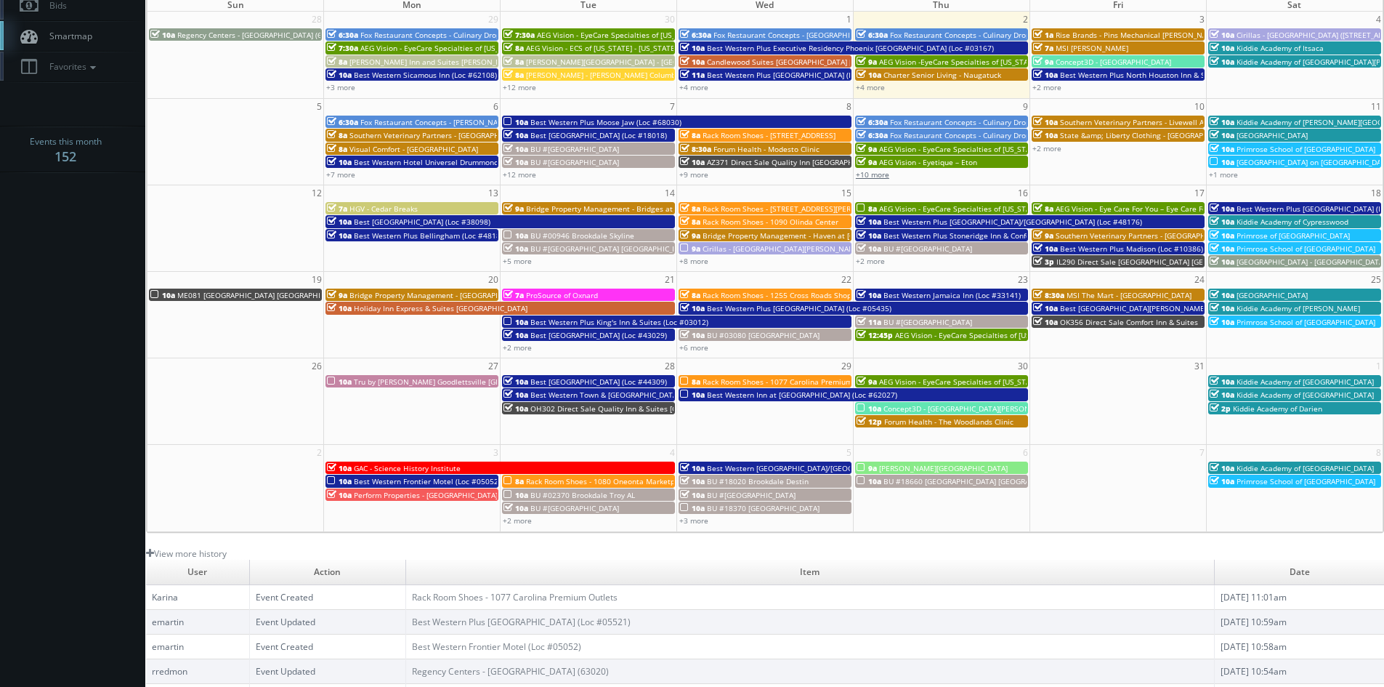
click at [882, 179] on link "+10 more" at bounding box center [872, 174] width 33 height 10
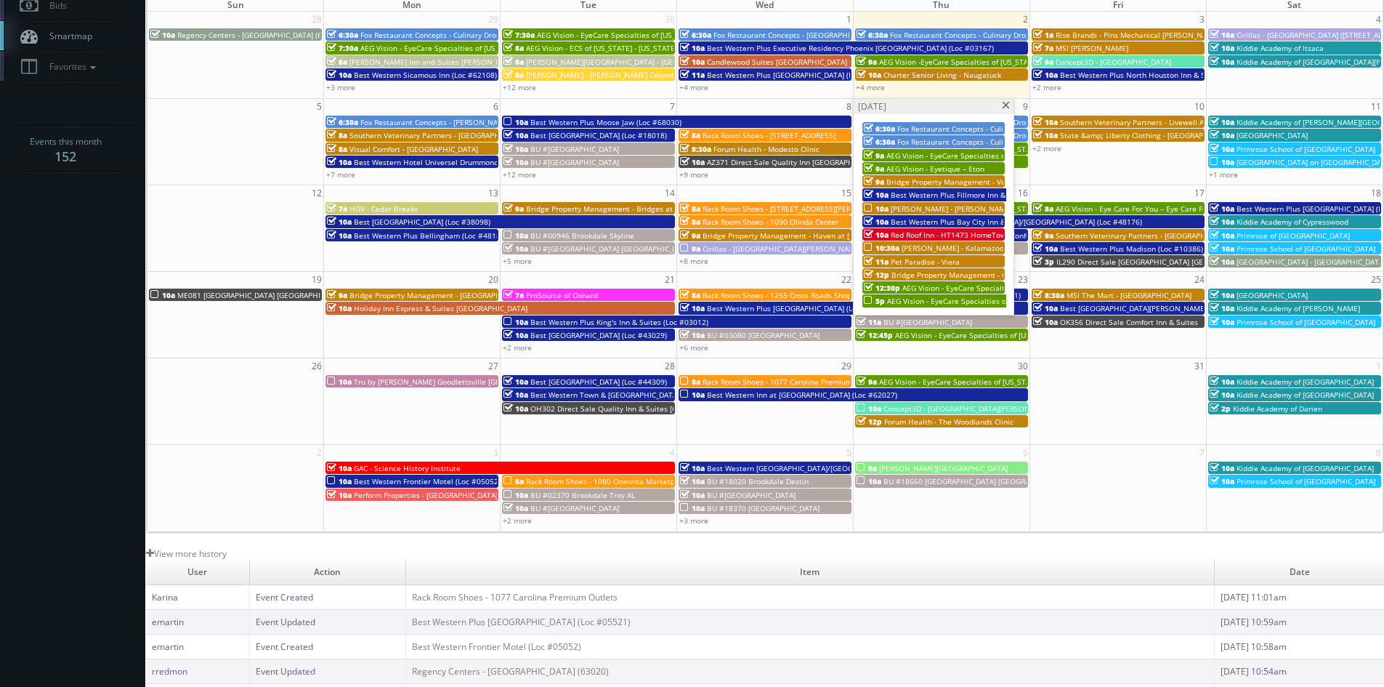
click at [924, 206] on span "Behler - Young - Comstock Park Branch" at bounding box center [987, 208] width 193 height 10
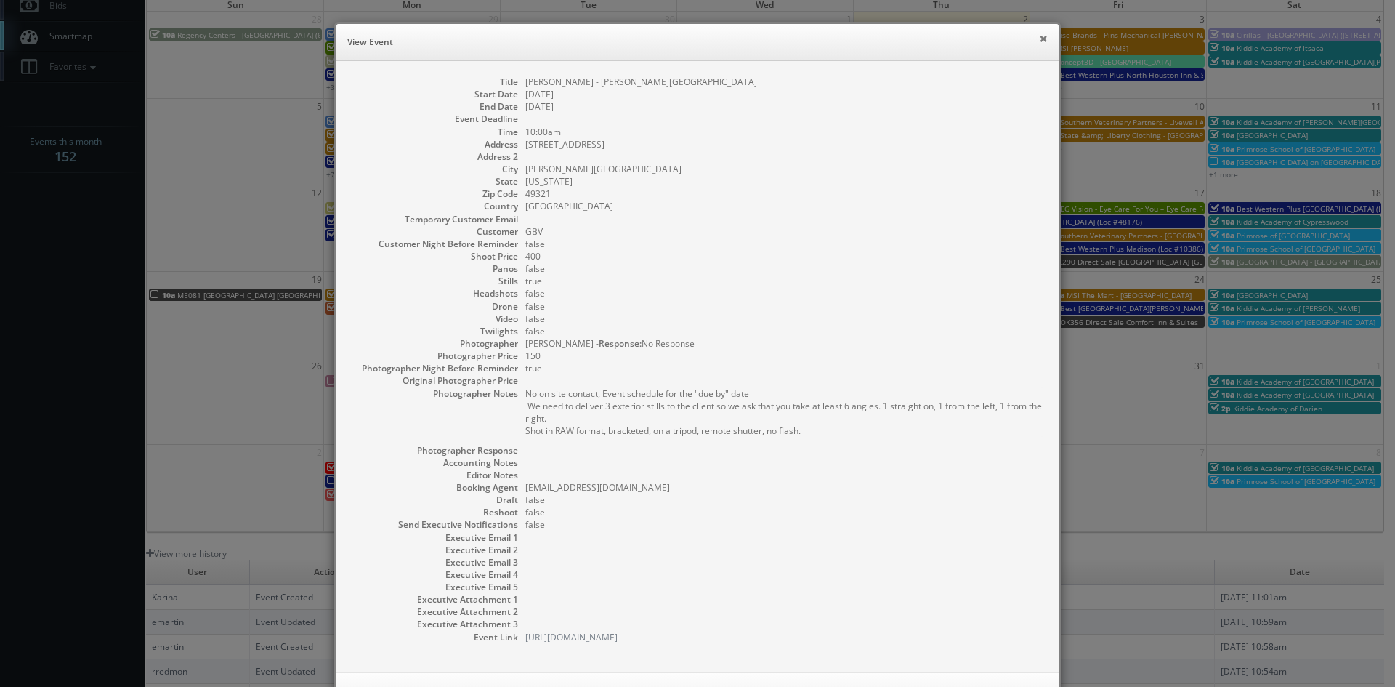
click at [1039, 43] on button "×" at bounding box center [1043, 38] width 9 height 10
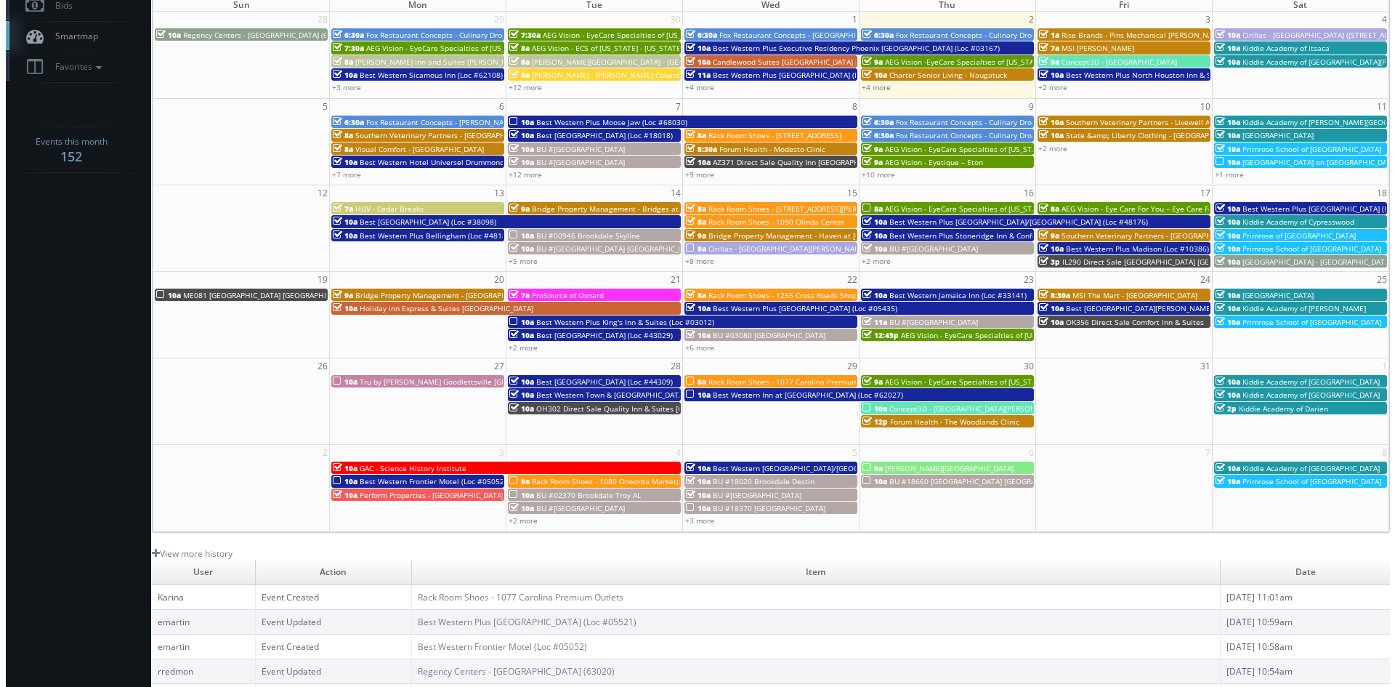
scroll to position [0, 0]
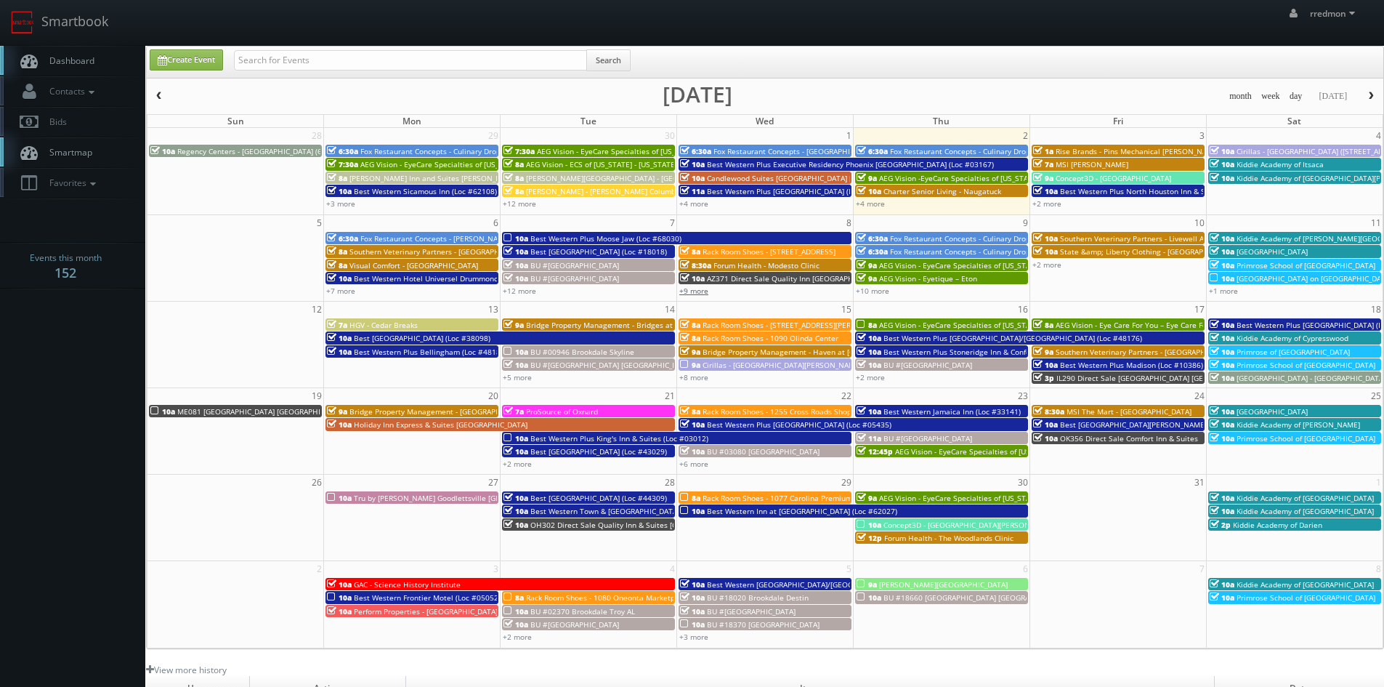
click at [703, 290] on link "+9 more" at bounding box center [693, 291] width 29 height 10
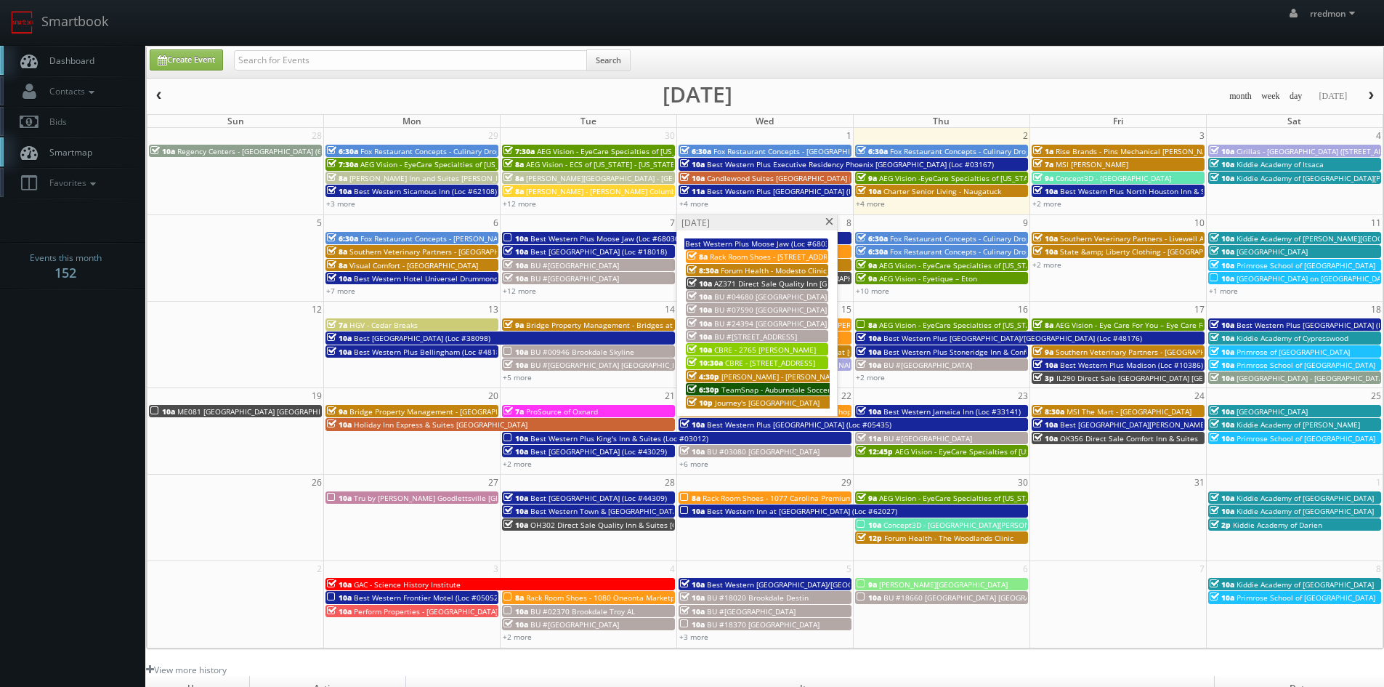
click at [832, 222] on span at bounding box center [829, 222] width 9 height 8
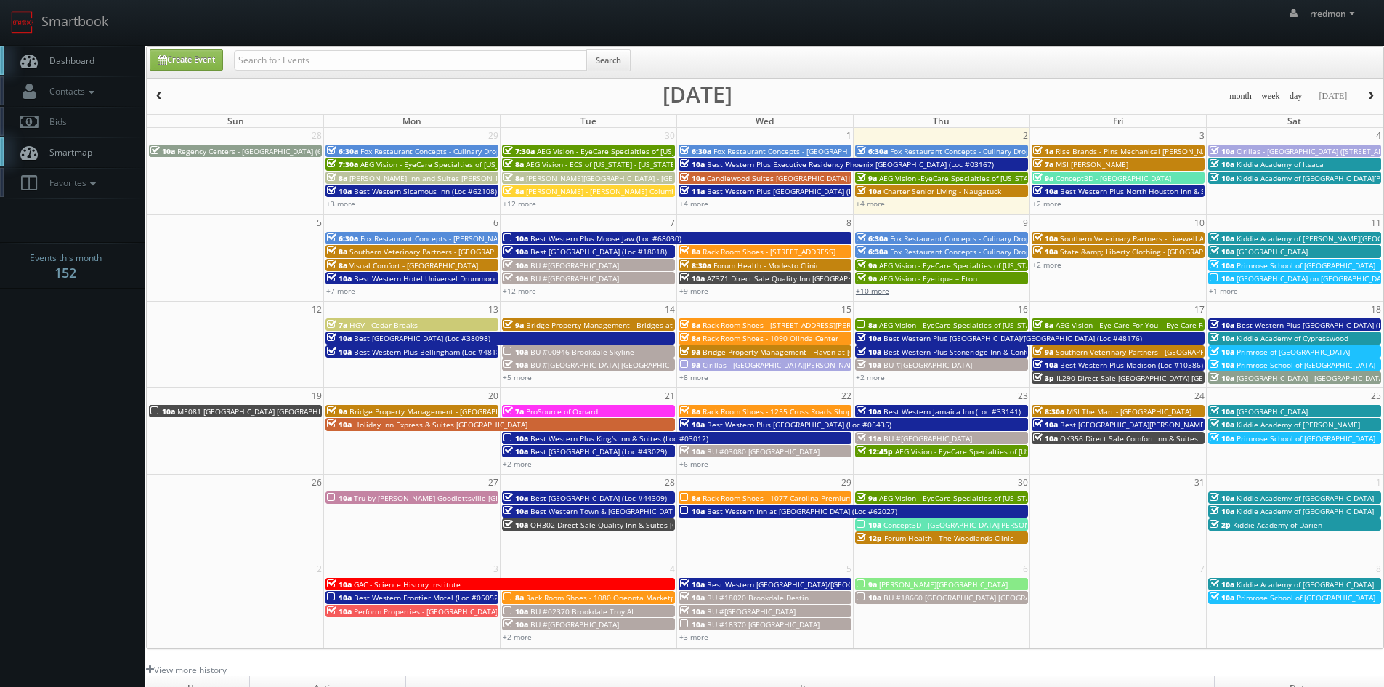
click at [869, 295] on link "+10 more" at bounding box center [872, 291] width 33 height 10
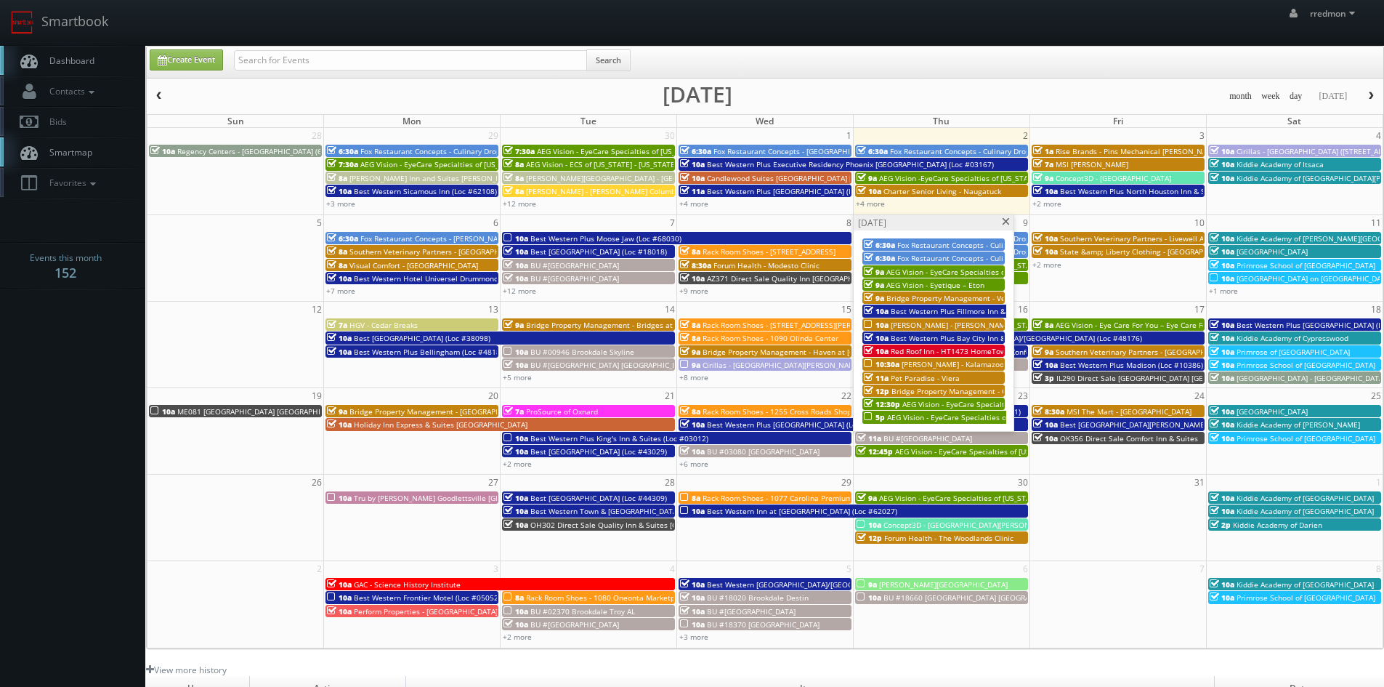
click at [934, 416] on span "AEG Vision - EyeCare Specialties of New England – Puzio Eyecare Associates (Den…" at bounding box center [1083, 417] width 393 height 10
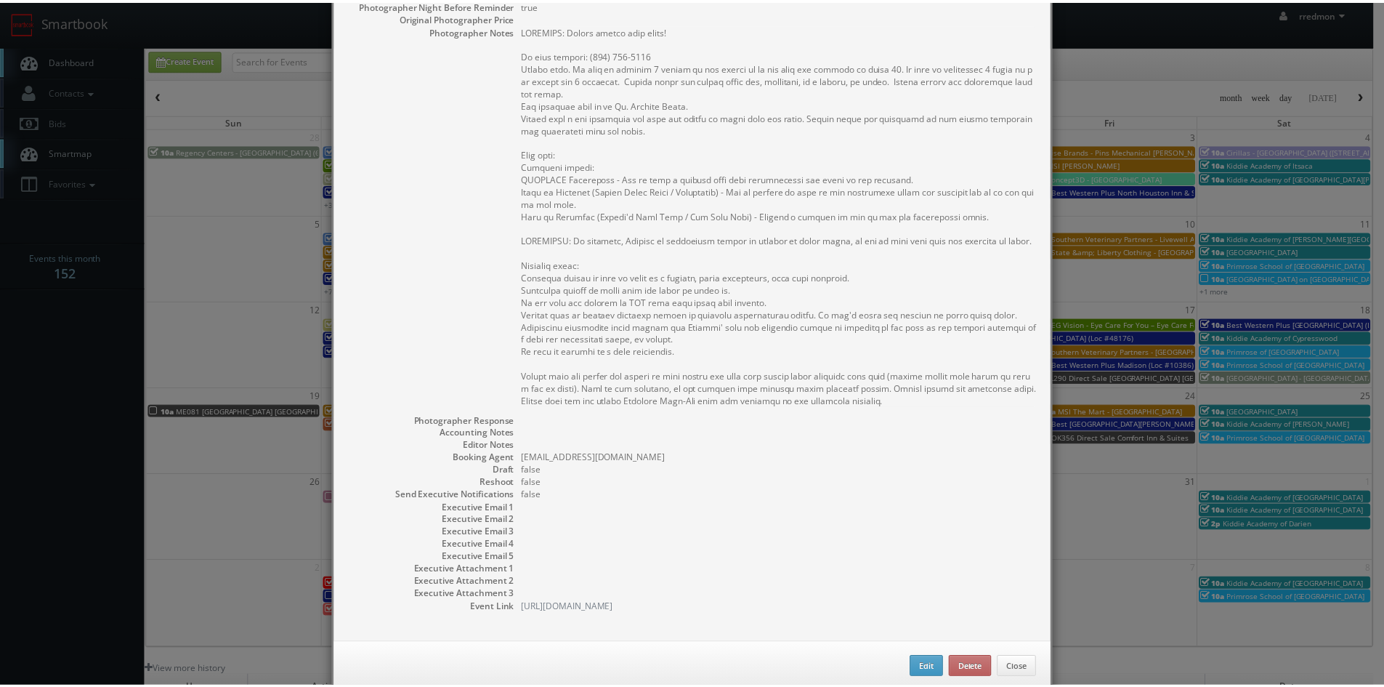
scroll to position [405, 0]
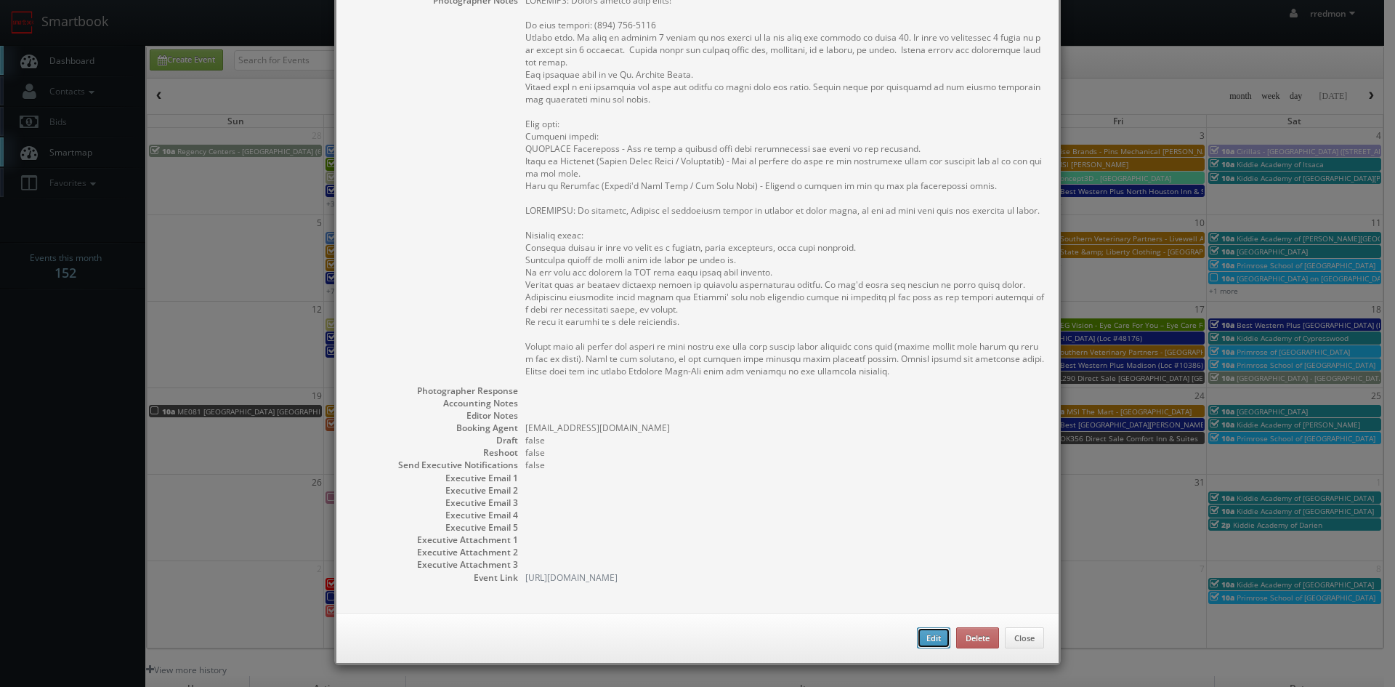
click at [926, 637] on button "Edit" at bounding box center [933, 638] width 33 height 22
type input "AEG Vision - EyeCare Specialties of New England – Puzio Eyecare Associates (Den…"
type input "860 Route 134 Unit 8"
type input "South Dennis"
type input "02660"
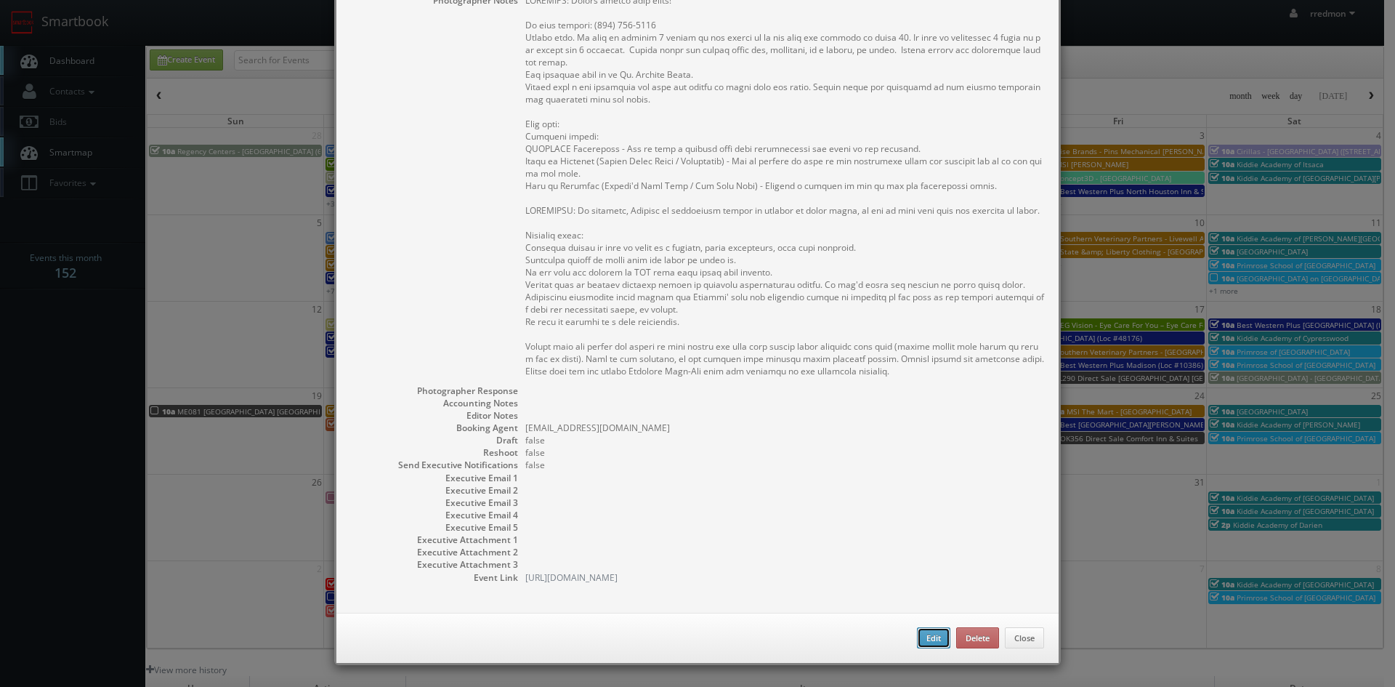
type input "650"
checkbox input "true"
type input "10/09/2025"
type input "10/12/2025"
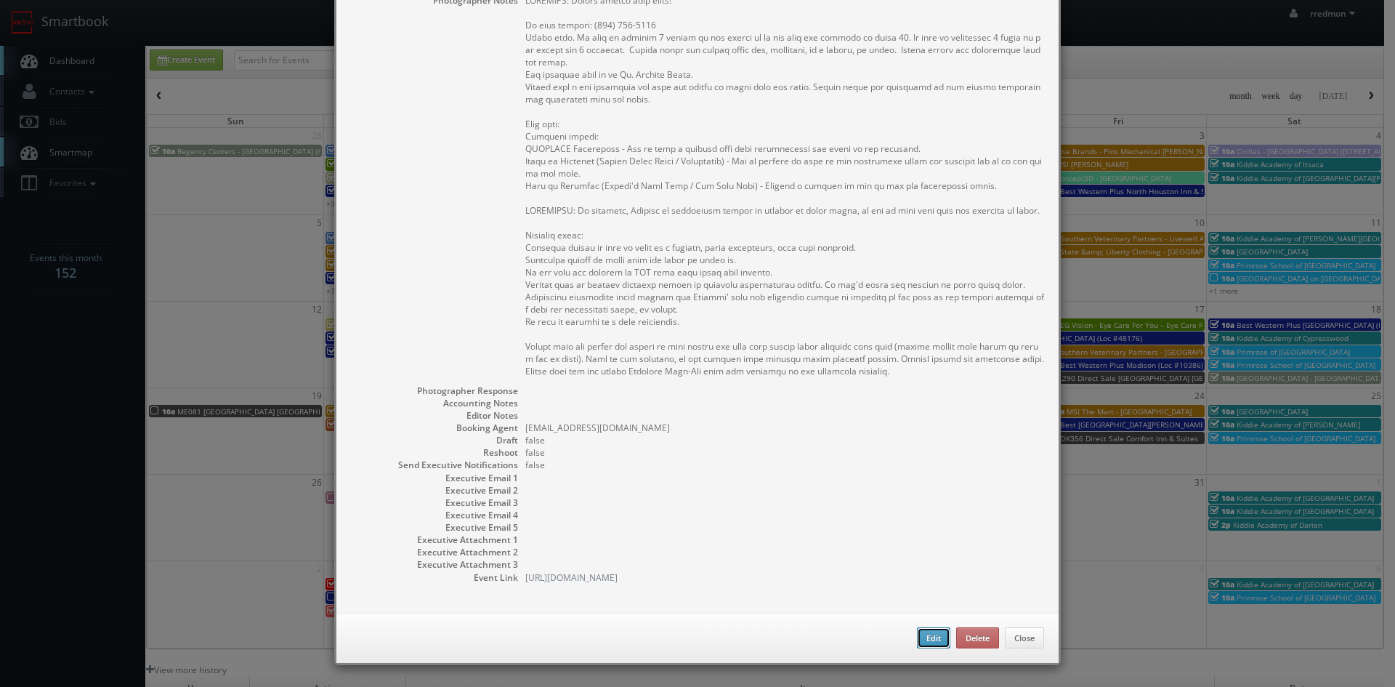
type input "5:00pm"
checkbox input "true"
type textarea "REMINDER: Please accept this shoot! On site contact: (508) 394-2211 Stills only…"
select select "Massachusetts"
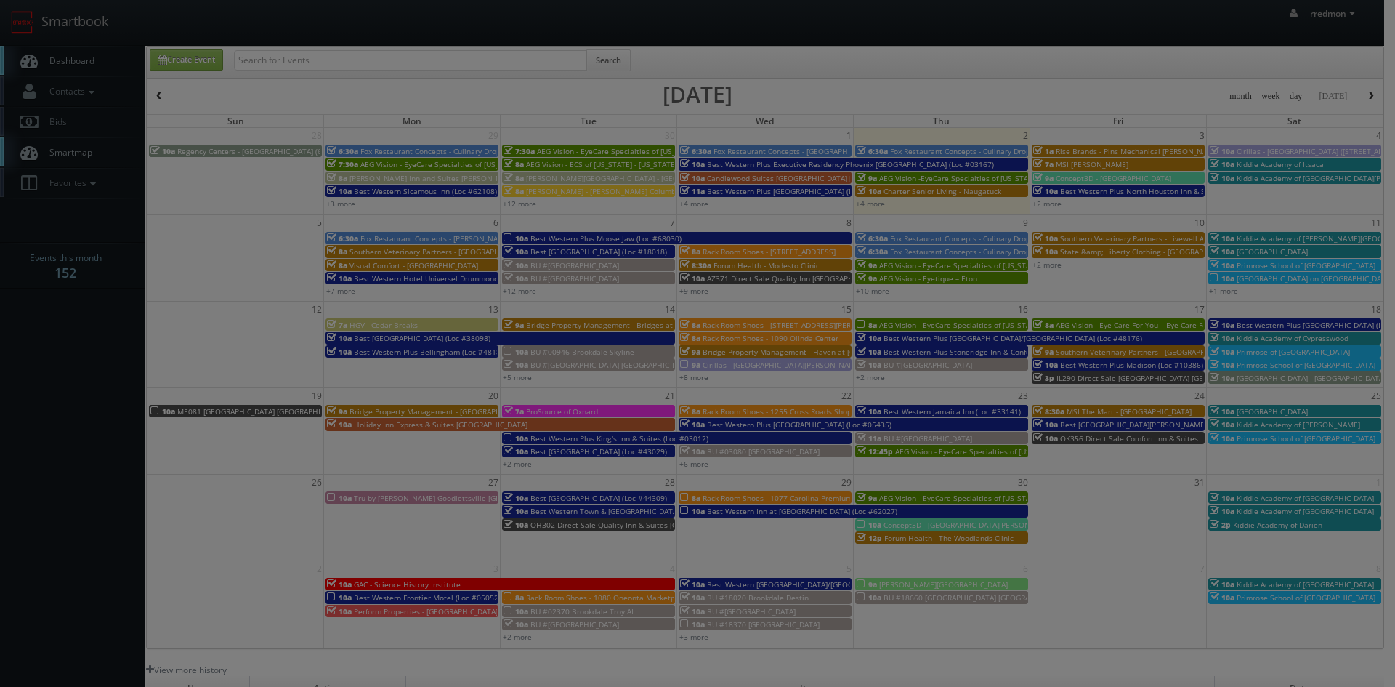
type input "650"
type input "250"
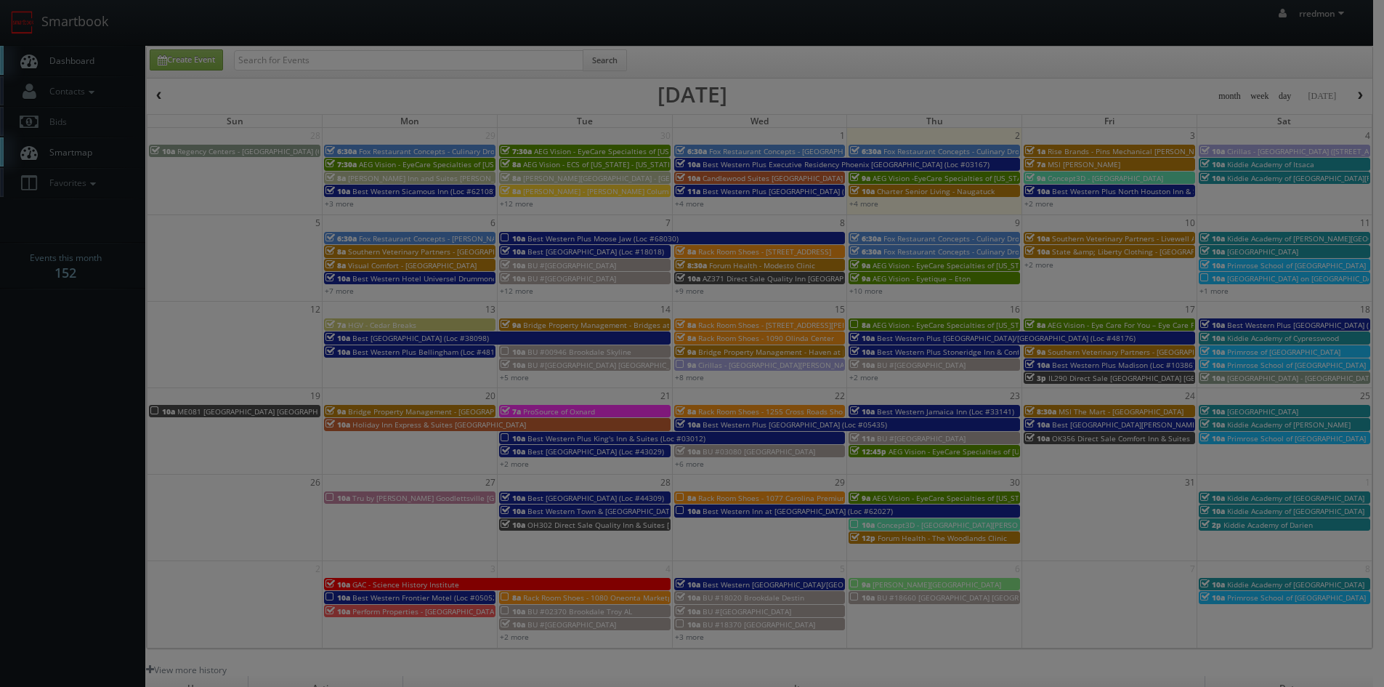
select select "fake4299@mg.cs3calendar.com"
select select "bill@airvisionary.com"
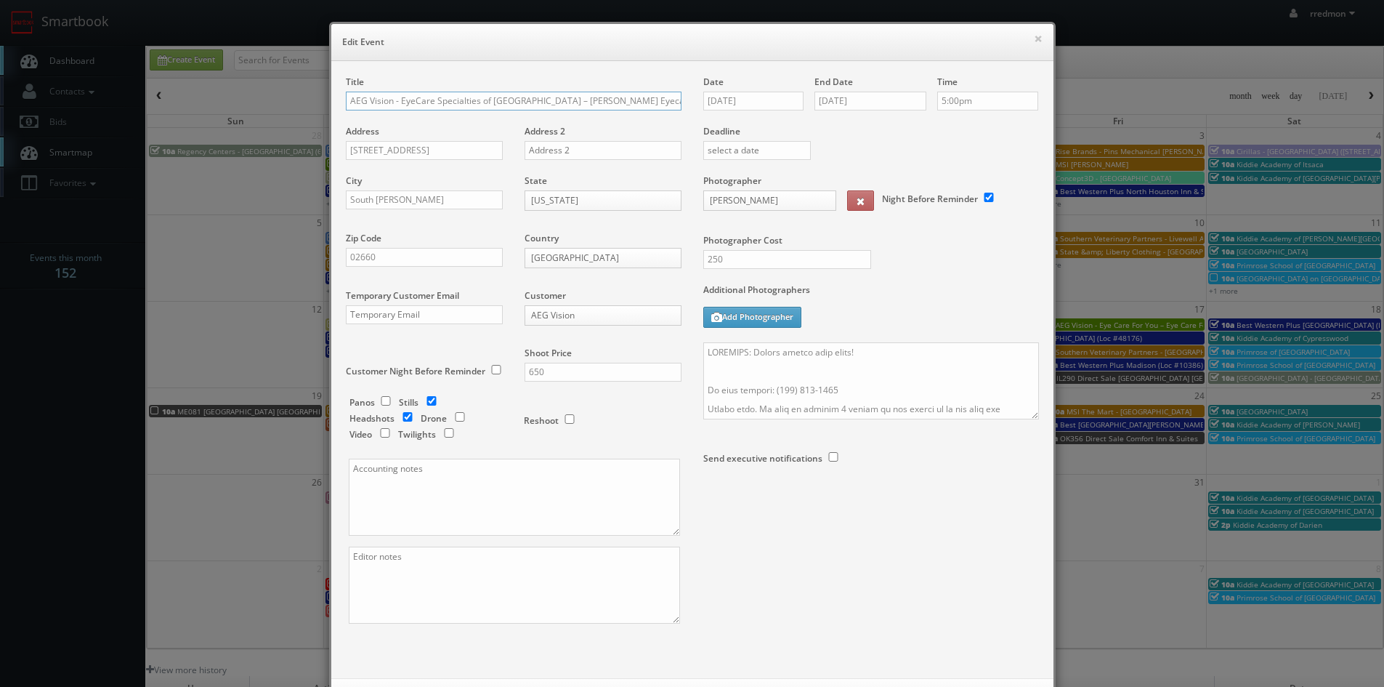
scroll to position [0, 12]
click at [870, 355] on textarea at bounding box center [871, 380] width 336 height 77
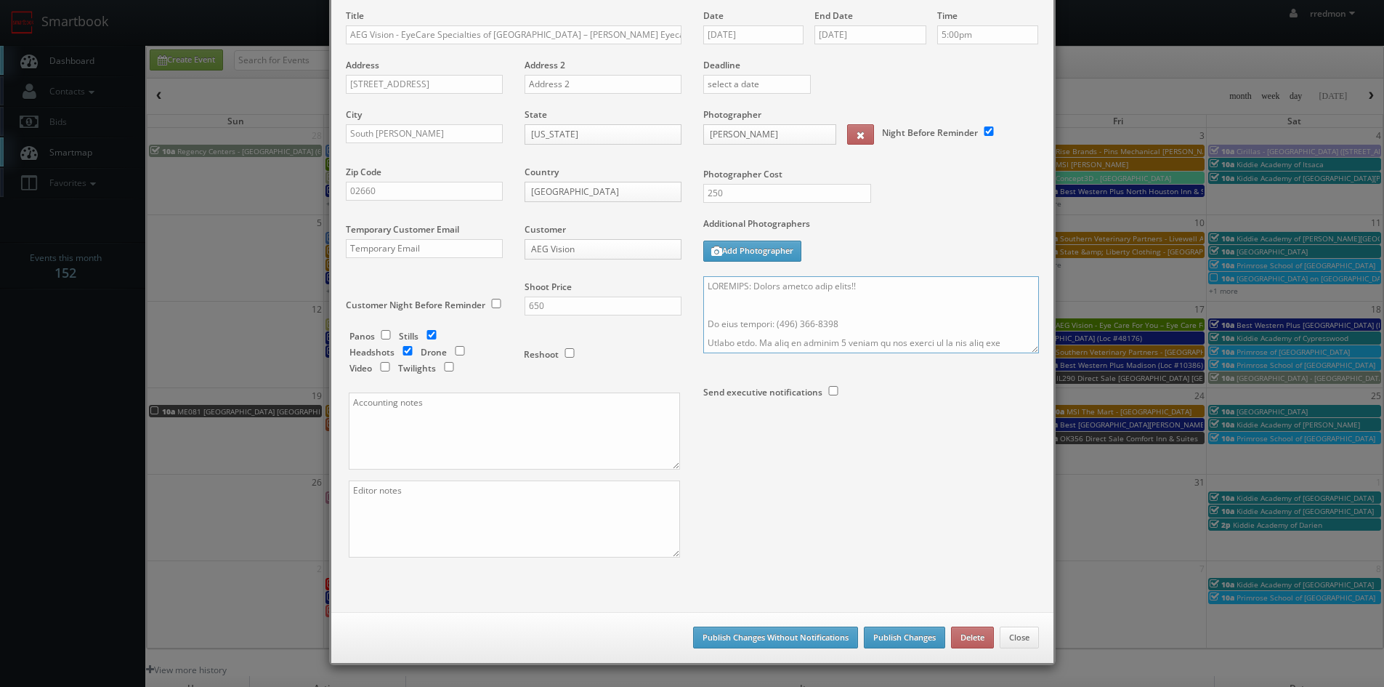
type textarea "REMINDER: Please accept this shoot!! On site contact: (508) 394-2211 Stills onl…"
click at [883, 641] on button "Publish Changes" at bounding box center [904, 637] width 81 height 22
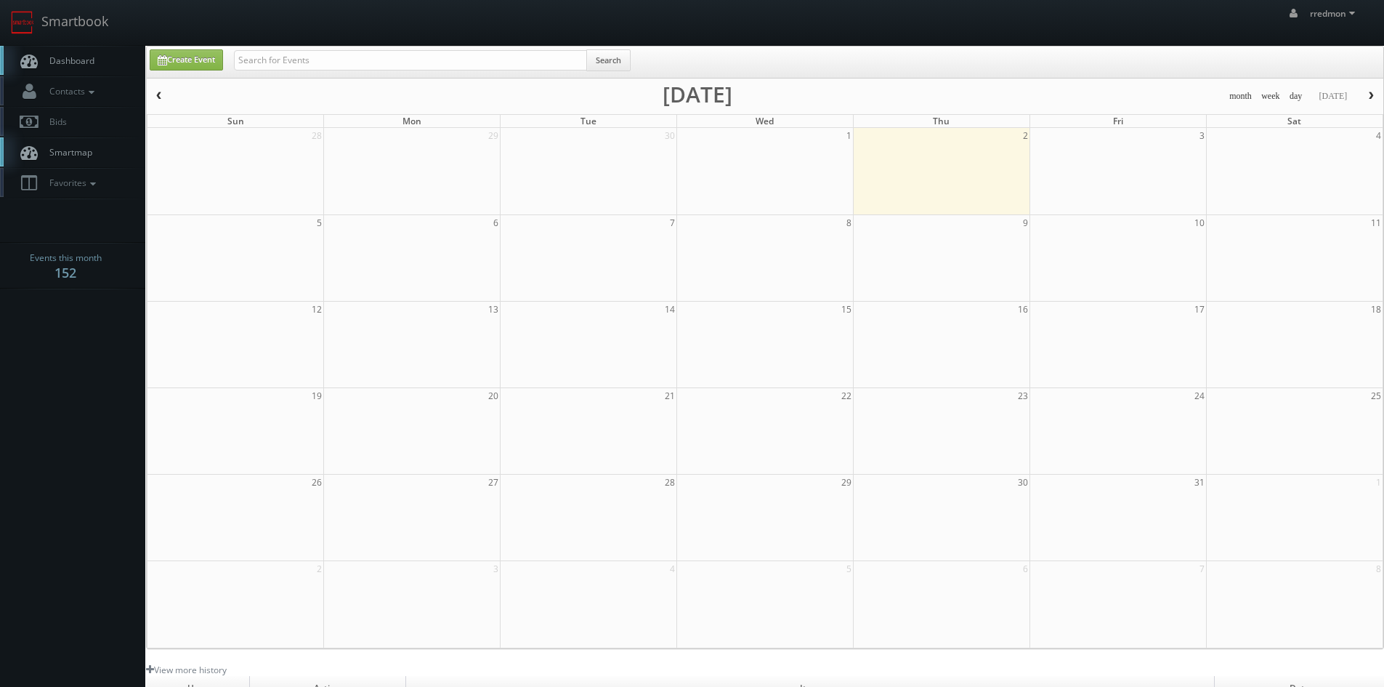
click at [89, 55] on span "Dashboard" at bounding box center [68, 60] width 52 height 12
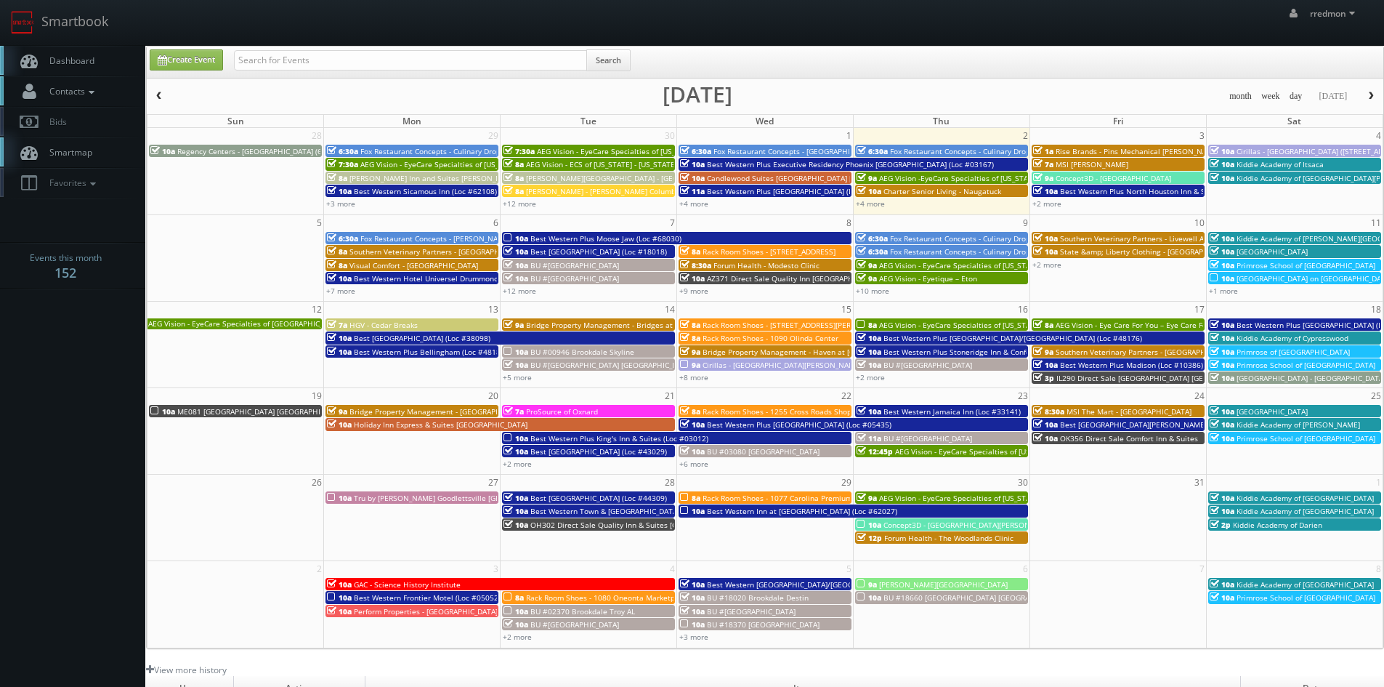
click at [92, 95] on icon at bounding box center [91, 92] width 13 height 10
click at [81, 160] on link "Add Photographer" at bounding box center [72, 157] width 145 height 21
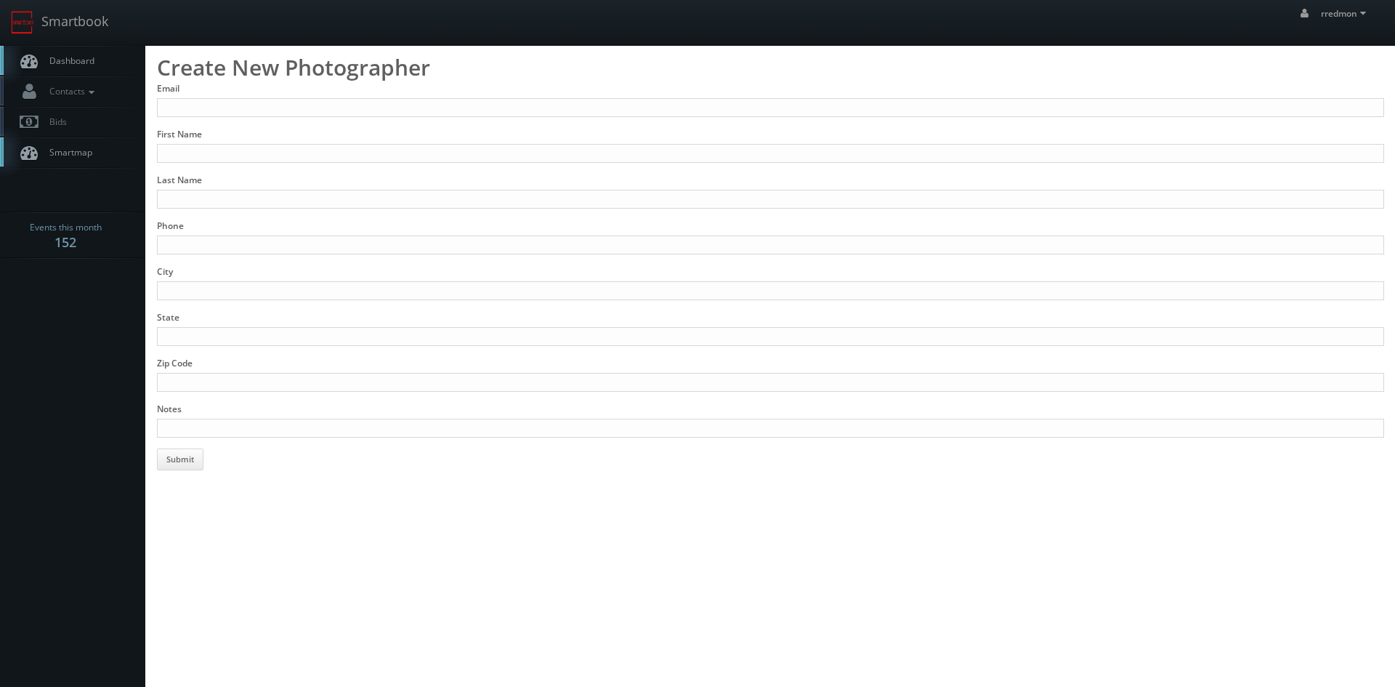
click at [50, 61] on span "Dashboard" at bounding box center [68, 60] width 52 height 12
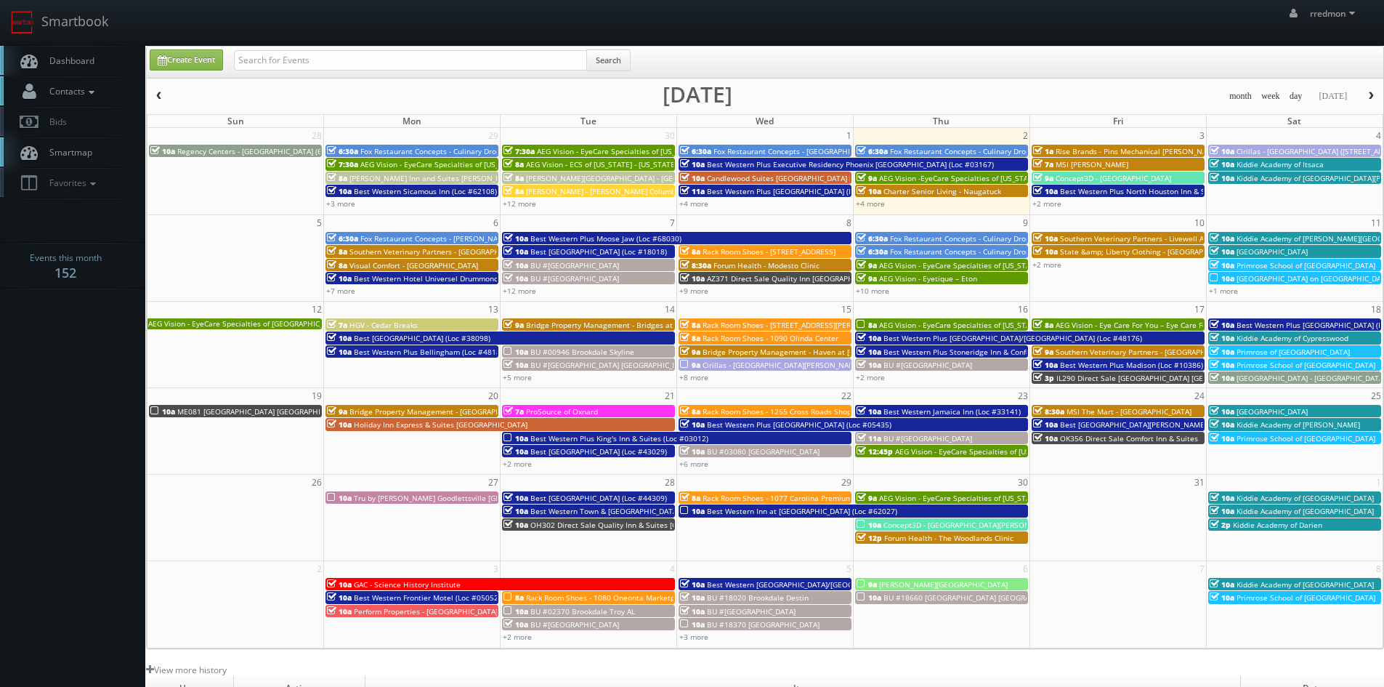
click at [80, 86] on span "Contacts" at bounding box center [70, 91] width 56 height 12
click at [94, 116] on link "Manage Photographers" at bounding box center [72, 116] width 145 height 20
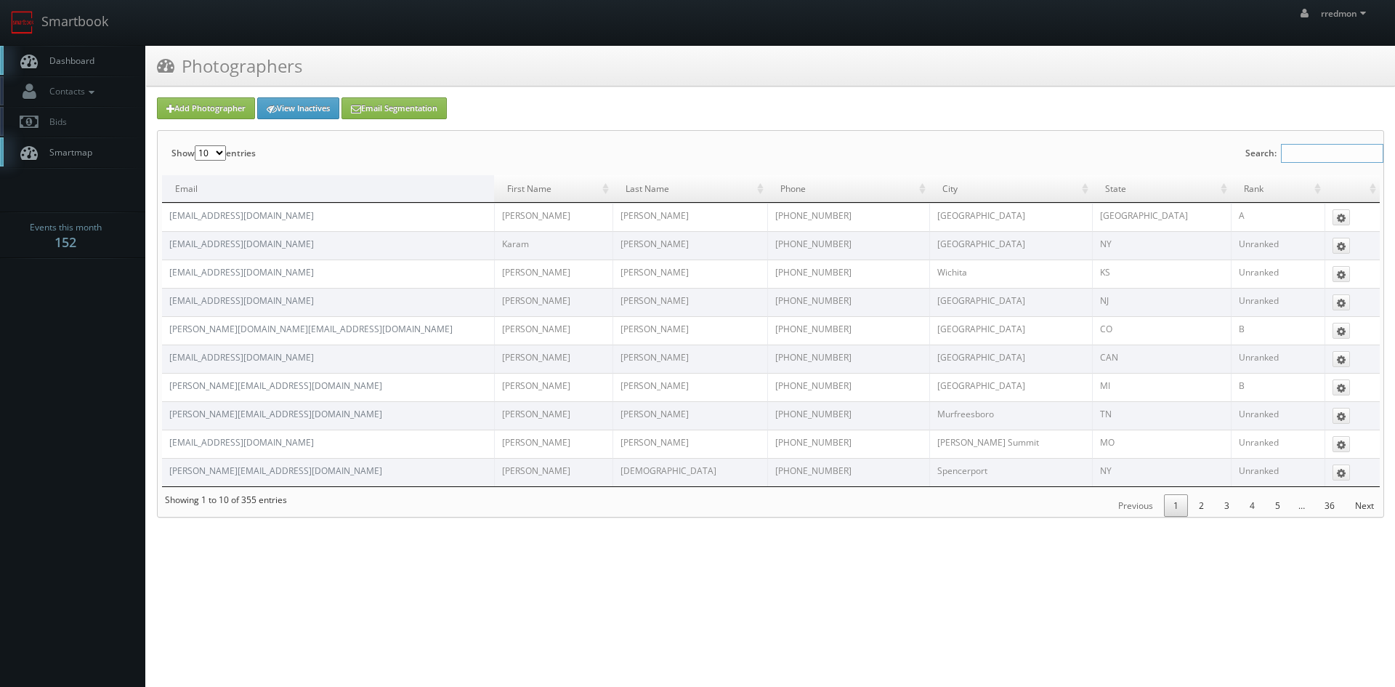
click at [1300, 155] on input "Search:" at bounding box center [1332, 153] width 102 height 19
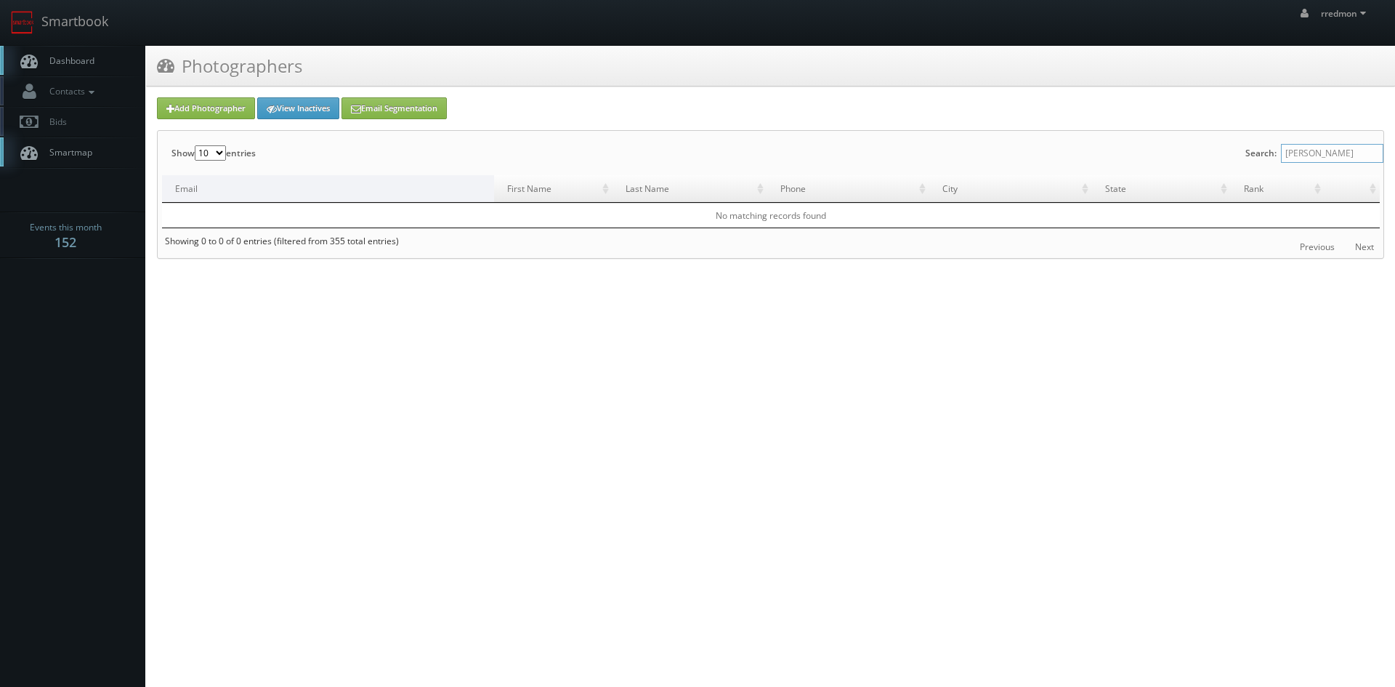
type input "[PERSON_NAME]"
click at [203, 109] on link "Add Photographer" at bounding box center [206, 108] width 98 height 22
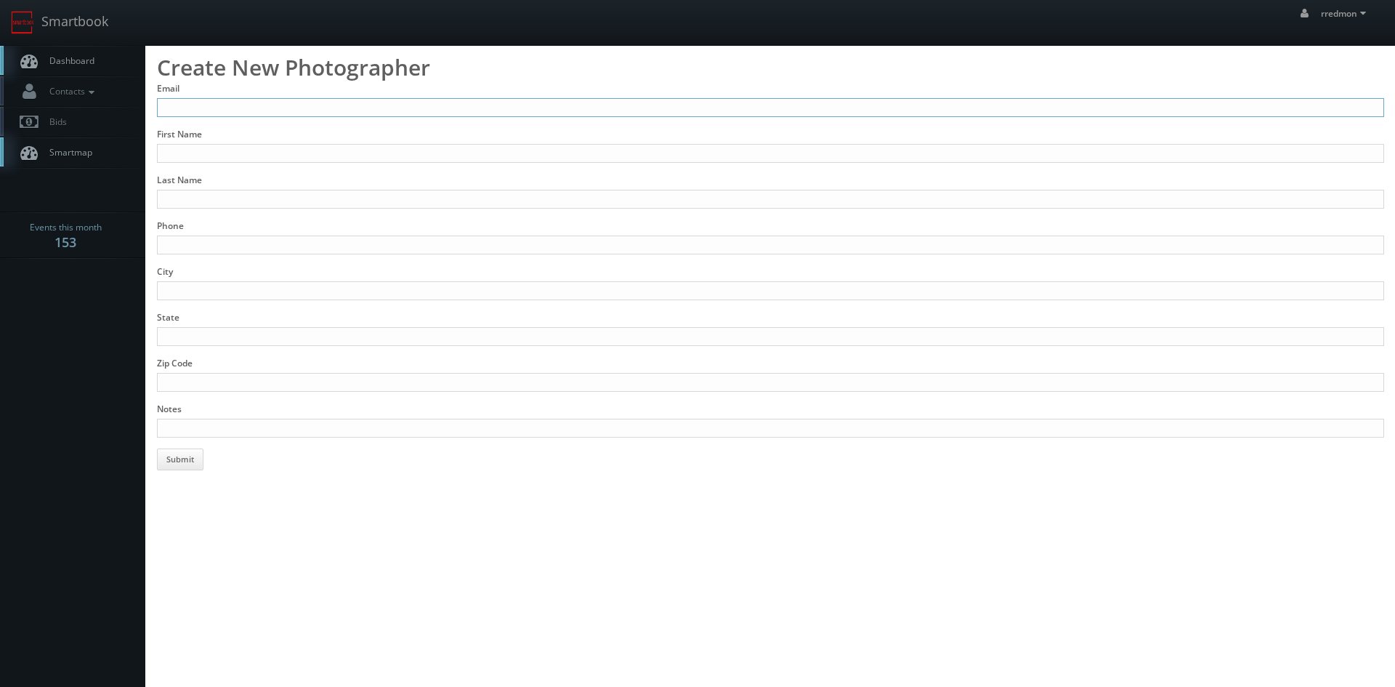
click at [320, 101] on input "Email" at bounding box center [770, 107] width 1227 height 19
paste input "[EMAIL_ADDRESS][DOMAIN_NAME]"
type input "[EMAIL_ADDRESS][DOMAIN_NAME]"
click at [293, 154] on input "First Name" at bounding box center [770, 153] width 1227 height 19
type input "[PERSON_NAME]"
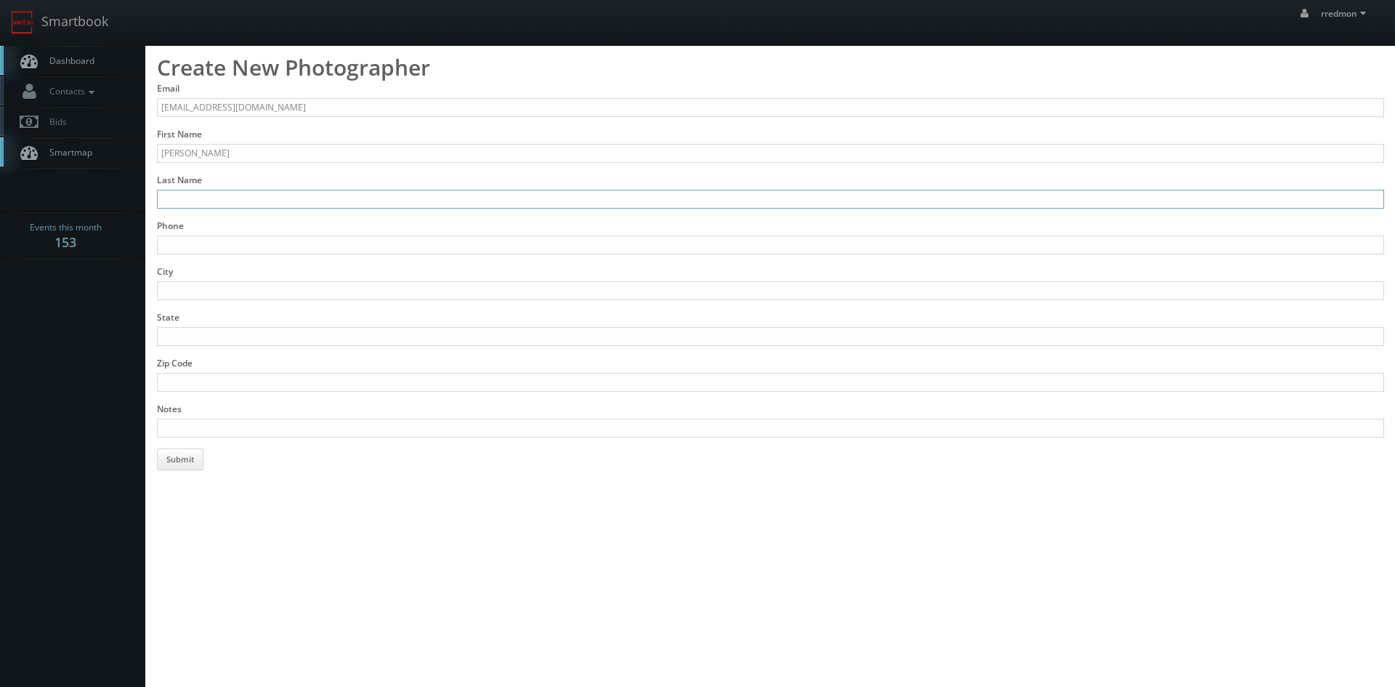
click at [295, 195] on input "Last Name" at bounding box center [770, 199] width 1227 height 19
paste input "Czarapata"
type input "Czarapata"
click at [222, 243] on input "Phone" at bounding box center [770, 244] width 1227 height 19
click at [193, 241] on input "Phone" at bounding box center [770, 244] width 1227 height 19
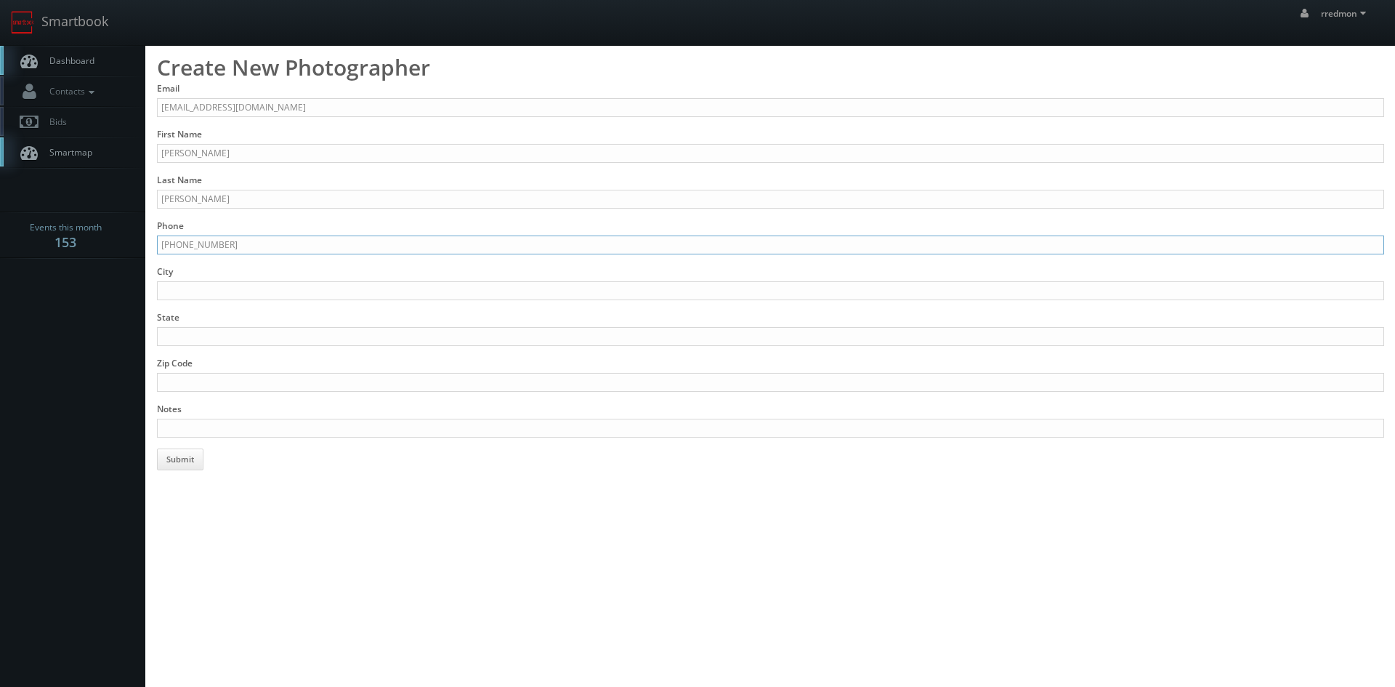
type input "520-501-4207"
click at [223, 286] on input "City" at bounding box center [770, 290] width 1227 height 19
type input "Tucson"
click at [487, 343] on input "State" at bounding box center [770, 336] width 1227 height 19
type input "AZ"
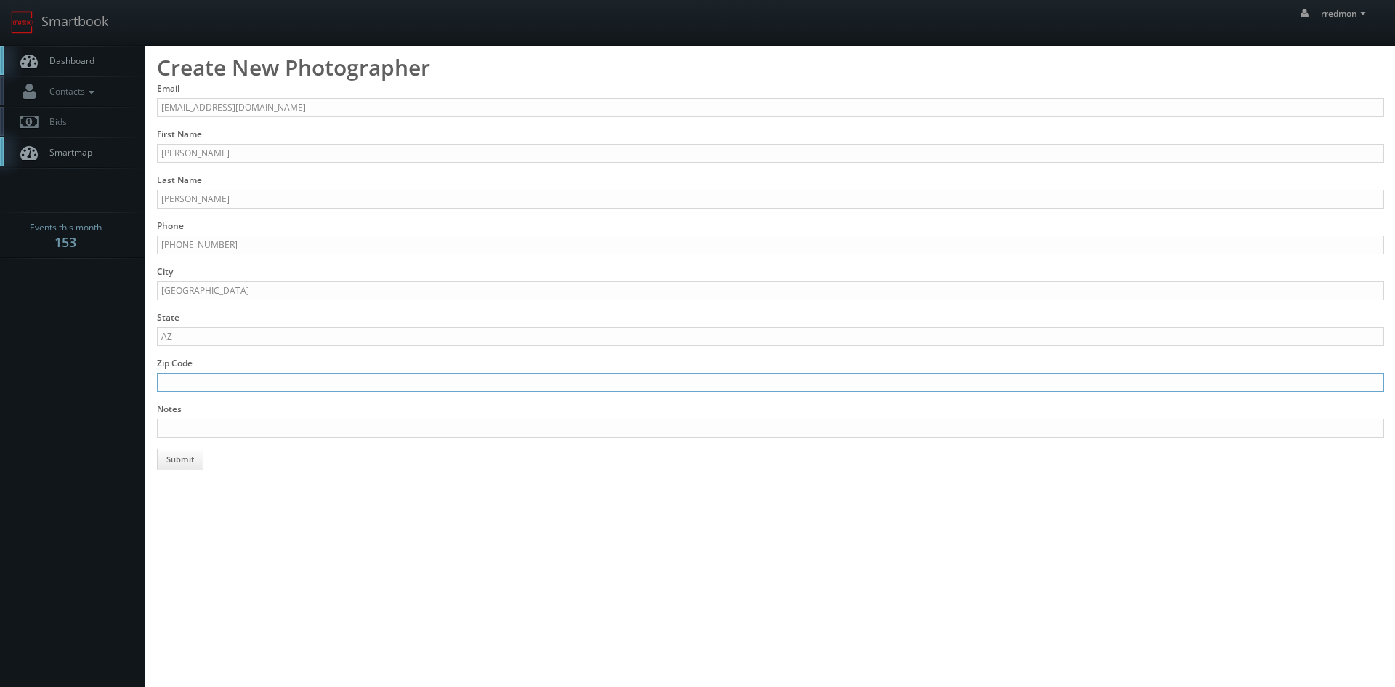
click at [475, 379] on input "Zip Code" at bounding box center [770, 382] width 1227 height 19
type input "85716"
click at [483, 425] on input "Notes" at bounding box center [770, 427] width 1227 height 19
paste input "https://www.maxvisionphotography.com/"
type input "stills, drone https://www.maxvisionphotography.com/"
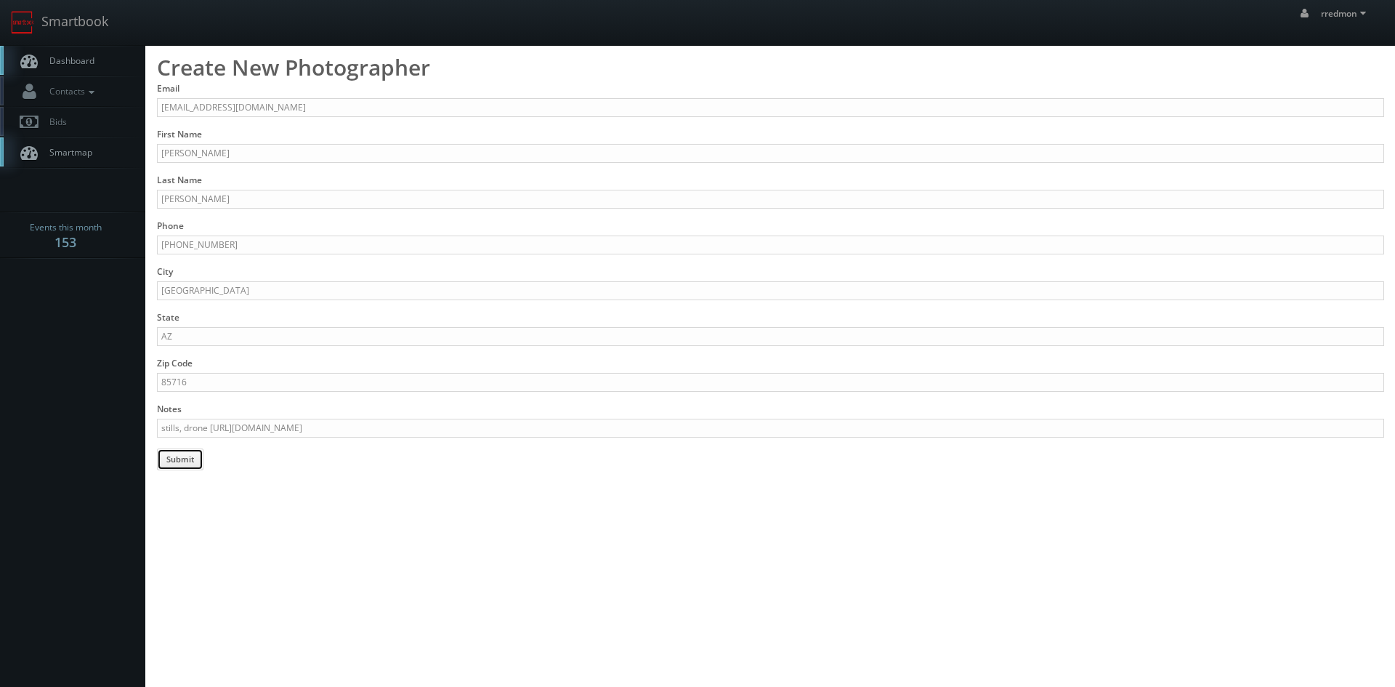
click at [190, 461] on button "Submit" at bounding box center [180, 459] width 46 height 22
